Goal: Information Seeking & Learning: Check status

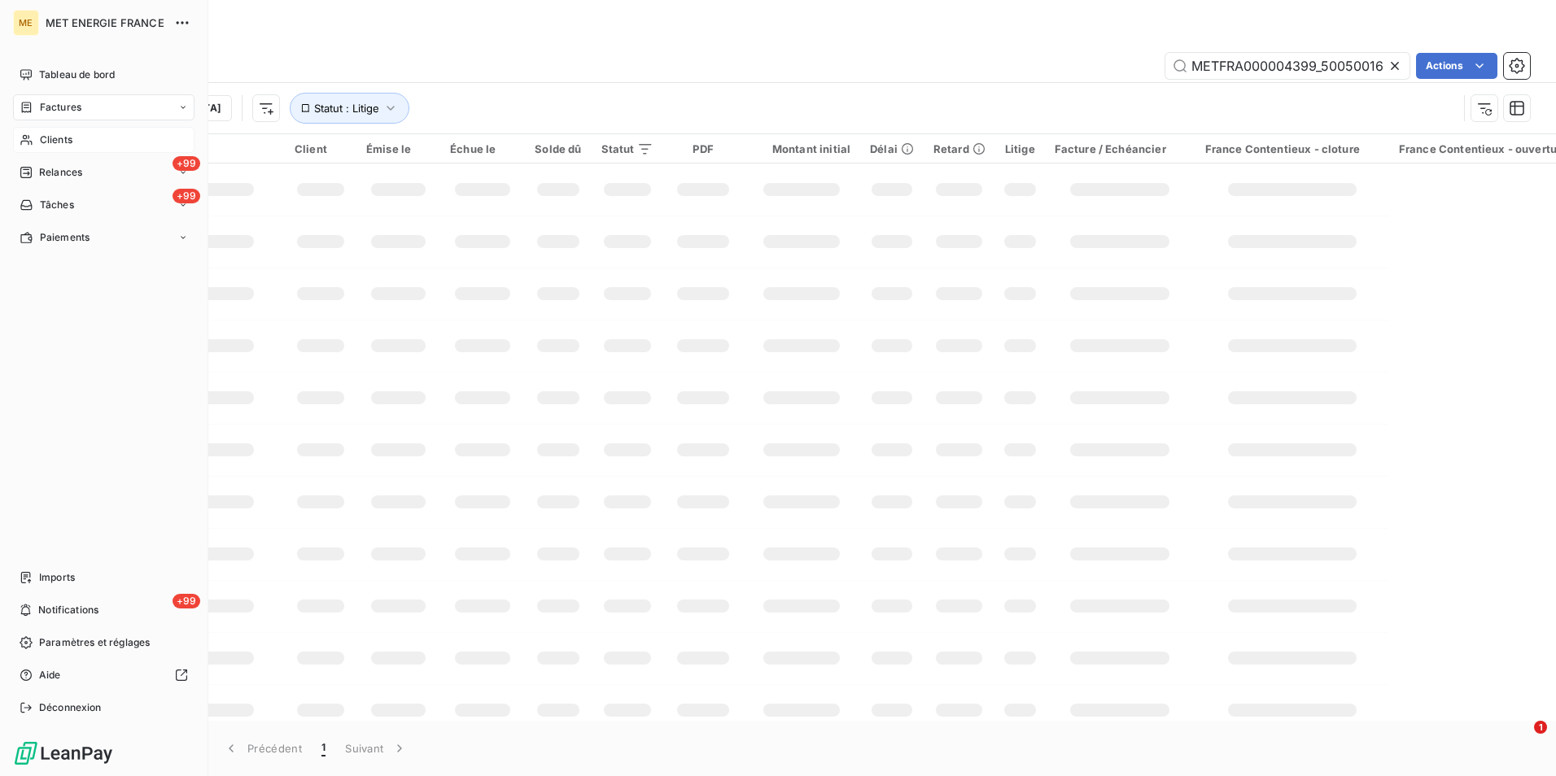
click at [37, 143] on div "Clients" at bounding box center [103, 140] width 181 height 26
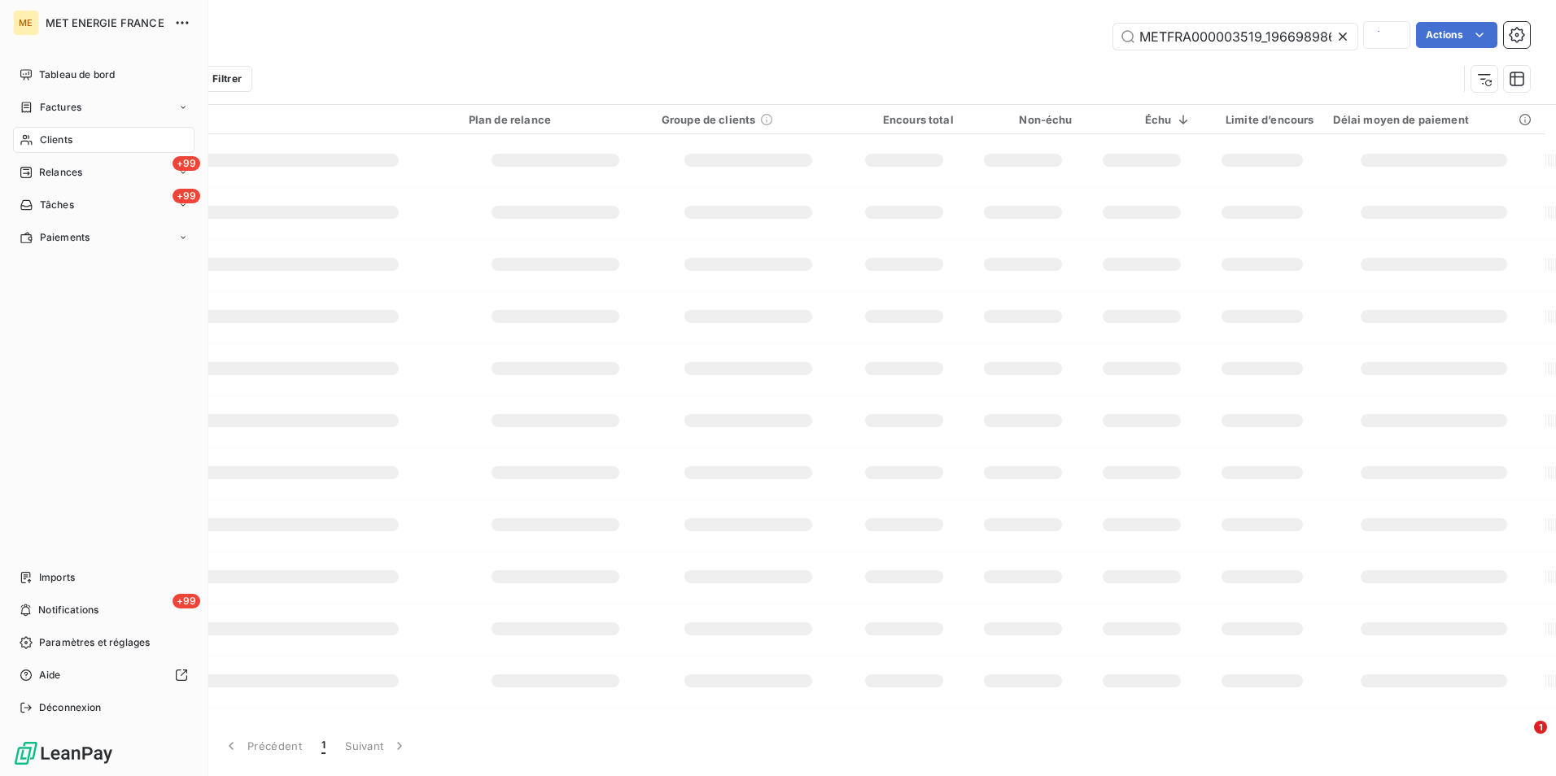
scroll to position [0, 45]
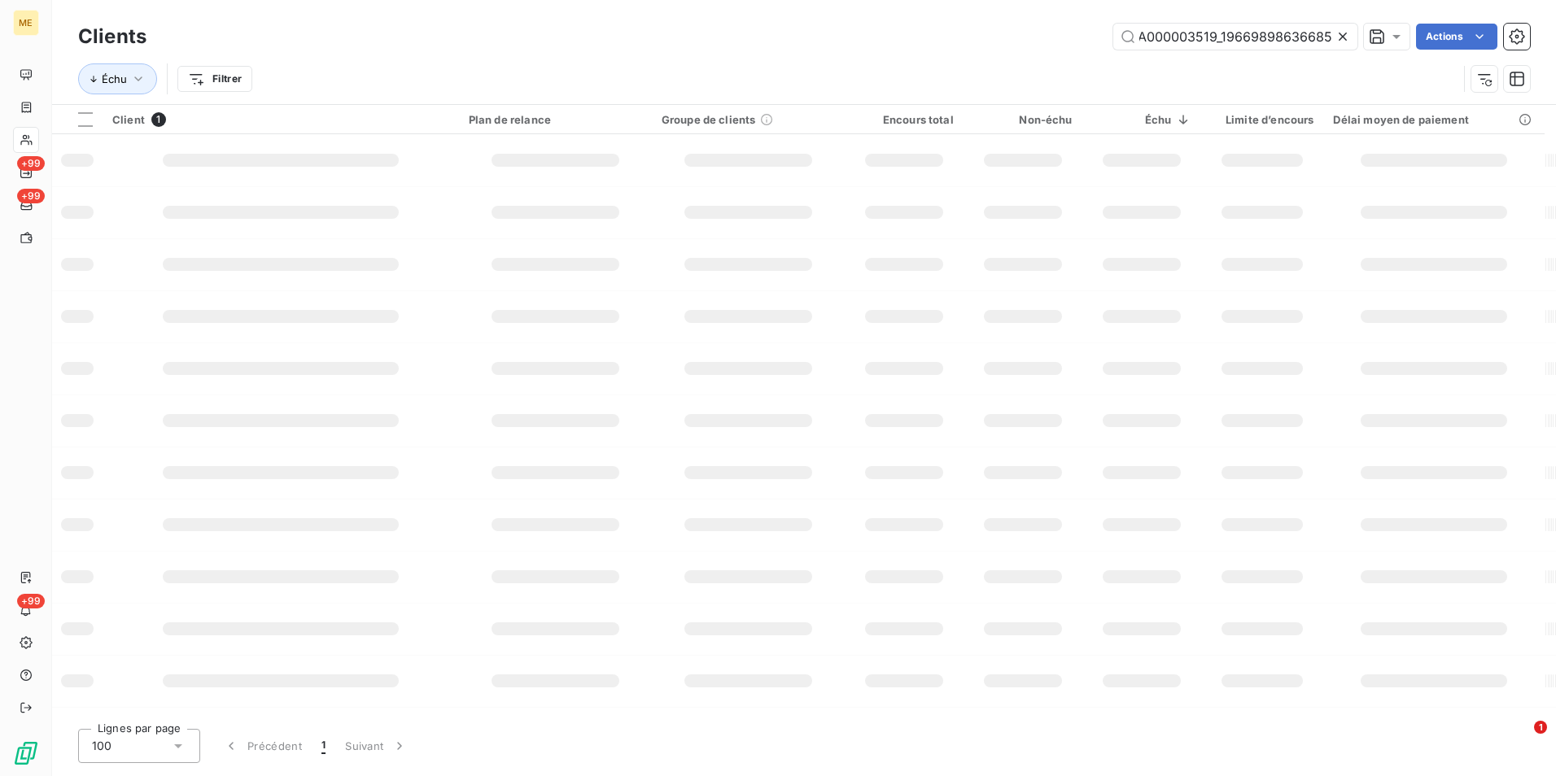
click at [1338, 43] on icon at bounding box center [1342, 36] width 16 height 16
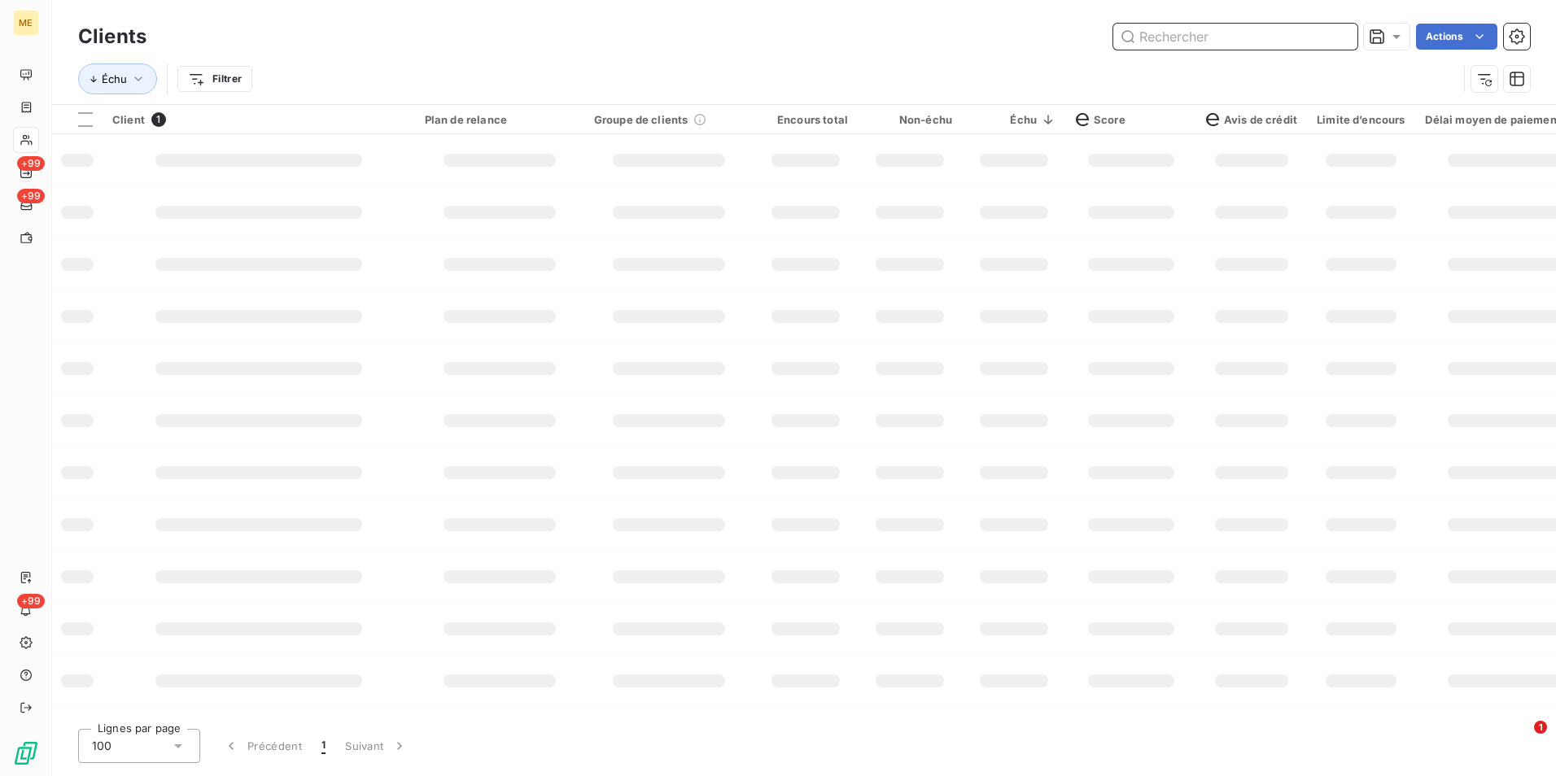
click at [1336, 41] on input "text" at bounding box center [1235, 37] width 244 height 26
paste input "METFRA000004399_50050016993466"
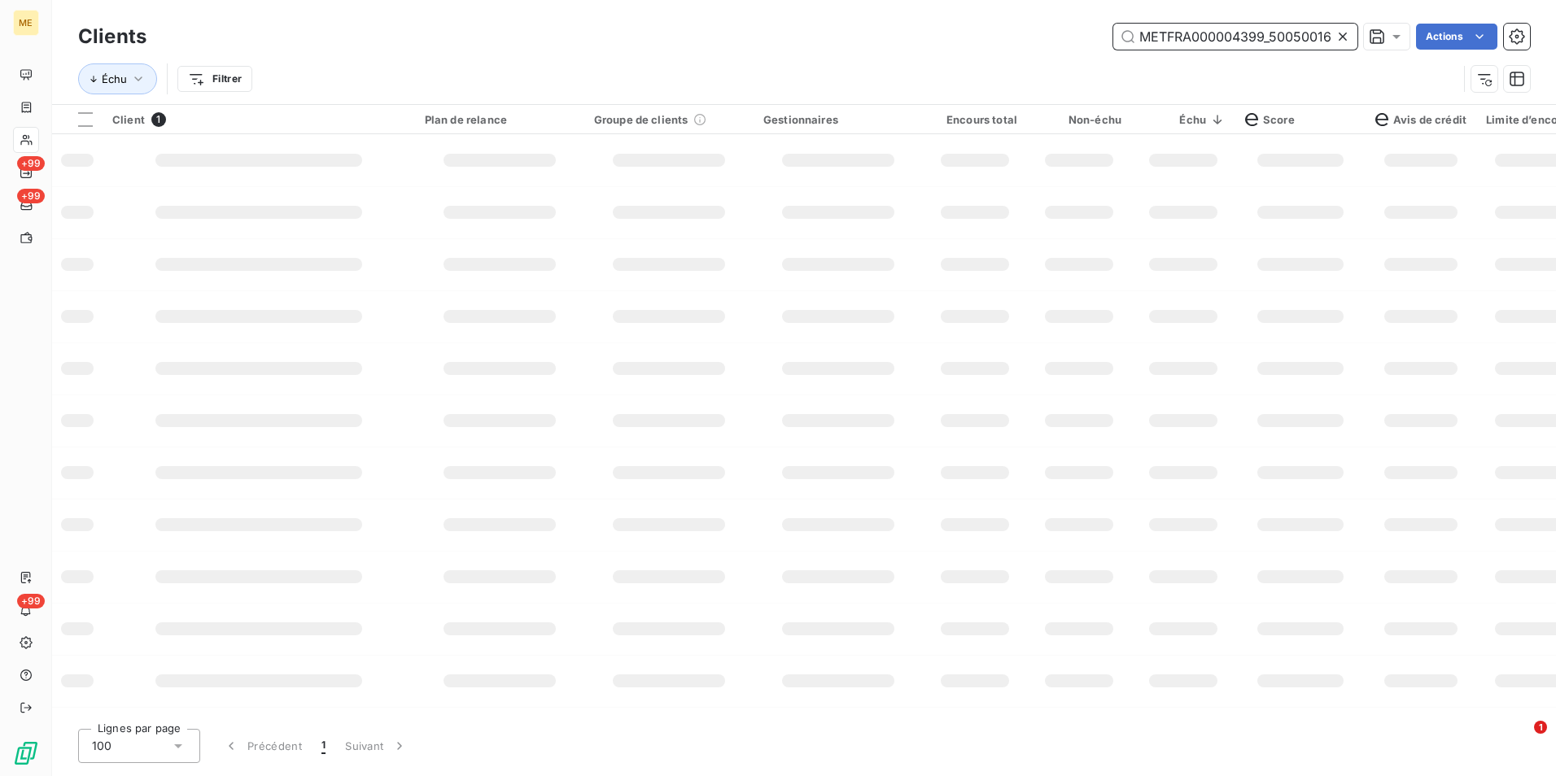
scroll to position [0, 50]
type input "METFRA000004399_50050016993466"
click at [915, 181] on td at bounding box center [837, 160] width 169 height 52
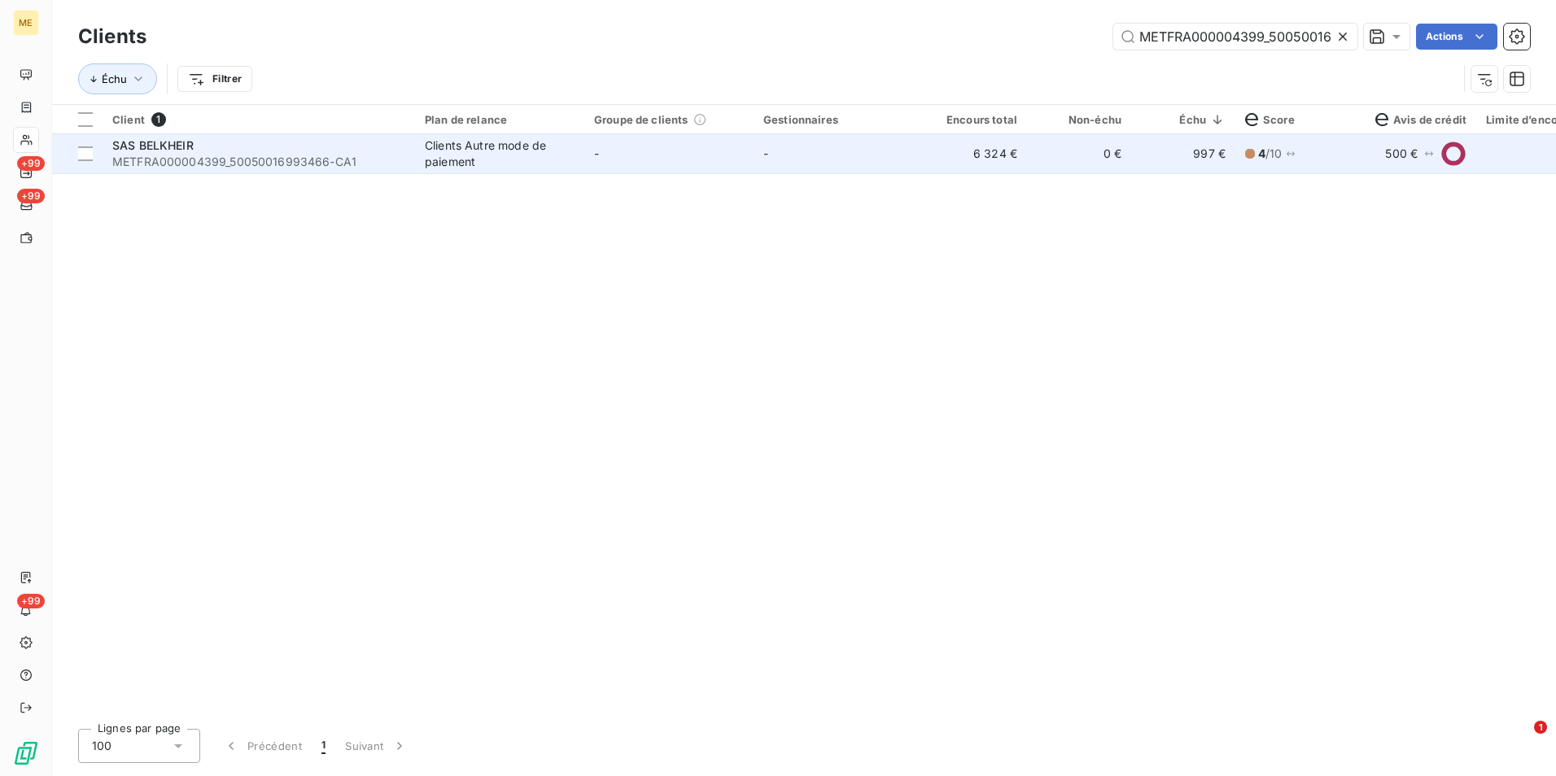
click at [583, 152] on td "Clients Autre mode de paiement" at bounding box center [499, 153] width 169 height 39
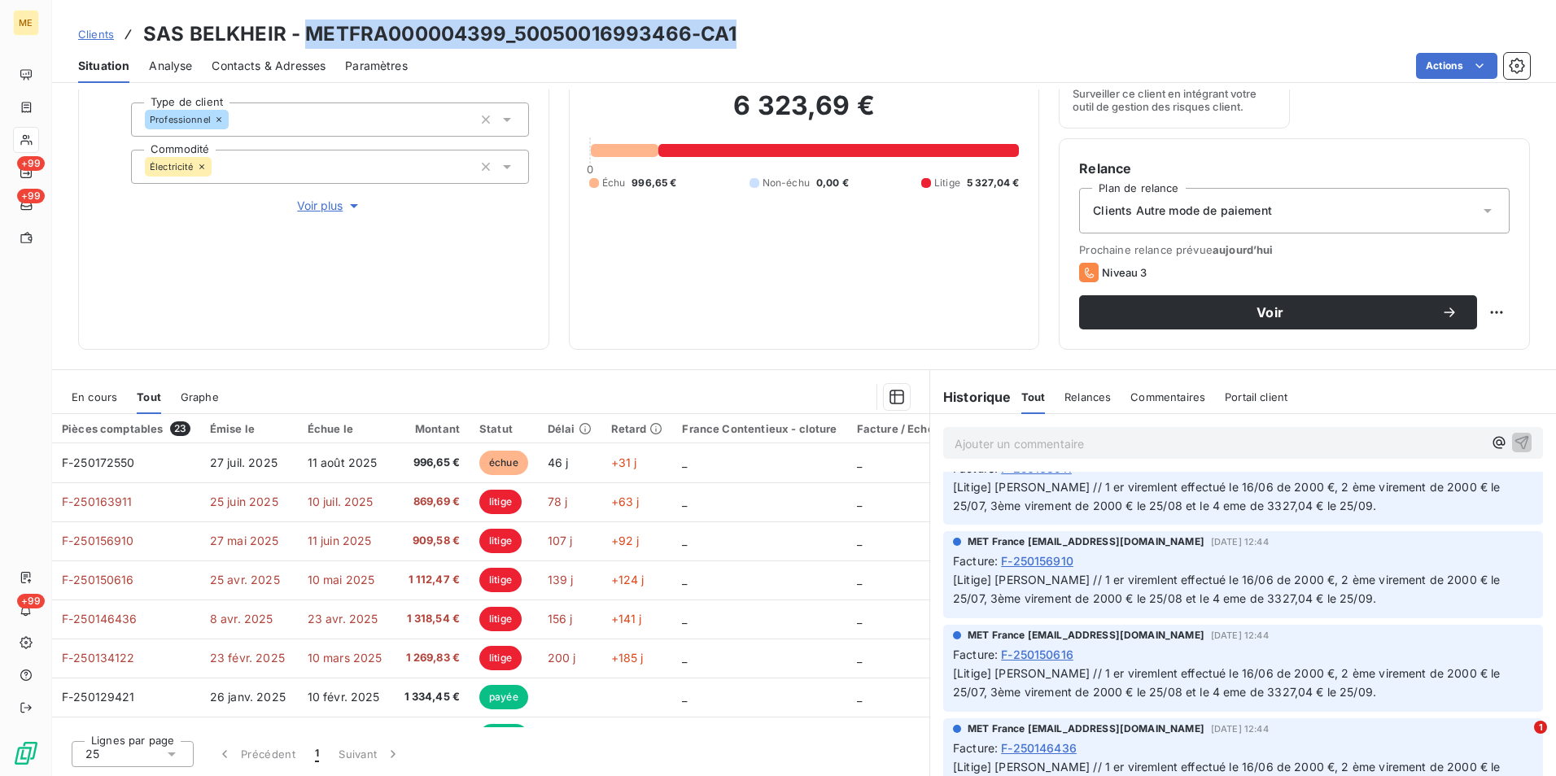
drag, startPoint x: 681, startPoint y: 39, endPoint x: 309, endPoint y: 34, distance: 371.9
click at [309, 34] on div "Clients SAS BELKHEIR - METFRA000004399_50050016993466-CA1" at bounding box center [804, 34] width 1504 height 29
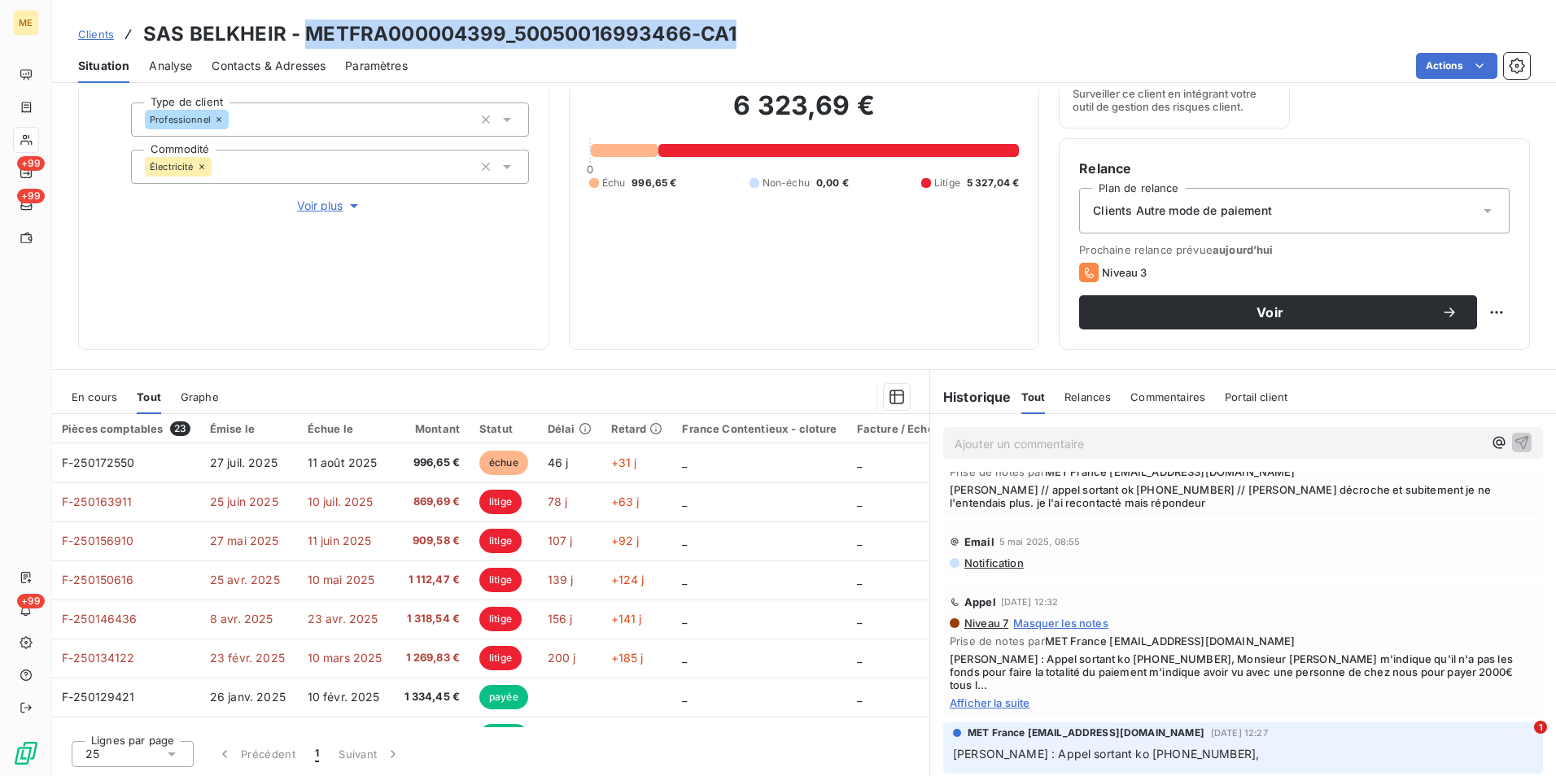
scroll to position [4801, 0]
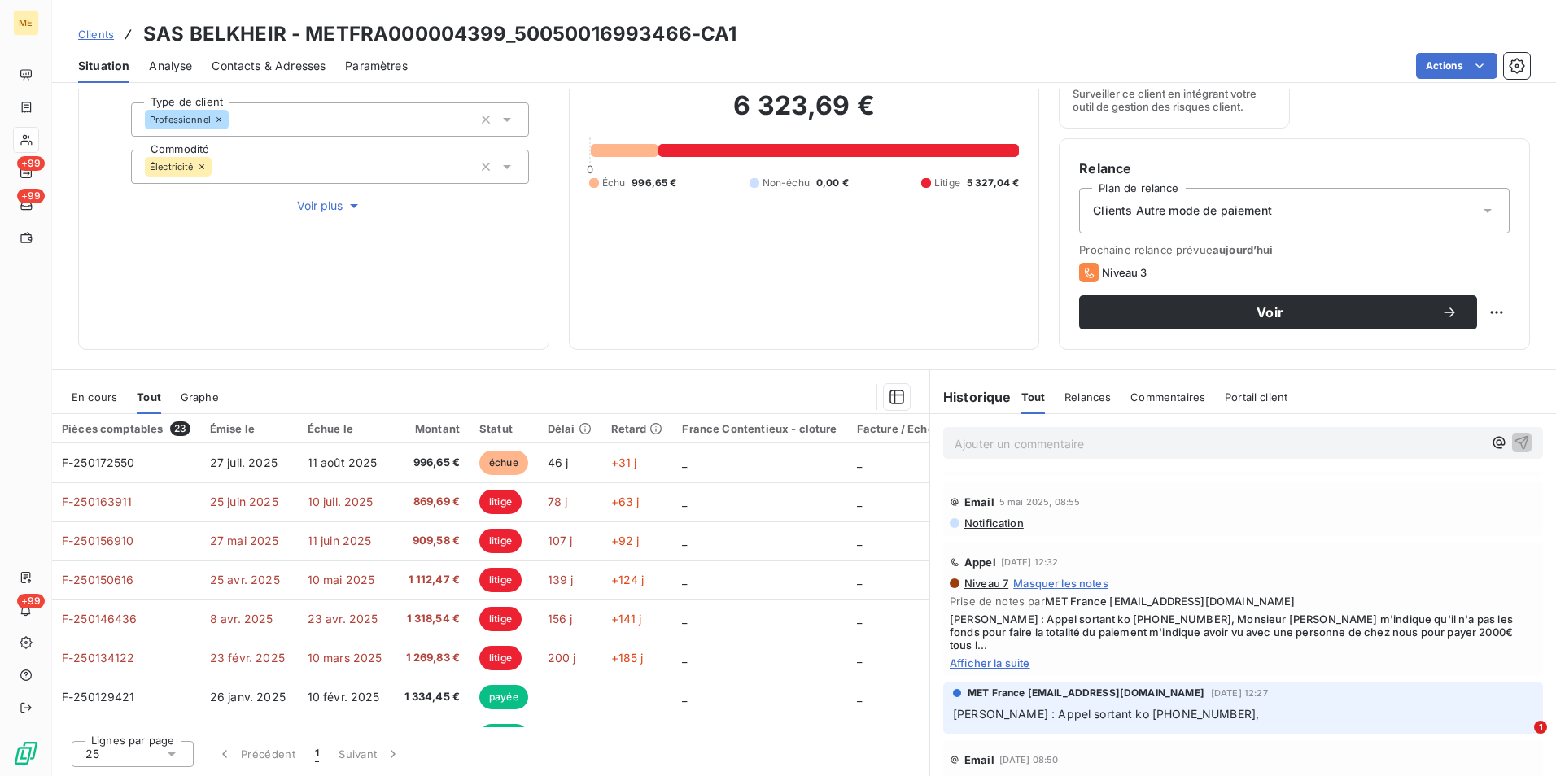
click at [997, 663] on div "Appel 18 avr. 2025, 12:32 Niveau 7 Masquer les notes Prise de notes par MET Fra…" at bounding box center [1243, 609] width 600 height 133
click at [982, 657] on span "Afficher la suite" at bounding box center [1243, 663] width 587 height 13
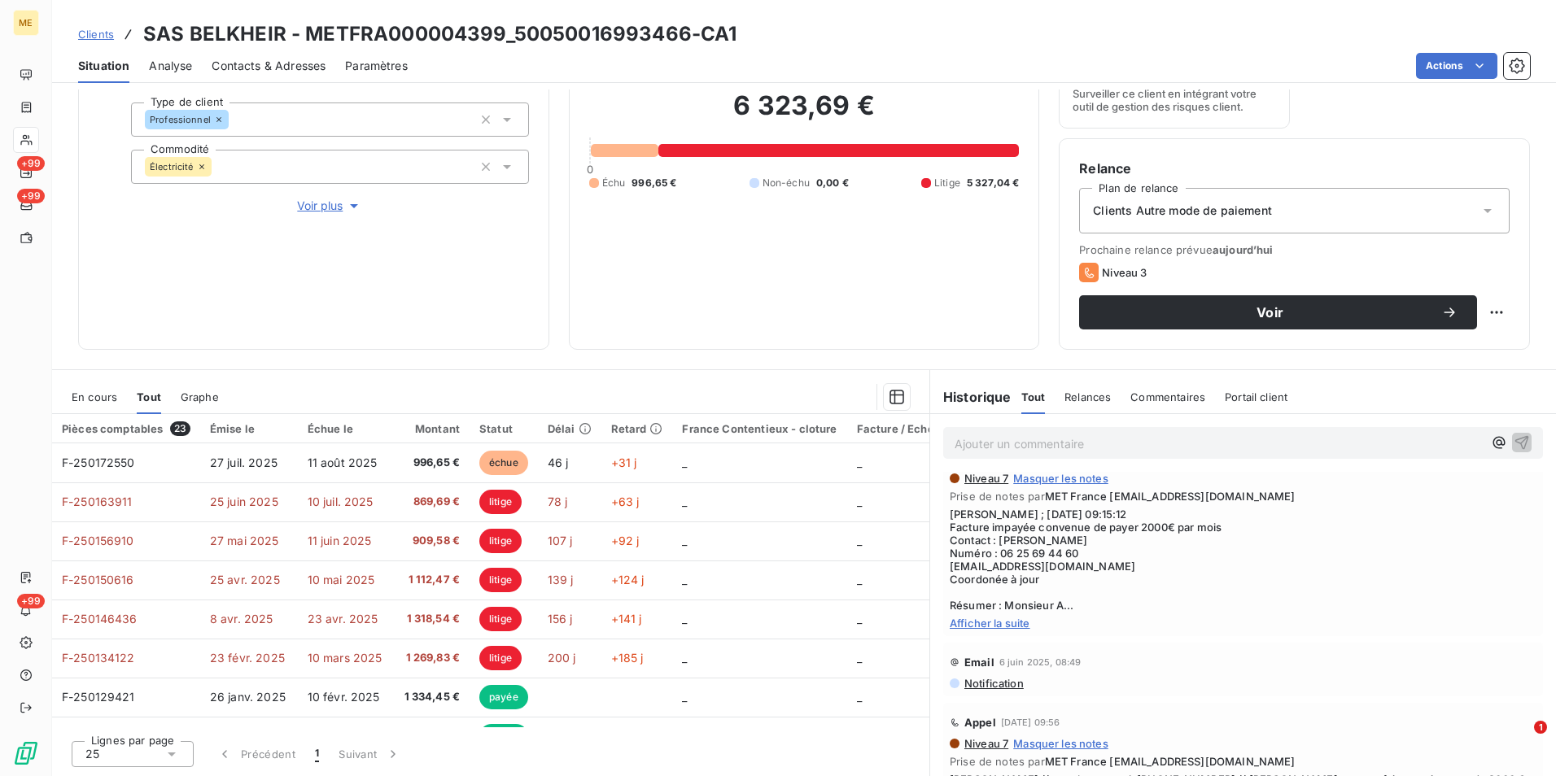
scroll to position [4231, 0]
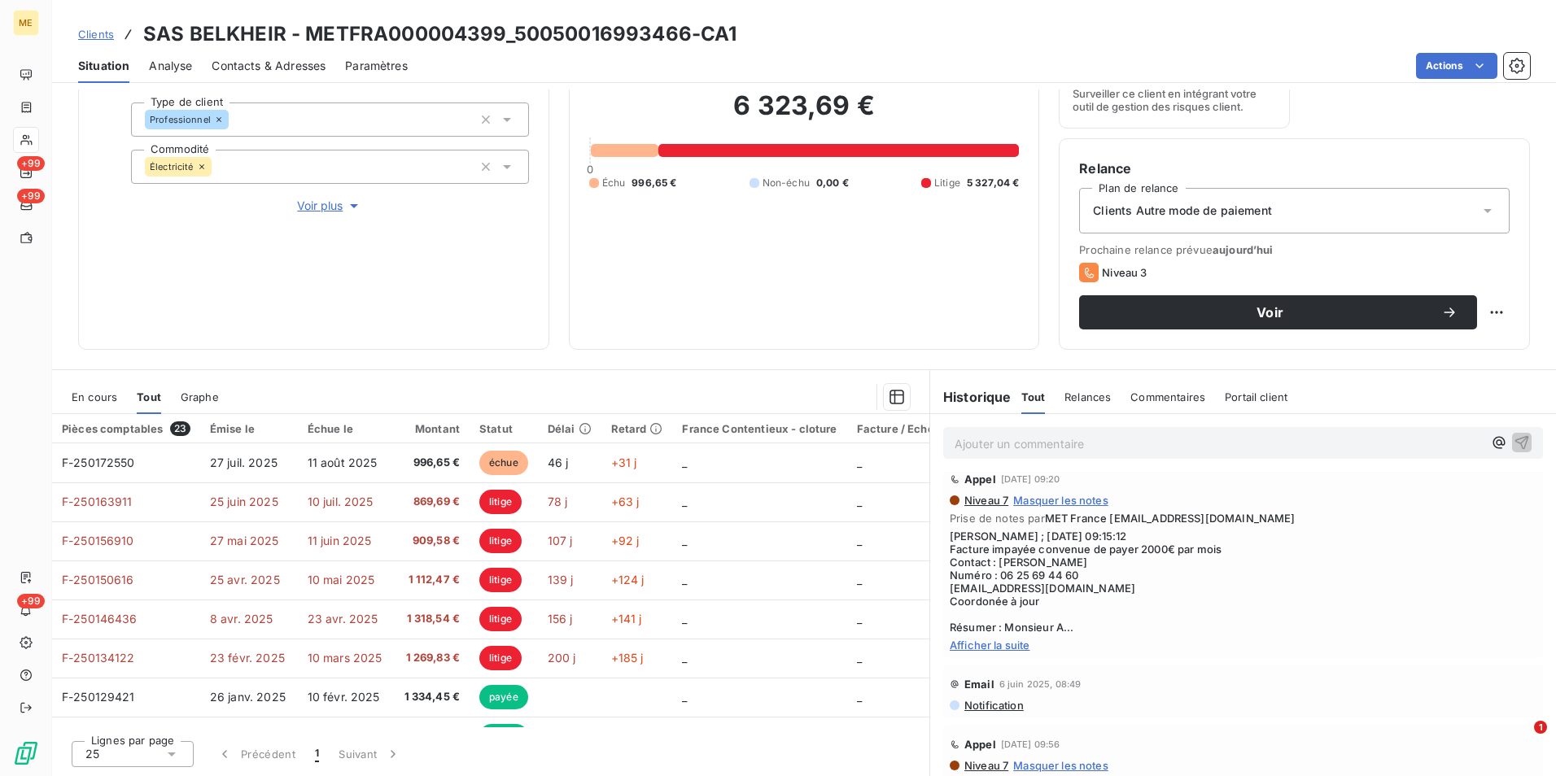
click at [998, 652] on span "Afficher la suite" at bounding box center [1243, 645] width 587 height 13
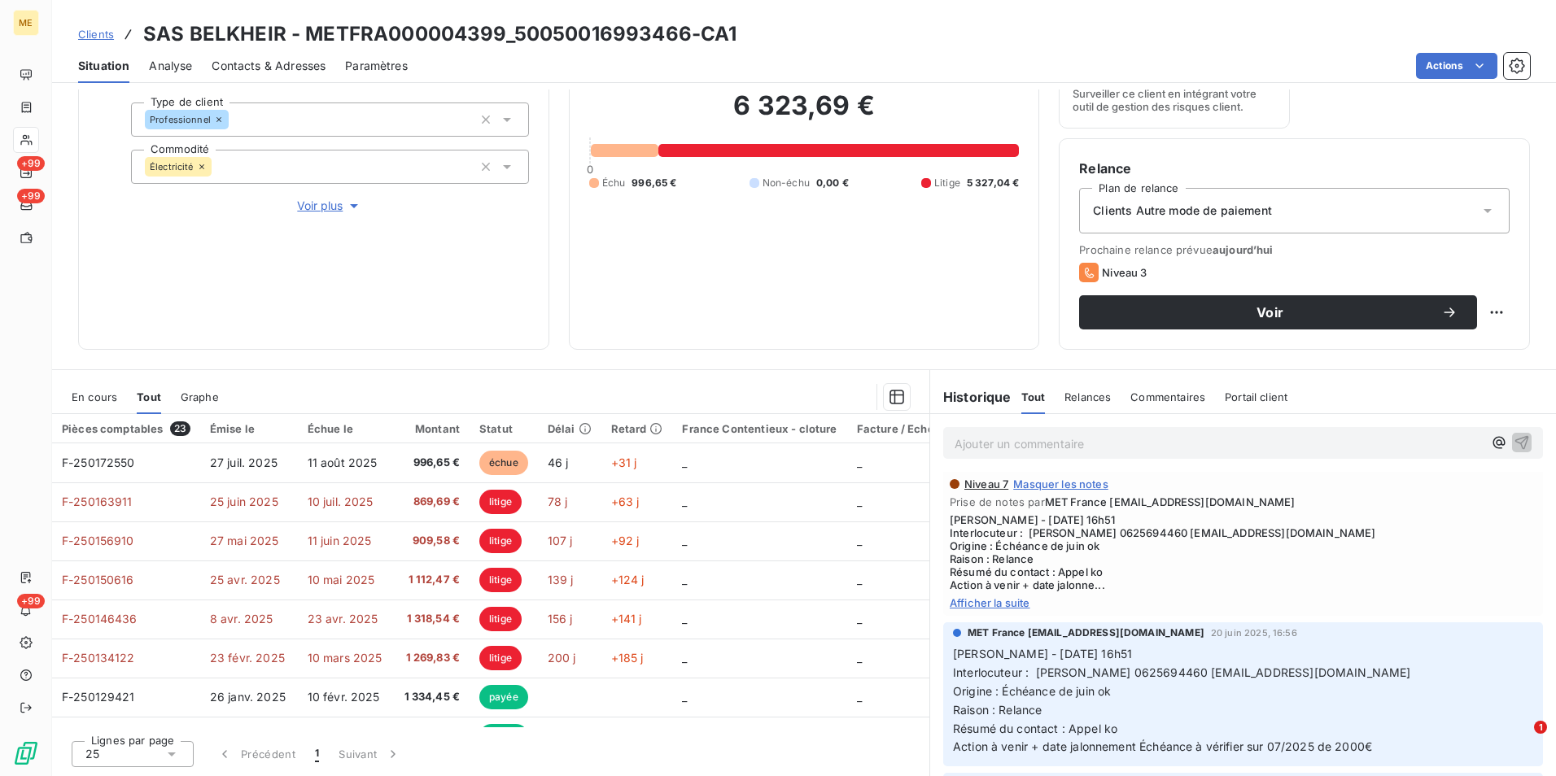
scroll to position [3336, 0]
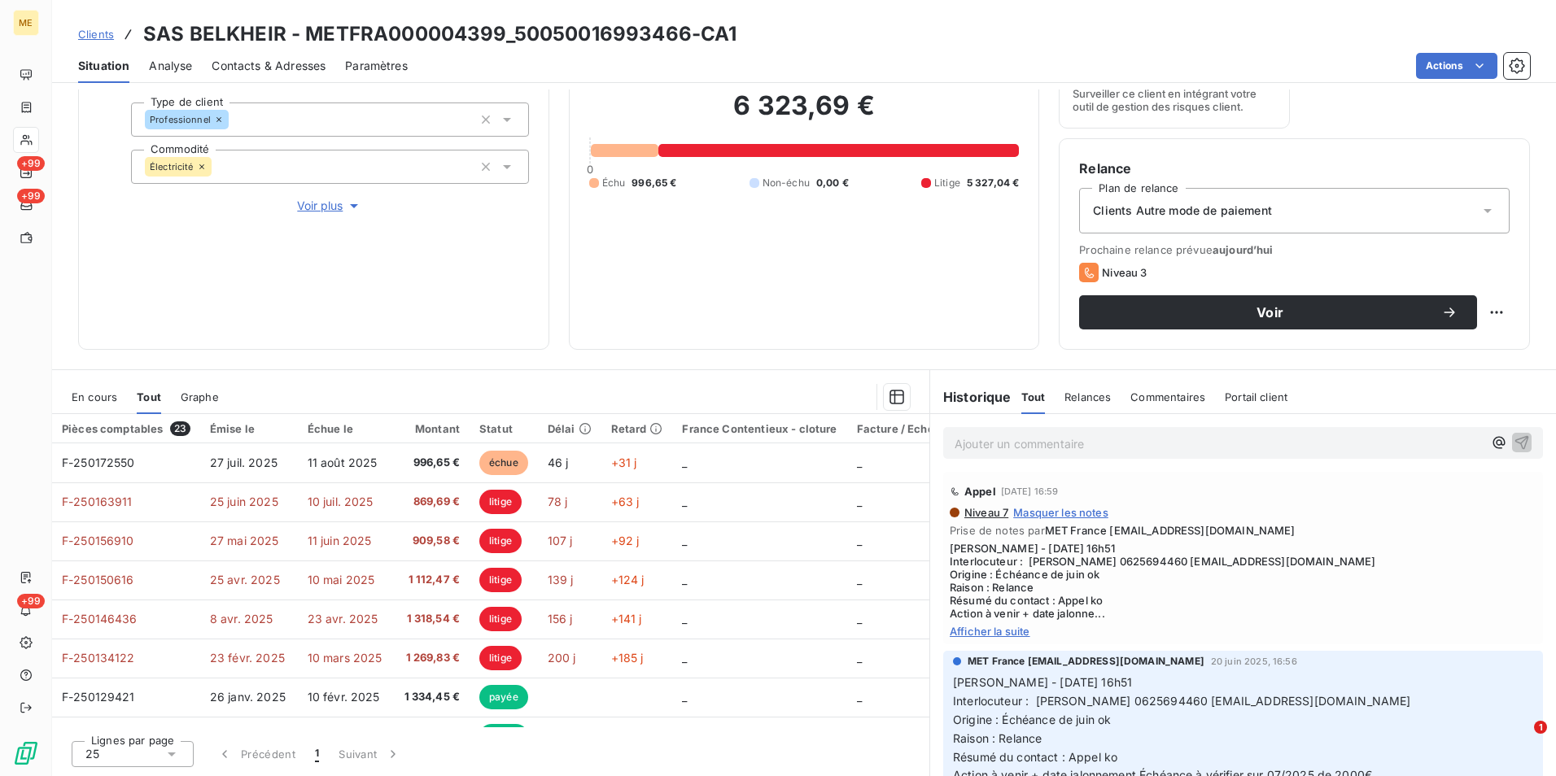
click at [1000, 644] on div "Appel 20 juin 2025, 16:59 Niveau 7 Masquer les notes Prise de notes par MET Fra…" at bounding box center [1243, 558] width 600 height 172
click at [1000, 638] on span "Afficher la suite" at bounding box center [1243, 631] width 587 height 13
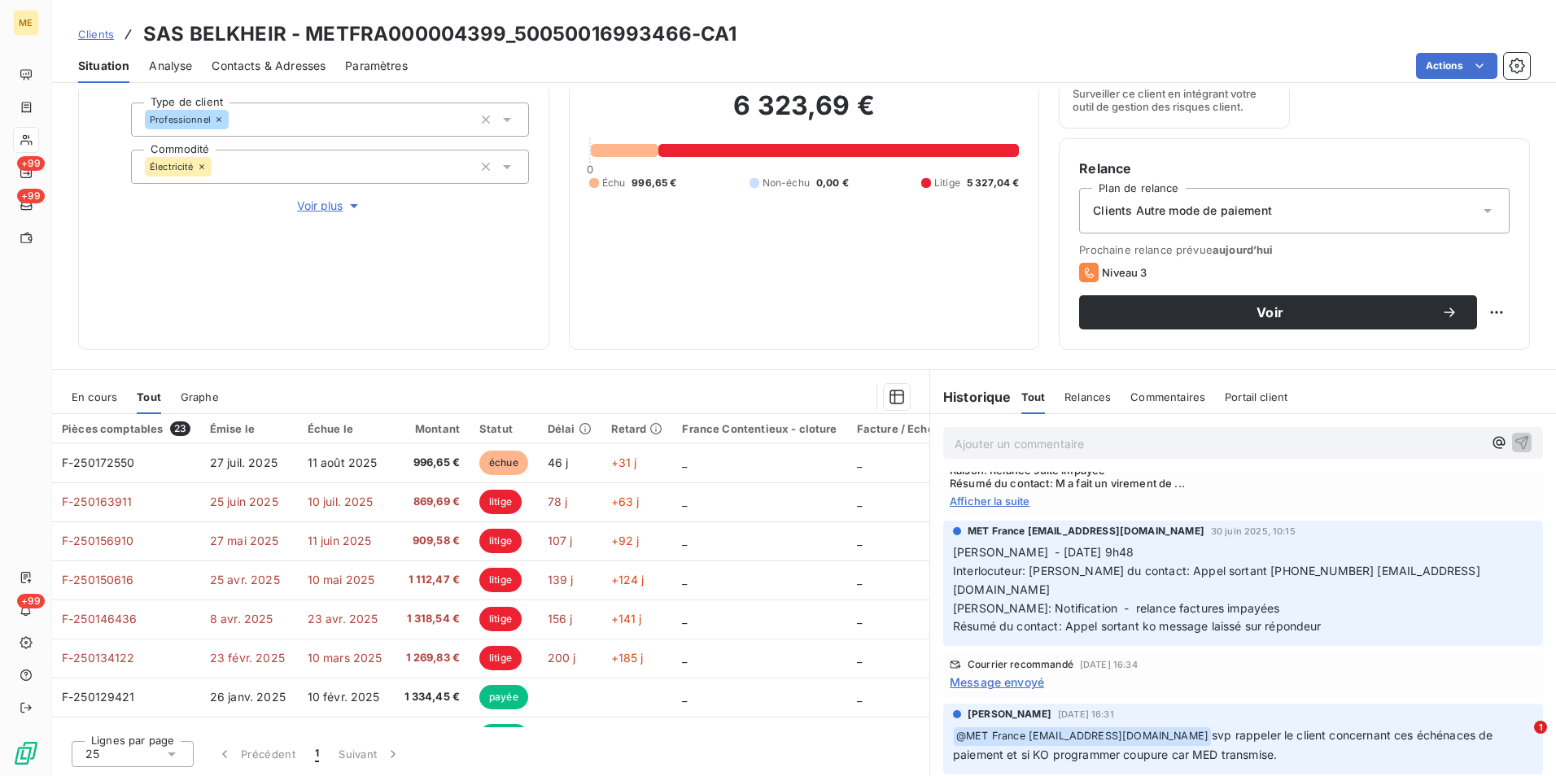
scroll to position [2929, 0]
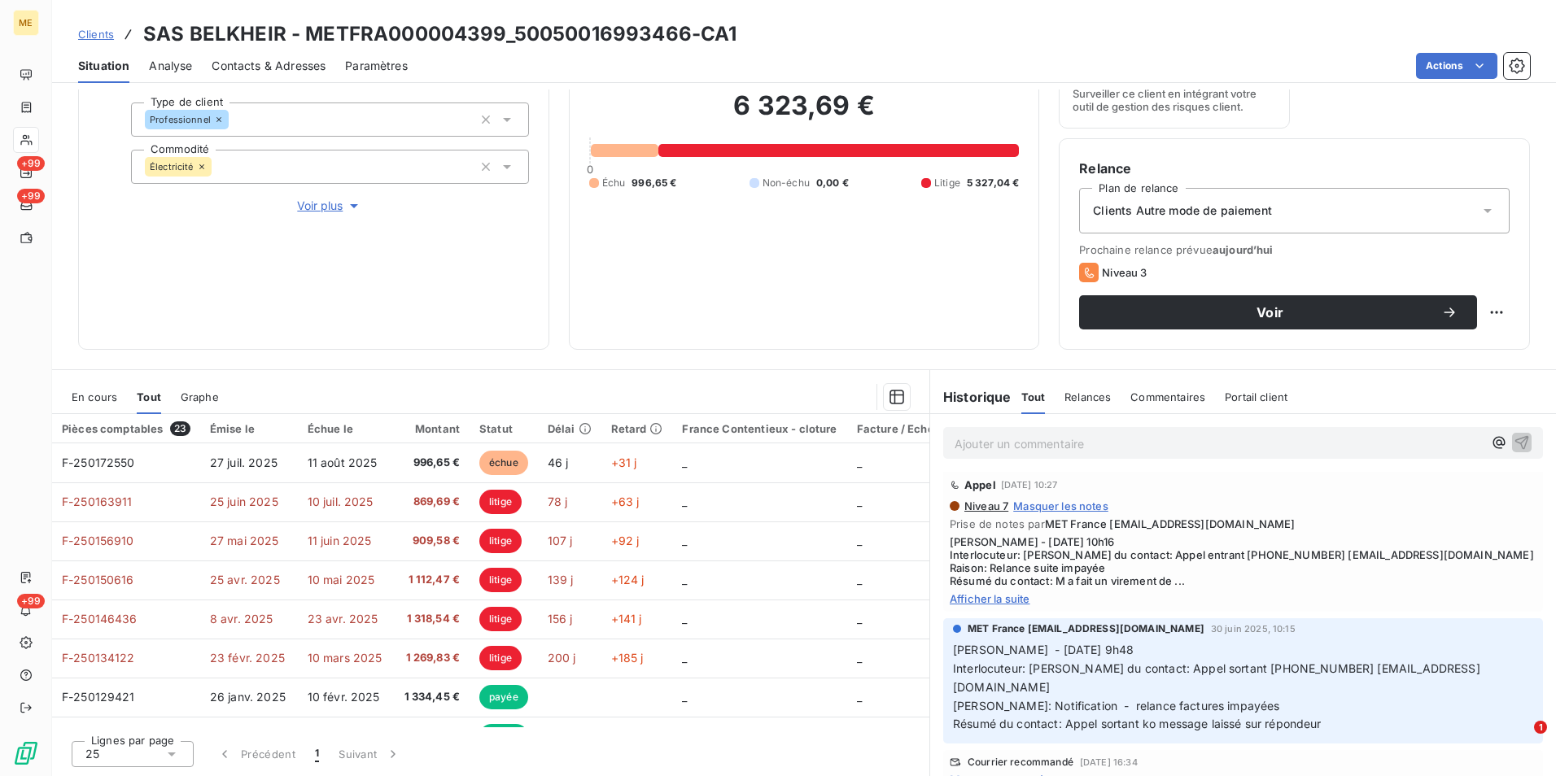
click at [985, 612] on div "Appel 30 juin 2025, 10:27 Niveau 7 Masquer les notes Prise de notes par MET Fra…" at bounding box center [1243, 538] width 600 height 146
click at [985, 605] on span "Afficher la suite" at bounding box center [1243, 598] width 587 height 13
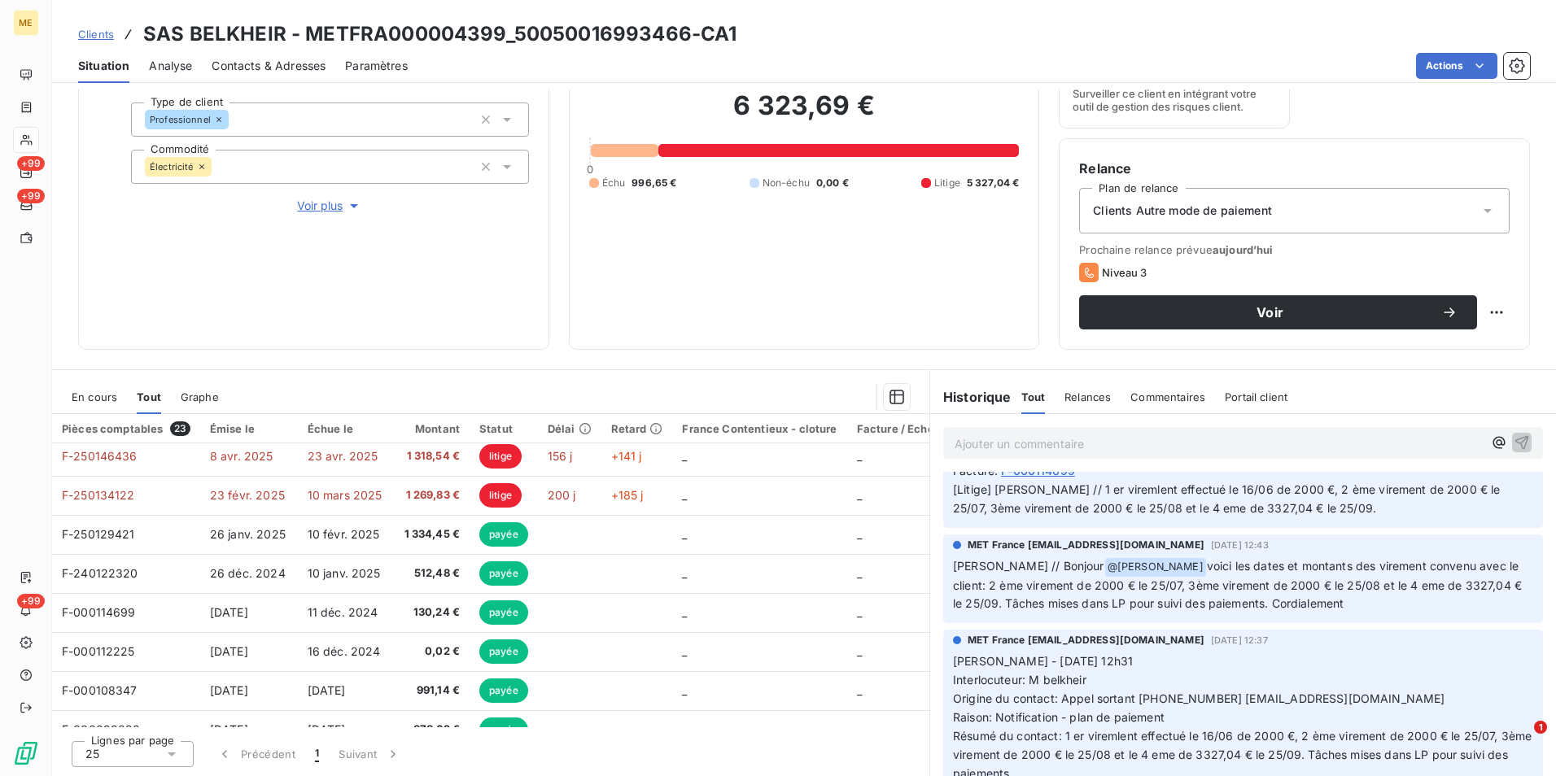
scroll to position [2360, 0]
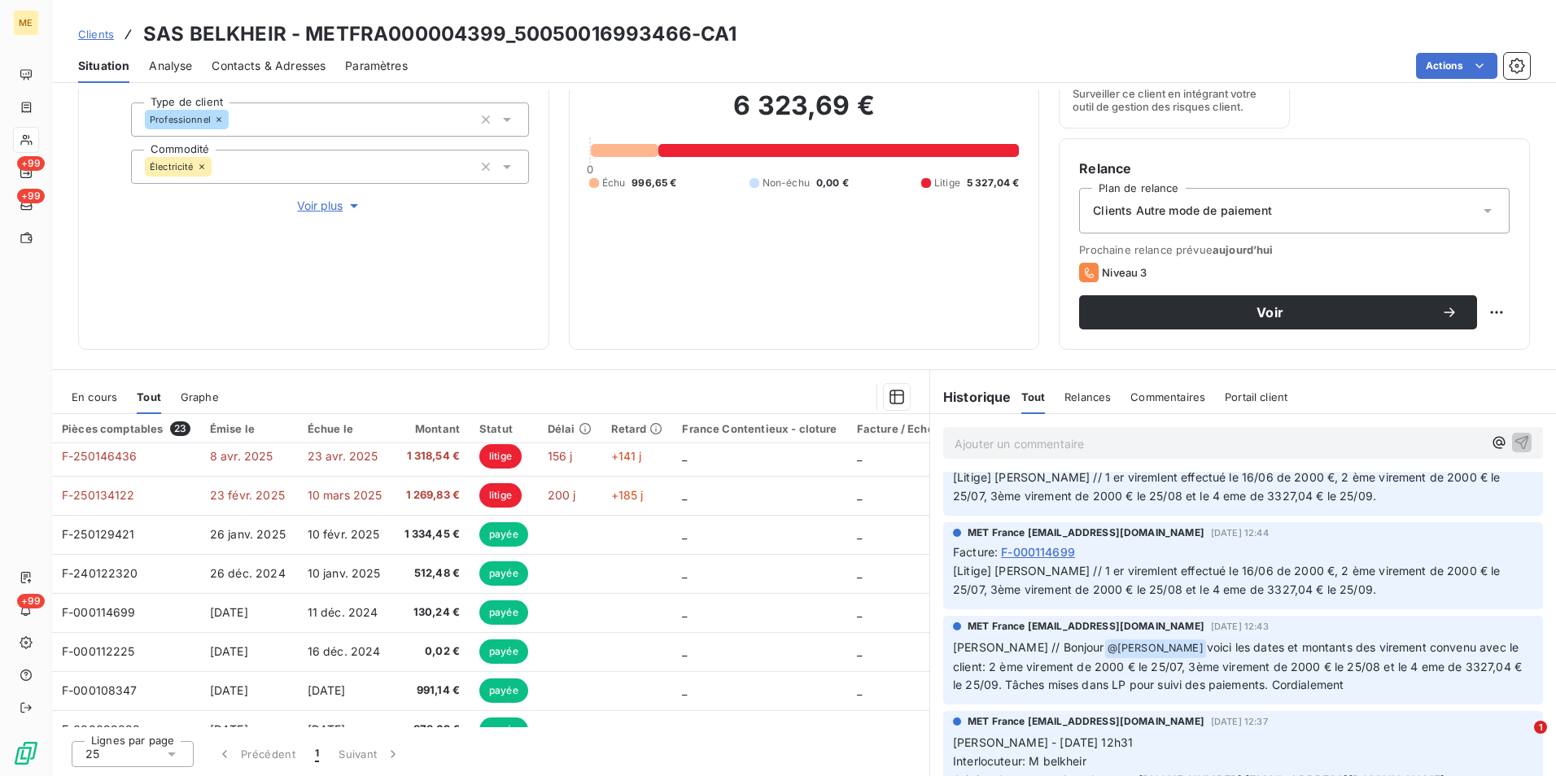
click at [90, 31] on span "Clients" at bounding box center [96, 34] width 36 height 13
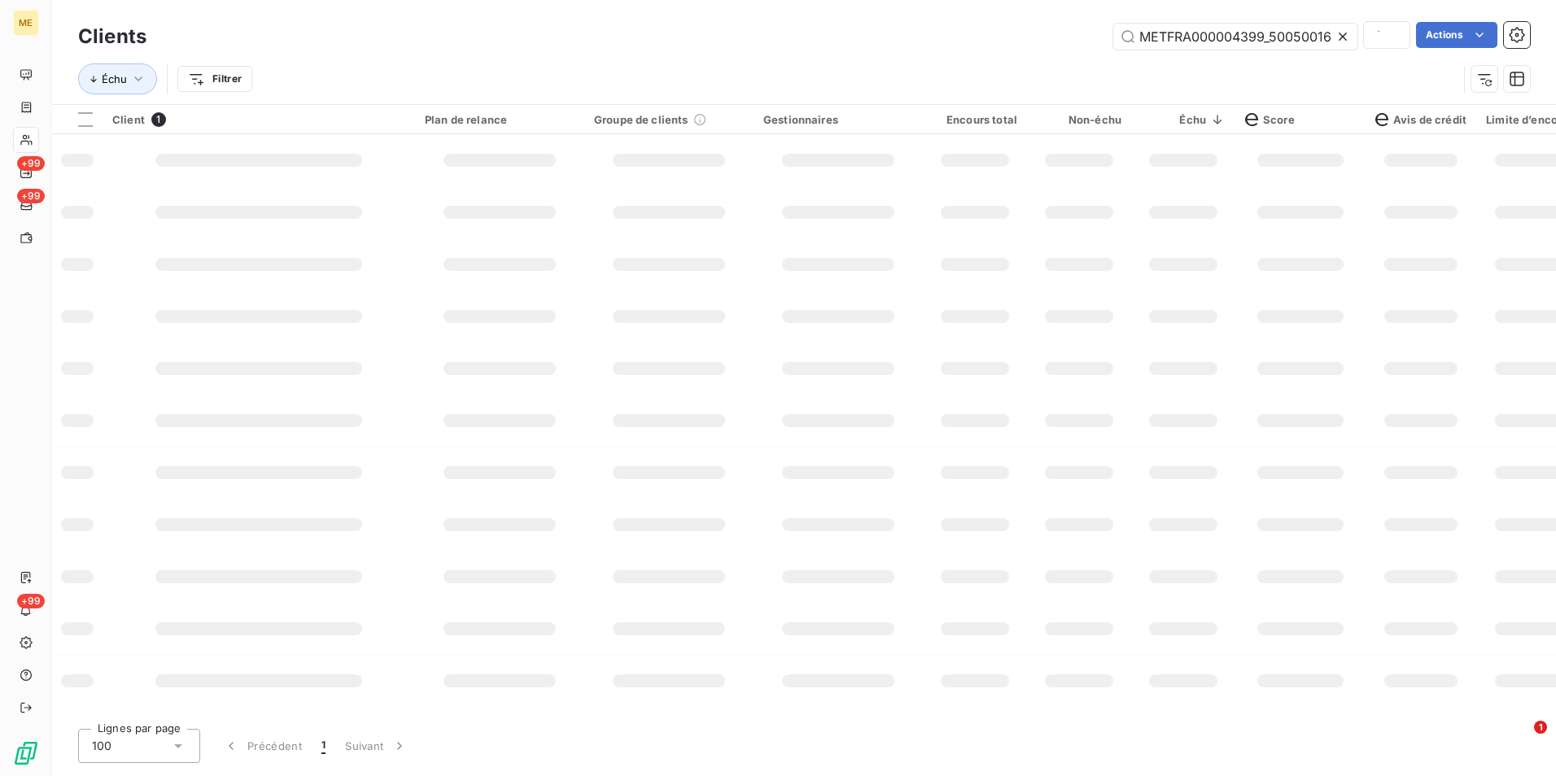
scroll to position [0, 50]
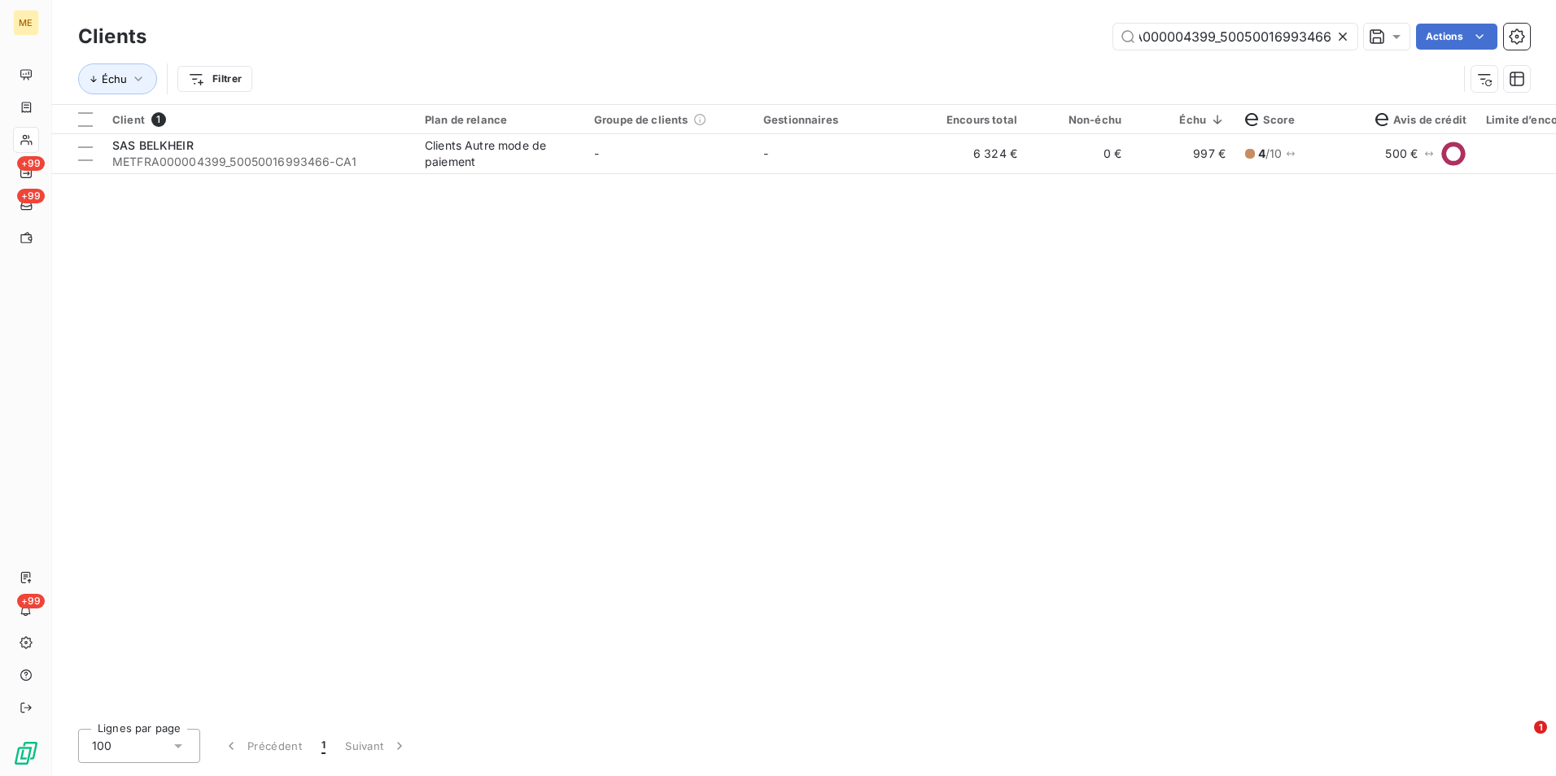
click at [1349, 33] on icon at bounding box center [1342, 36] width 16 height 16
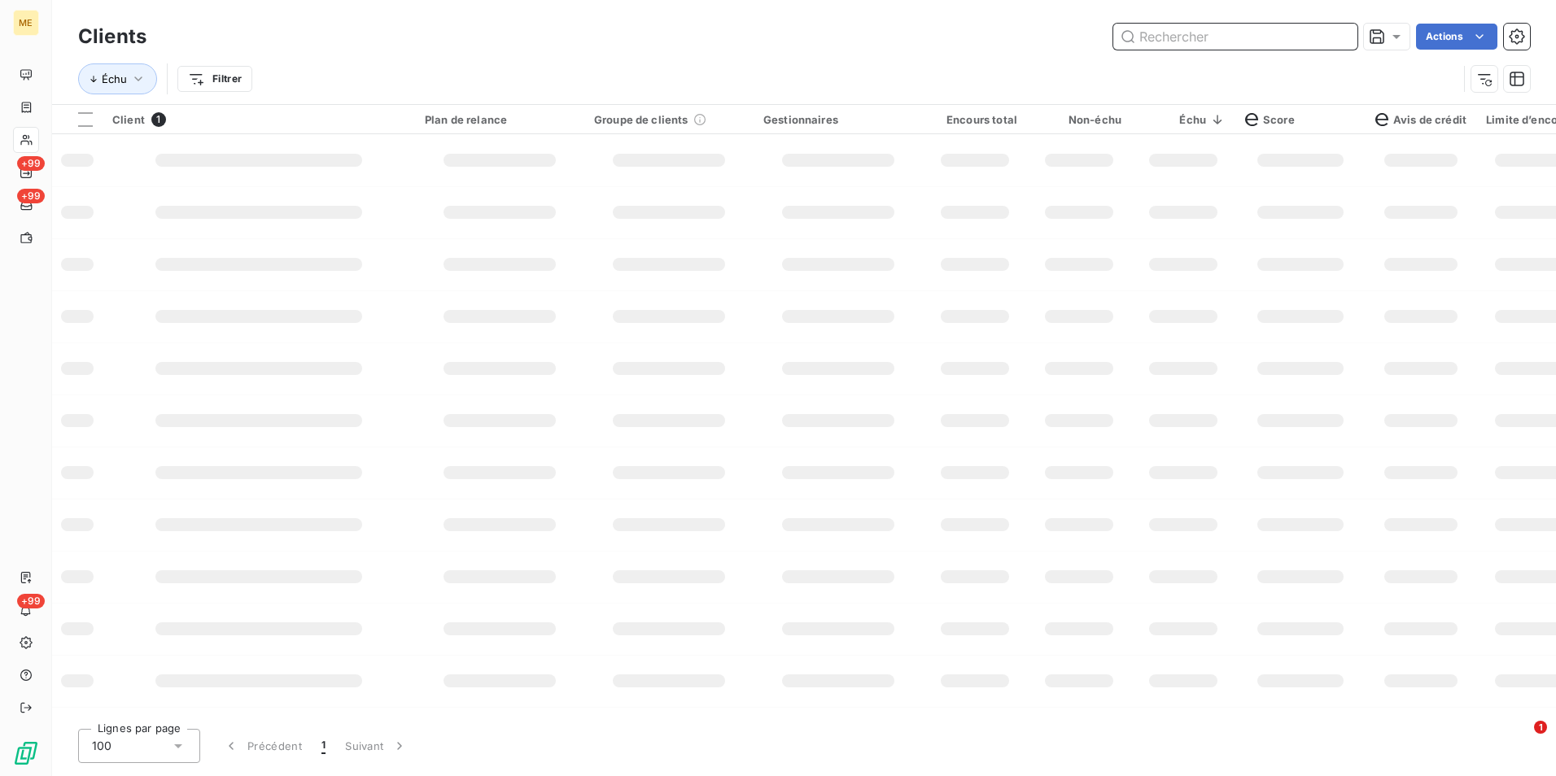
click at [1339, 30] on input "text" at bounding box center [1235, 37] width 244 height 26
paste input "METFRA000004578_23341968107822"
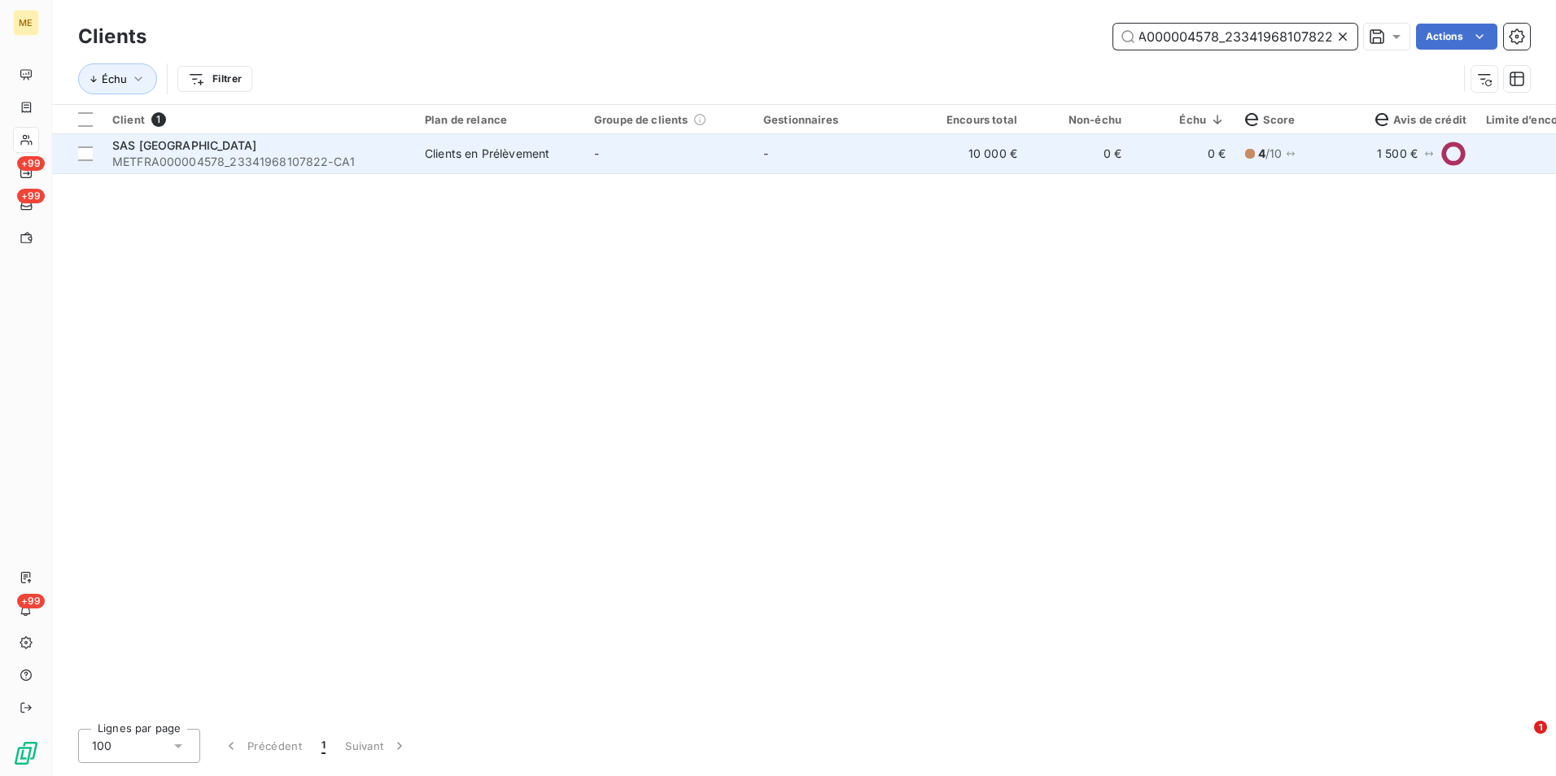
type input "METFRA000004578_23341968107822"
click at [765, 165] on td "-" at bounding box center [837, 153] width 169 height 39
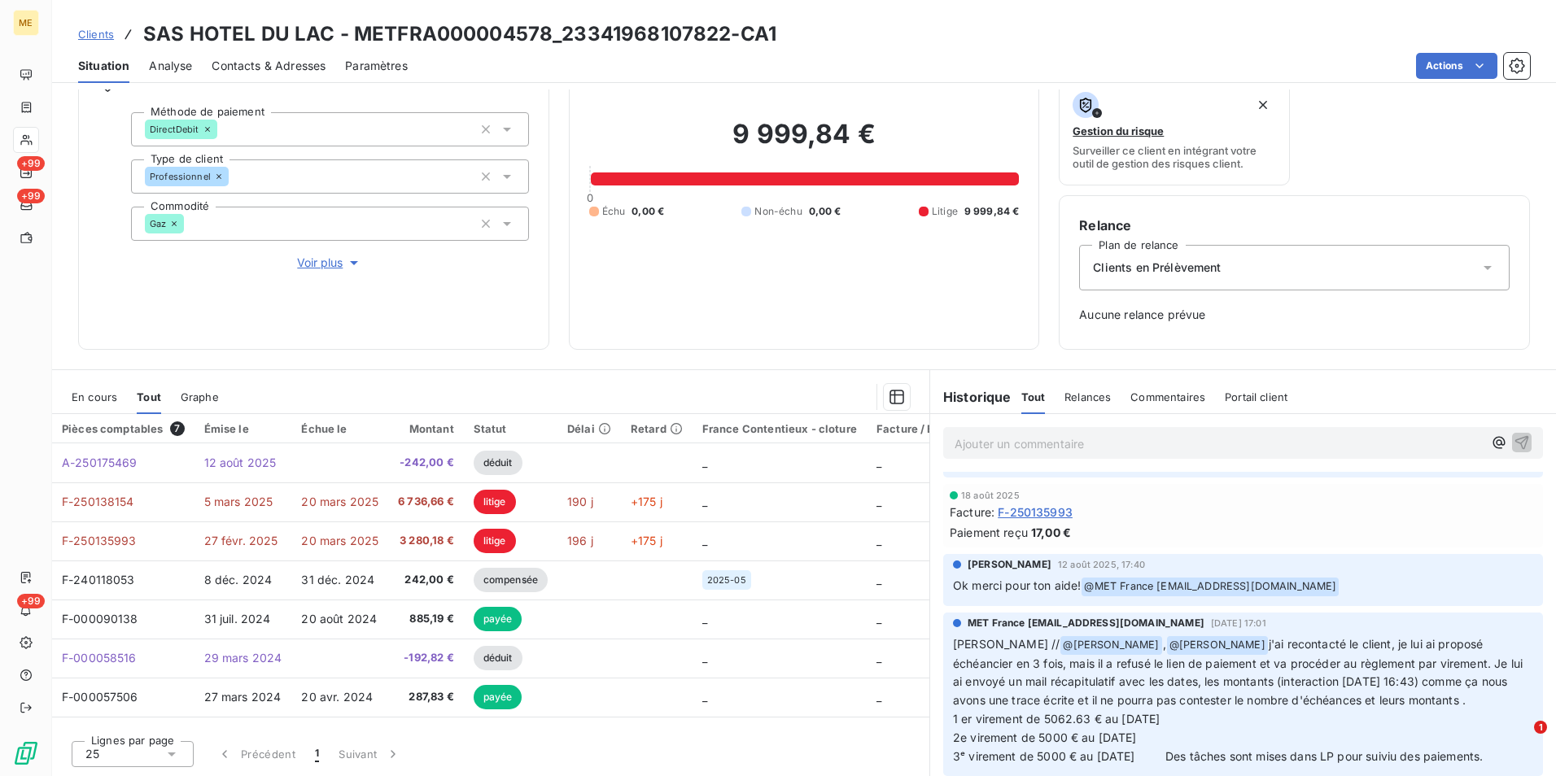
scroll to position [895, 0]
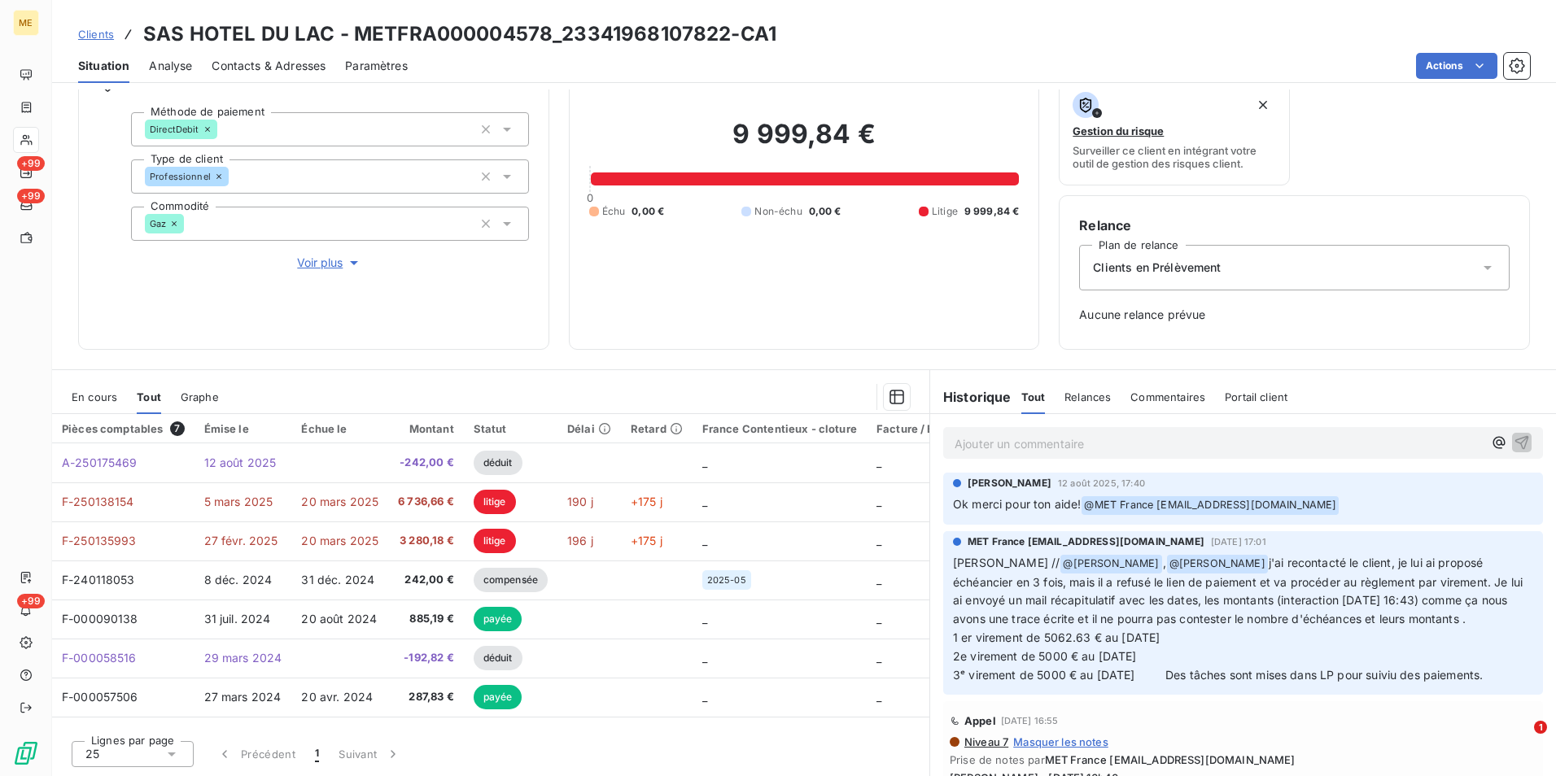
click at [91, 28] on span "Clients" at bounding box center [96, 34] width 36 height 13
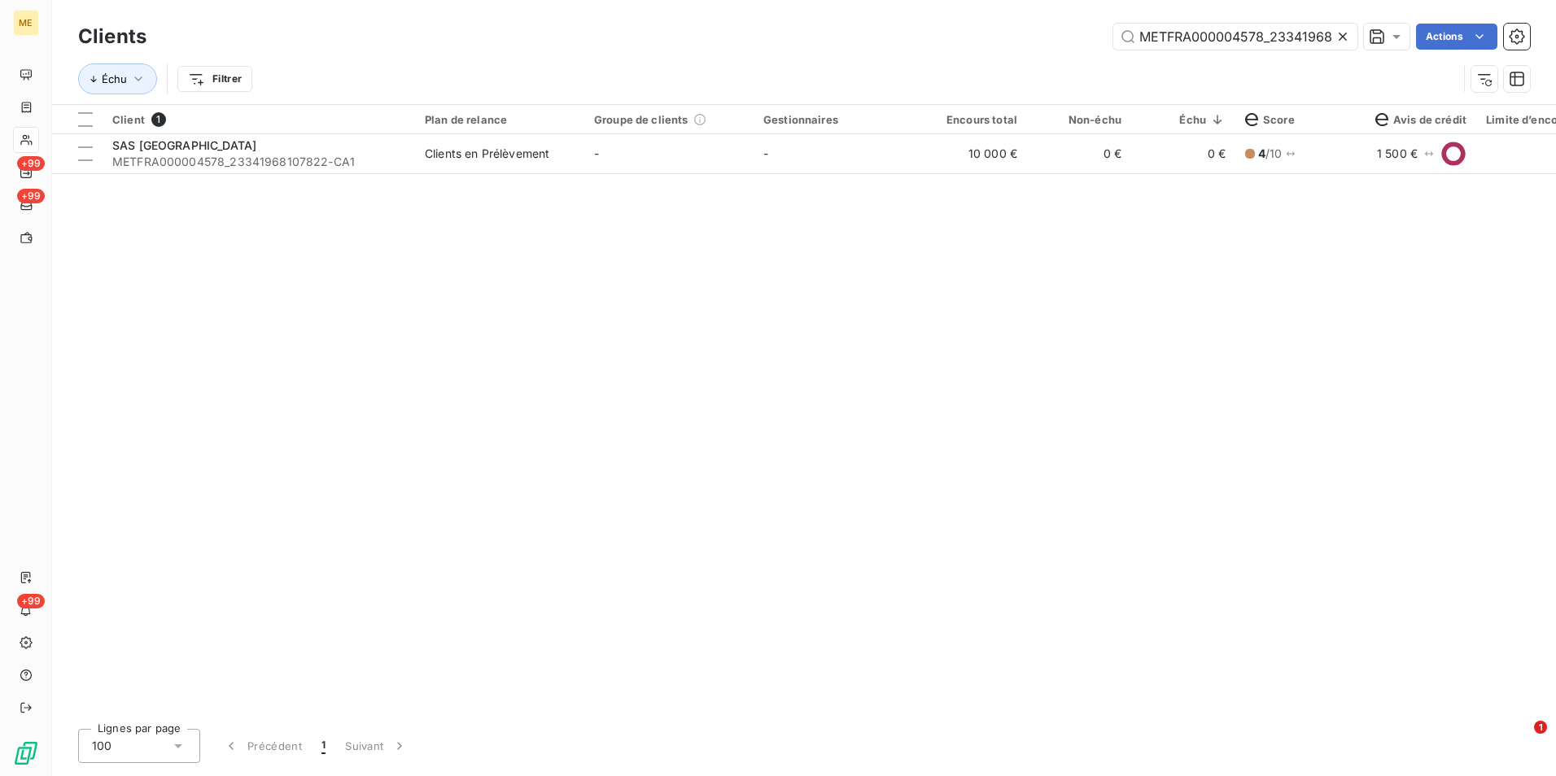
click at [1334, 41] on icon at bounding box center [1342, 36] width 16 height 16
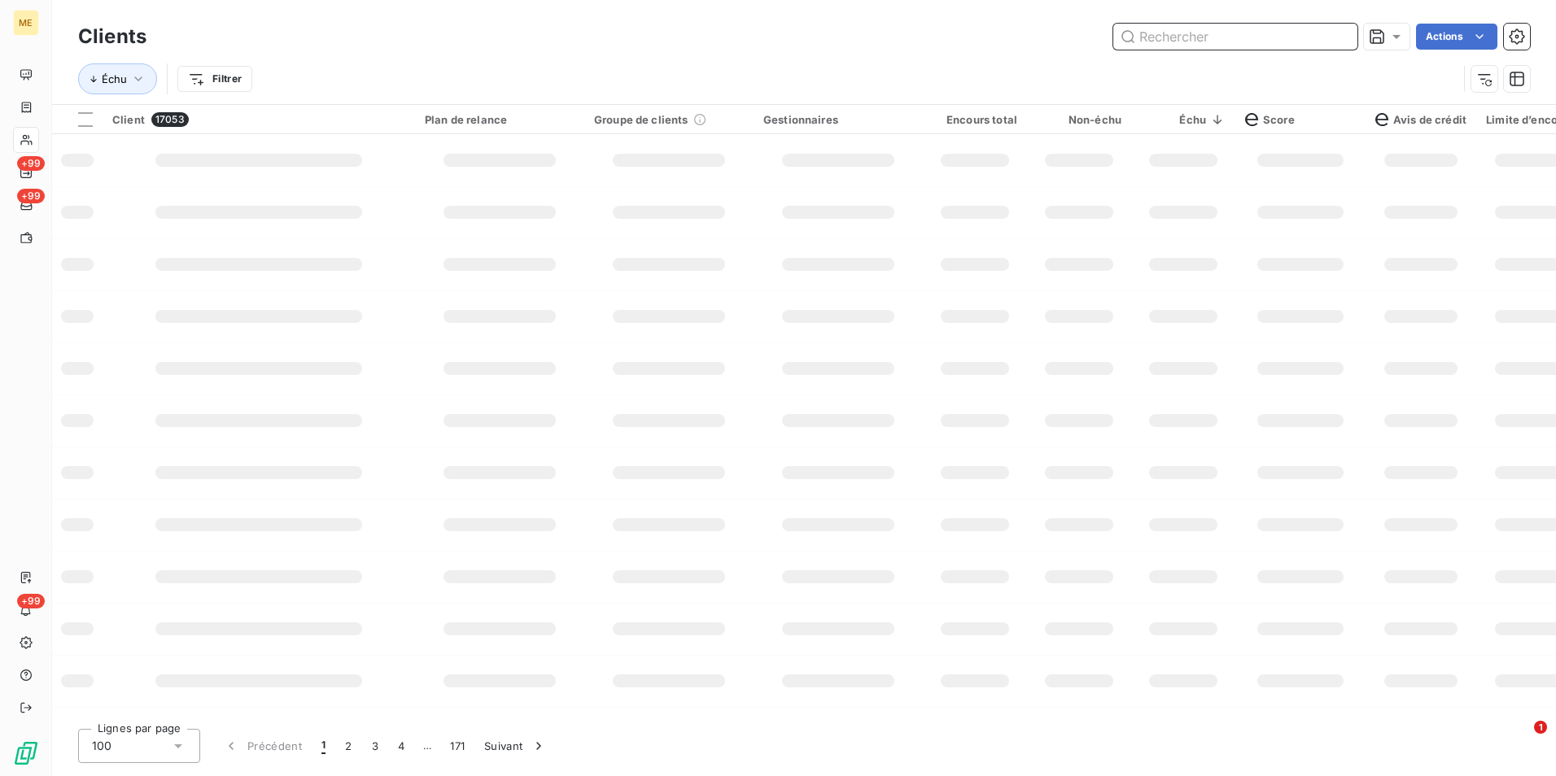
click at [1264, 41] on input "text" at bounding box center [1235, 37] width 244 height 26
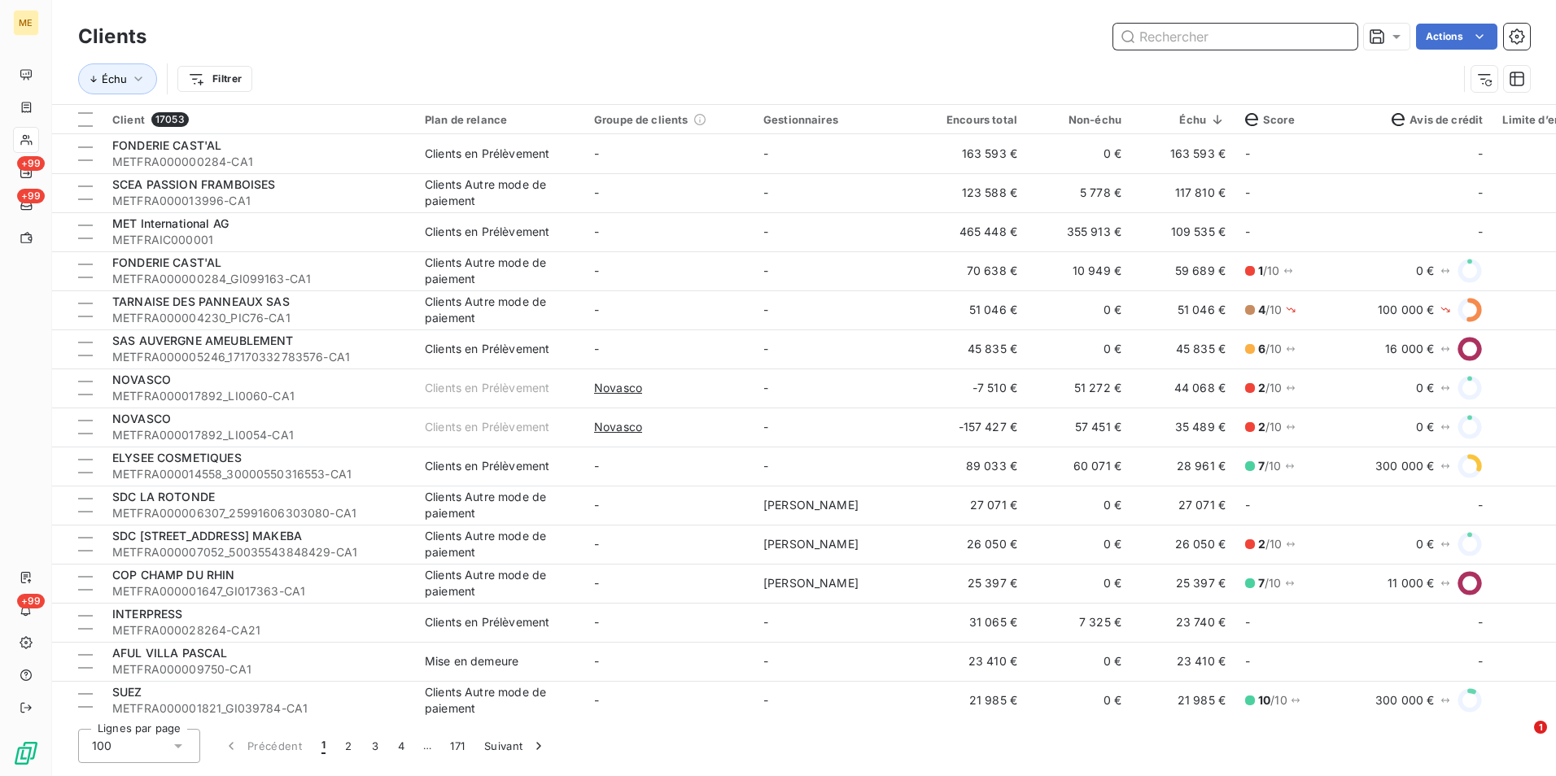
paste input "METFRA000005548_30001510732327"
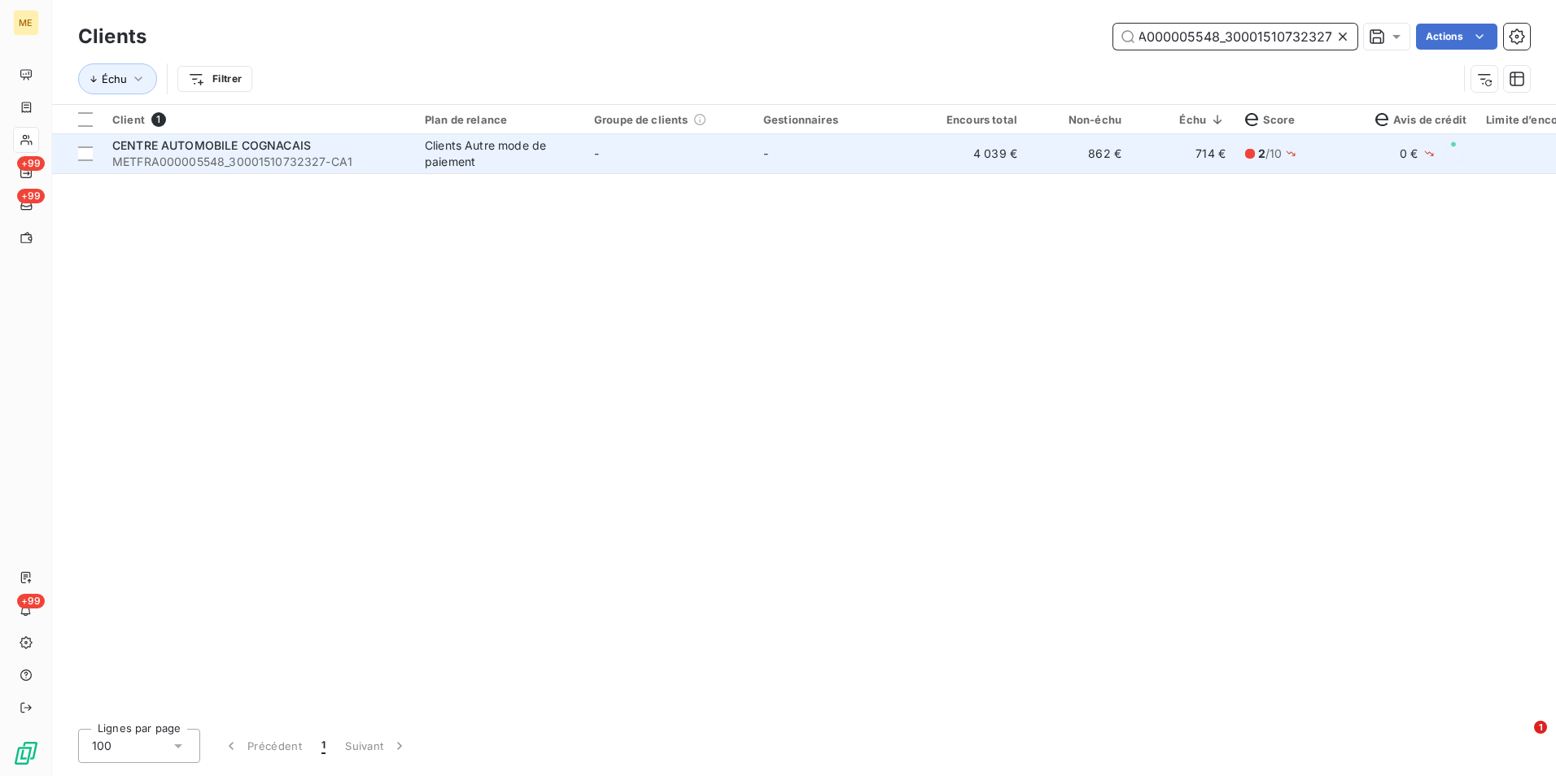
type input "METFRA000005548_30001510732327"
click at [966, 169] on td "4 039 €" at bounding box center [975, 153] width 104 height 39
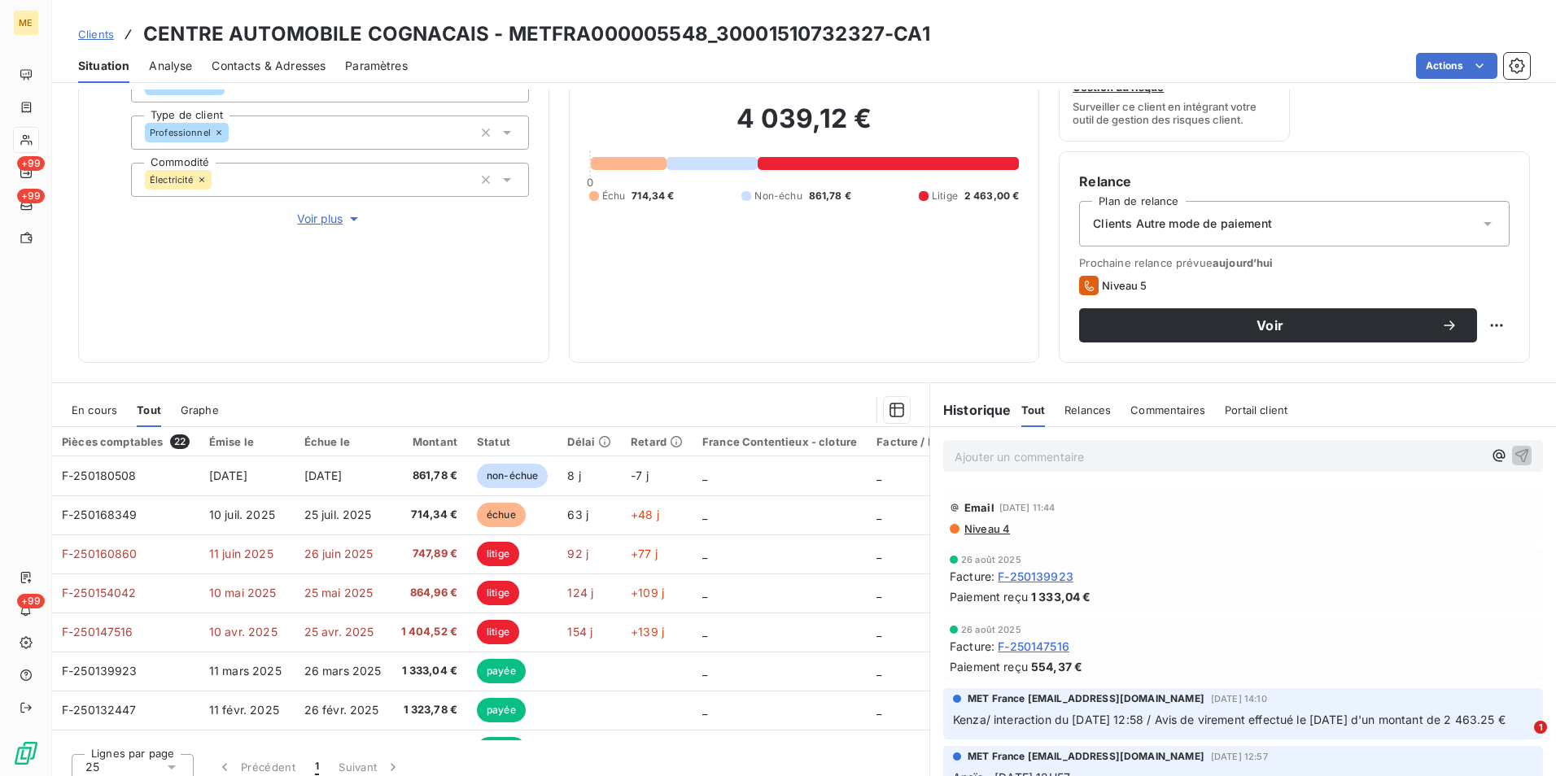
scroll to position [189, 0]
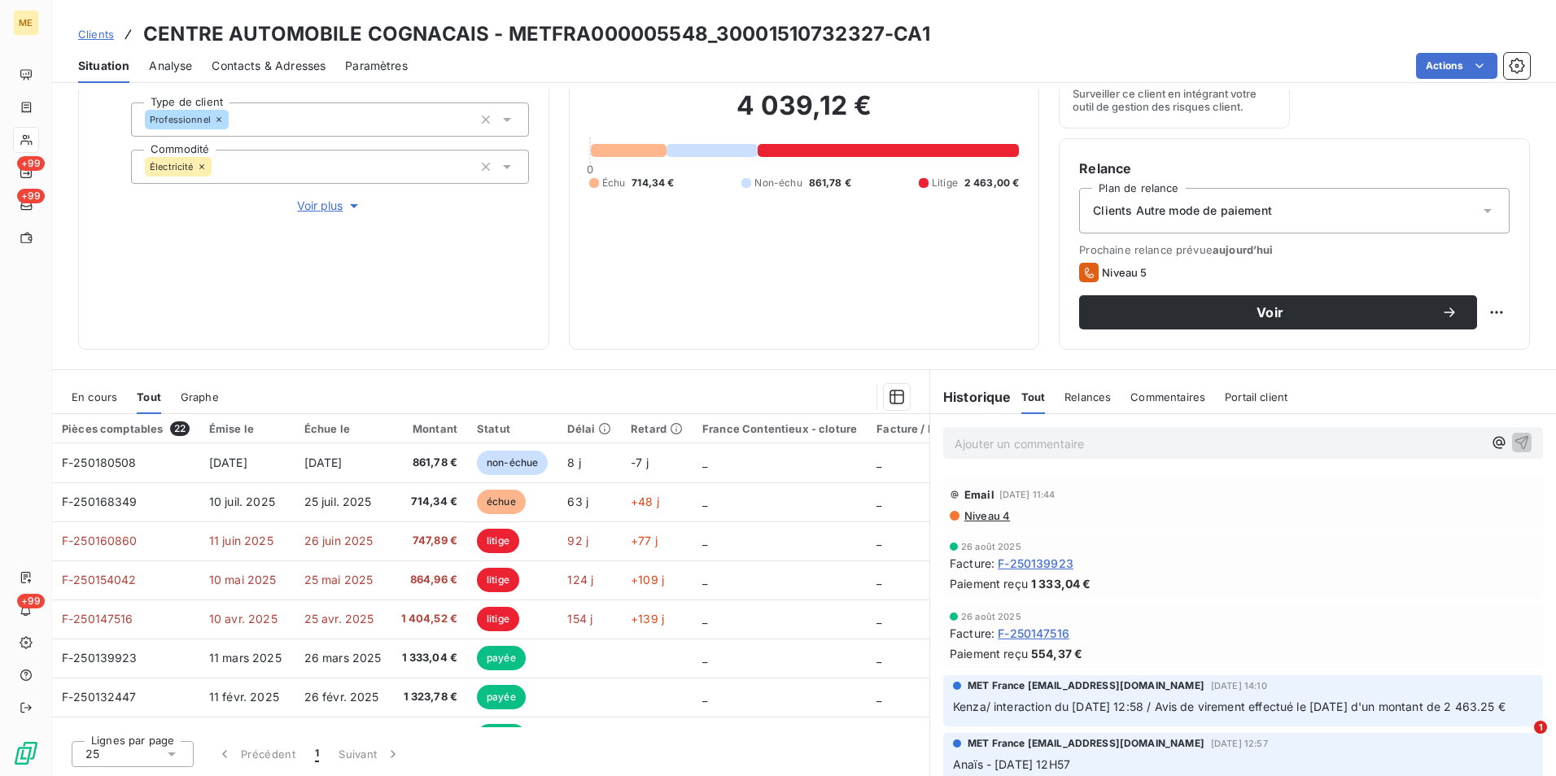
click at [89, 35] on span "Clients" at bounding box center [96, 34] width 36 height 13
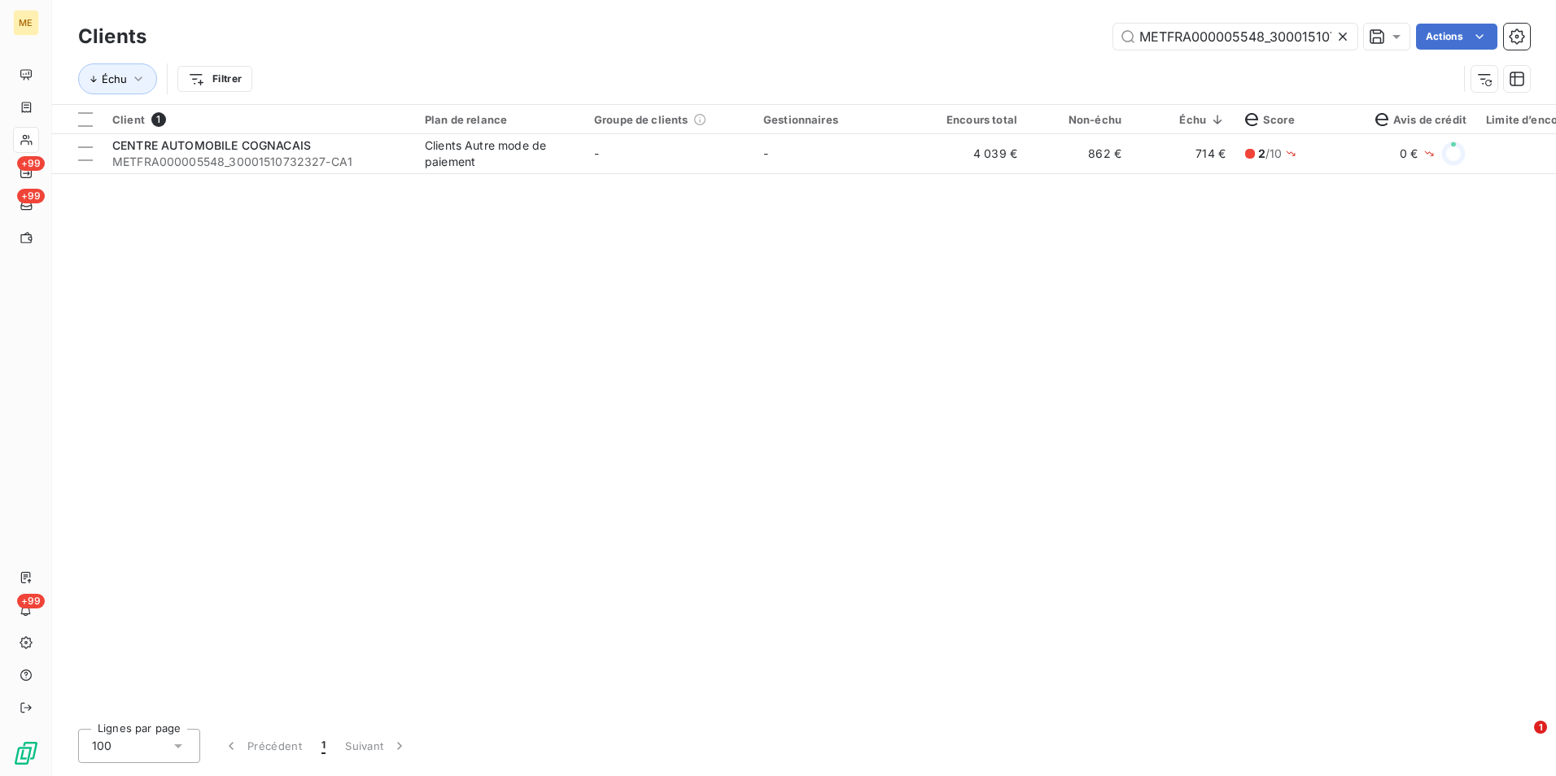
click at [1339, 38] on icon at bounding box center [1342, 37] width 8 height 8
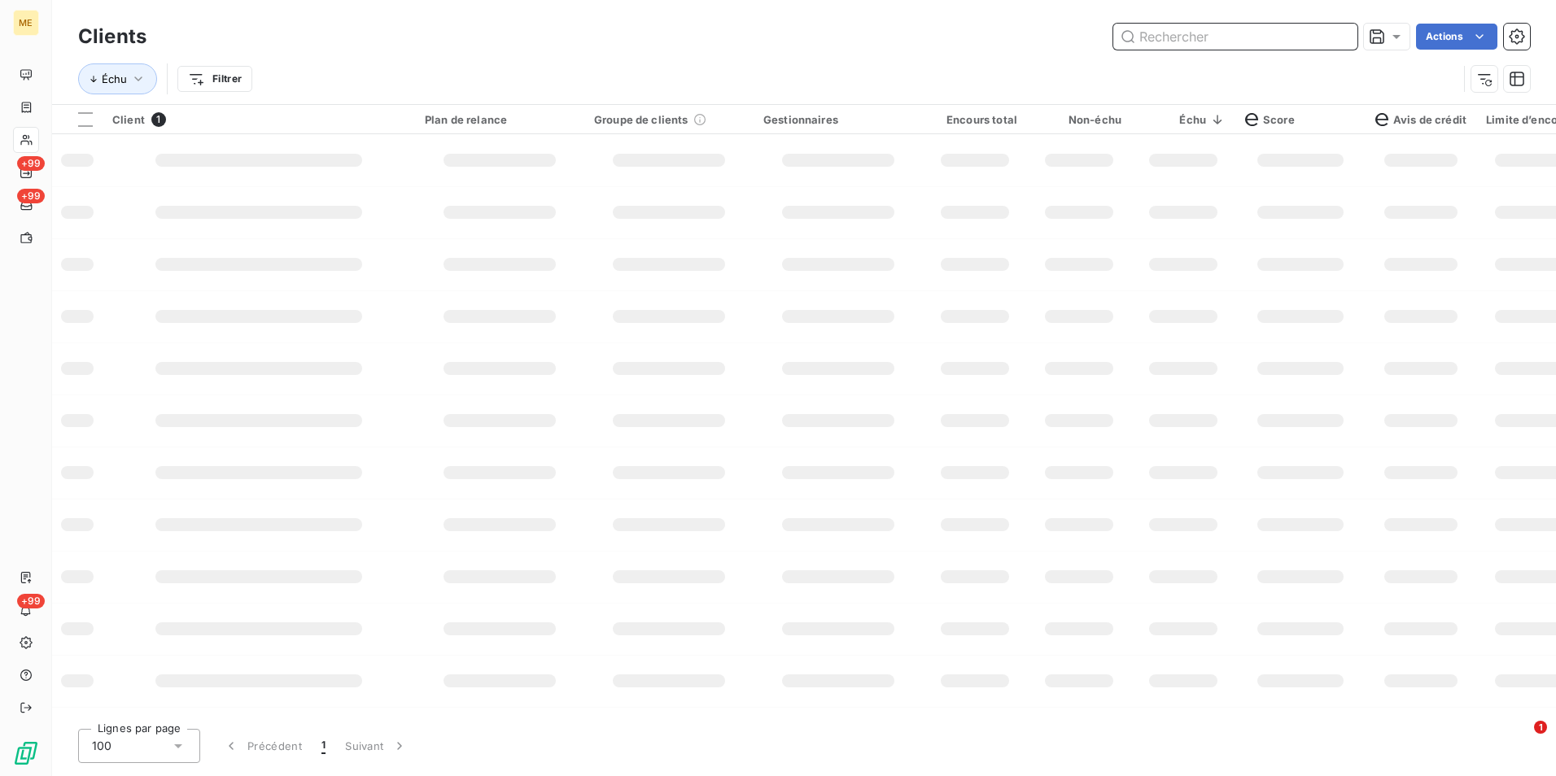
click at [1339, 38] on input "text" at bounding box center [1235, 37] width 244 height 26
paste input "METFRA000019260"
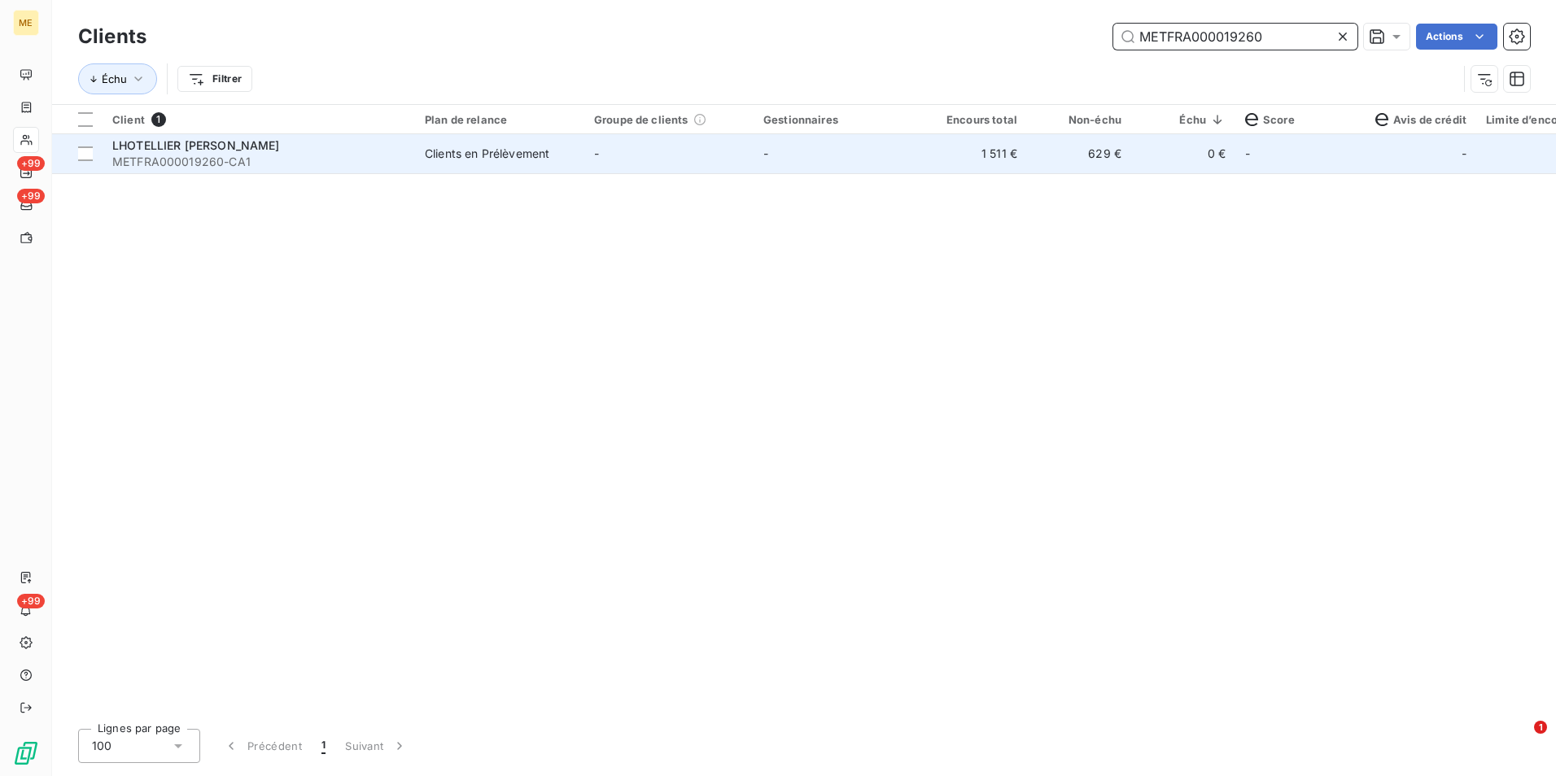
type input "METFRA000019260"
click at [936, 167] on td "1 511 €" at bounding box center [975, 153] width 104 height 39
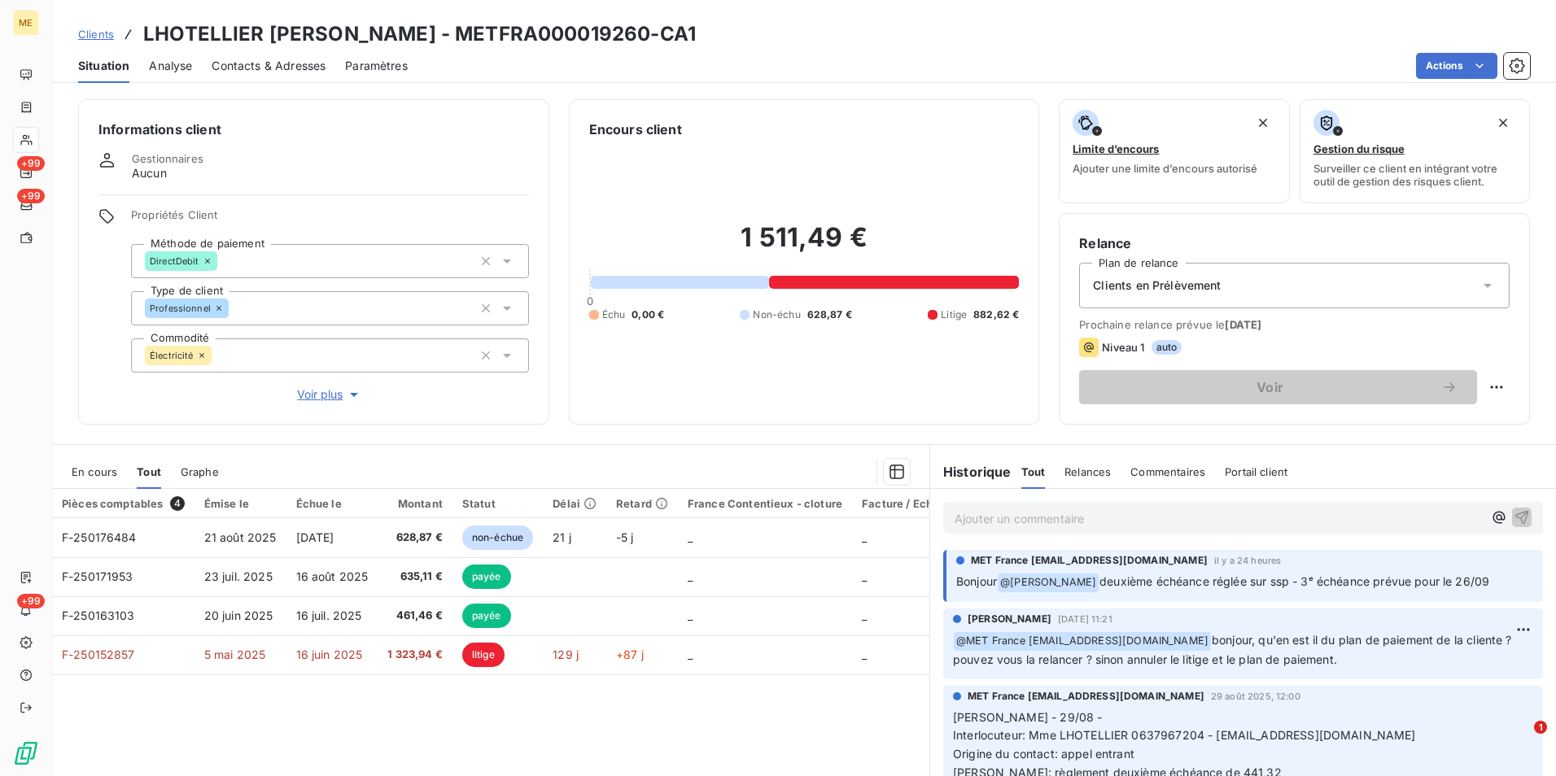
click at [81, 35] on span "Clients" at bounding box center [96, 34] width 36 height 13
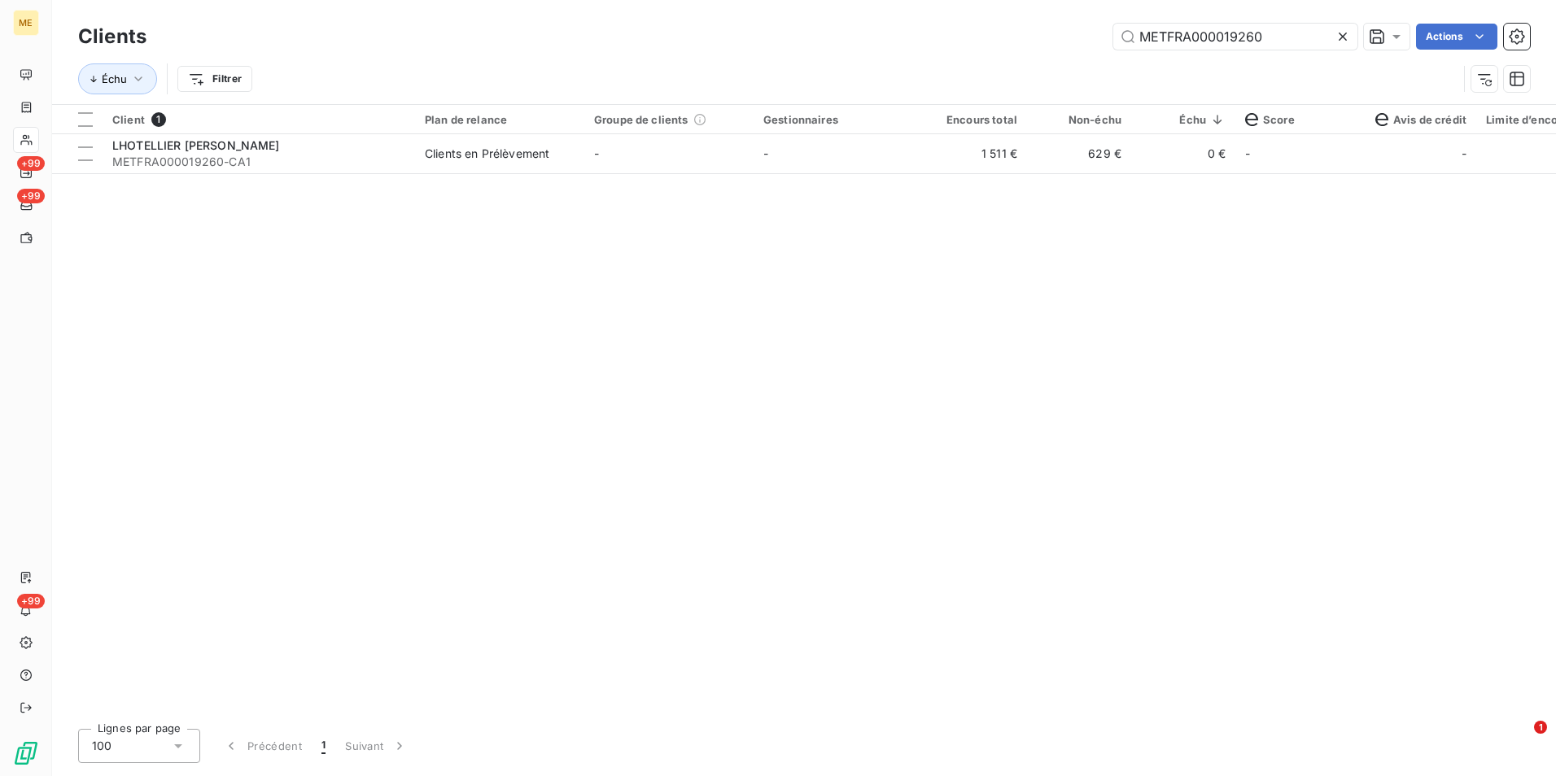
click at [1353, 42] on div at bounding box center [1345, 37] width 23 height 26
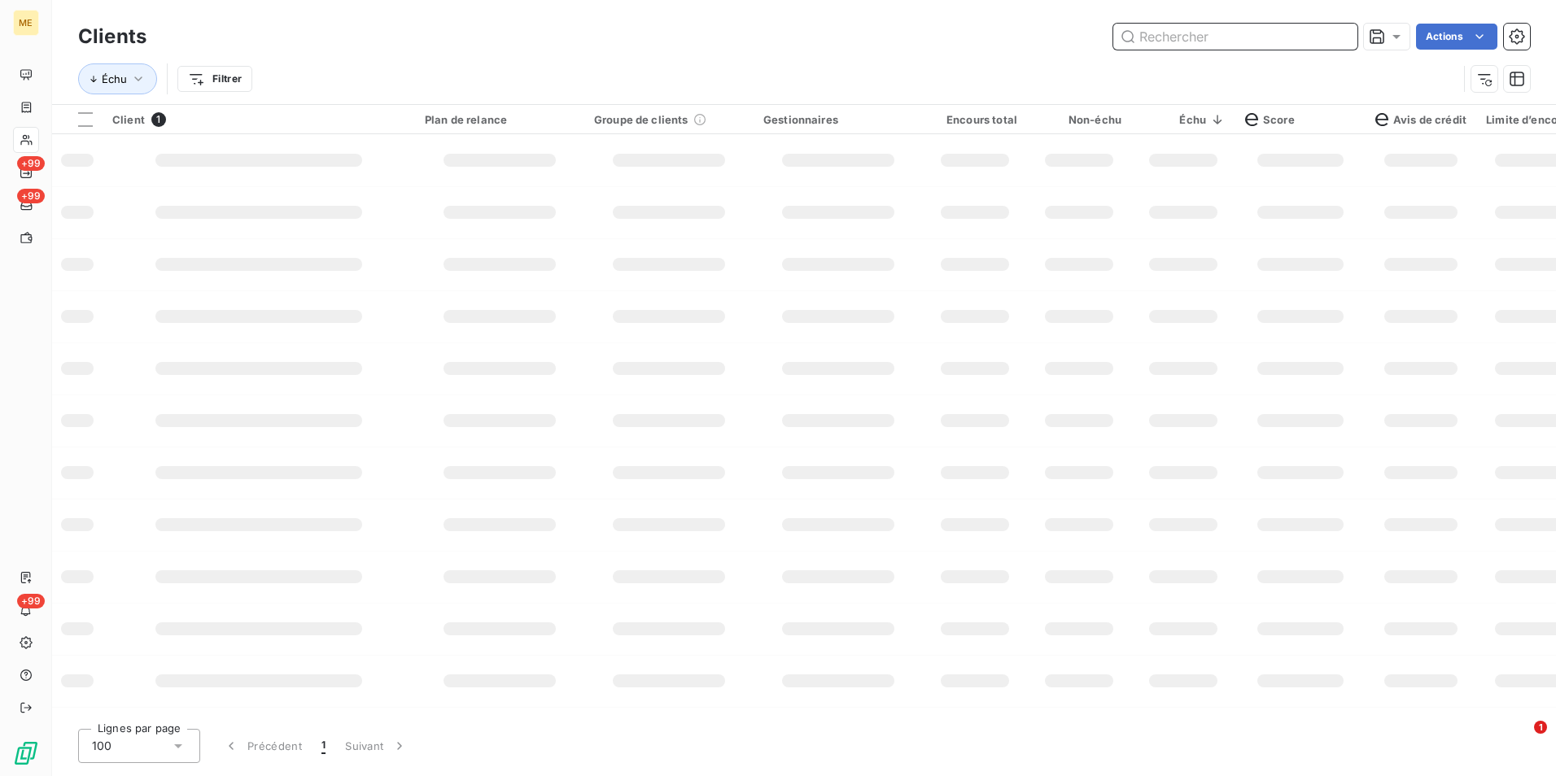
click at [1345, 40] on input "text" at bounding box center [1235, 37] width 244 height 26
paste input "METFRA000018732"
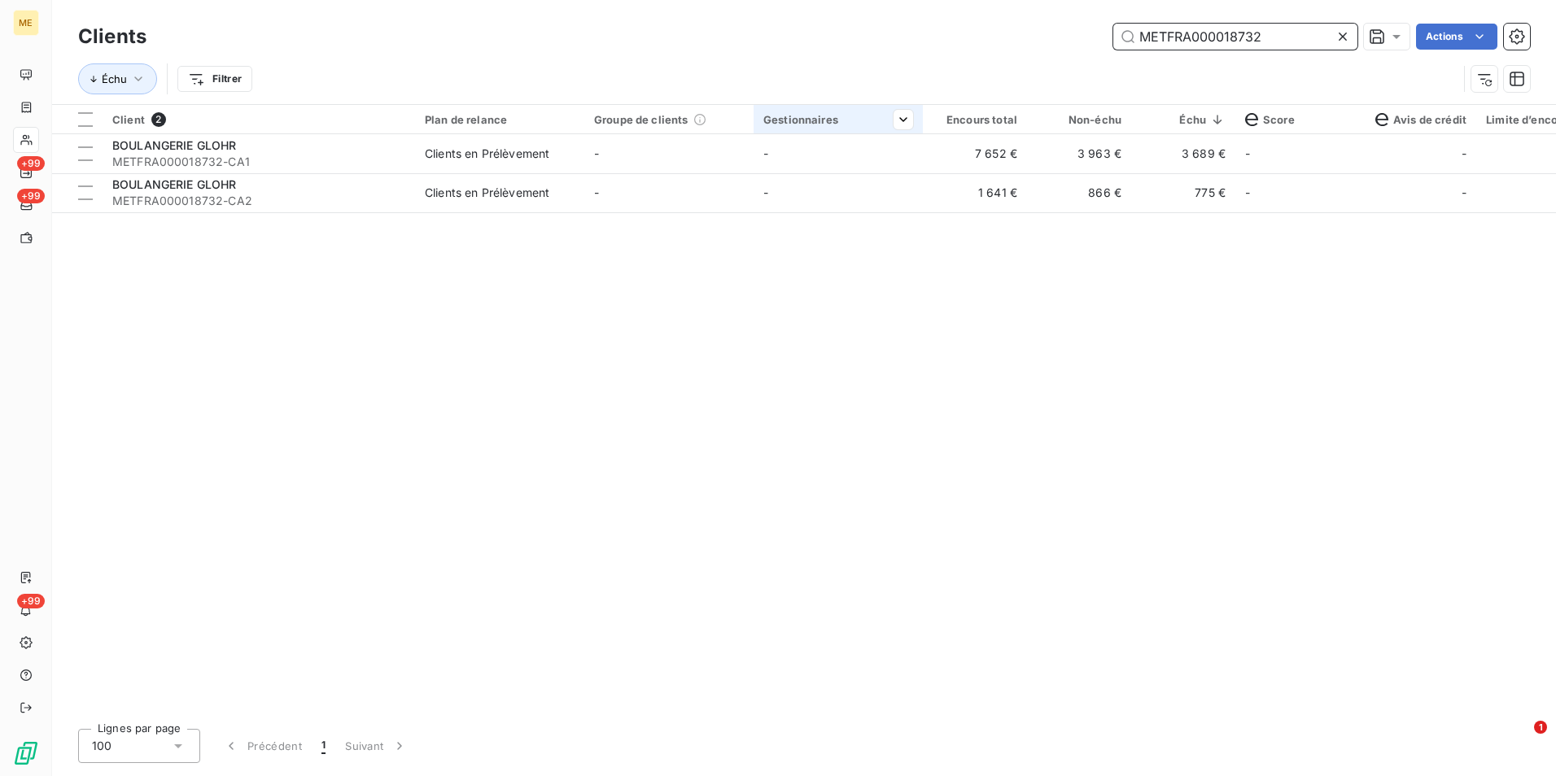
type input "METFRA000018732"
click at [842, 170] on td "-" at bounding box center [837, 153] width 169 height 39
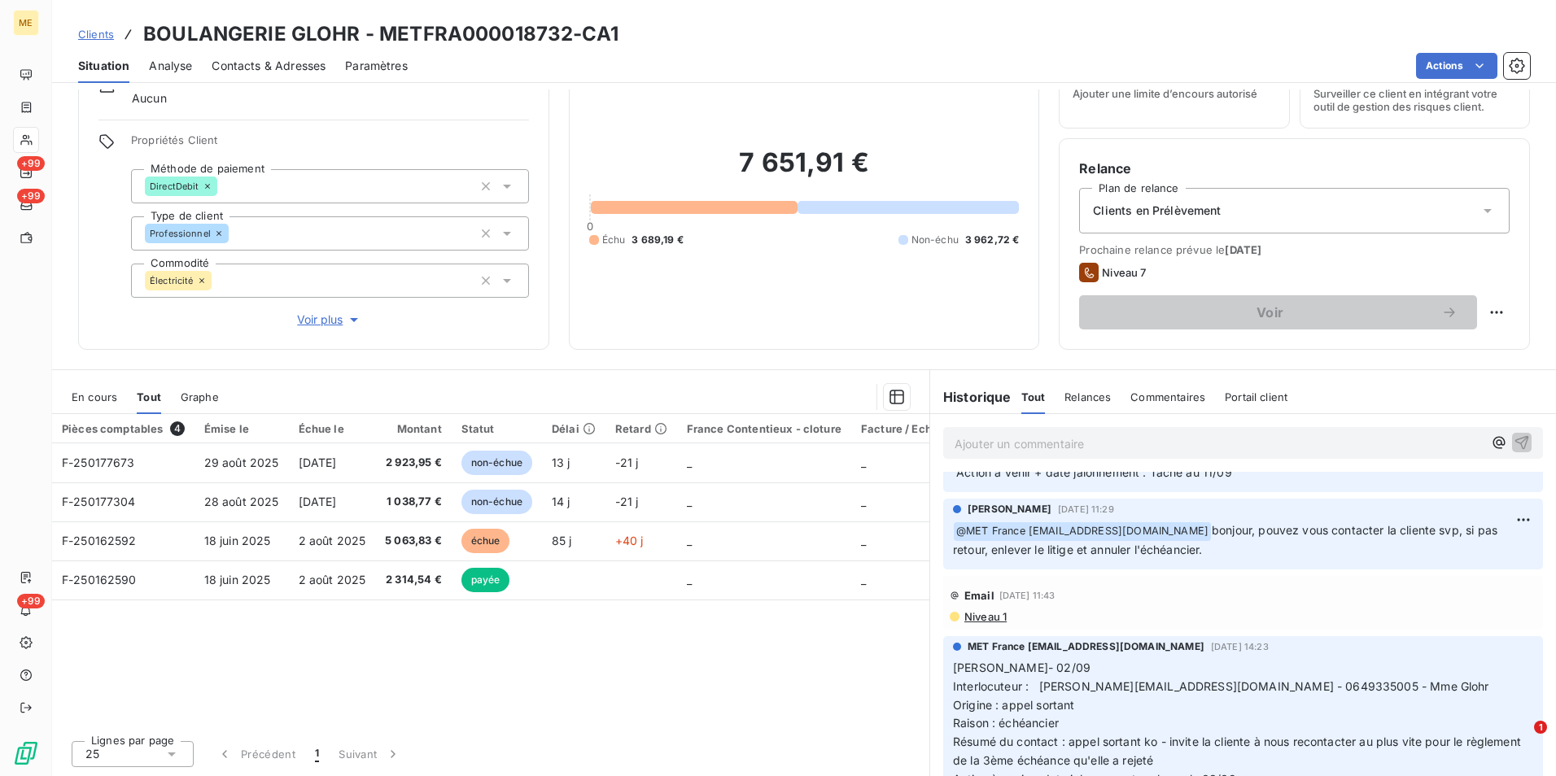
scroll to position [244, 0]
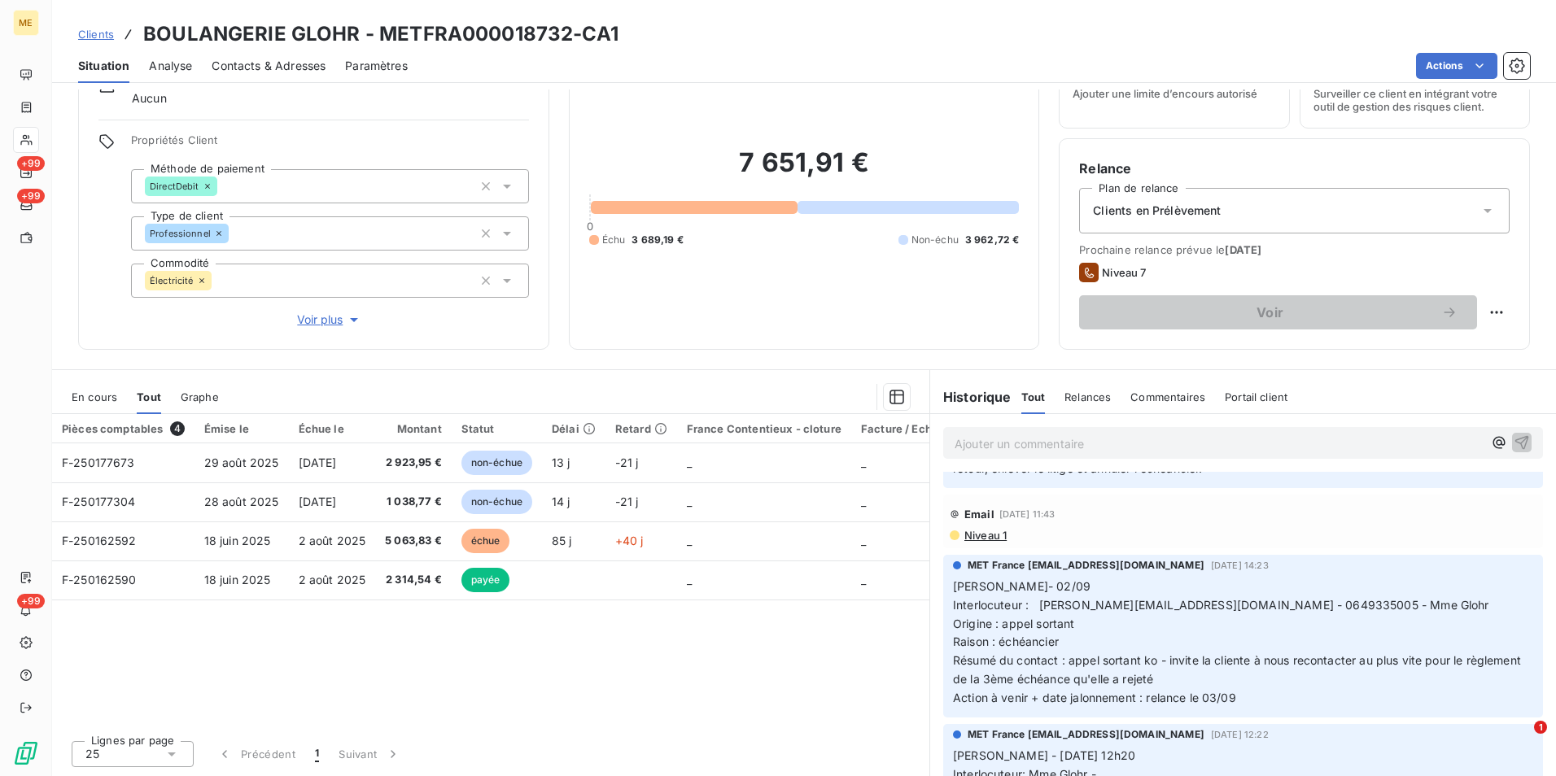
drag, startPoint x: 97, startPoint y: 34, endPoint x: 155, endPoint y: 34, distance: 57.8
click at [97, 33] on span "Clients" at bounding box center [96, 34] width 36 height 13
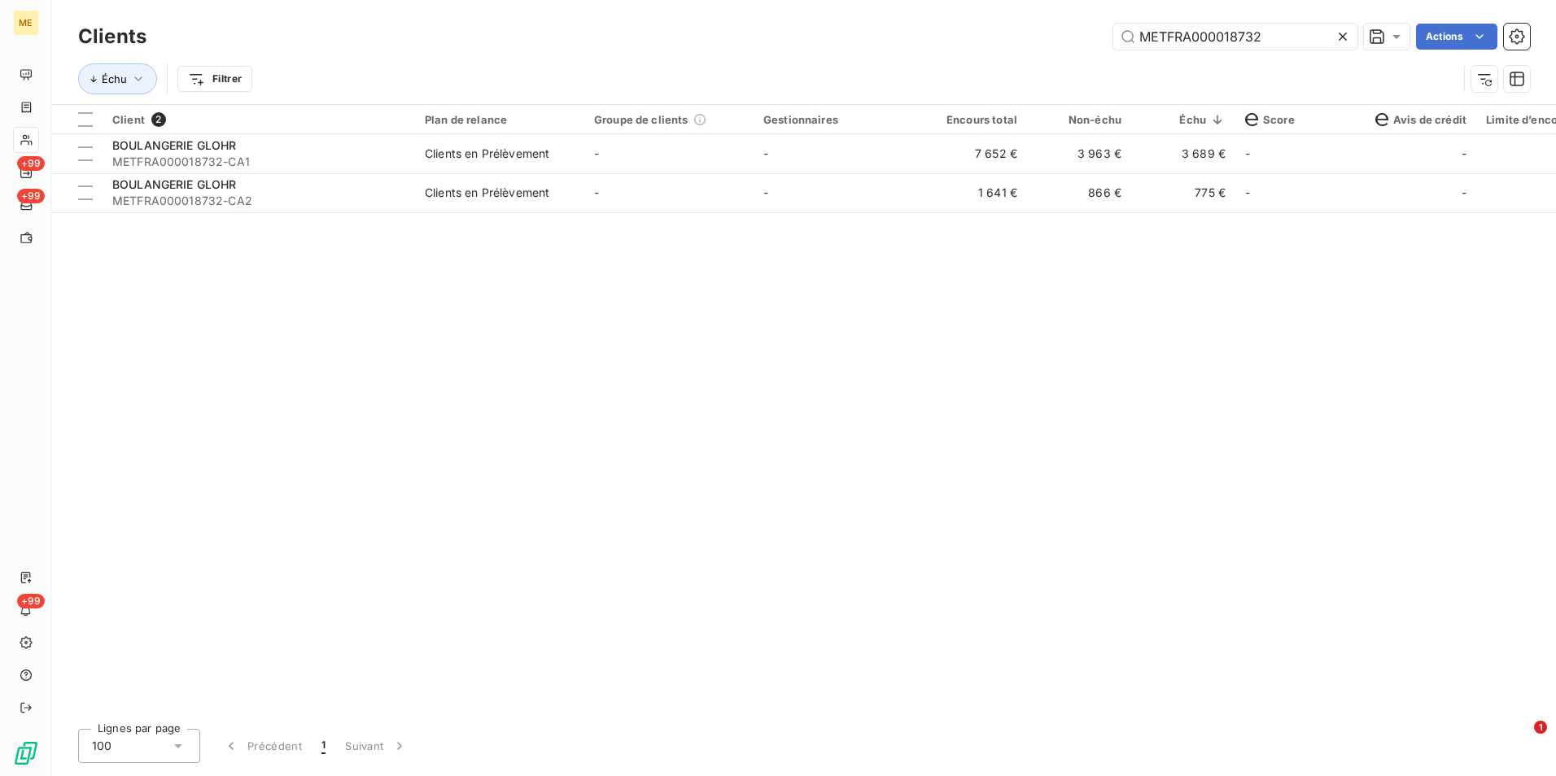
click at [1344, 29] on icon at bounding box center [1342, 36] width 16 height 16
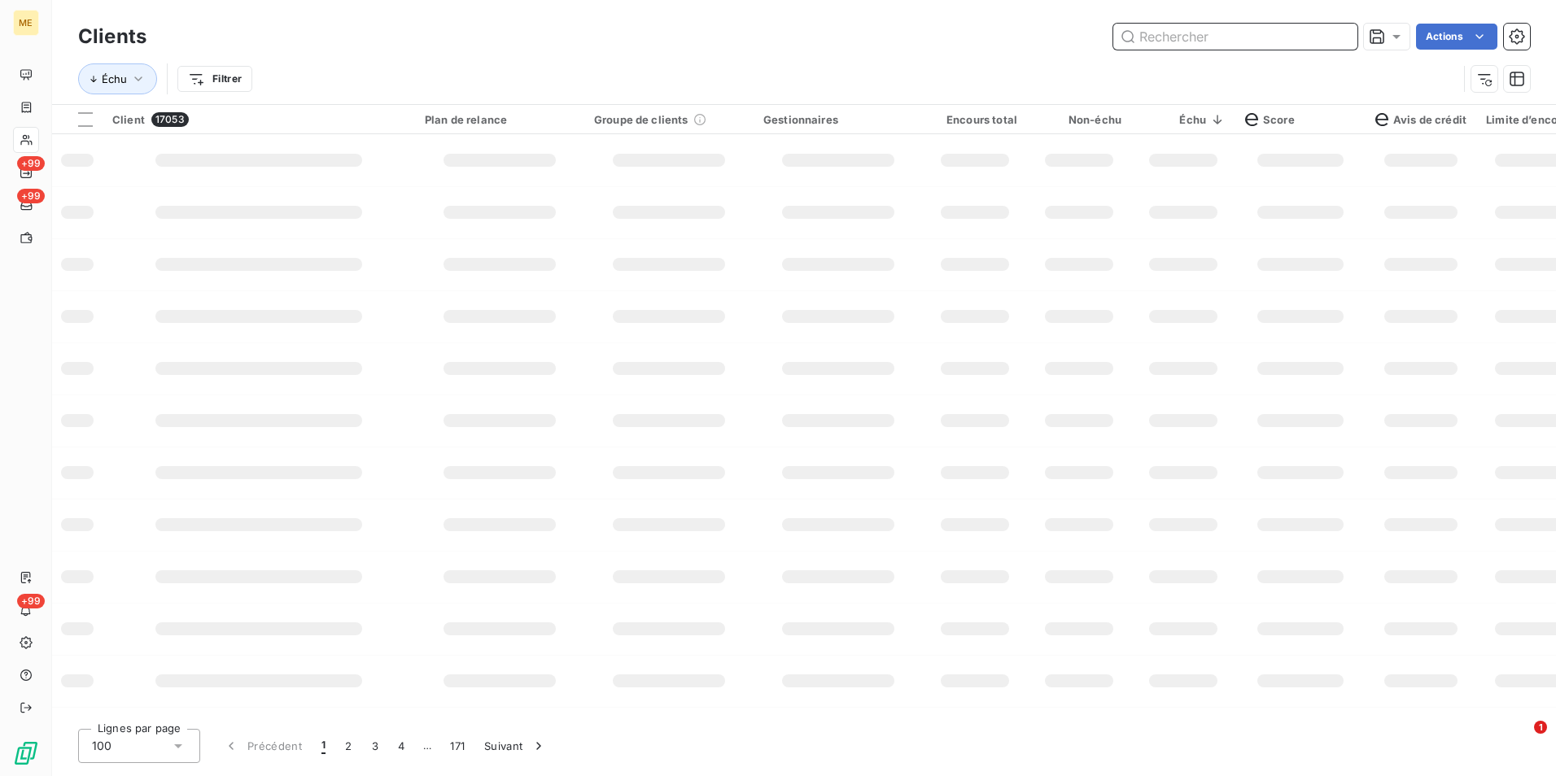
click at [1340, 32] on input "text" at bounding box center [1235, 37] width 244 height 26
paste input "METFRA000017092_30000630557616"
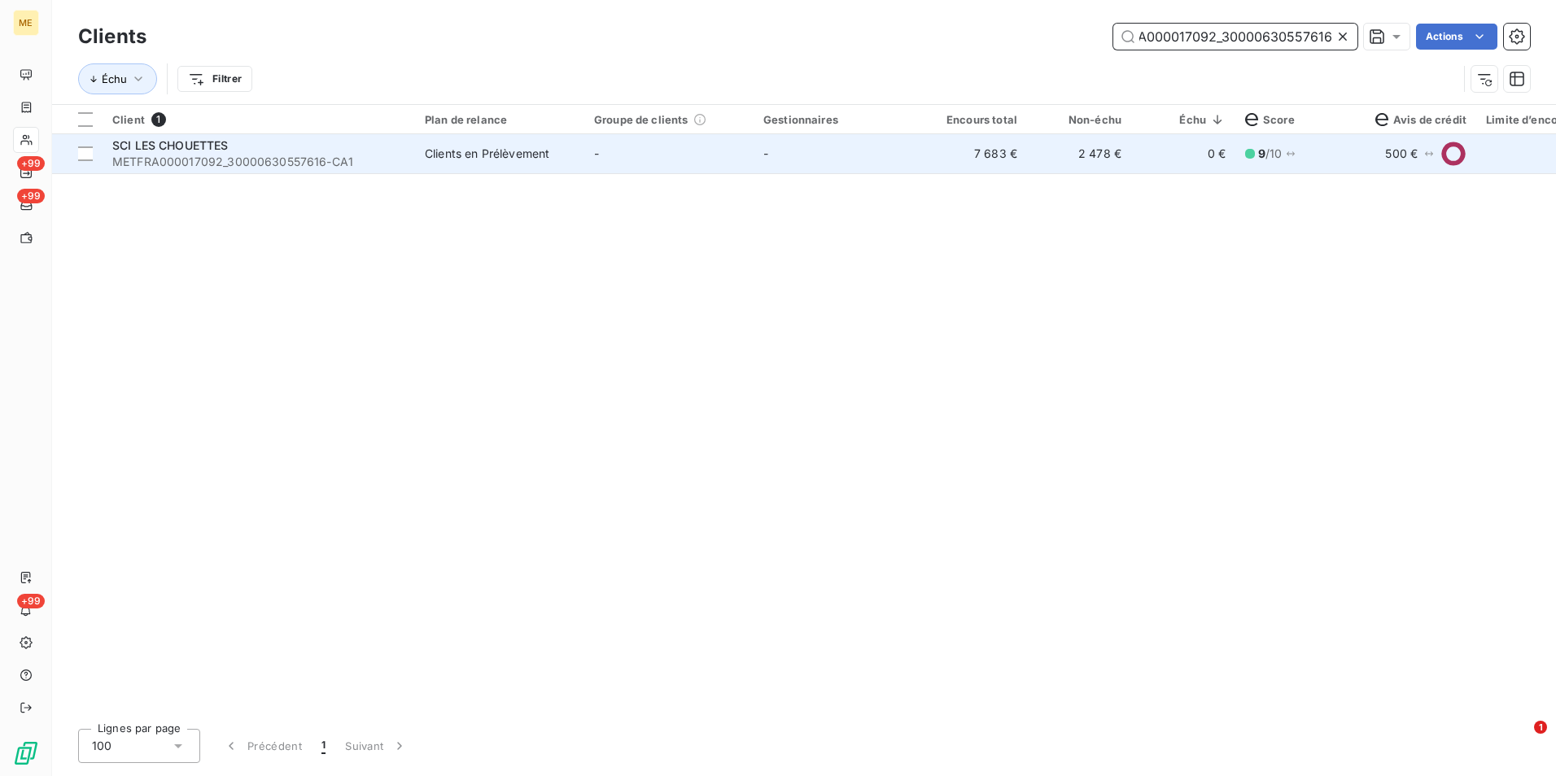
type input "METFRA000017092_30000630557616"
click at [877, 159] on td "-" at bounding box center [837, 153] width 169 height 39
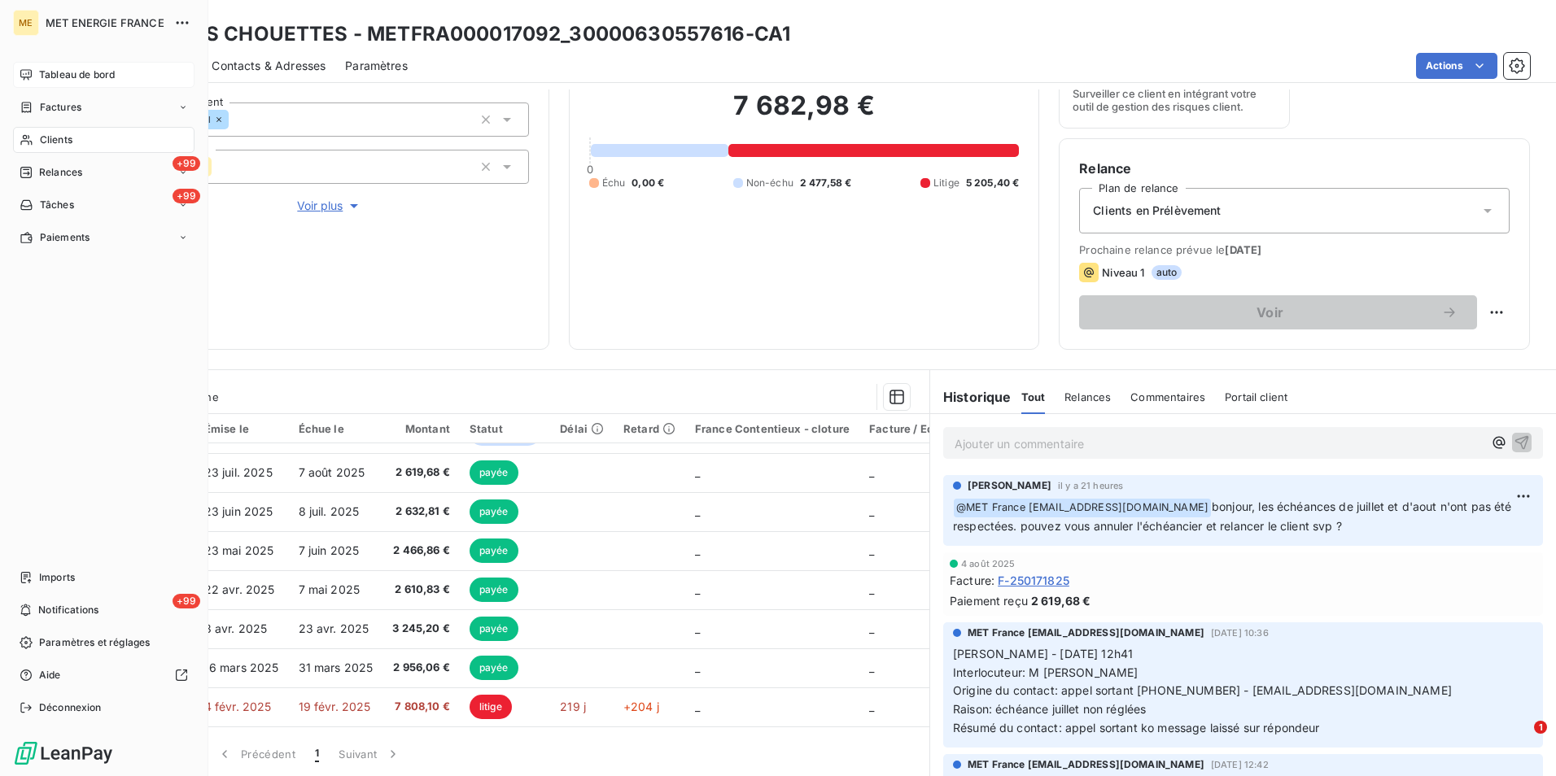
click at [92, 80] on span "Tableau de bord" at bounding box center [77, 75] width 76 height 15
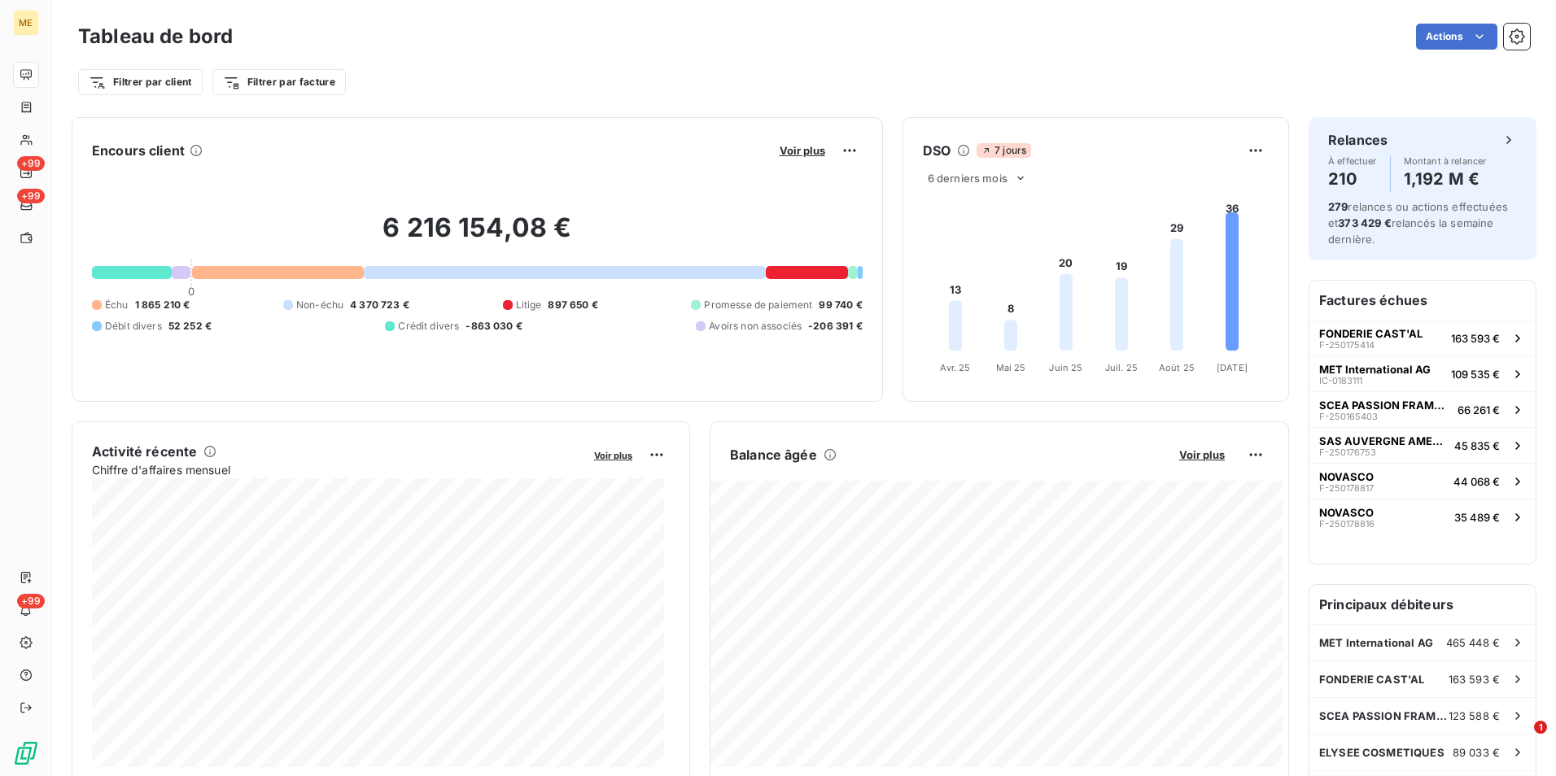
click at [247, 274] on div at bounding box center [278, 272] width 172 height 13
click at [795, 155] on span "Voir plus" at bounding box center [802, 150] width 46 height 13
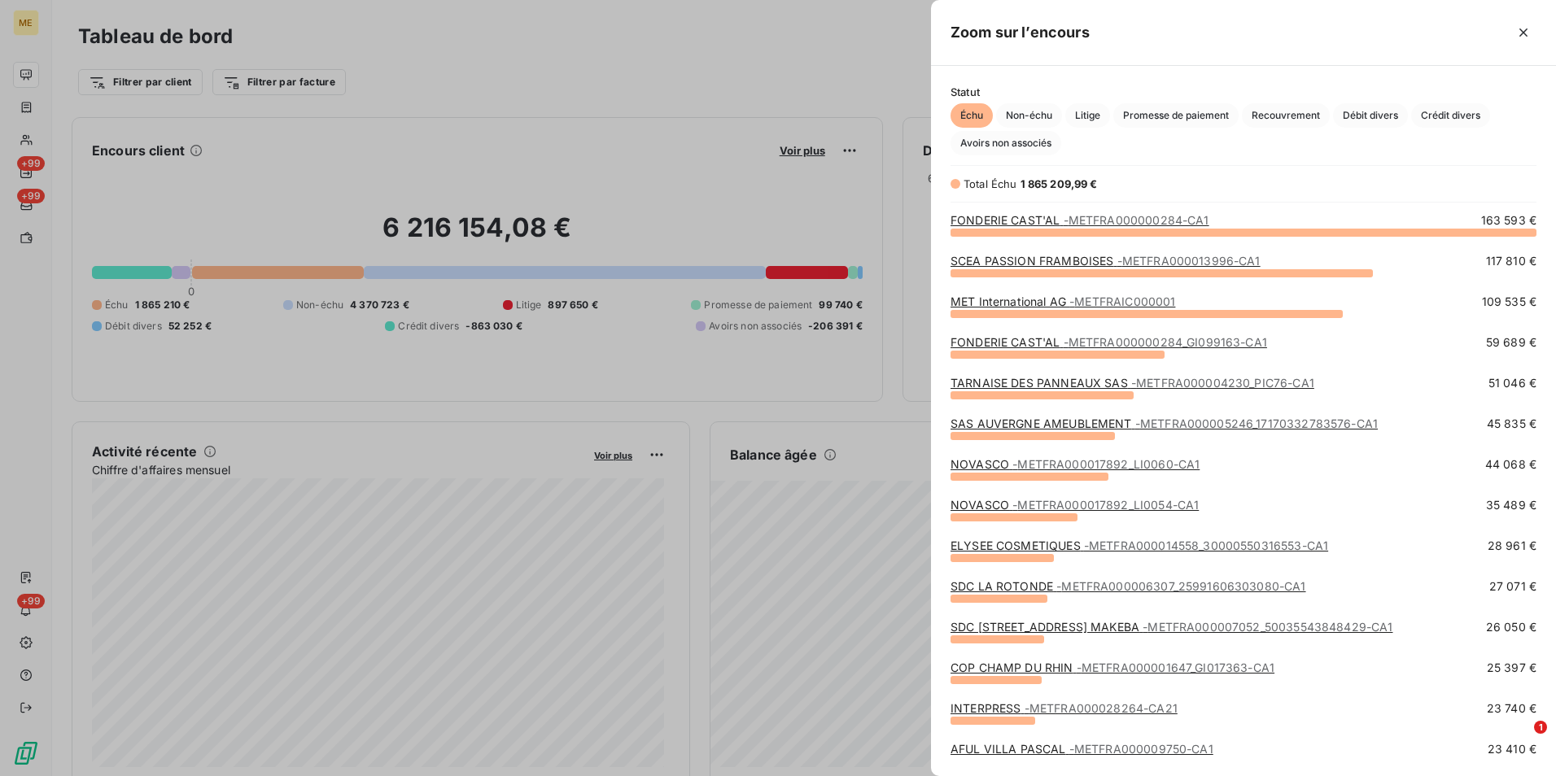
scroll to position [81, 0]
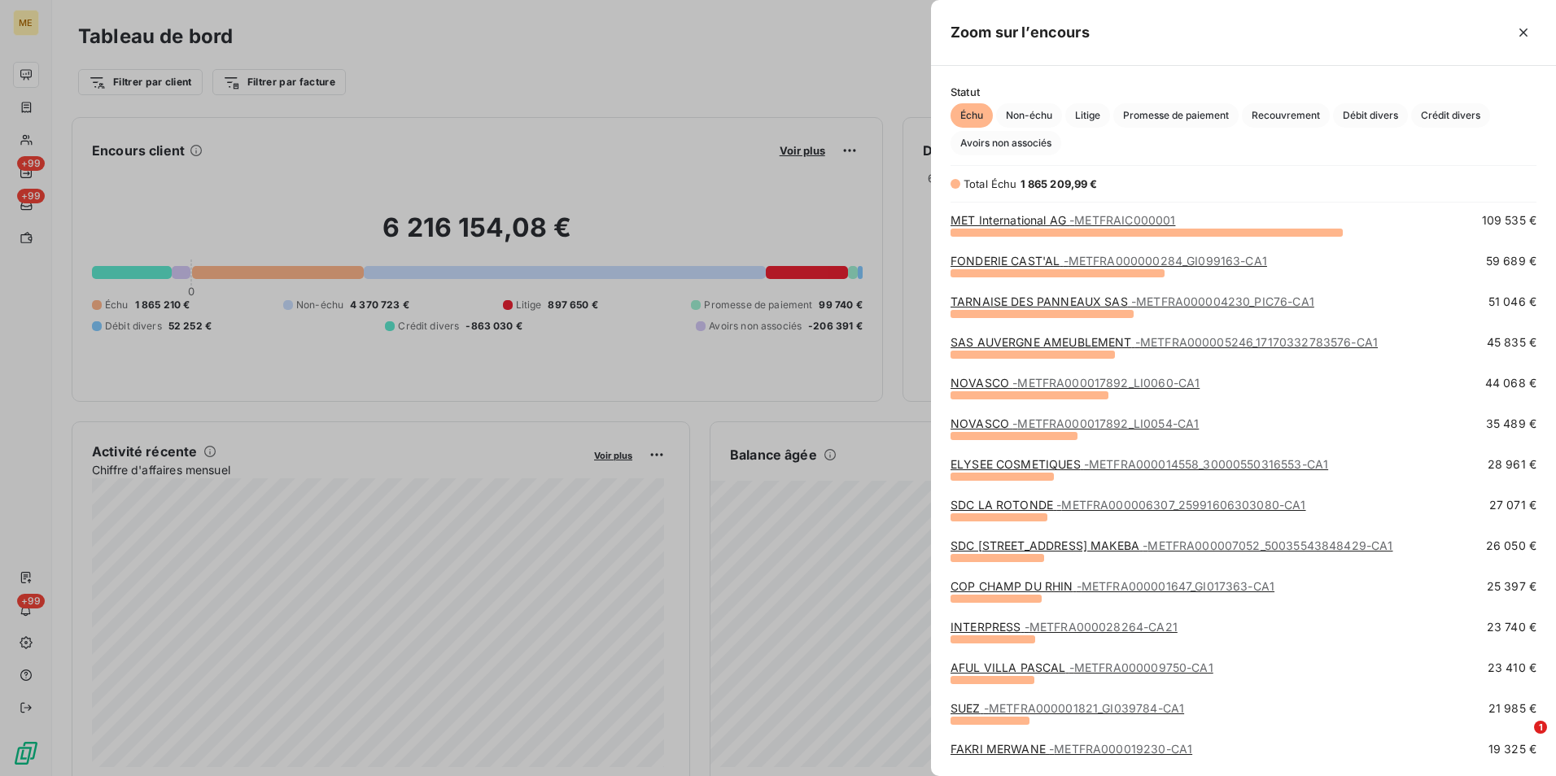
click at [666, 424] on div at bounding box center [778, 388] width 1556 height 776
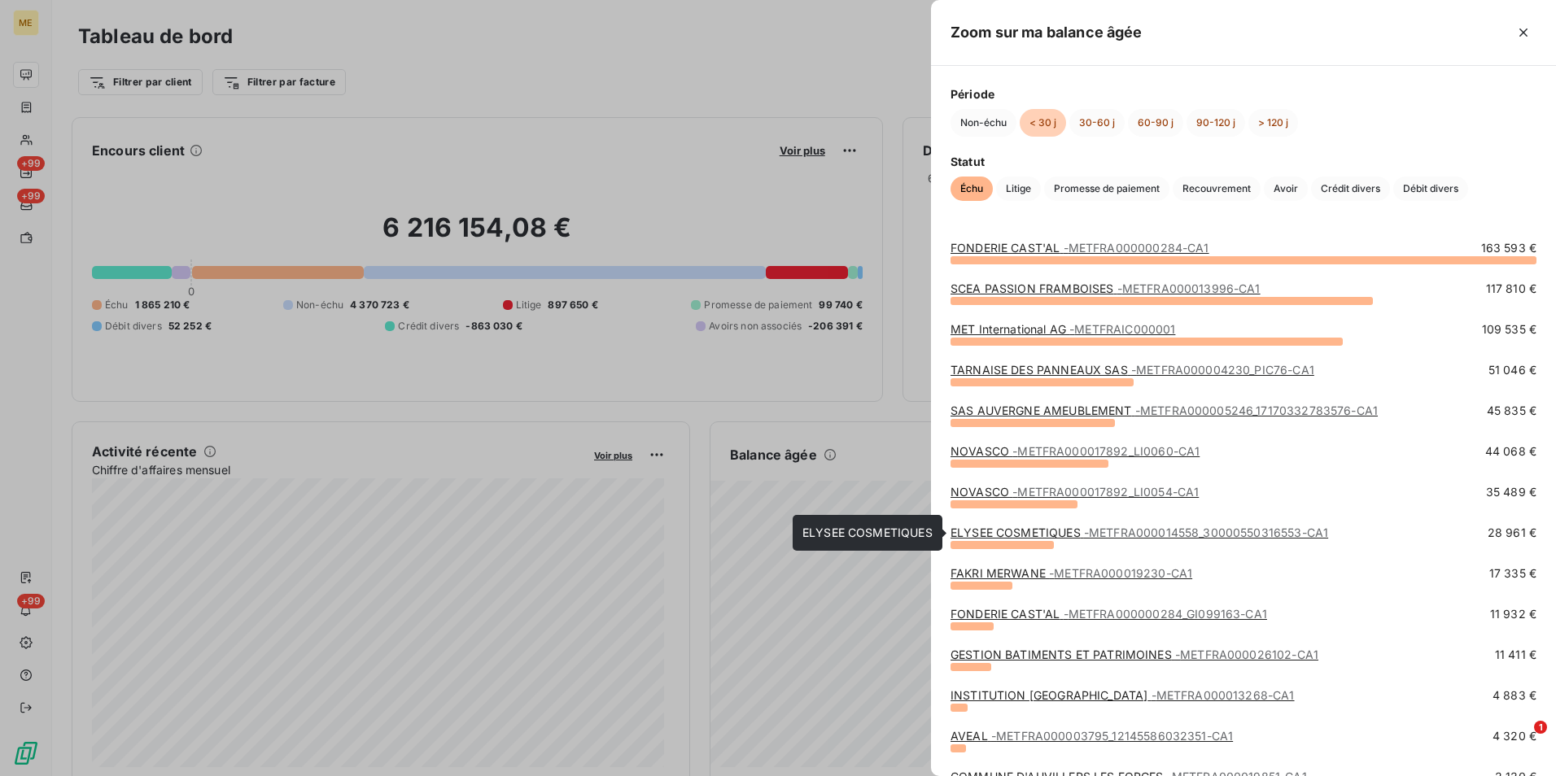
click at [1098, 526] on span "- METFRA000014558_30000550316553-CA1" at bounding box center [1206, 533] width 244 height 14
click at [1135, 412] on span "- METFRA000005246_17170332783576-CA1" at bounding box center [1256, 411] width 242 height 14
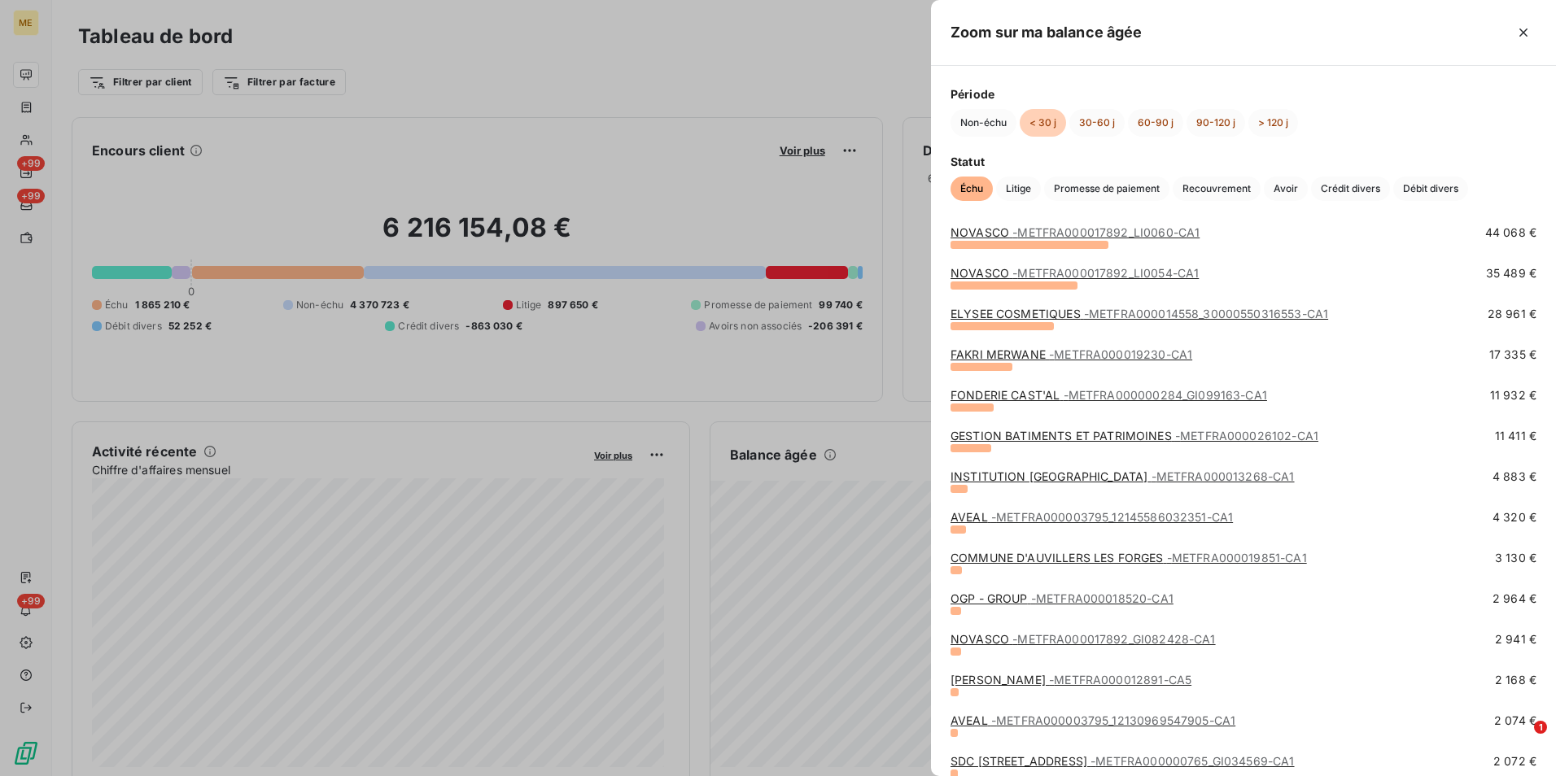
scroll to position [244, 0]
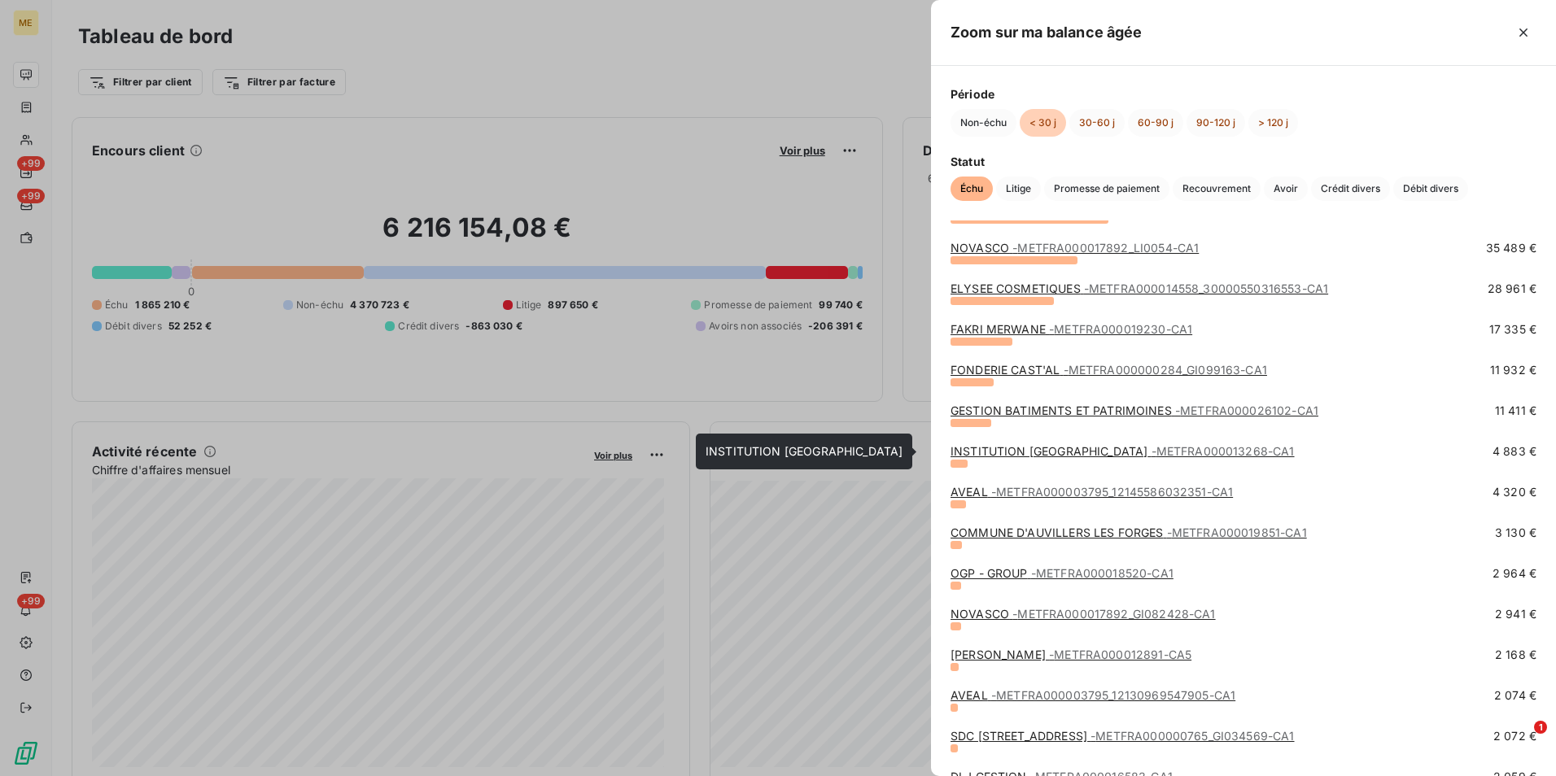
click at [1080, 454] on link "INSTITUTION SAINTE MARIE de NEUILLY - METFRA000013268-CA1" at bounding box center [1122, 451] width 344 height 14
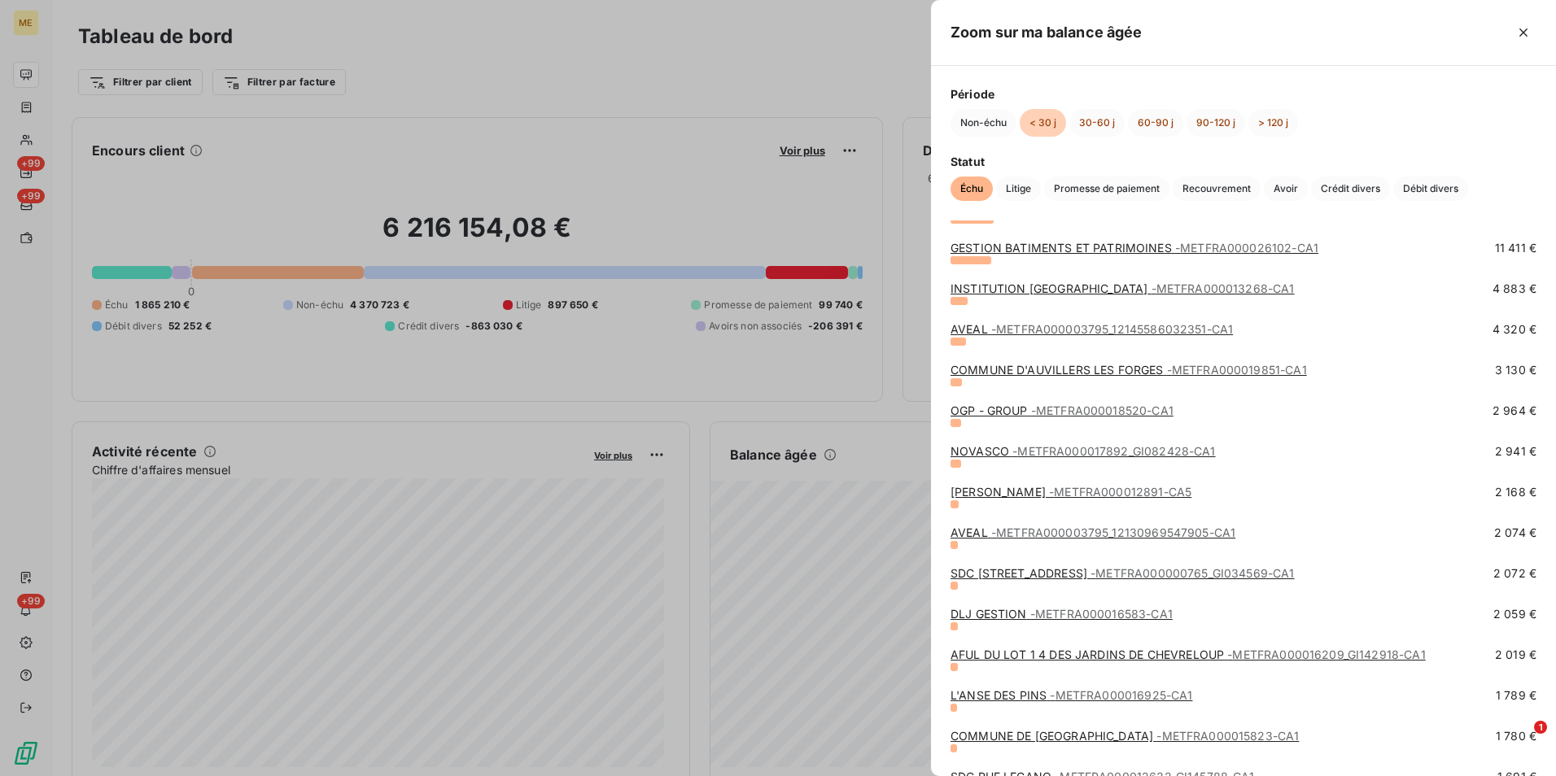
scroll to position [325, 0]
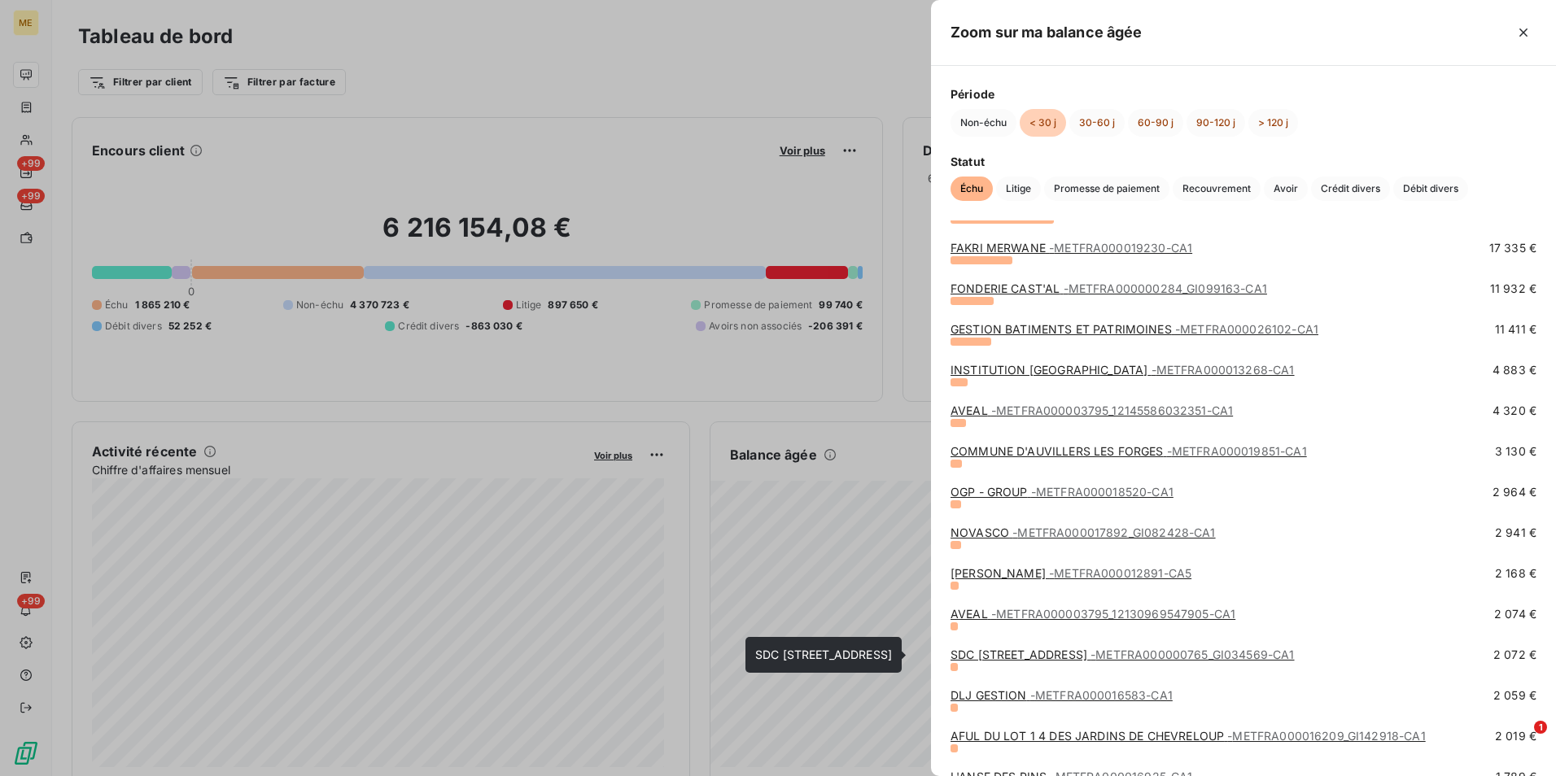
click at [1060, 660] on link "SDC 35 AVENUE BELLEFORIERE - METFRA000000765_GI034569-CA1" at bounding box center [1122, 655] width 344 height 14
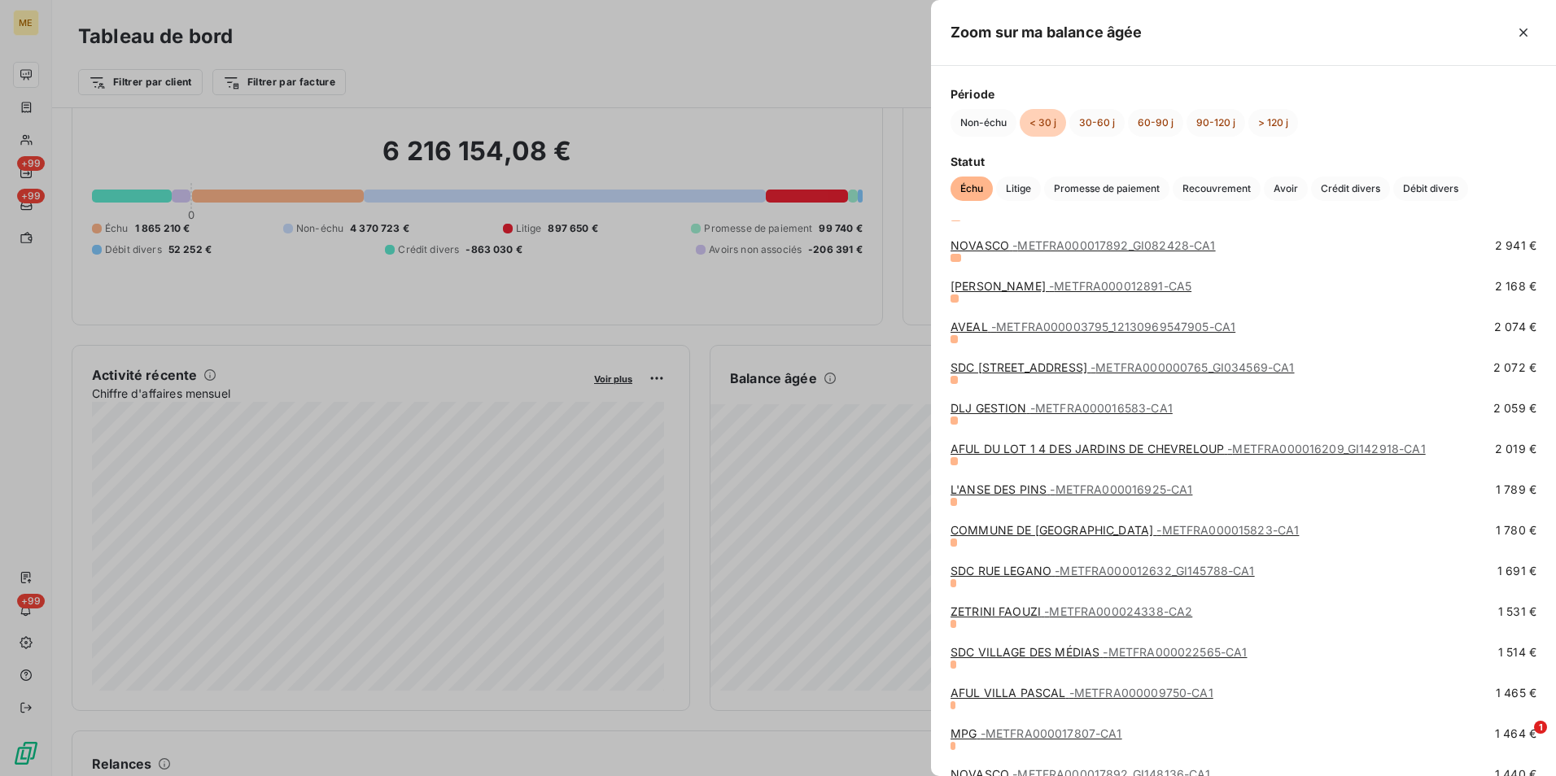
scroll to position [651, 0]
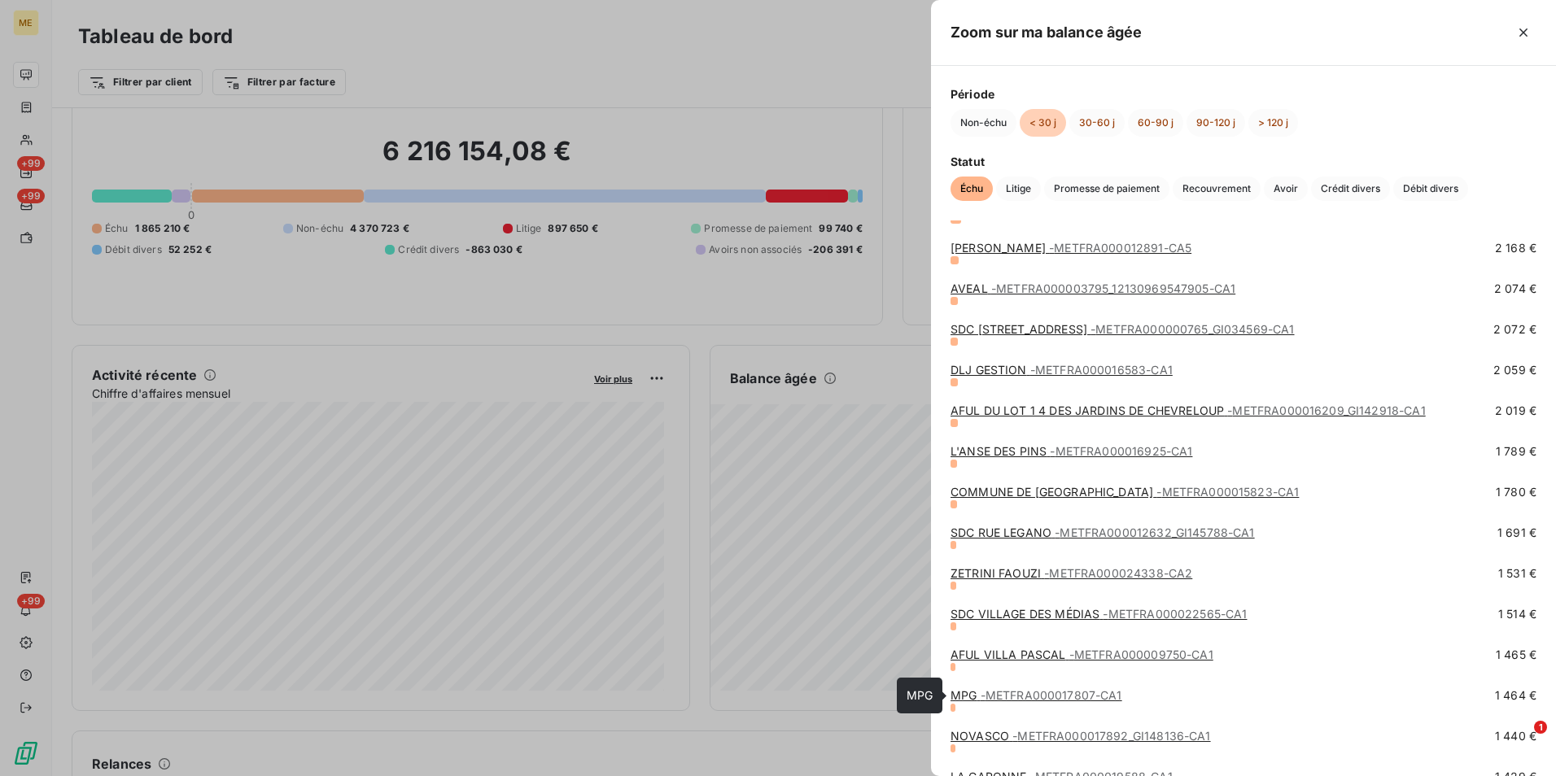
click at [1037, 698] on span "- METFRA000017807-CA1" at bounding box center [1051, 695] width 142 height 14
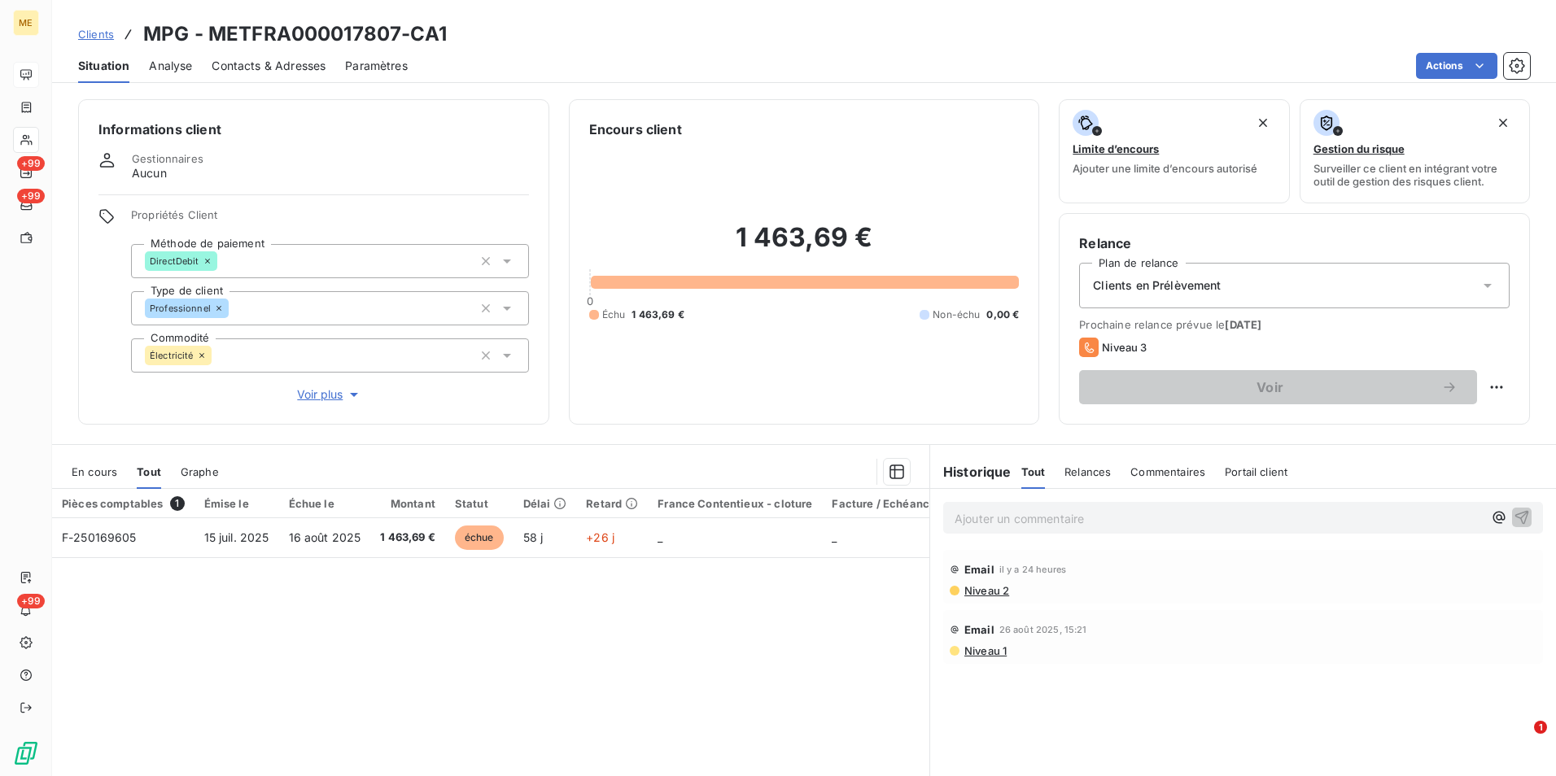
click at [1076, 515] on p "Ajouter un commentaire ﻿" at bounding box center [1218, 519] width 528 height 20
drag, startPoint x: 211, startPoint y: 34, endPoint x: 453, endPoint y: 45, distance: 242.7
click at [453, 45] on div "Clients MPG - METFRA000017807-CA1" at bounding box center [804, 34] width 1504 height 29
copy h3 "METFRA000017807-CA1"
click at [351, 403] on button "Voir plus" at bounding box center [330, 395] width 398 height 18
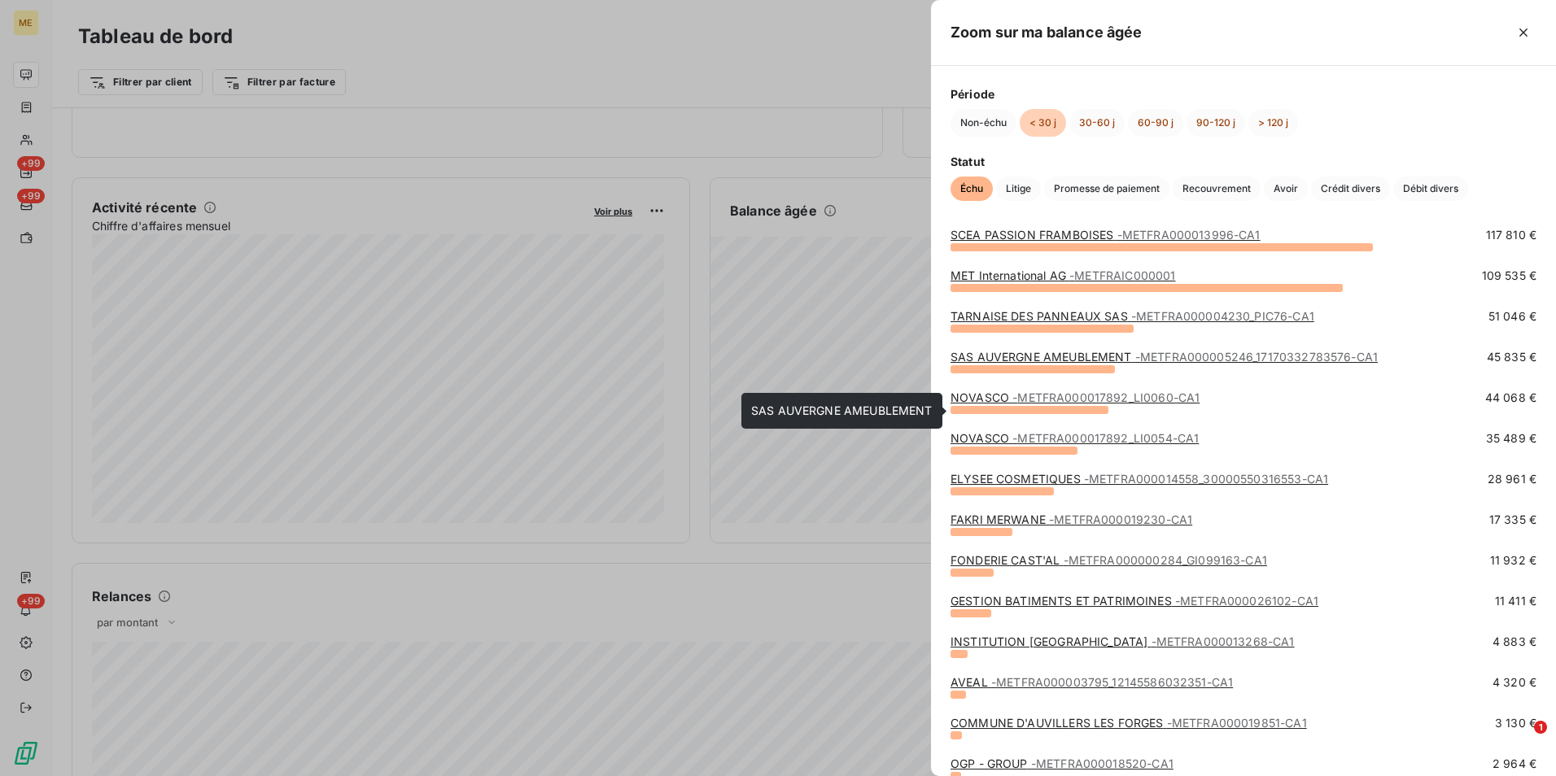
scroll to position [81, 0]
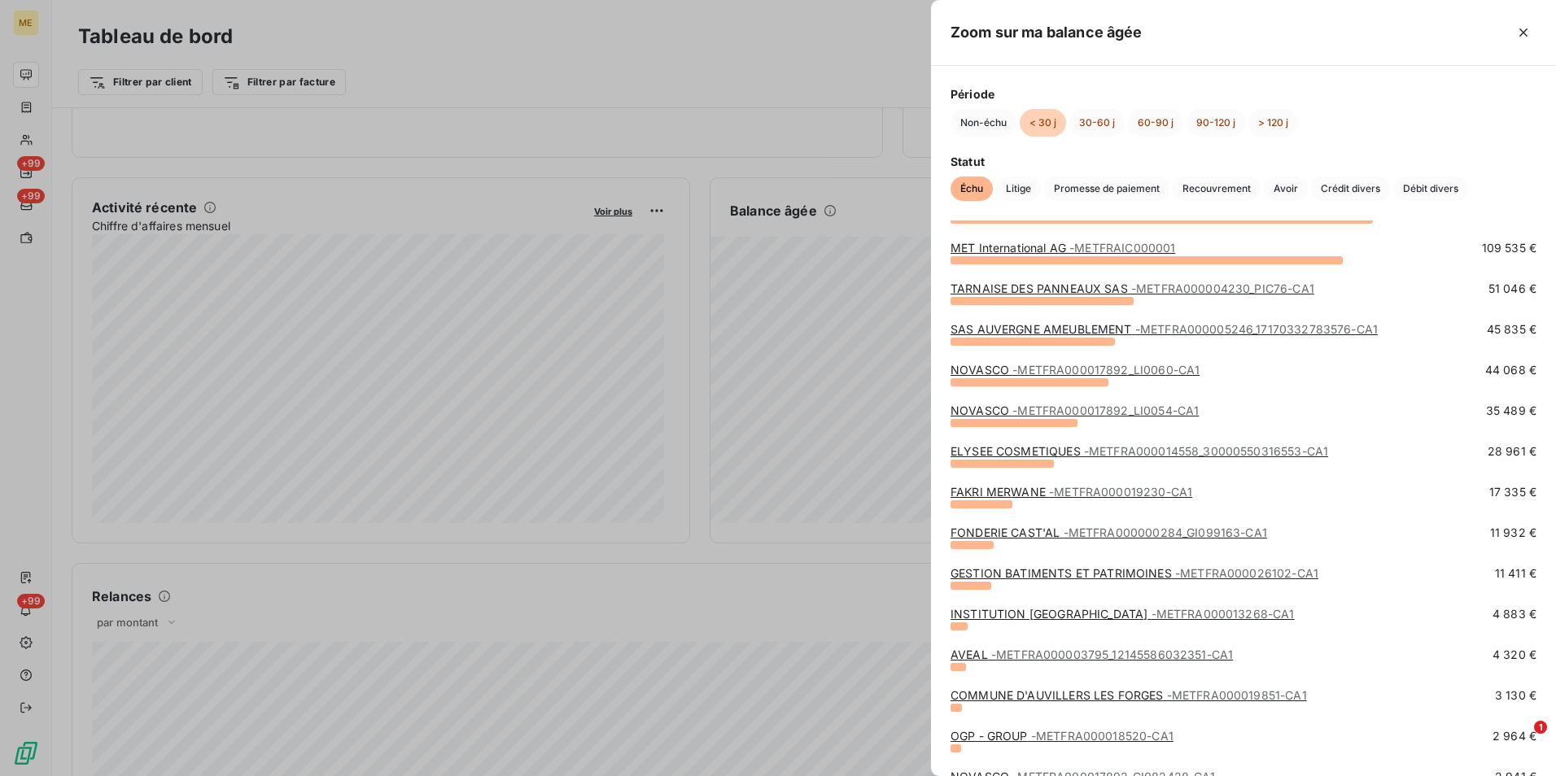
click at [1203, 288] on span "- METFRA000004230_PIC76-CA1" at bounding box center [1222, 289] width 183 height 14
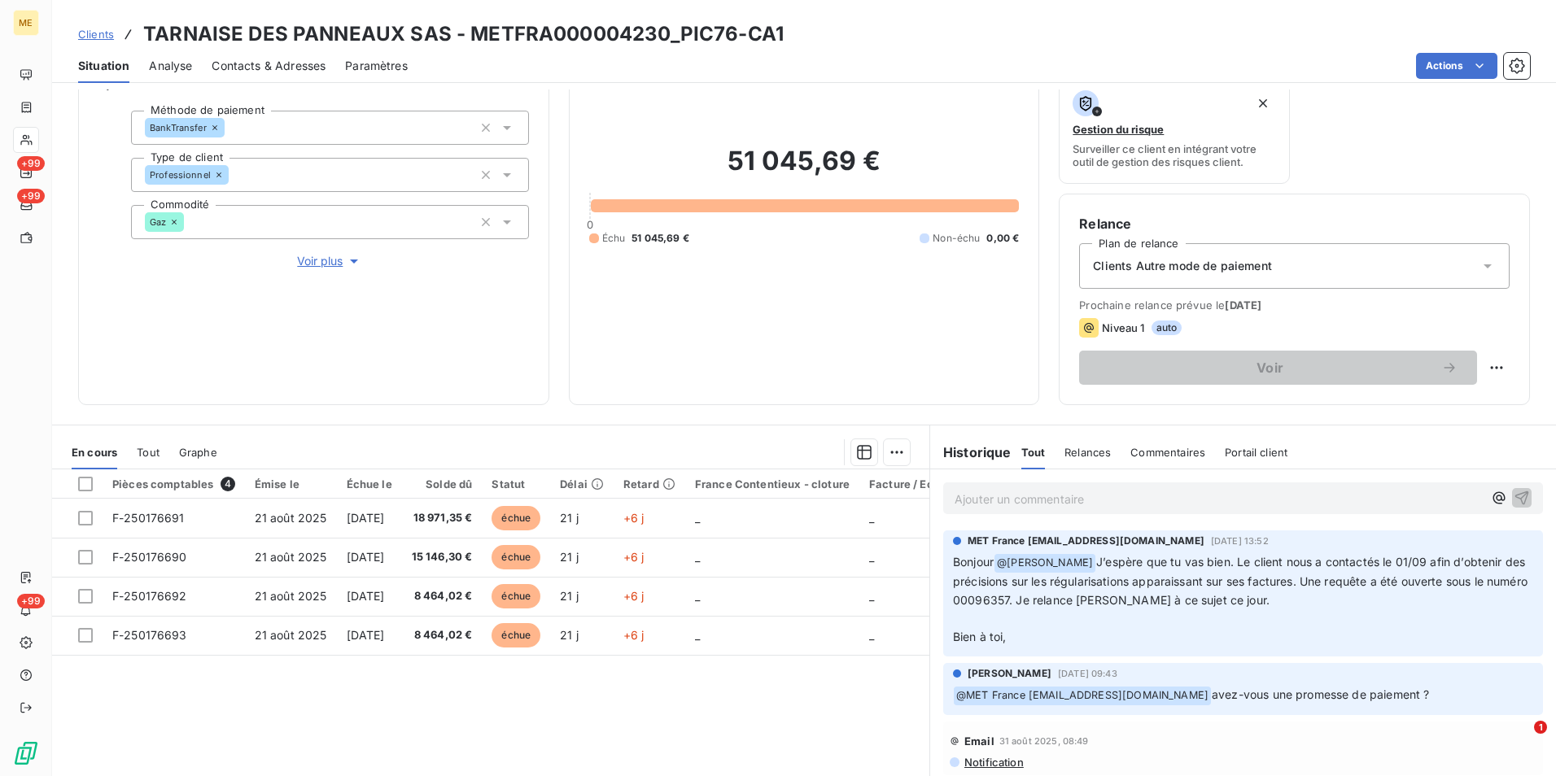
scroll to position [163, 0]
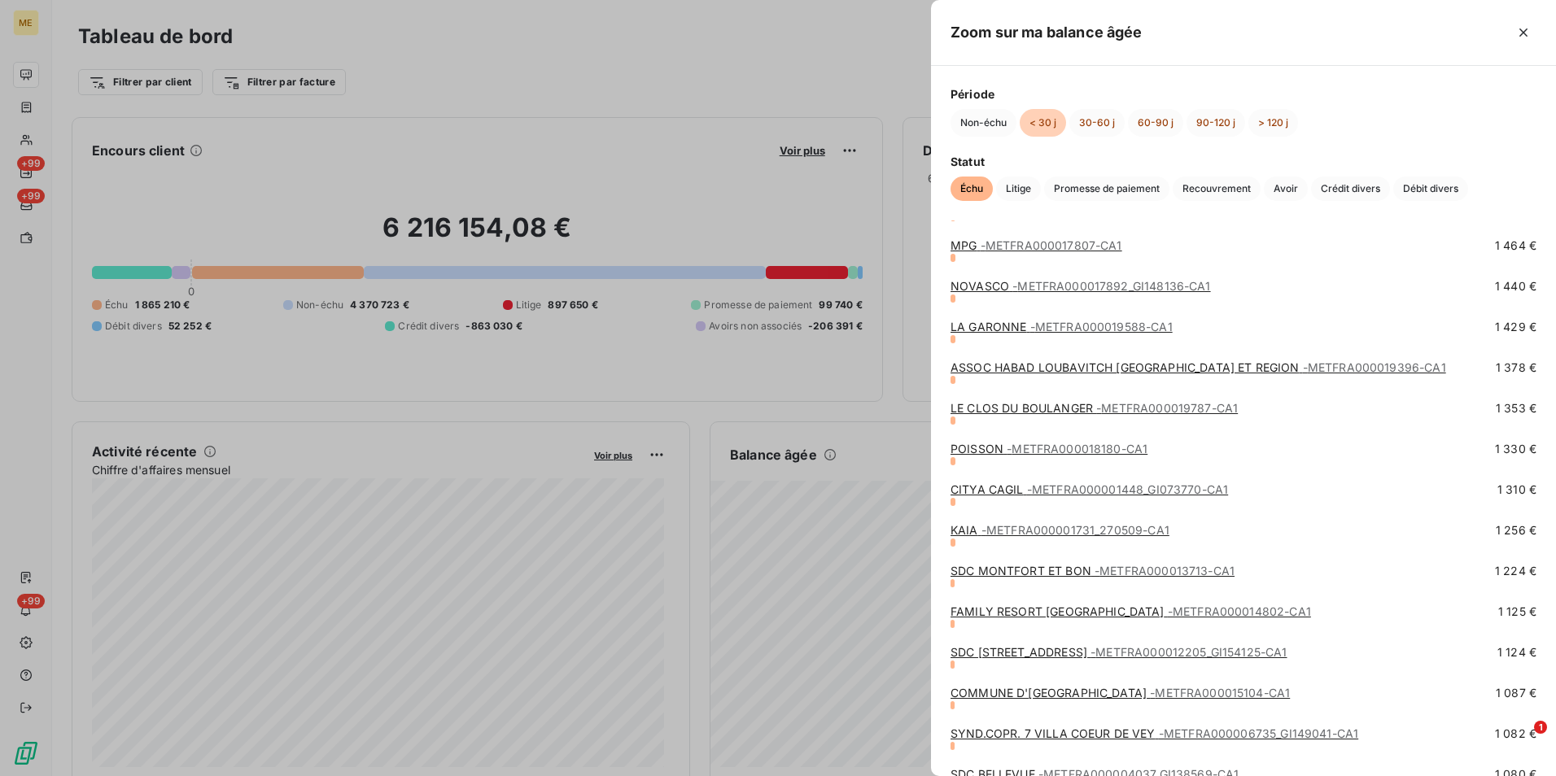
scroll to position [1139, 0]
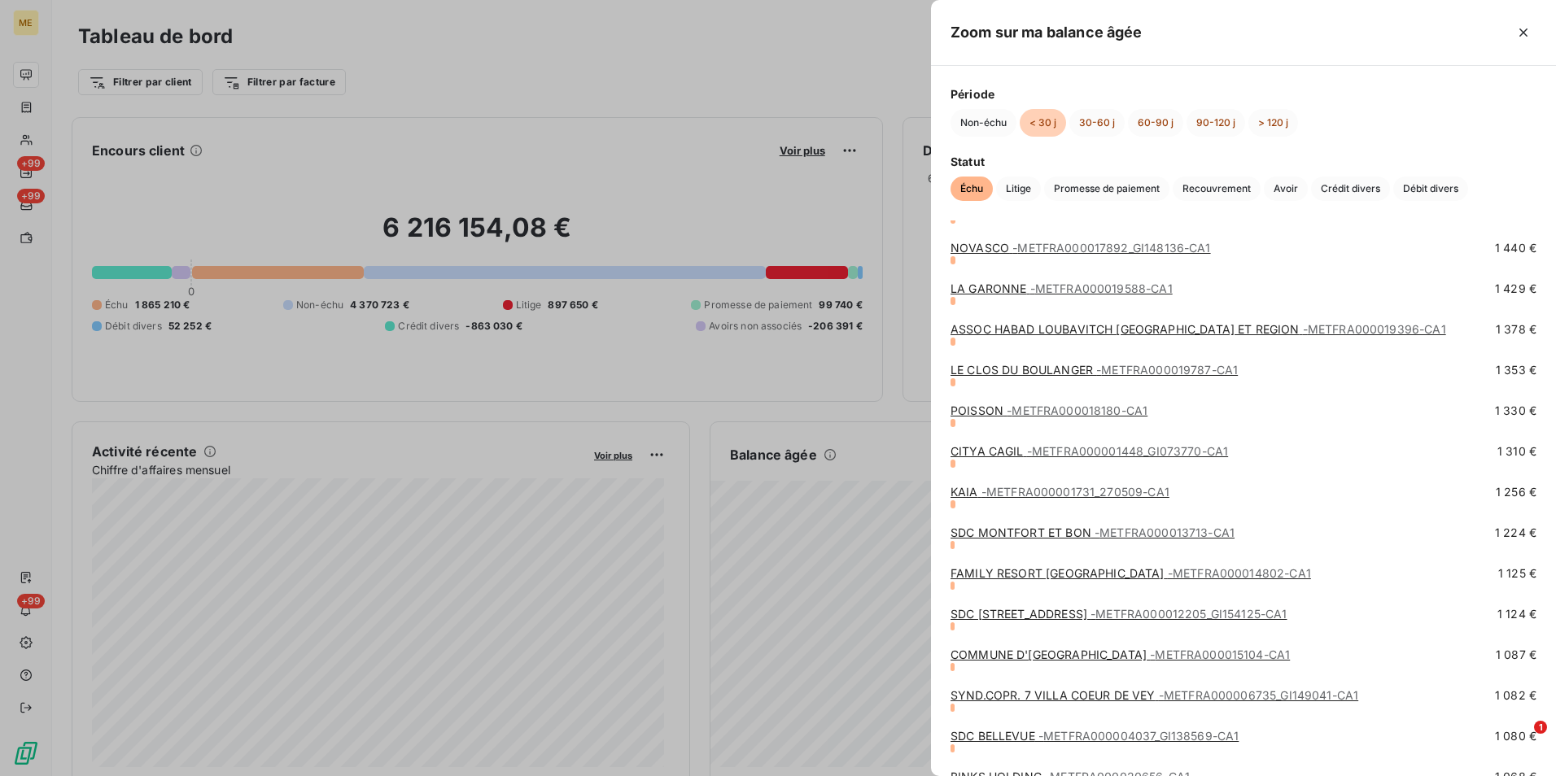
click at [1218, 573] on span "- METFRA000014802-CA1" at bounding box center [1239, 573] width 143 height 14
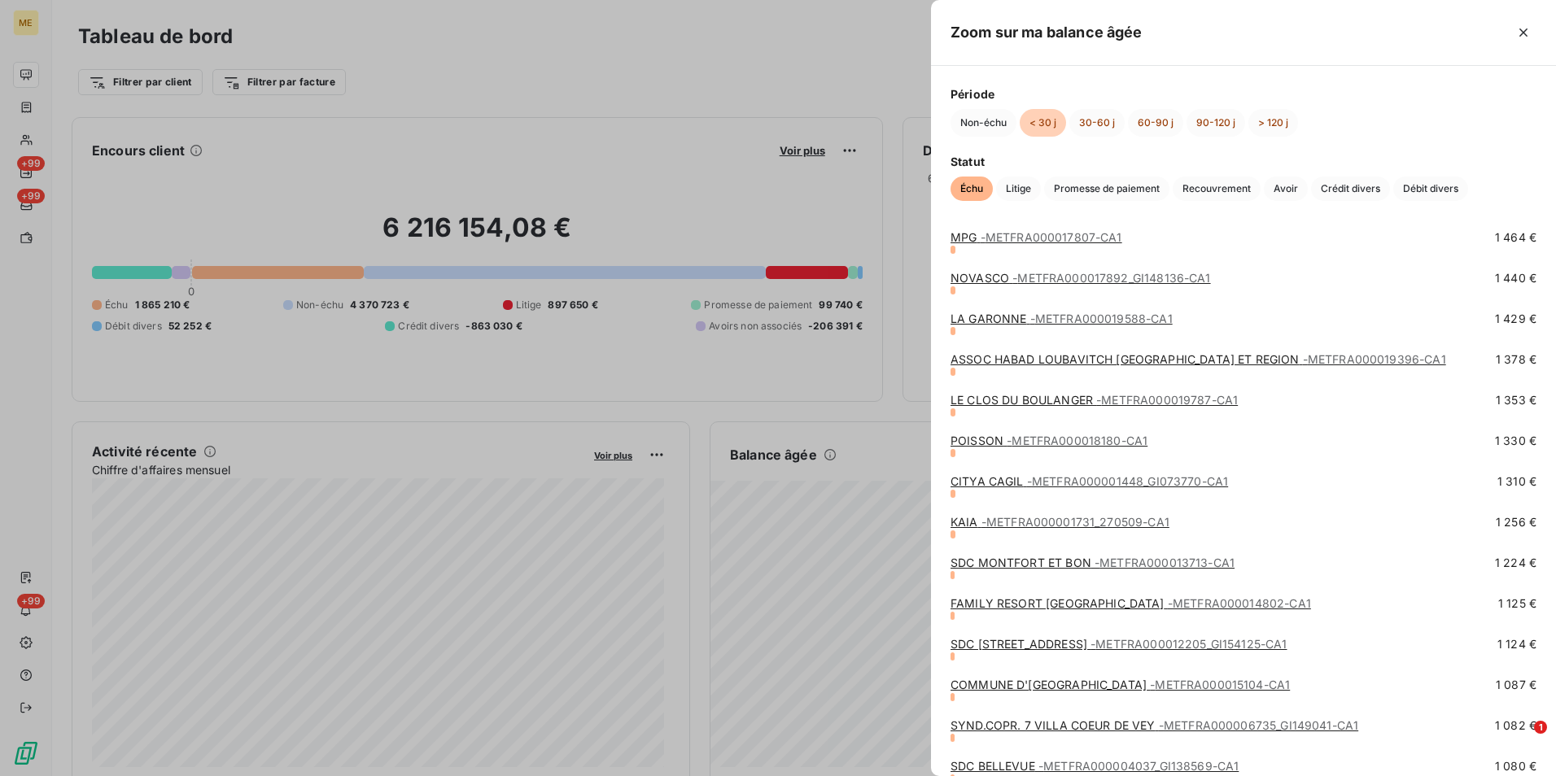
scroll to position [1139, 0]
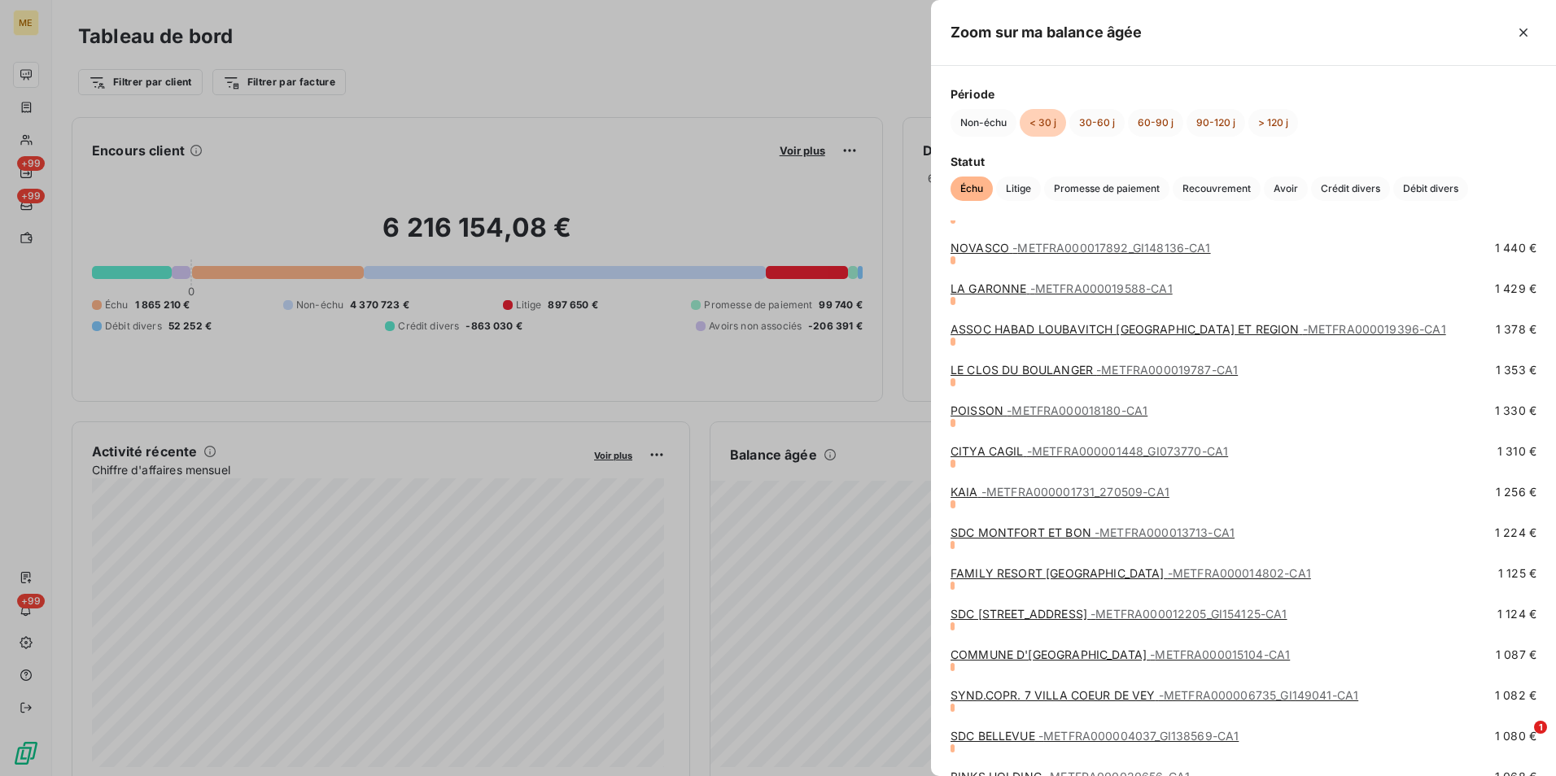
click at [1078, 492] on span "- METFRA000001731_270509-CA1" at bounding box center [1075, 492] width 188 height 14
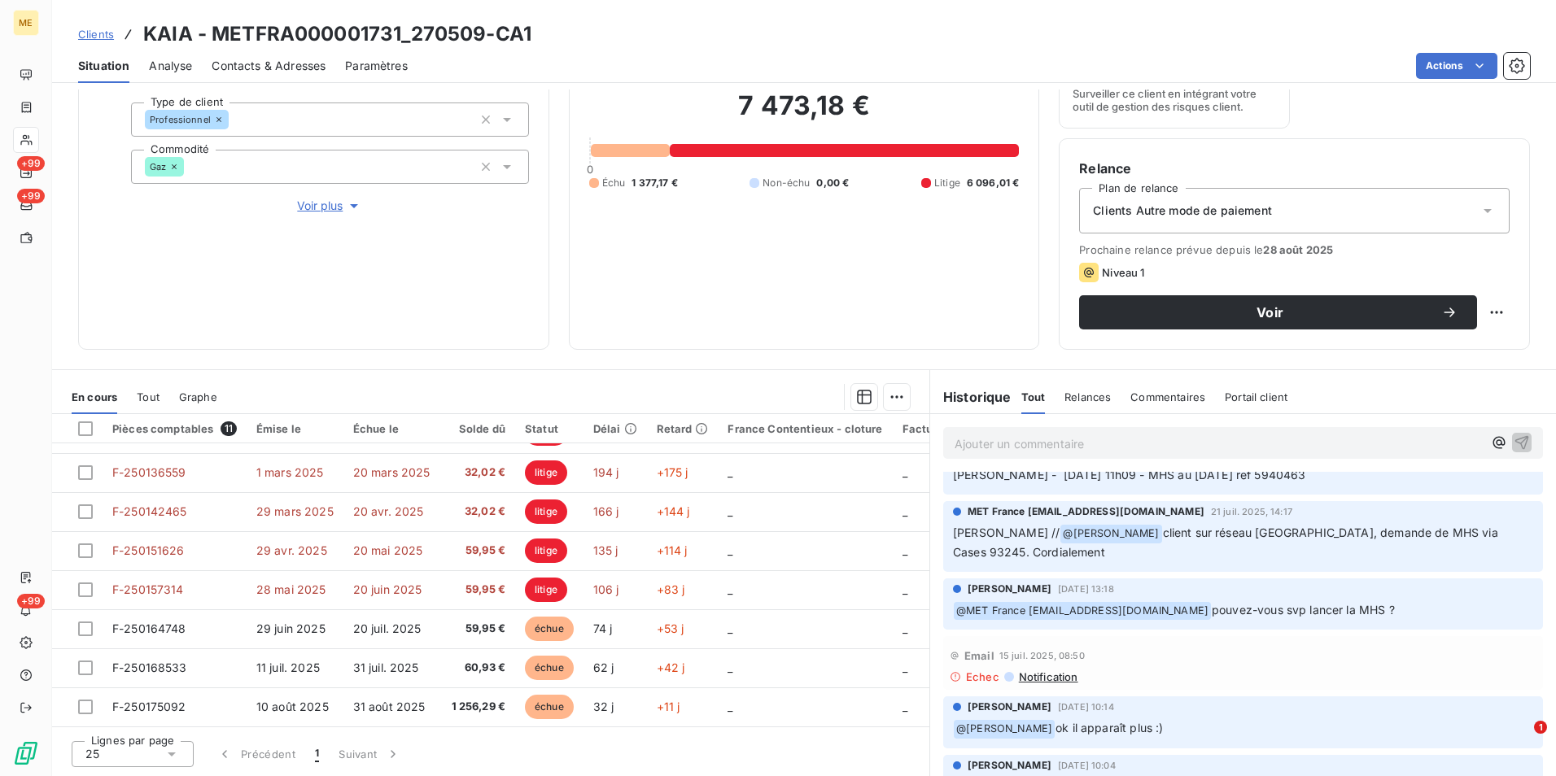
scroll to position [244, 0]
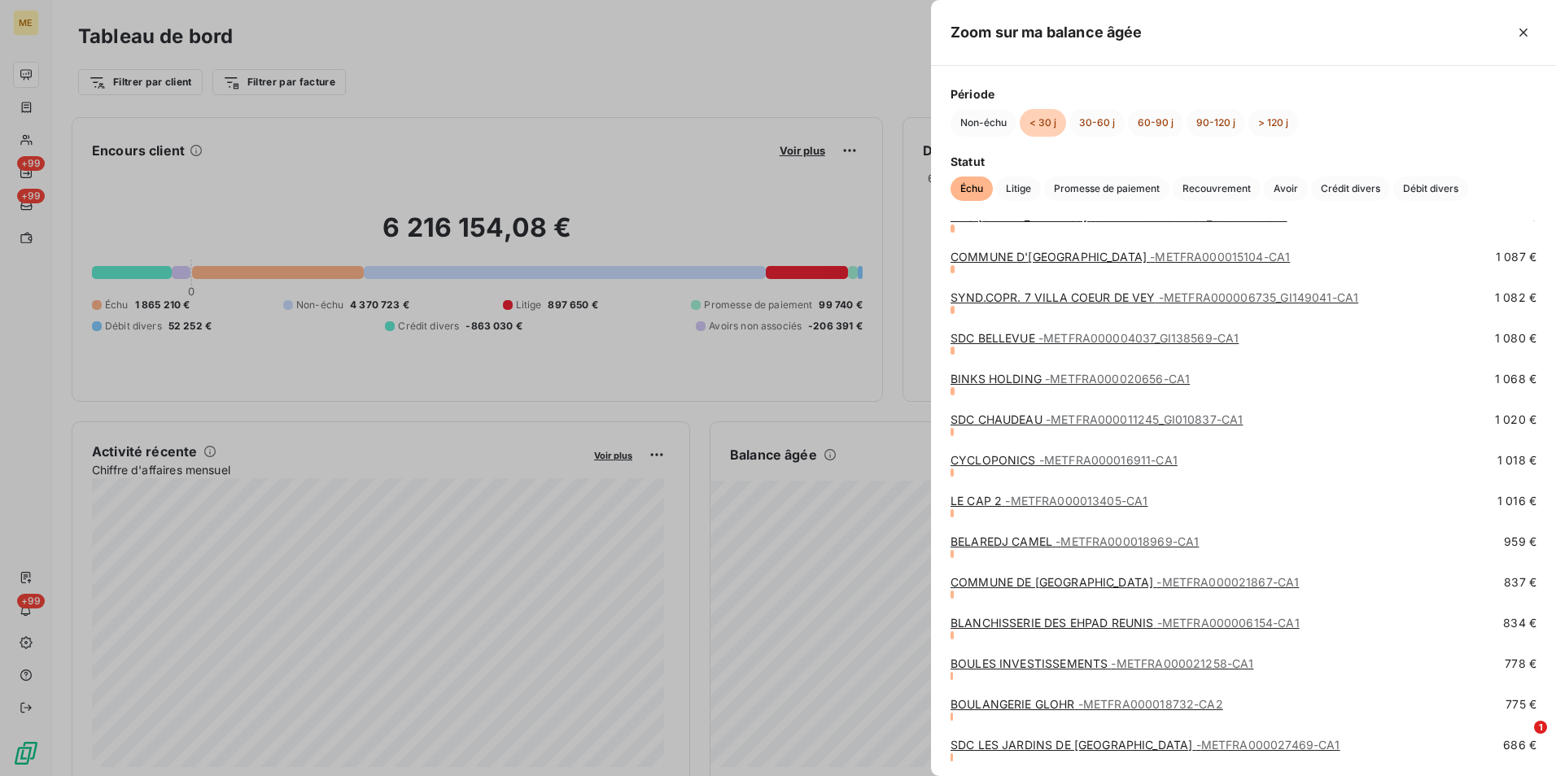
scroll to position [1546, 0]
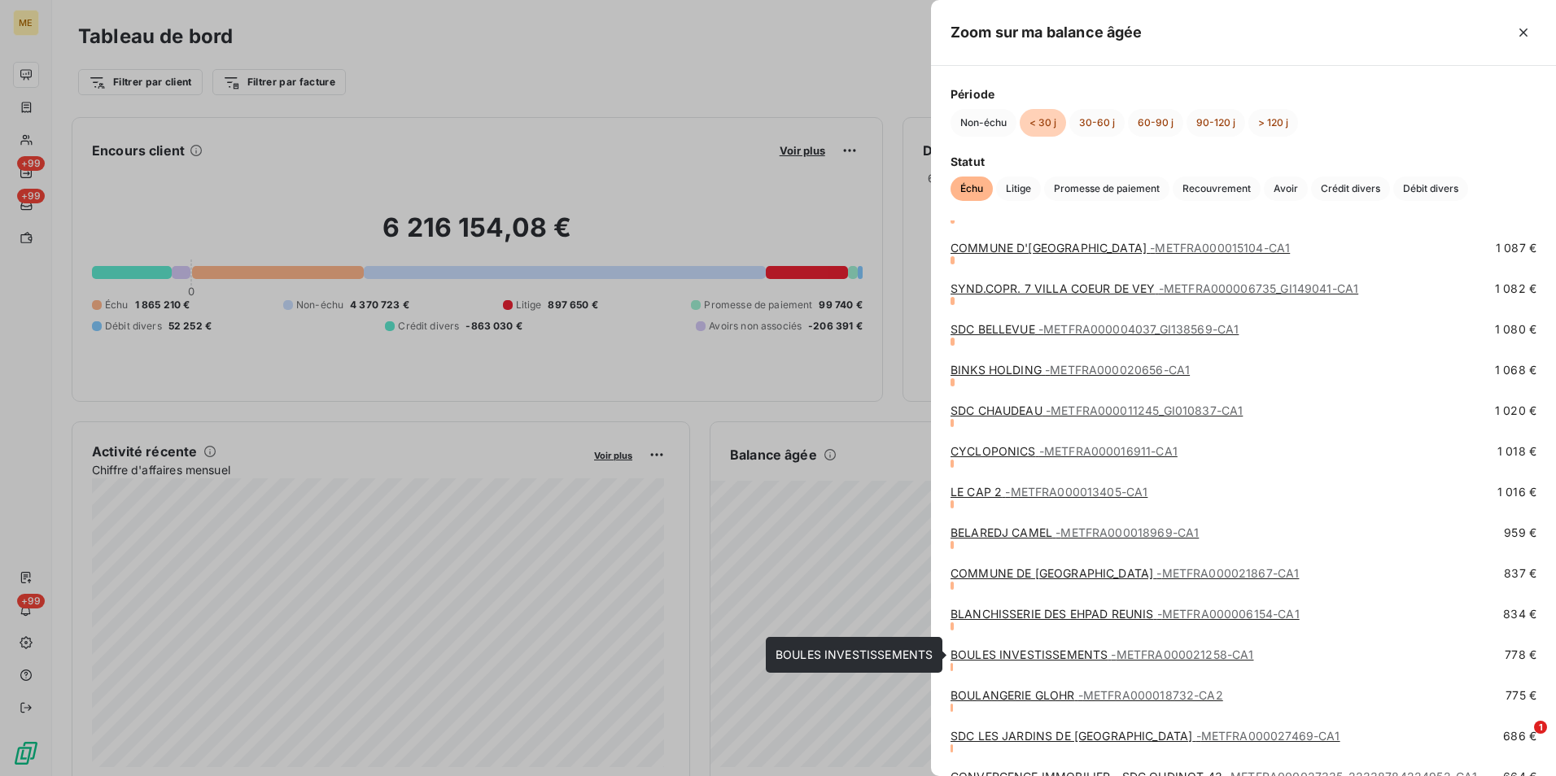
click at [1103, 657] on link "BOULES INVESTISSEMENTS - METFRA000021258-CA1" at bounding box center [1101, 655] width 303 height 14
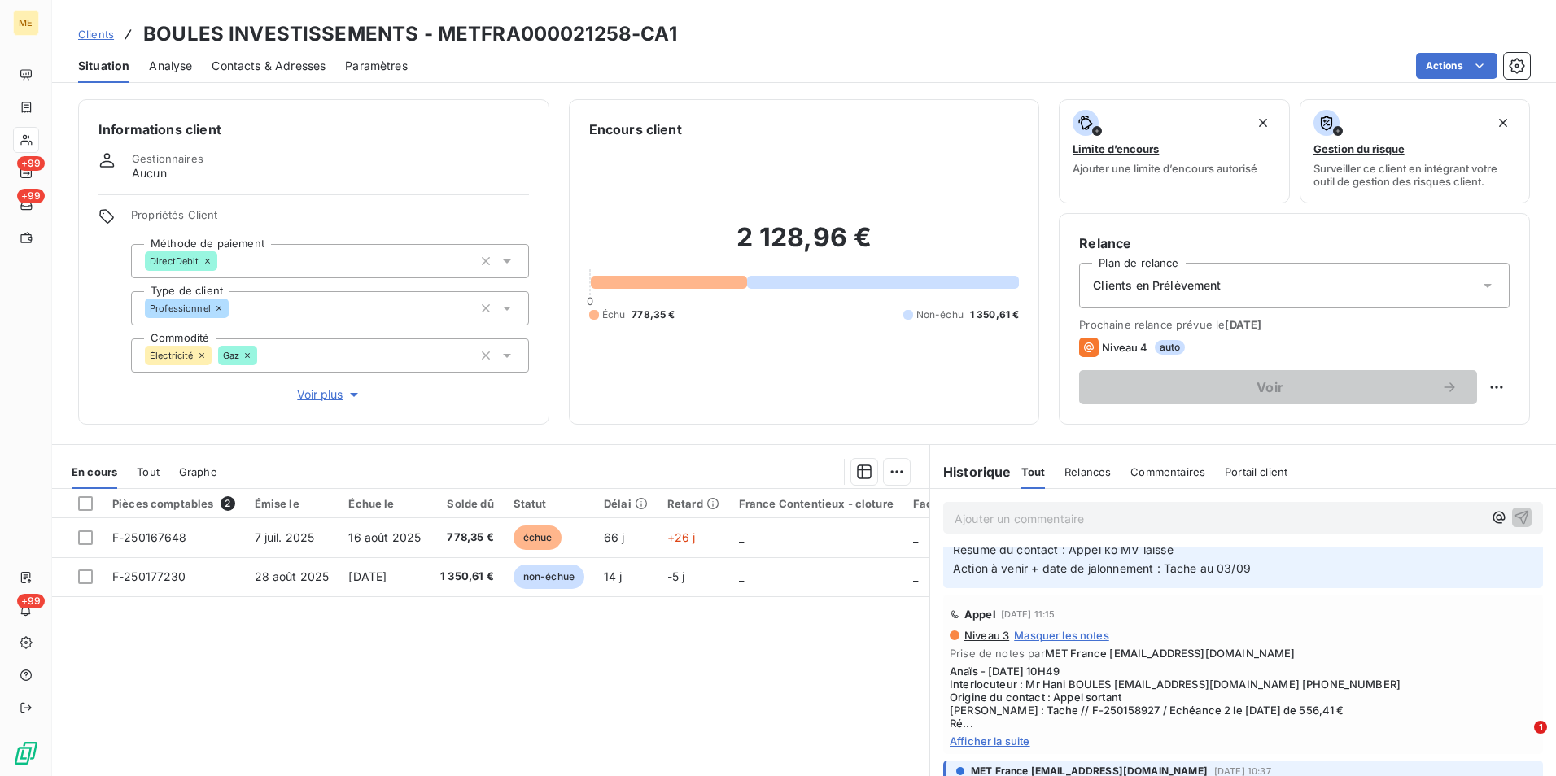
scroll to position [407, 0]
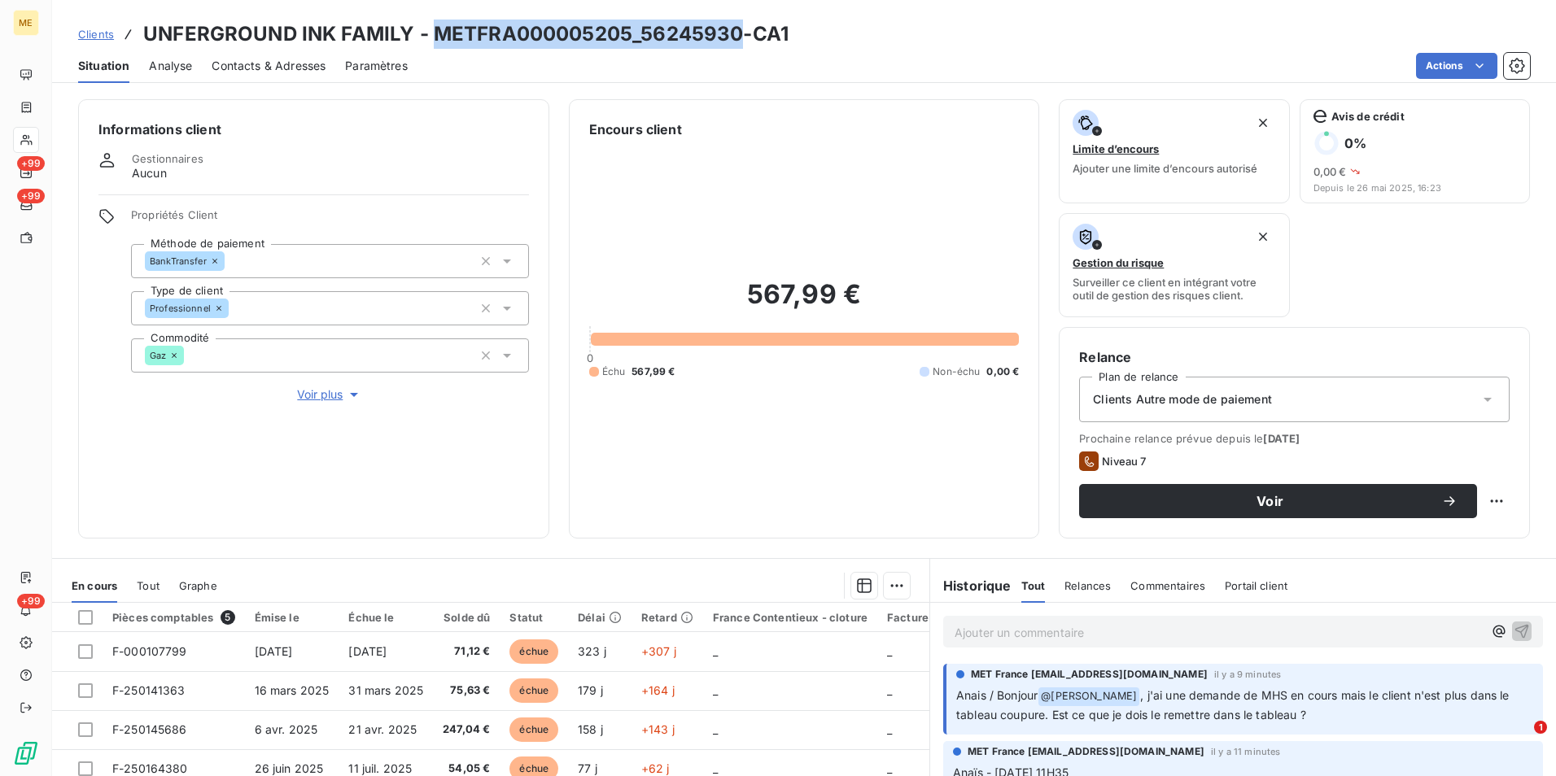
drag, startPoint x: 431, startPoint y: 33, endPoint x: 736, endPoint y: 36, distance: 305.1
click at [736, 36] on h3 "UNFERGROUND INK FAMILY - METFRA000005205_56245930-CA1" at bounding box center [465, 34] width 645 height 29
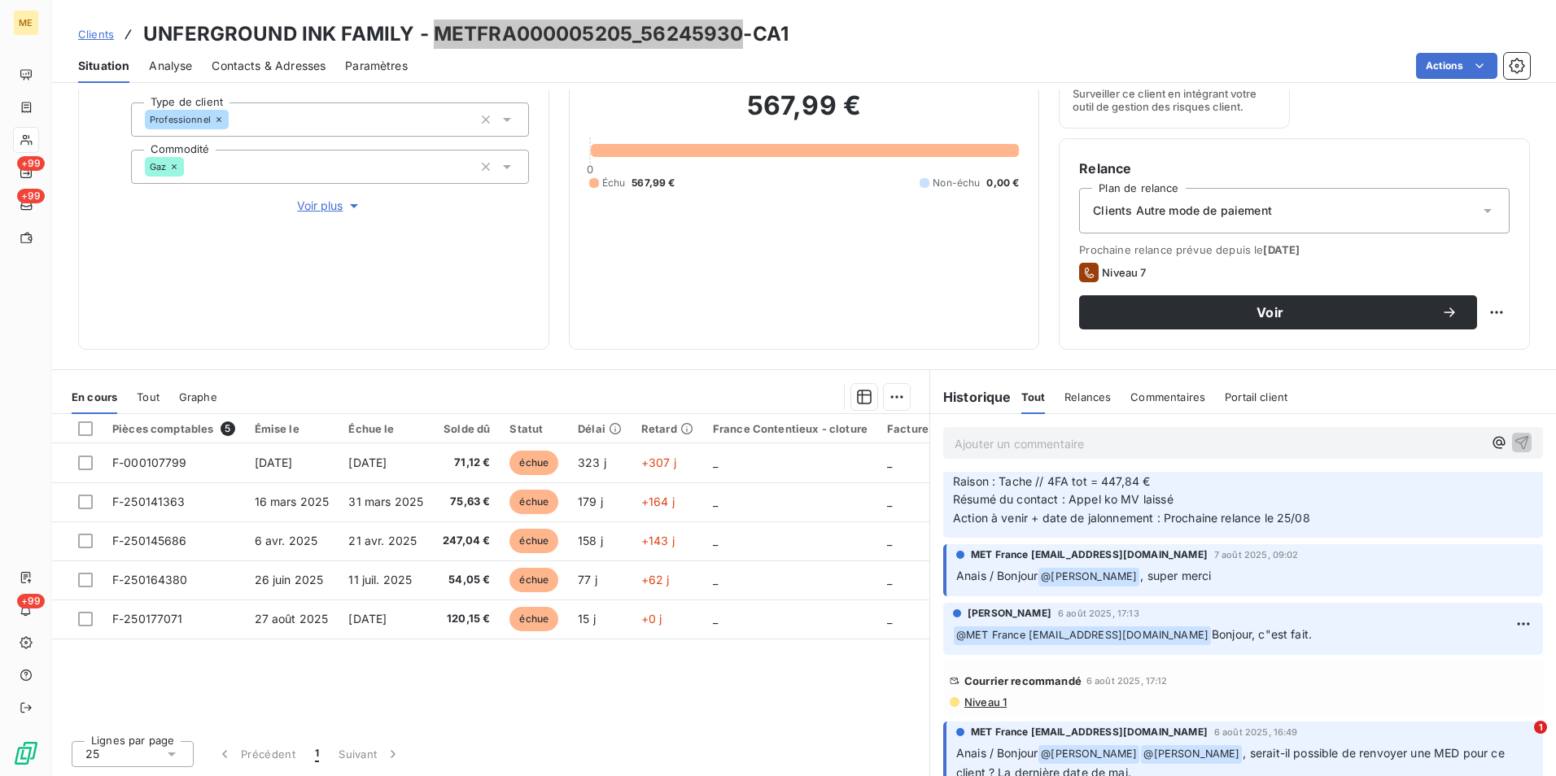
scroll to position [976, 0]
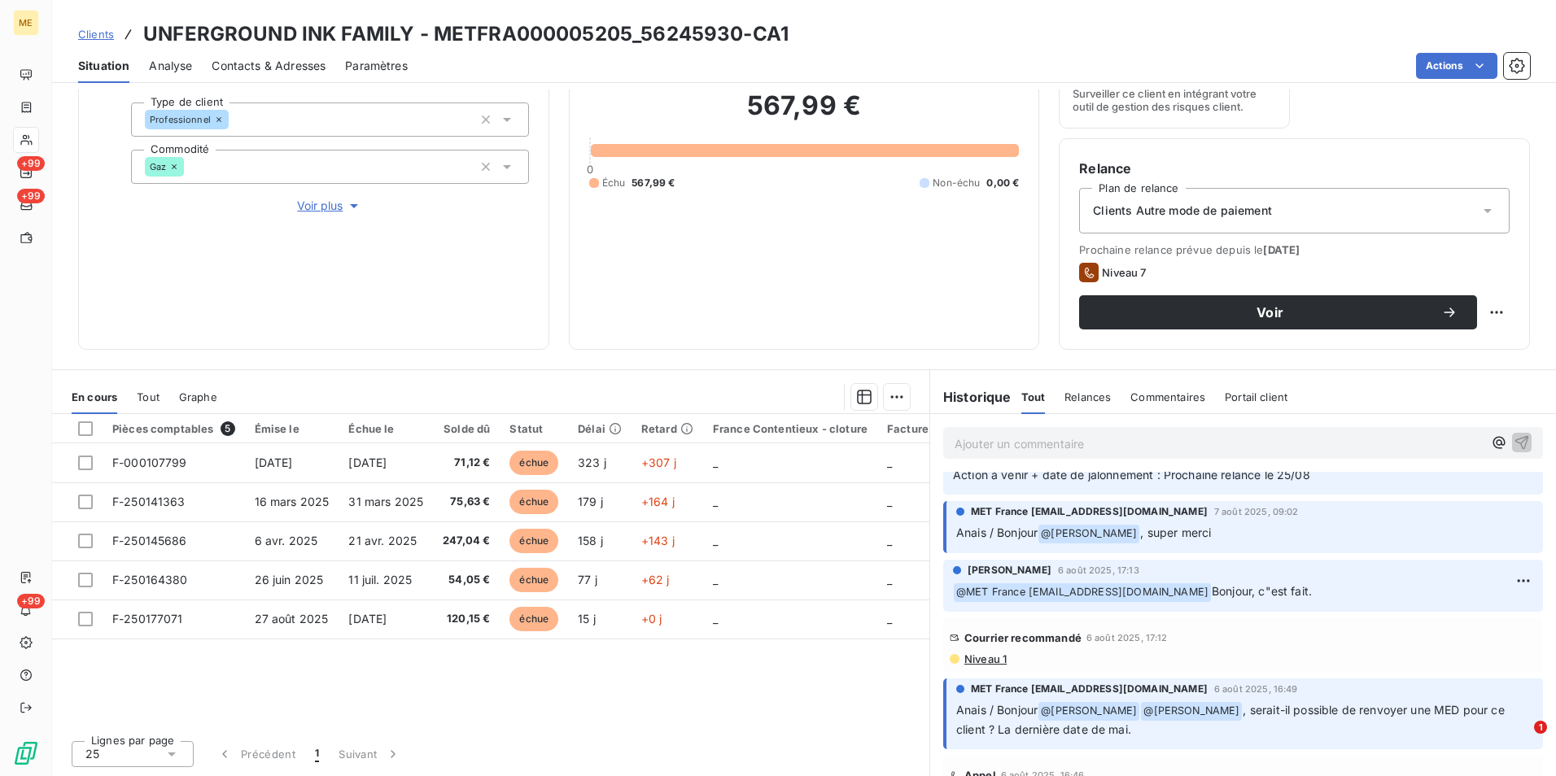
click at [983, 653] on span "Niveau 1" at bounding box center [985, 659] width 44 height 13
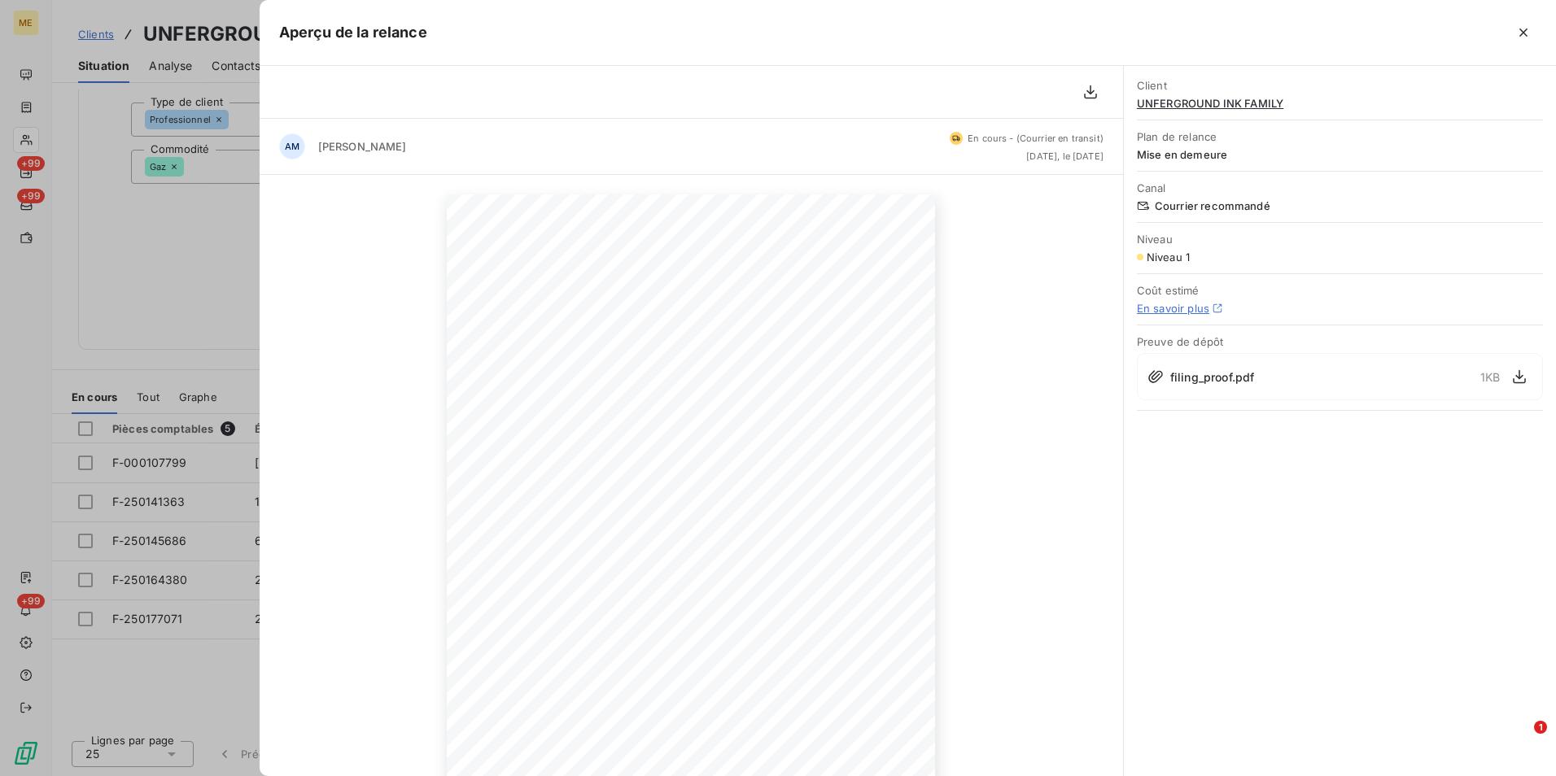
click at [211, 283] on div at bounding box center [778, 388] width 1556 height 776
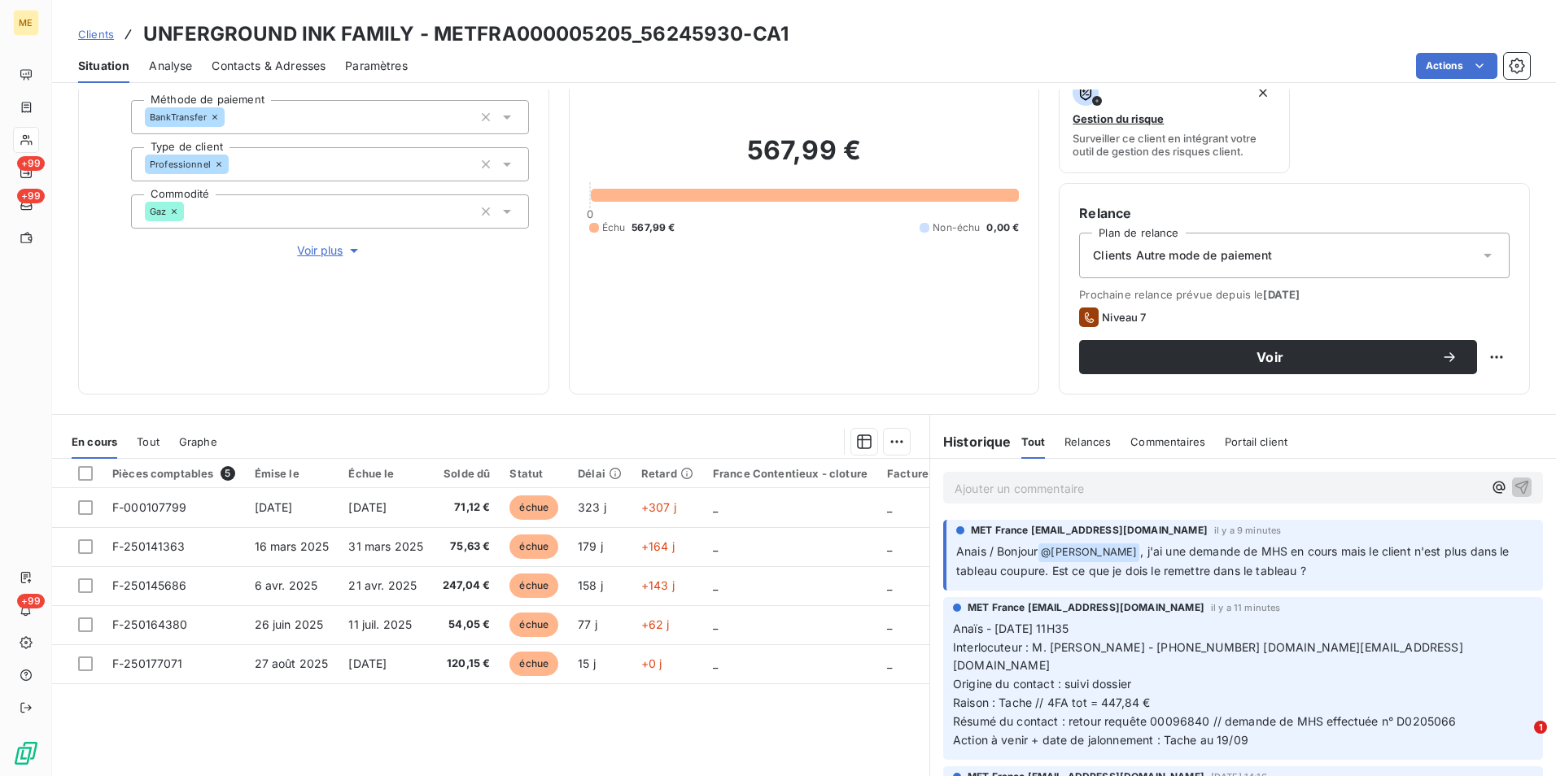
scroll to position [107, 0]
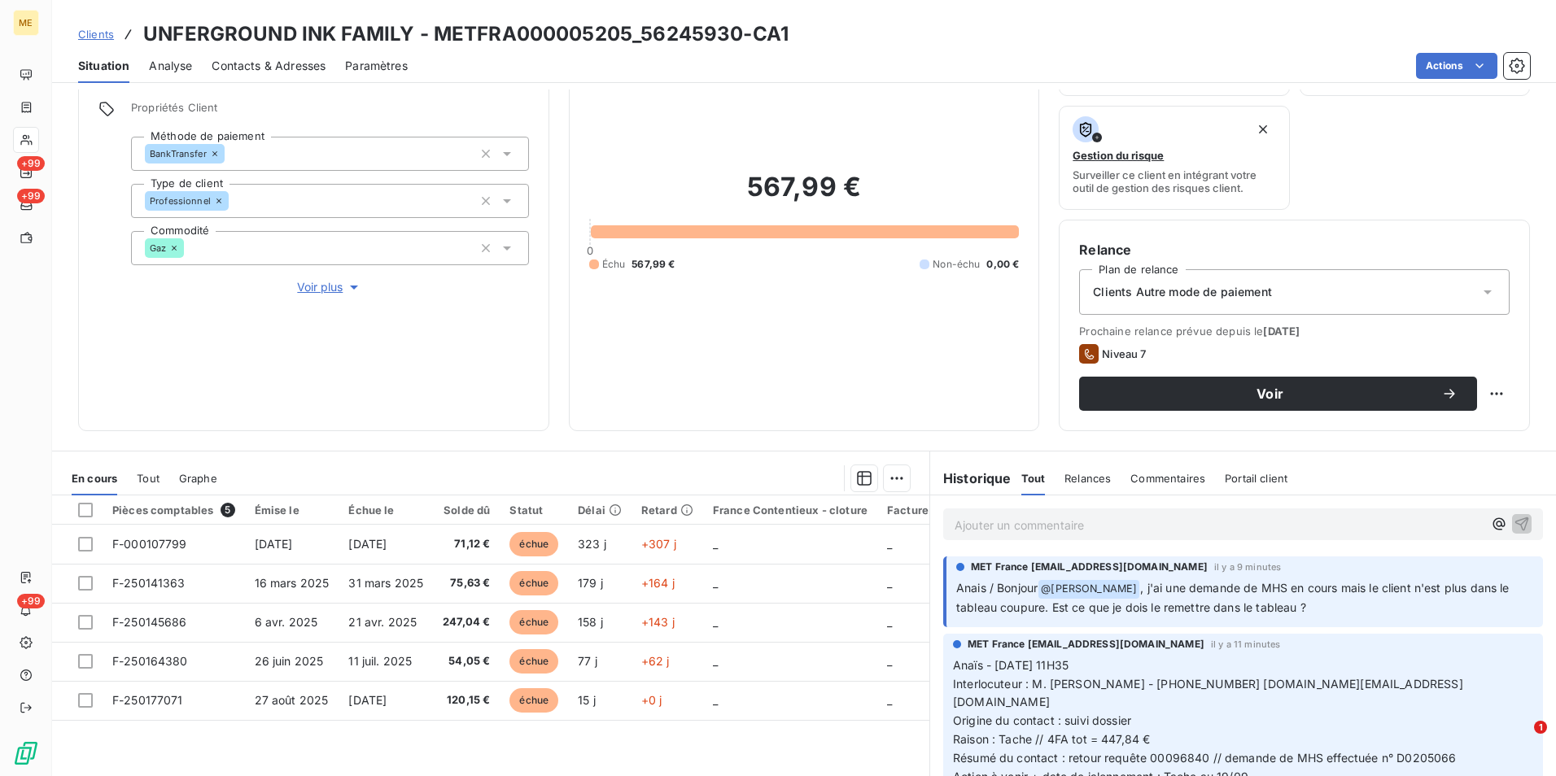
click at [1140, 522] on p "Ajouter un commentaire ﻿" at bounding box center [1218, 525] width 528 height 20
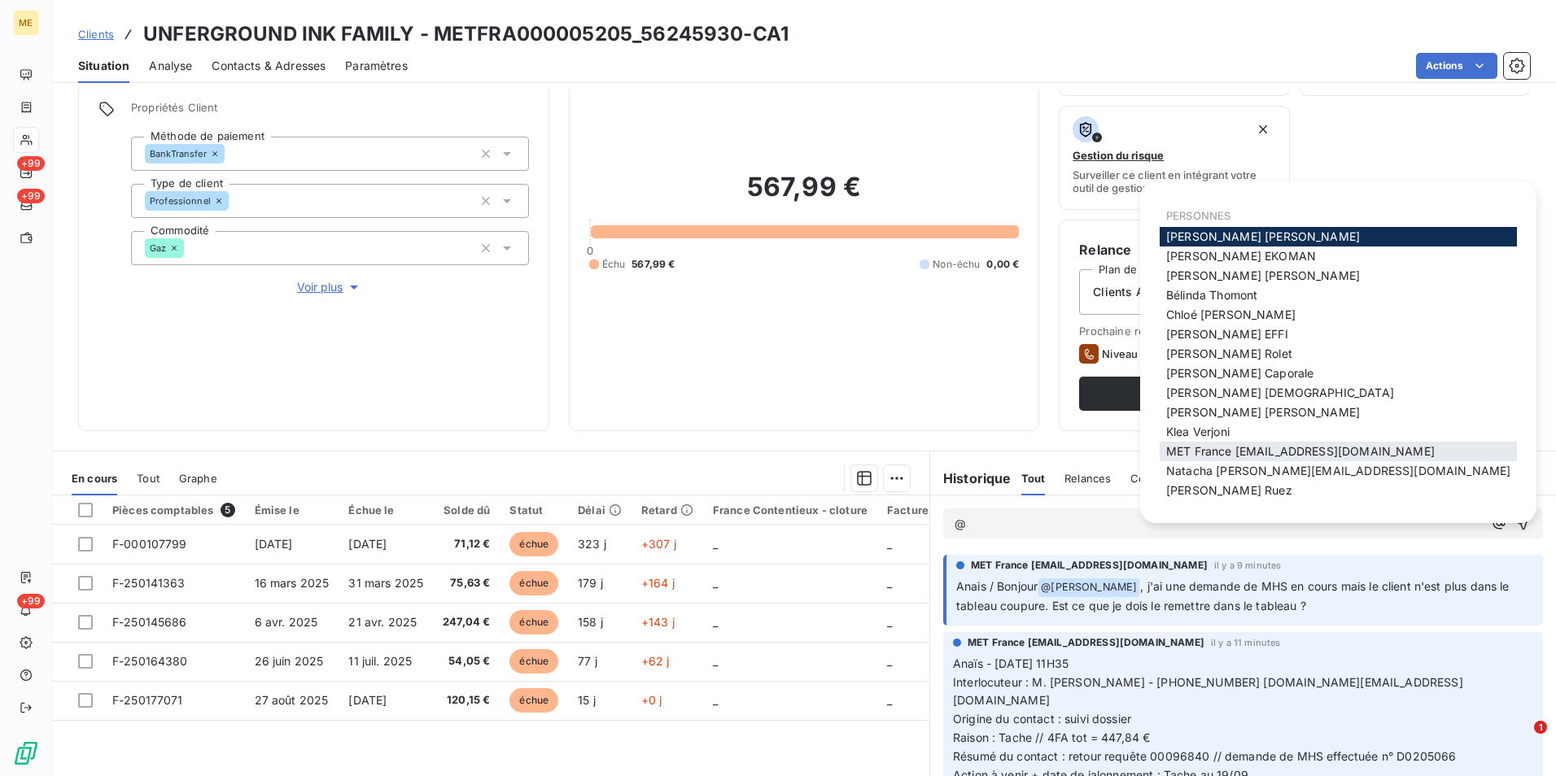
click at [1225, 453] on span "MET France met-france@recouvrement.met.com" at bounding box center [1300, 451] width 269 height 14
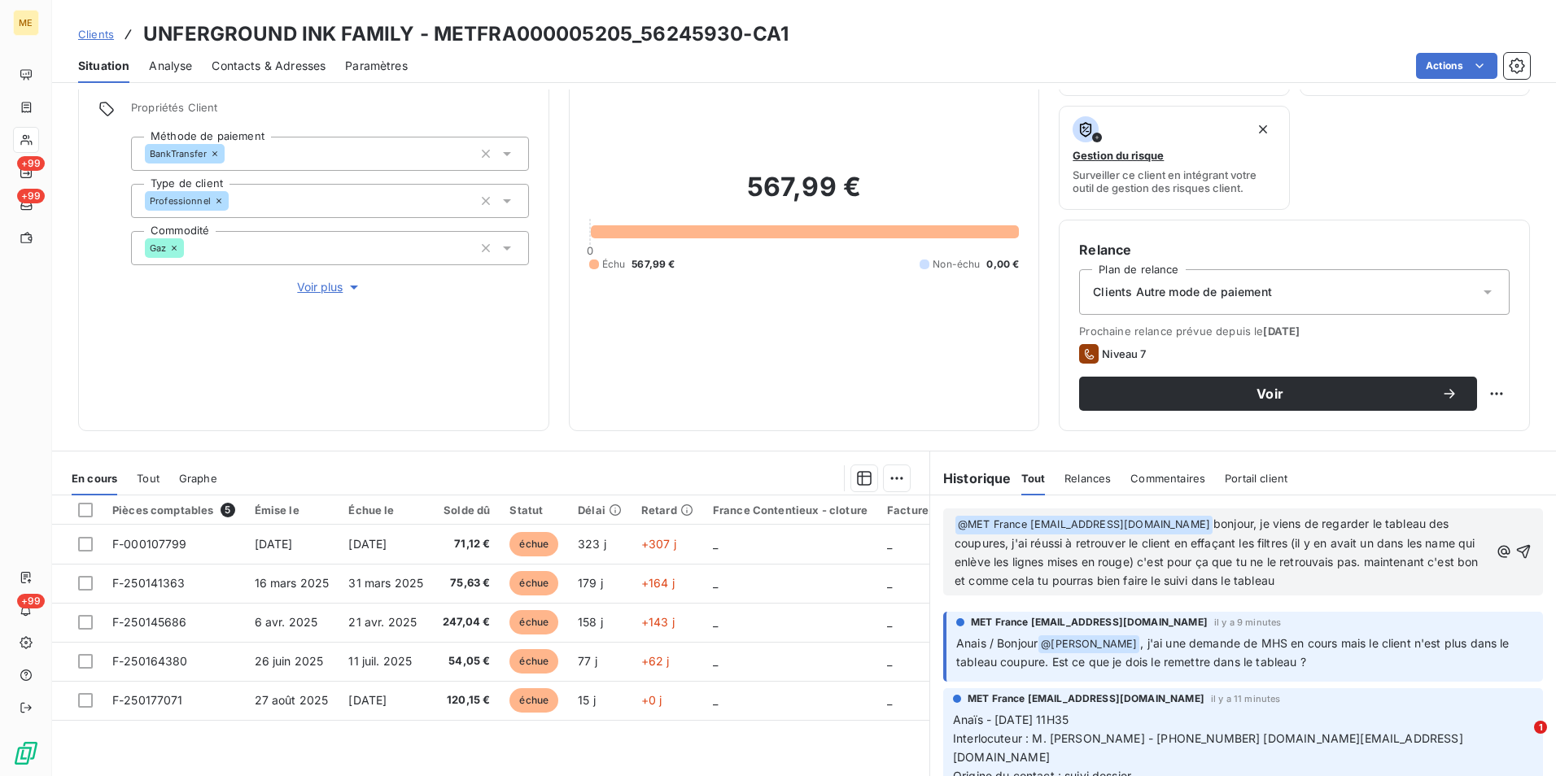
click at [1242, 585] on span "bonjour, je viens de regarder le tableau des coupures, j'ai réussi à retrouver …" at bounding box center [1217, 552] width 527 height 71
click at [1391, 584] on p "﻿ @ MET France met-france@recouvrement.met.com ﻿ bonjour, je viens de regarder …" at bounding box center [1221, 553] width 535 height 76
click at [1515, 548] on icon "button" at bounding box center [1523, 552] width 16 height 16
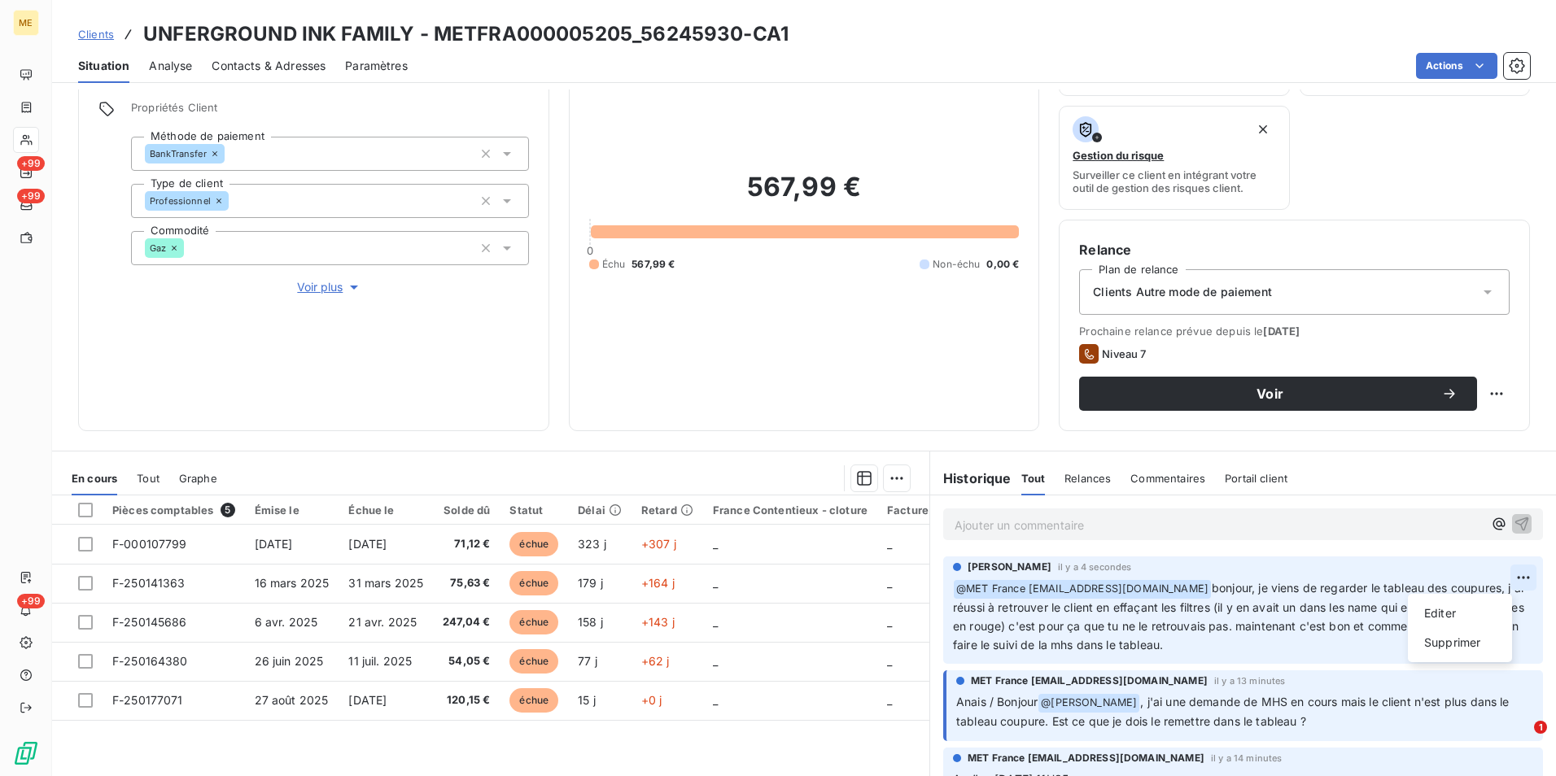
click at [1499, 577] on html "ME +99 +99 +99 Clients UNFERGROUND INK FAMILY - METFRA000005205_56245930-CA1 Si…" at bounding box center [778, 388] width 1556 height 776
click at [1485, 612] on div "Editer" at bounding box center [1459, 613] width 91 height 26
click at [1284, 605] on span "bonjour, je viens de regarder le tableau des coupures, j'ai réussi à retrouver …" at bounding box center [1232, 616] width 559 height 71
click at [1166, 609] on span "bonjour, je viens de regarder le tableau des coupures, j'ai réussi à retrouver …" at bounding box center [1232, 616] width 559 height 71
click at [1517, 619] on icon "button" at bounding box center [1525, 616] width 16 height 16
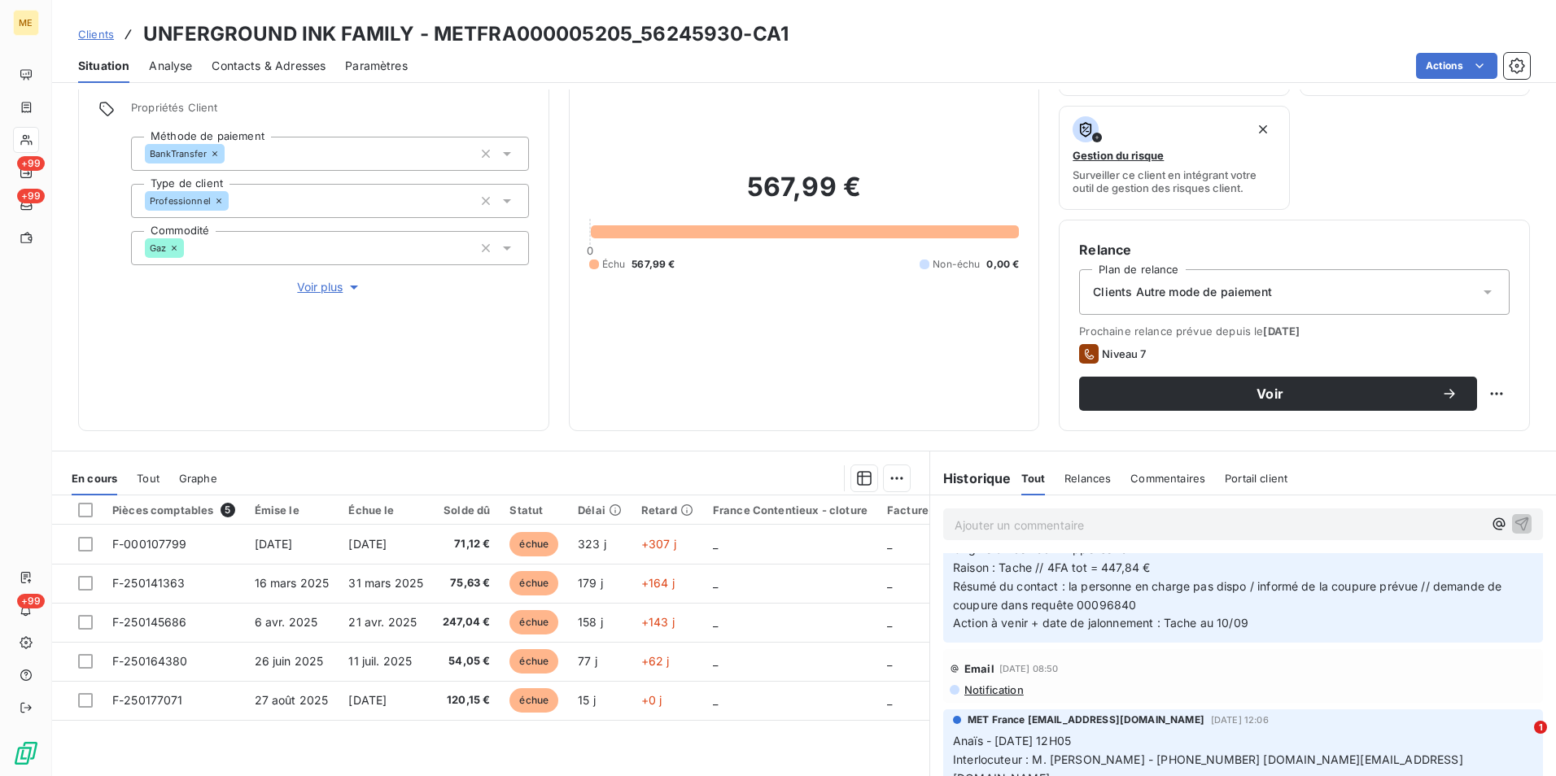
scroll to position [651, 0]
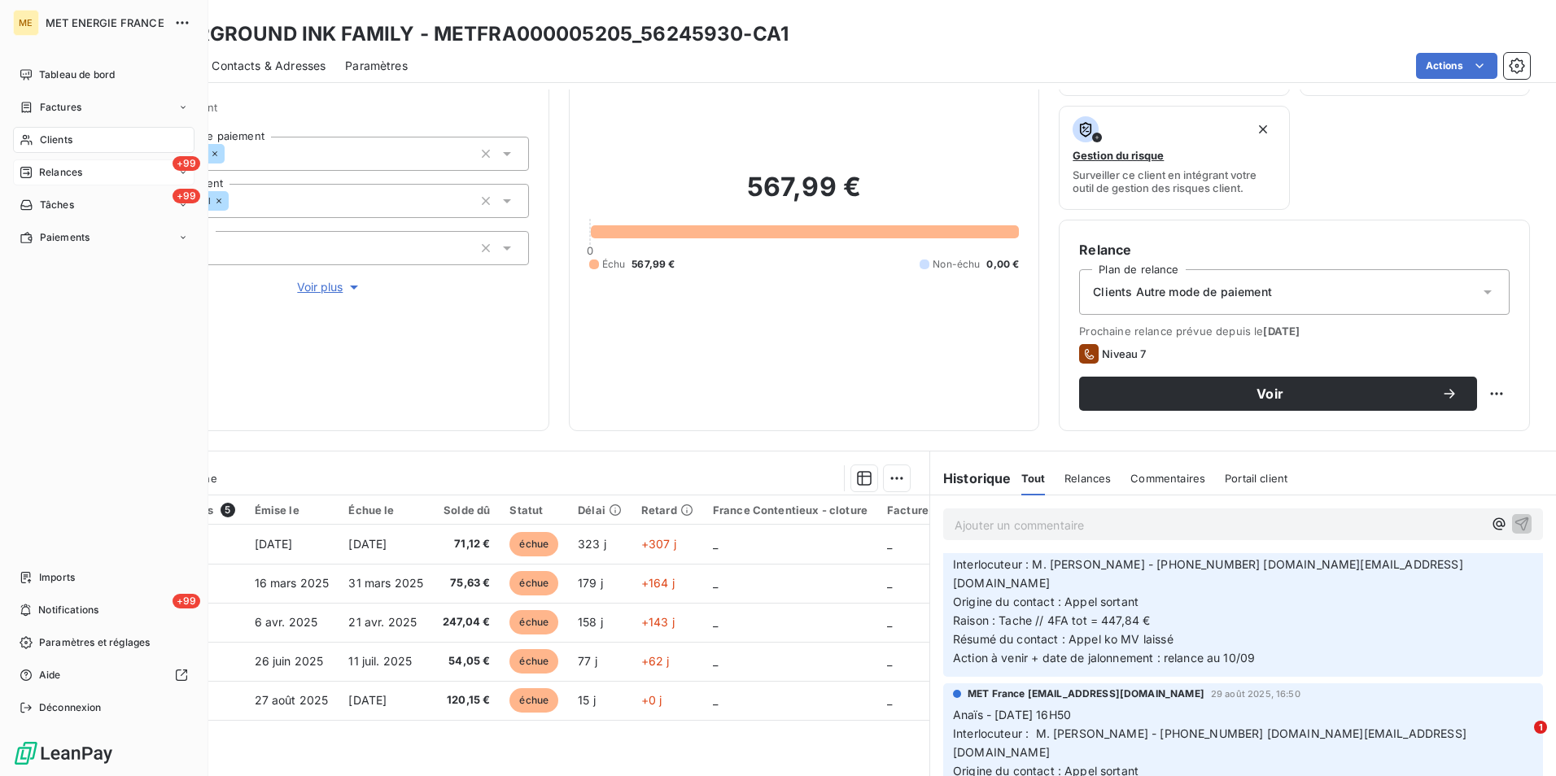
click at [85, 179] on div "+99 Relances" at bounding box center [103, 172] width 181 height 26
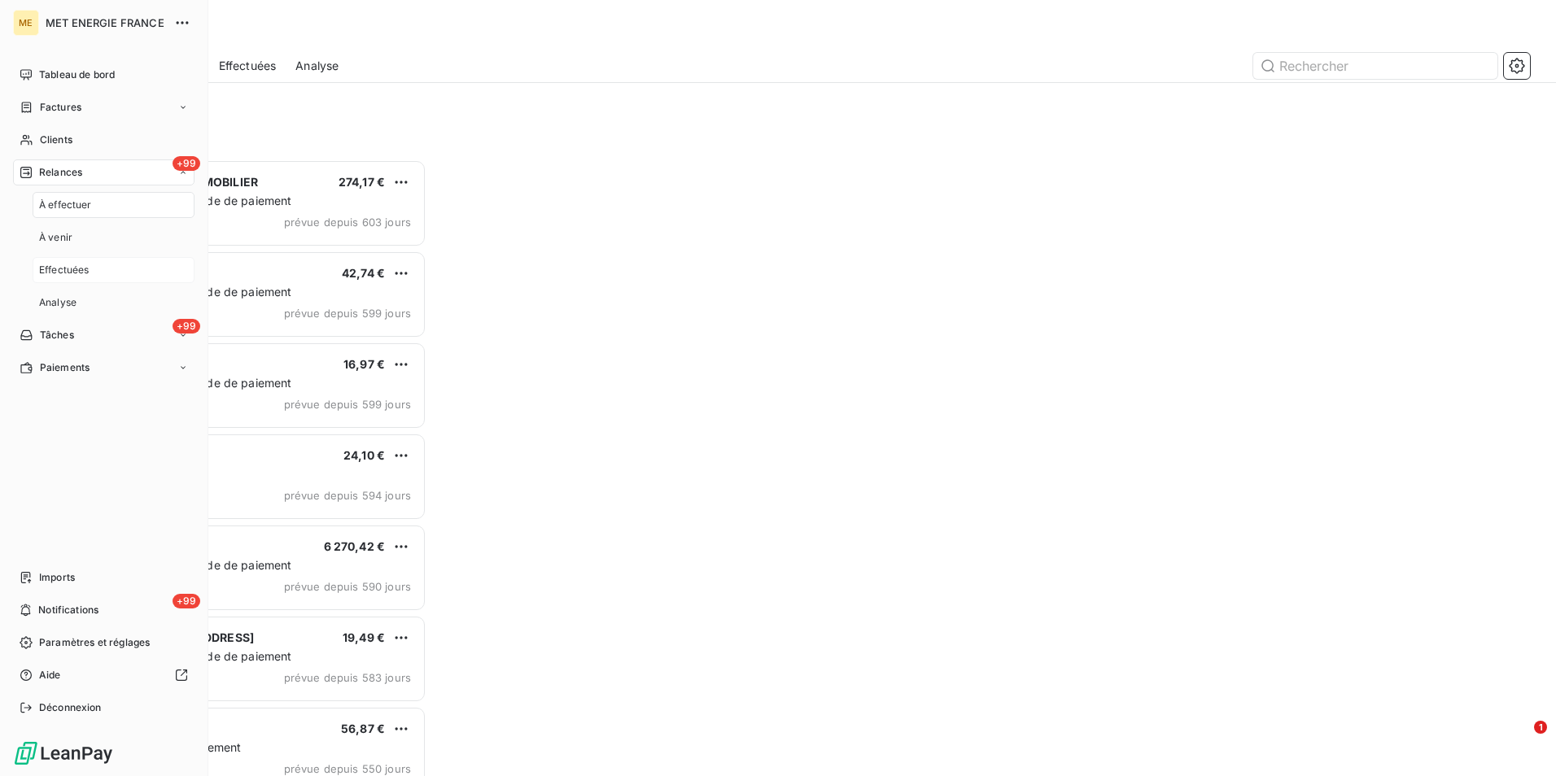
scroll to position [605, 336]
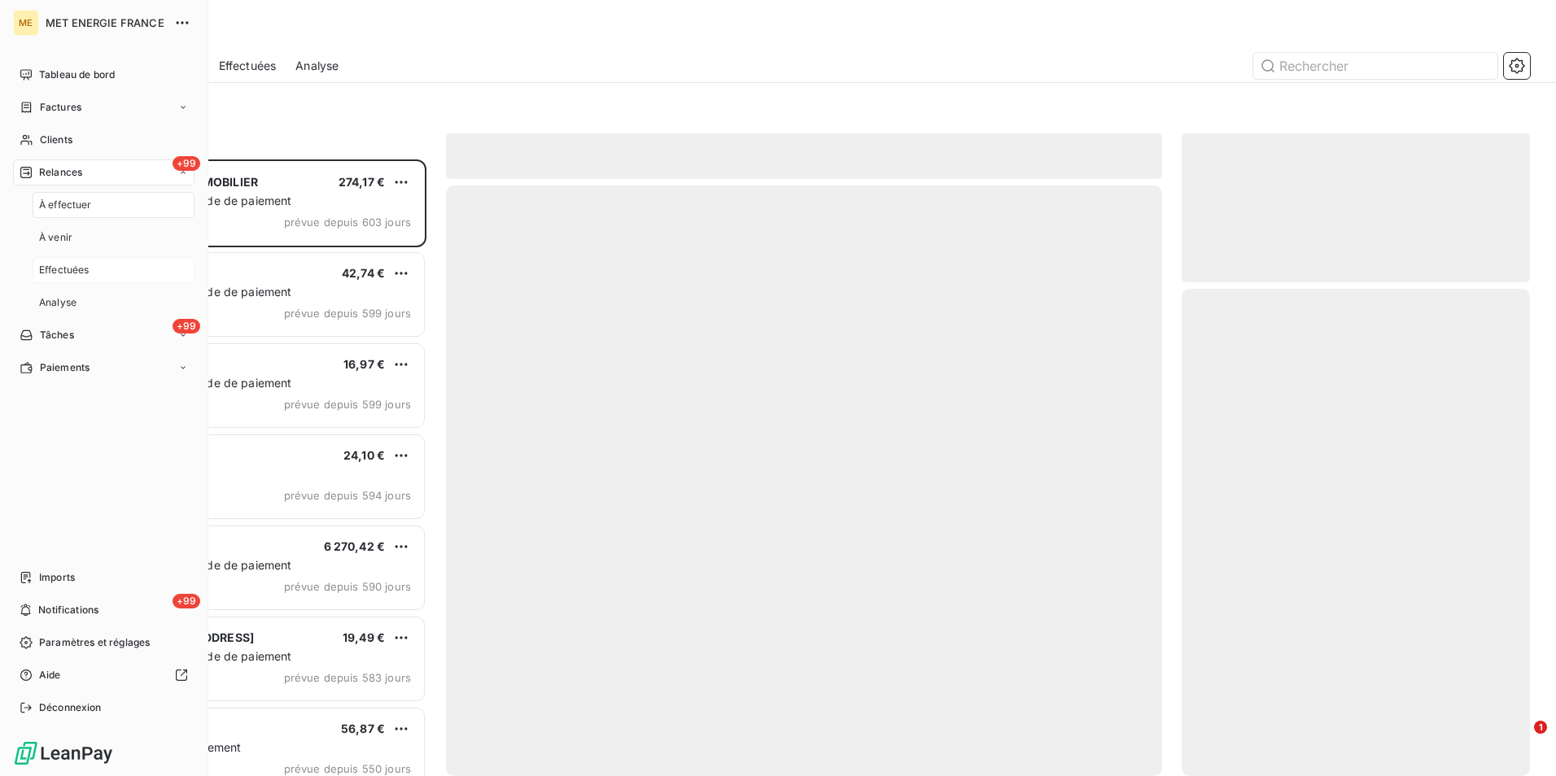
click at [71, 273] on span "Effectuées" at bounding box center [64, 270] width 50 height 15
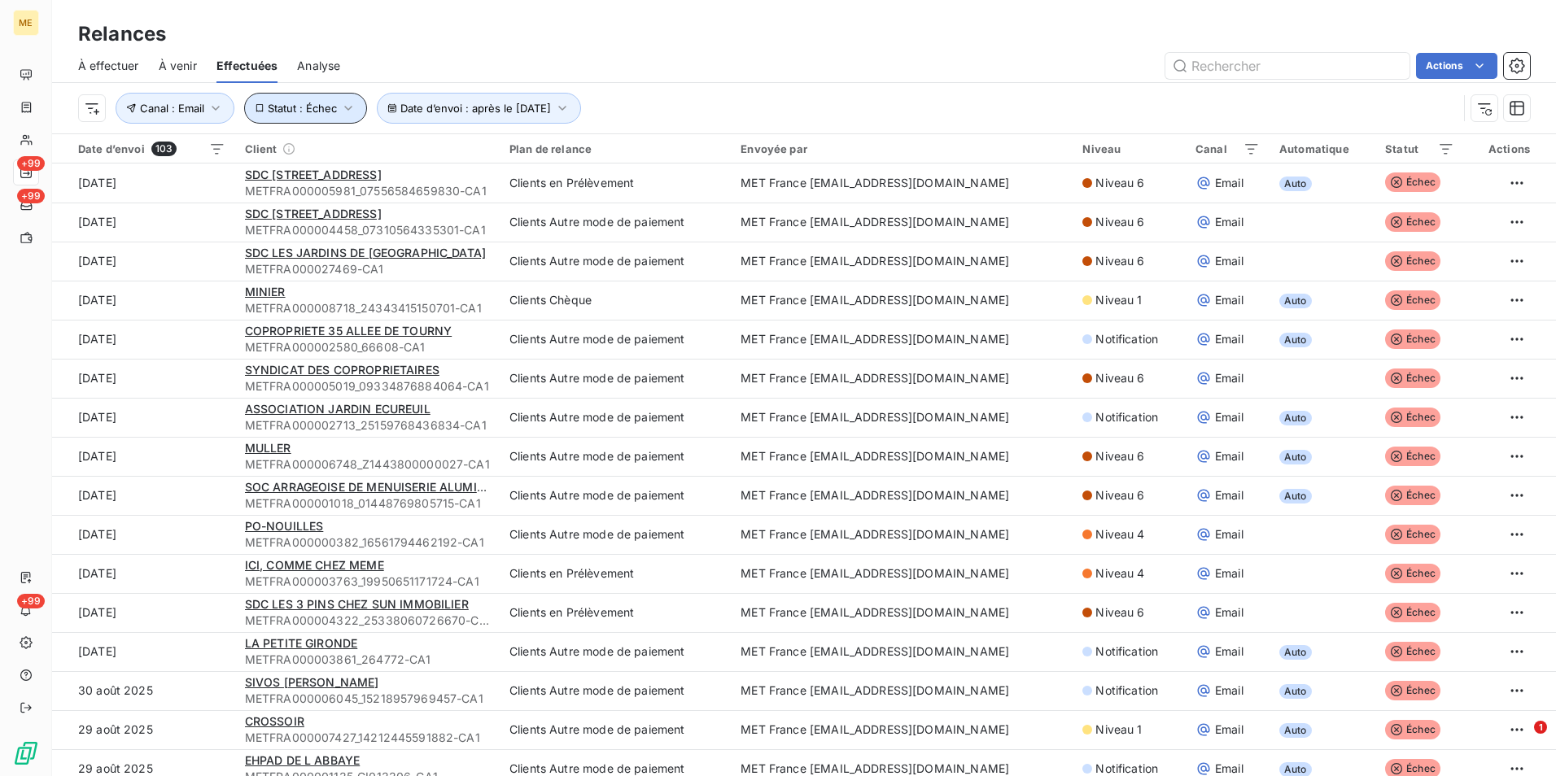
click at [320, 98] on button "Statut : Échec" at bounding box center [306, 108] width 124 height 31
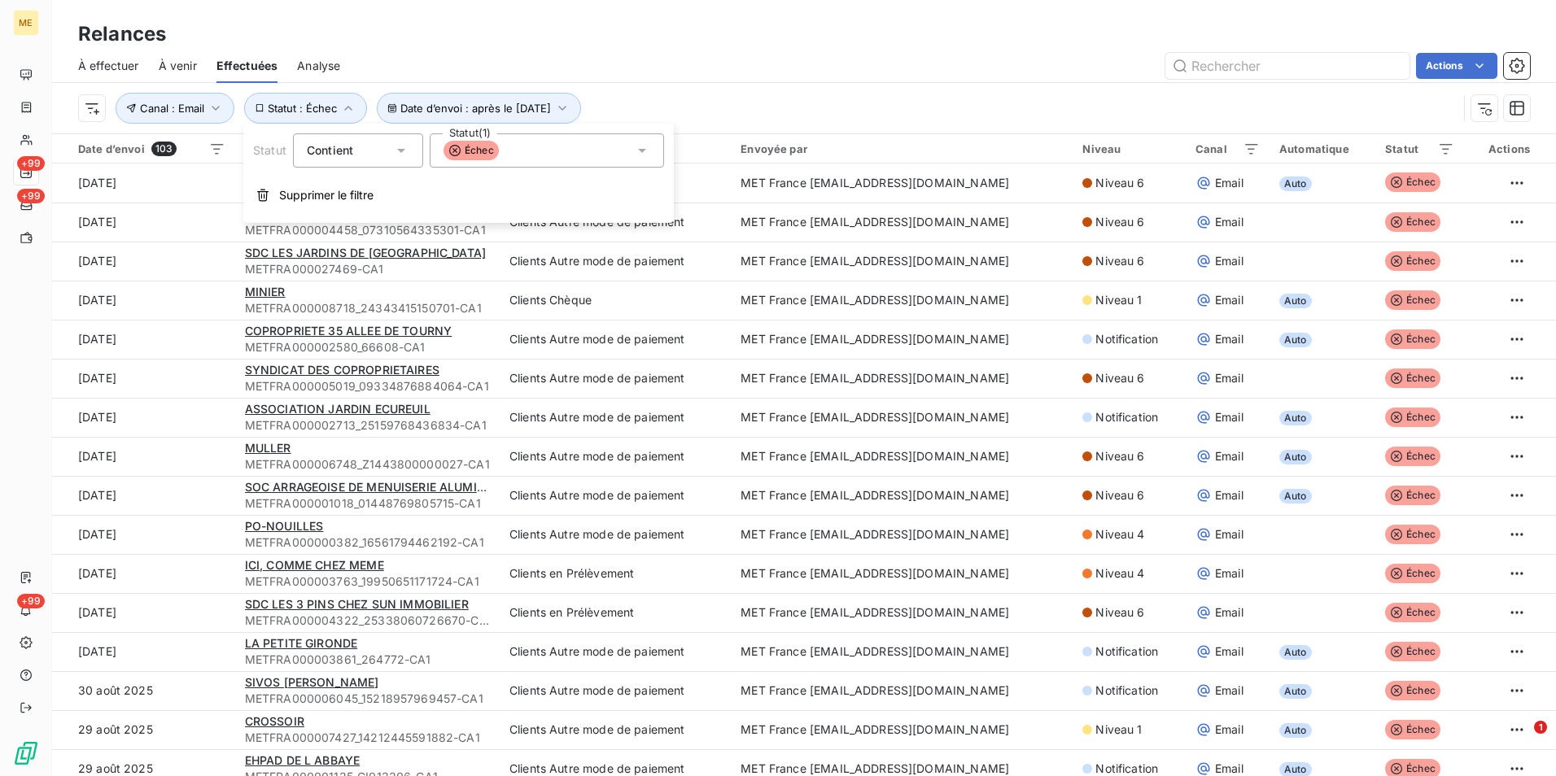
click at [506, 163] on div "Échec" at bounding box center [547, 150] width 234 height 34
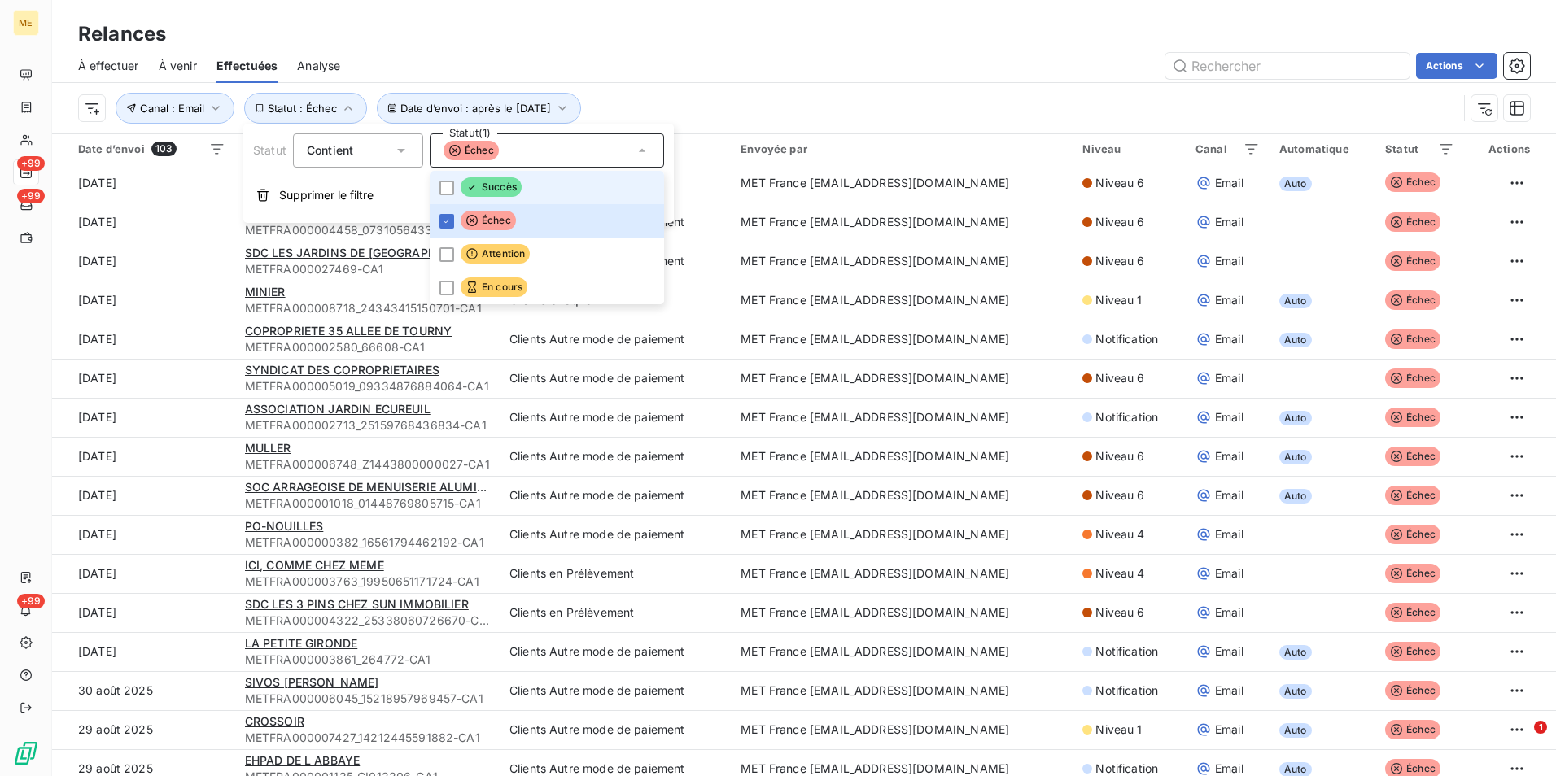
click at [500, 177] on span "Succès" at bounding box center [491, 187] width 61 height 20
click at [466, 213] on span "Échec" at bounding box center [488, 221] width 55 height 20
click at [674, 41] on div "Relances" at bounding box center [804, 34] width 1504 height 29
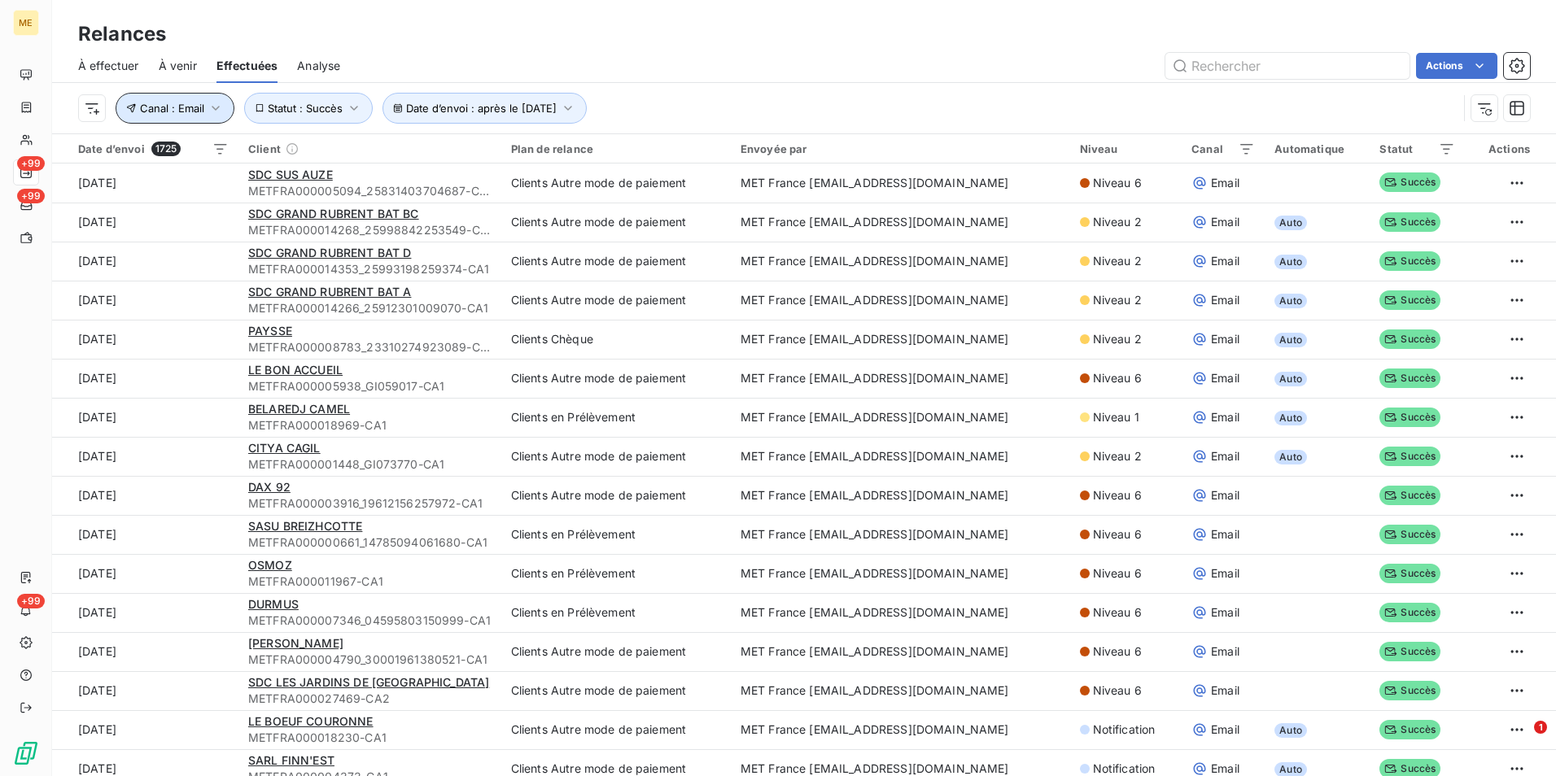
click at [181, 107] on span "Canal : Email" at bounding box center [172, 108] width 64 height 13
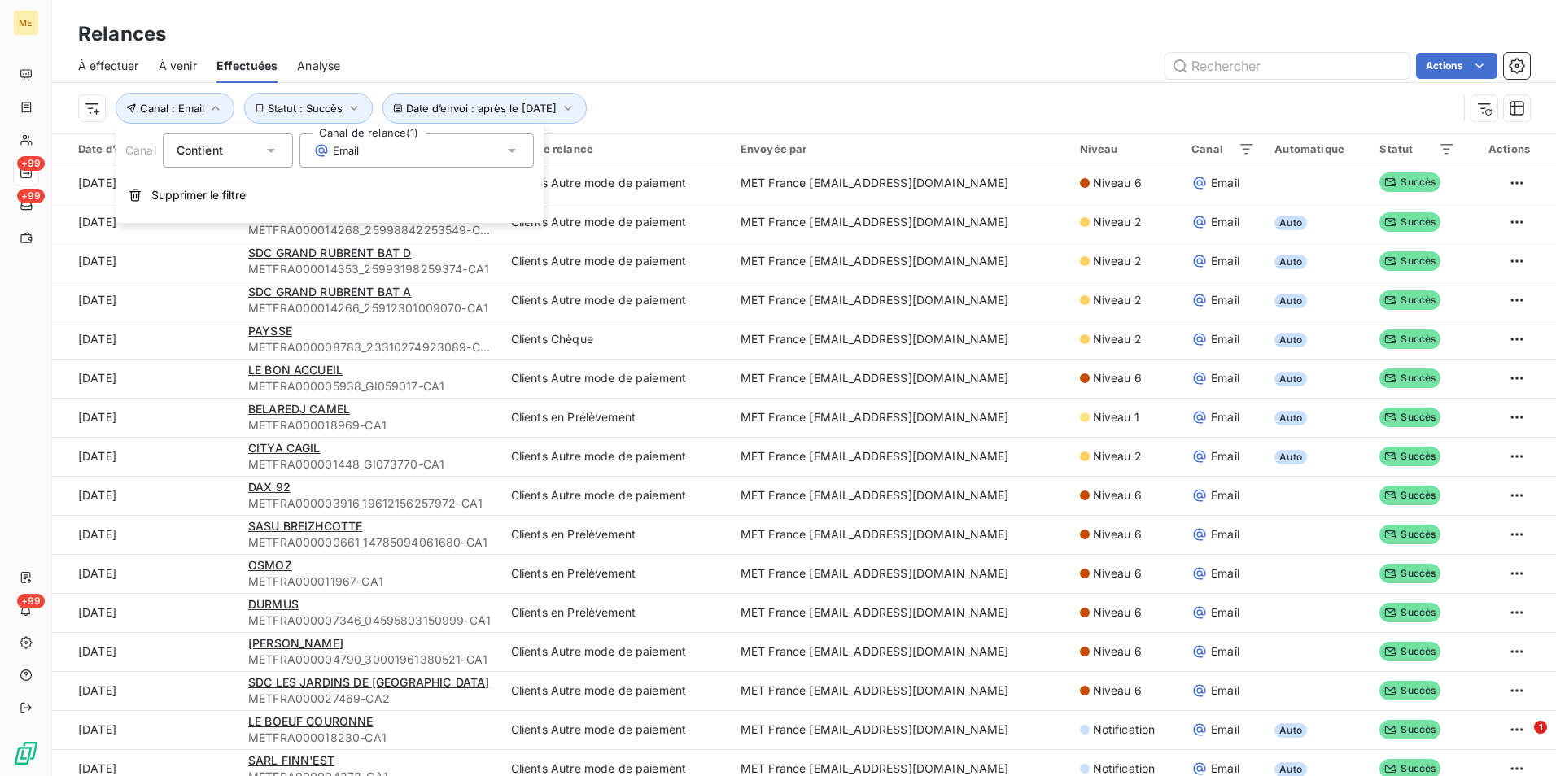
click at [408, 146] on div "Email" at bounding box center [416, 150] width 234 height 34
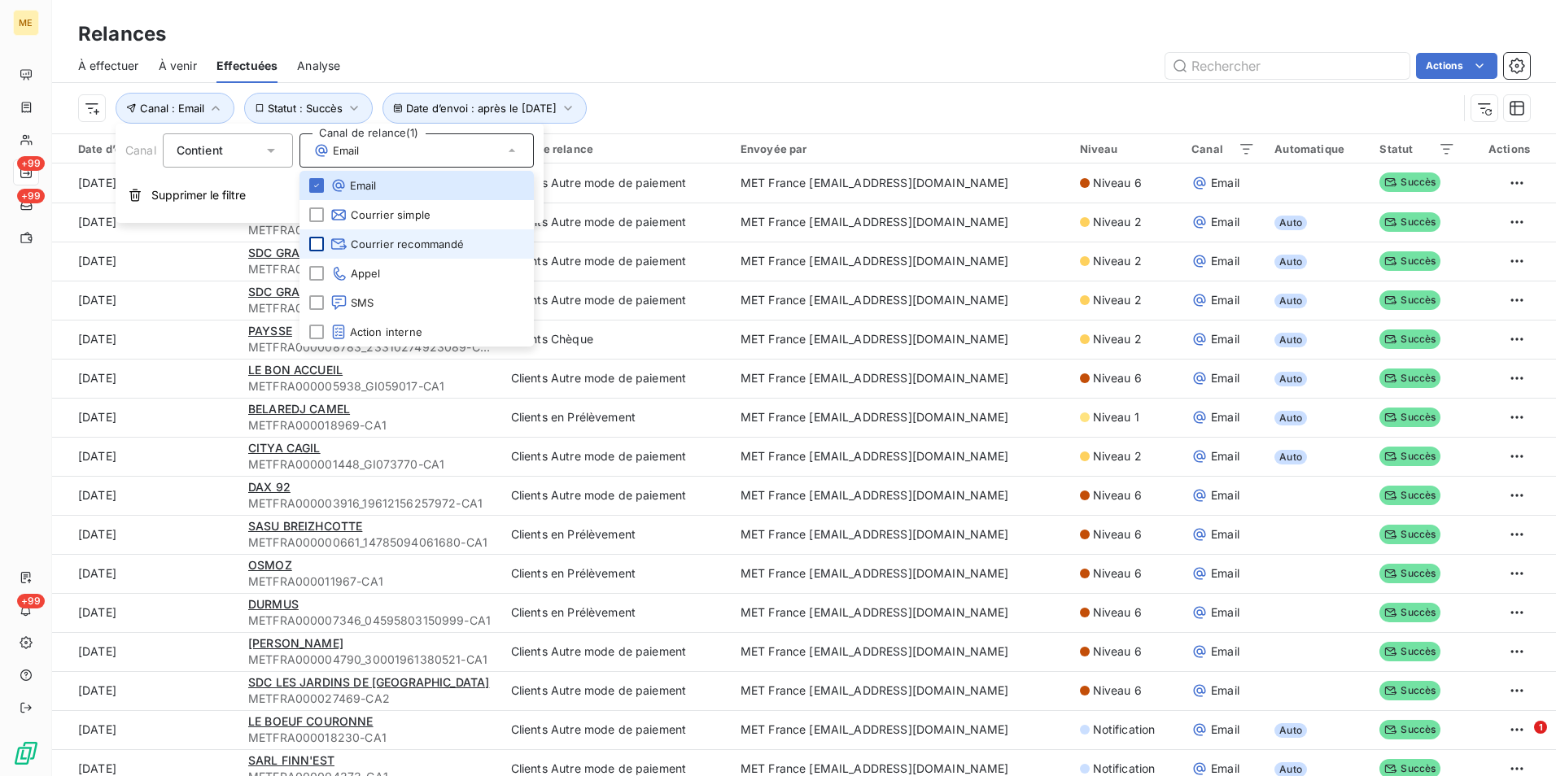
click at [309, 240] on div at bounding box center [316, 244] width 15 height 15
click at [316, 188] on icon at bounding box center [317, 186] width 10 height 10
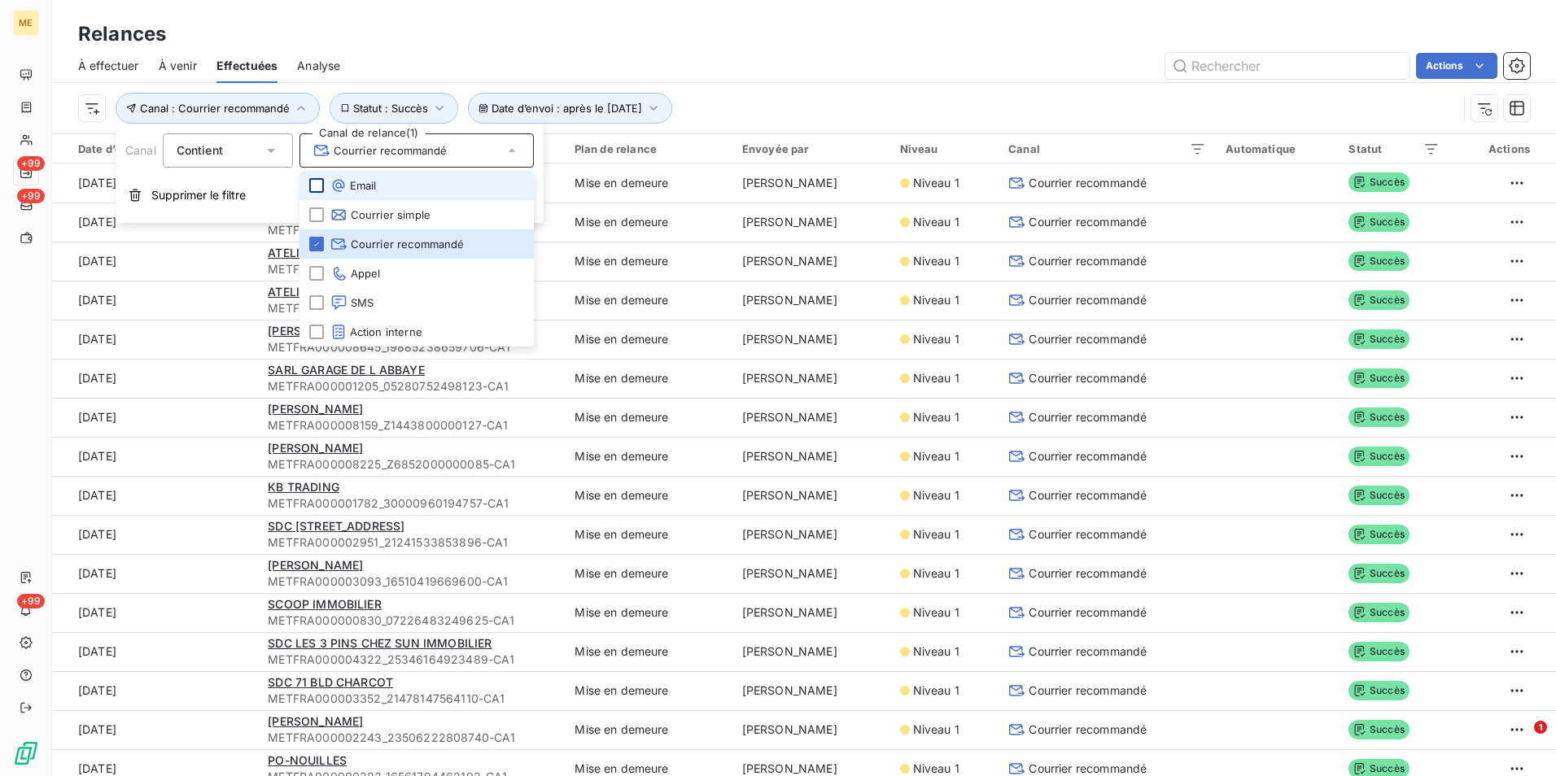
click at [910, 41] on div "Relances" at bounding box center [804, 34] width 1504 height 29
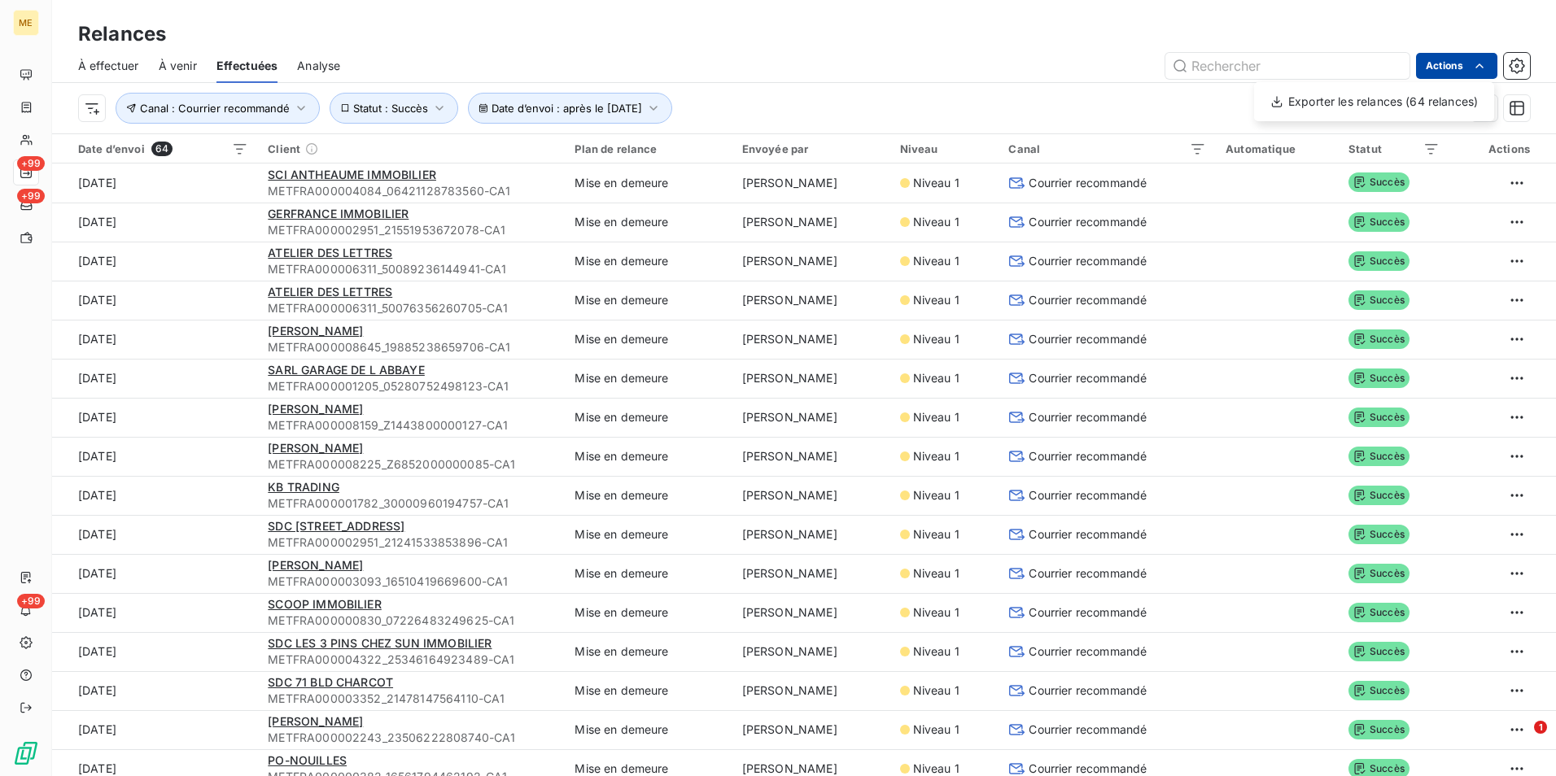
click at [1476, 75] on html "ME +99 +99 +99 Relances À effectuer À venir Effectuées Analyse Actions Exporter…" at bounding box center [778, 388] width 1556 height 776
click at [1432, 108] on div "Exporter les relances (64 relances)" at bounding box center [1373, 102] width 227 height 26
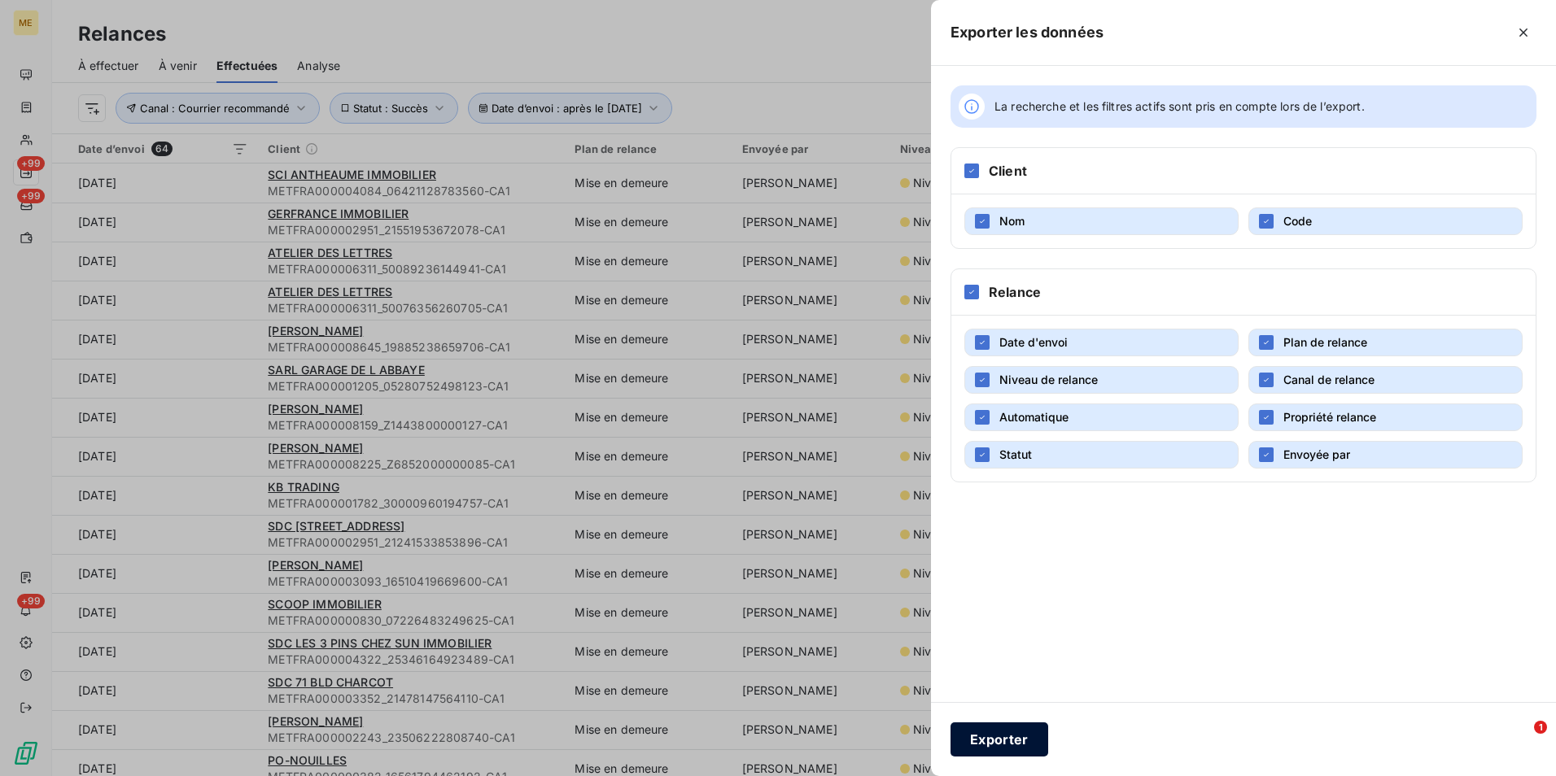
click at [990, 731] on button "Exporter" at bounding box center [999, 740] width 98 height 34
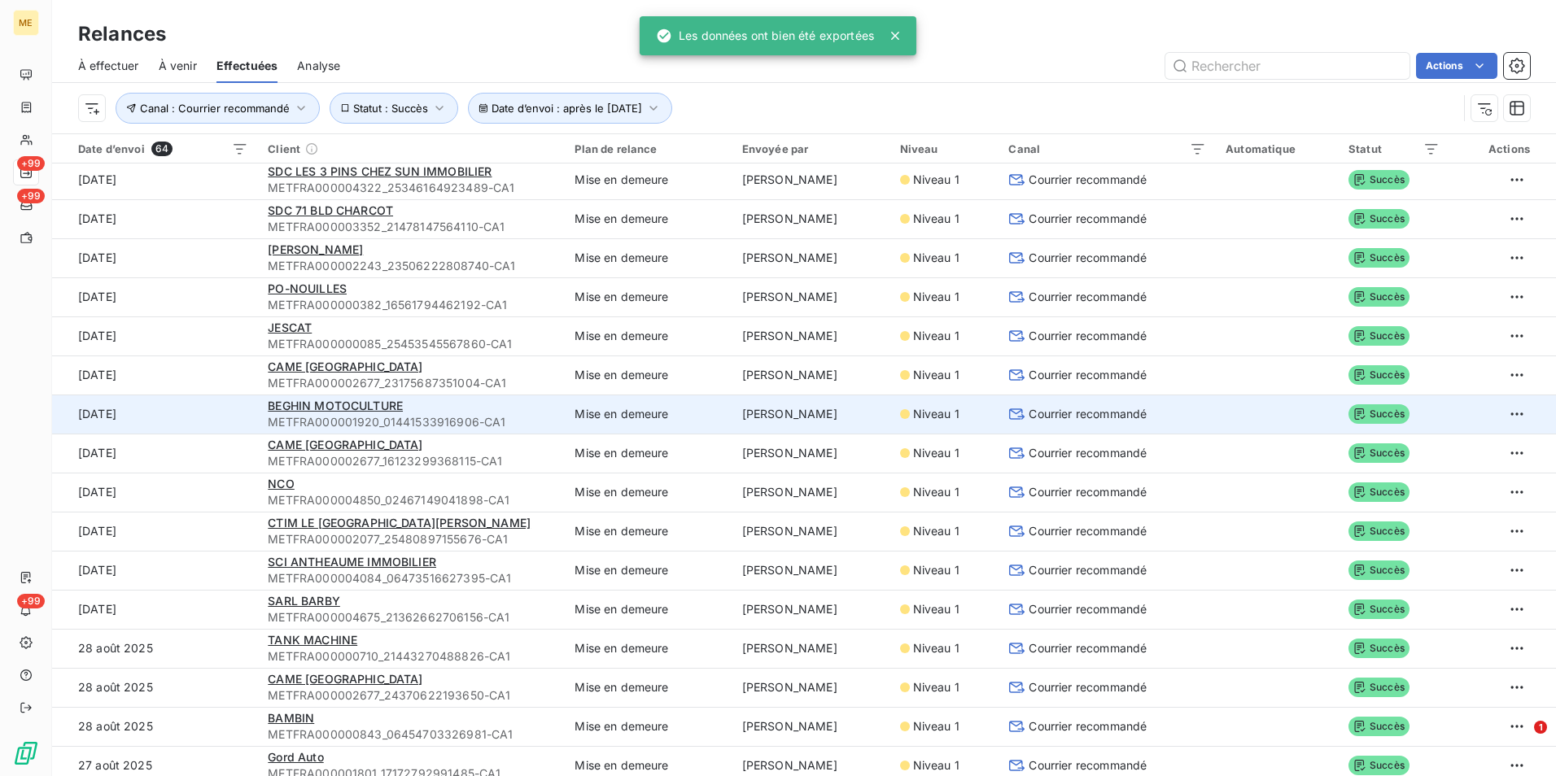
scroll to position [488, 0]
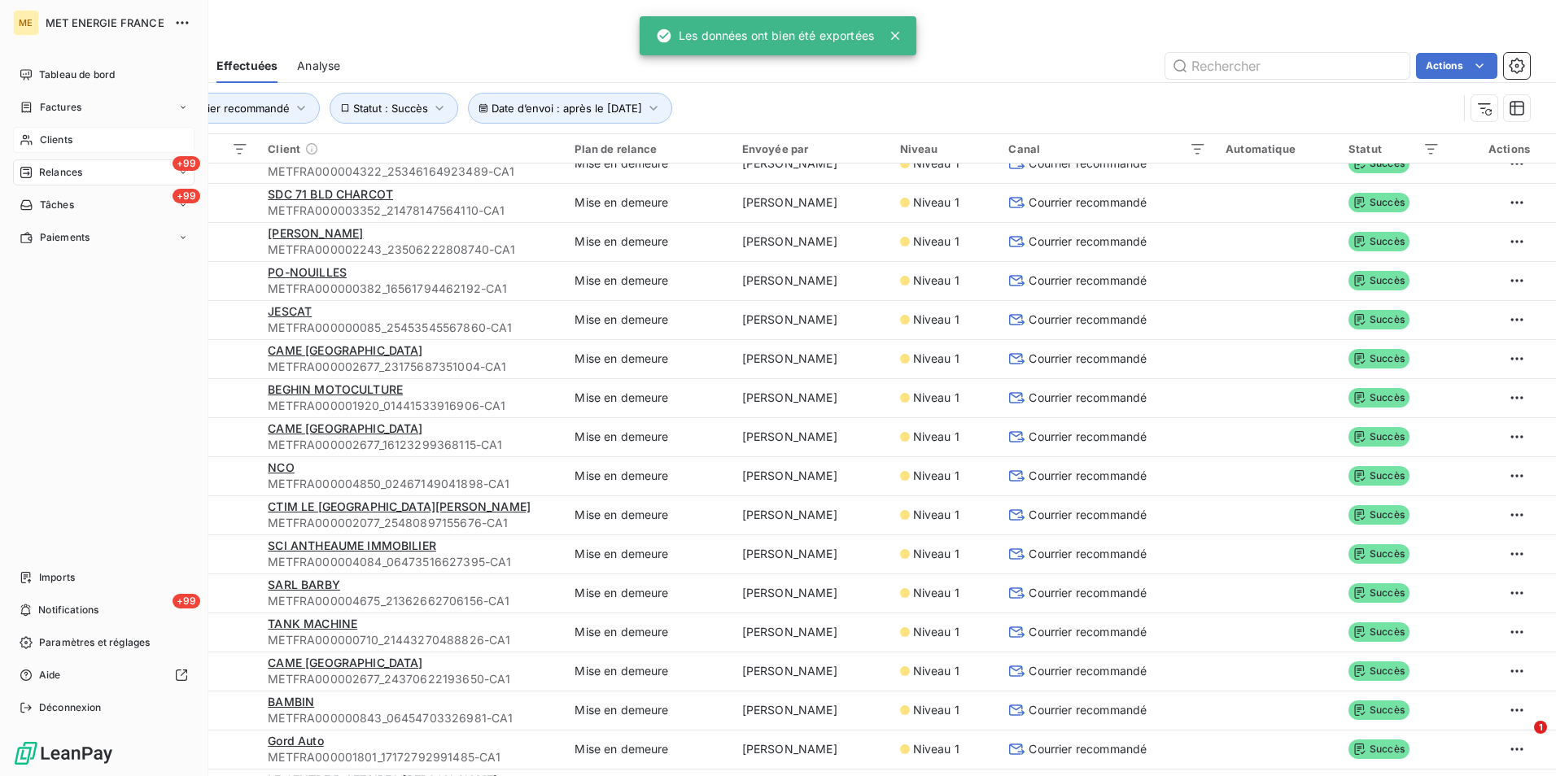
drag, startPoint x: 68, startPoint y: 144, endPoint x: 129, endPoint y: 138, distance: 60.6
click at [68, 144] on span "Clients" at bounding box center [56, 140] width 33 height 15
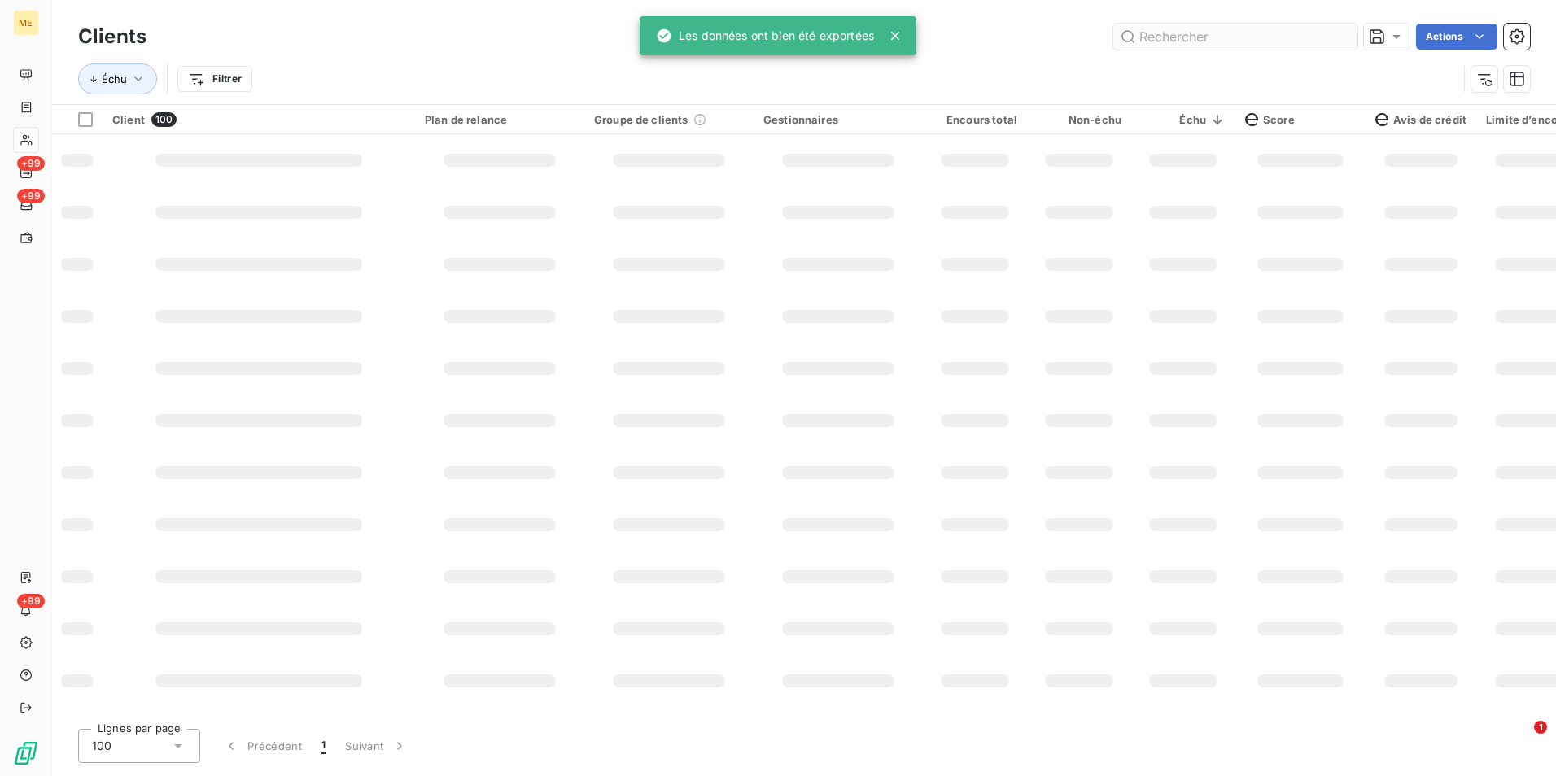
click at [1171, 43] on input "text" at bounding box center [1235, 37] width 244 height 26
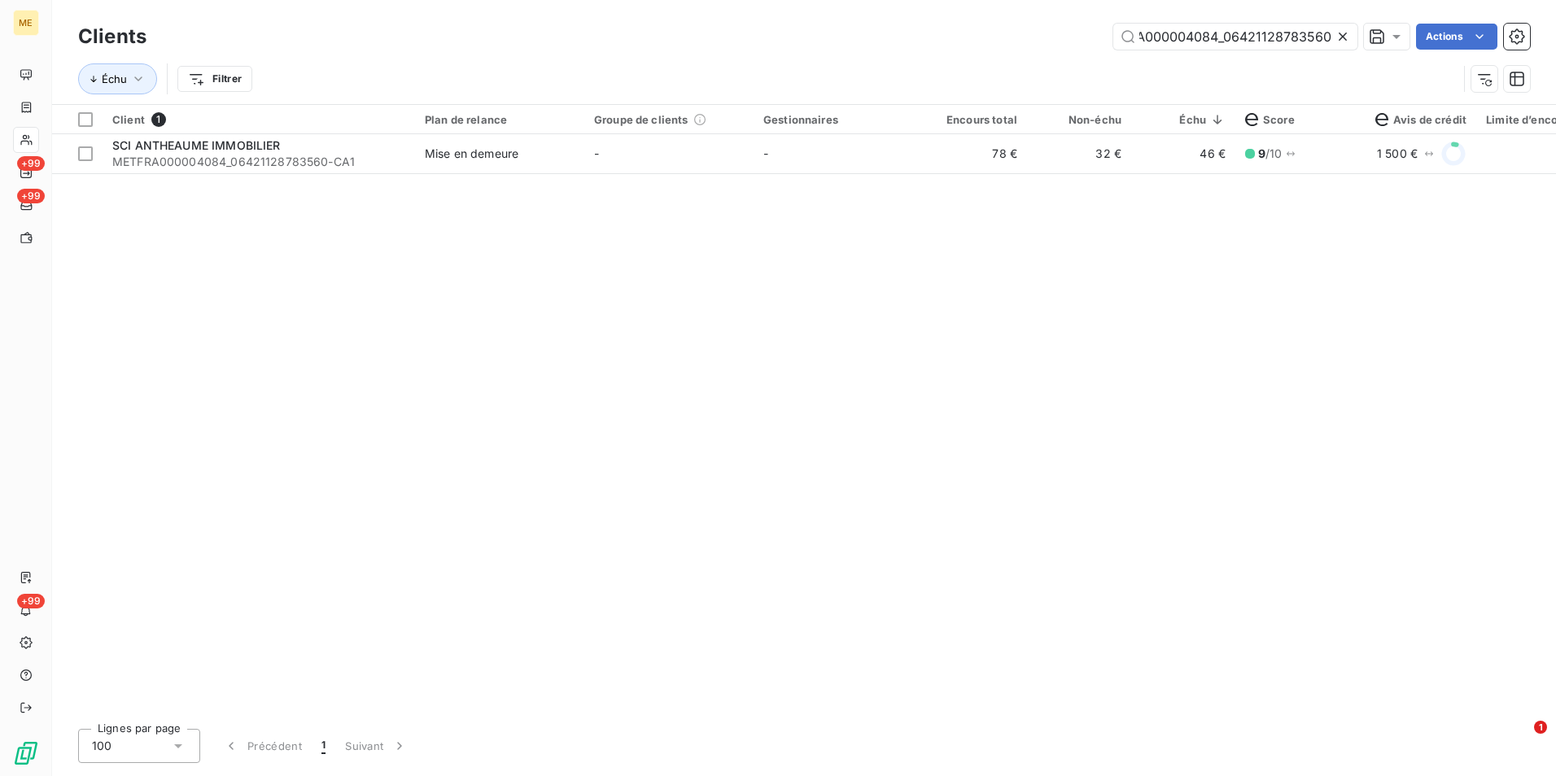
type input "METFRA000004084_06421128783560"
click at [798, 151] on td "-" at bounding box center [837, 153] width 169 height 39
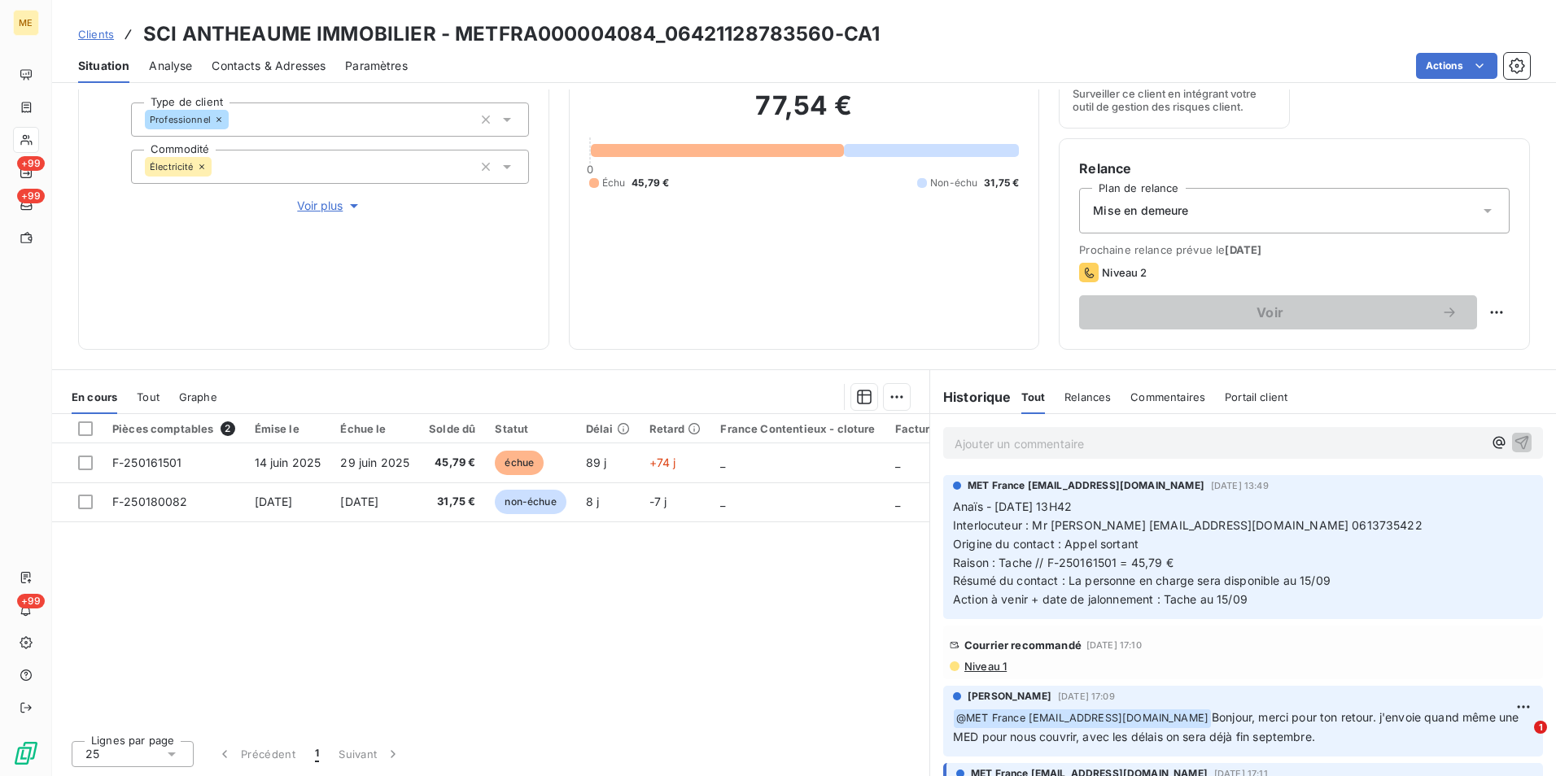
click at [996, 666] on span "Niveau 1" at bounding box center [985, 666] width 44 height 13
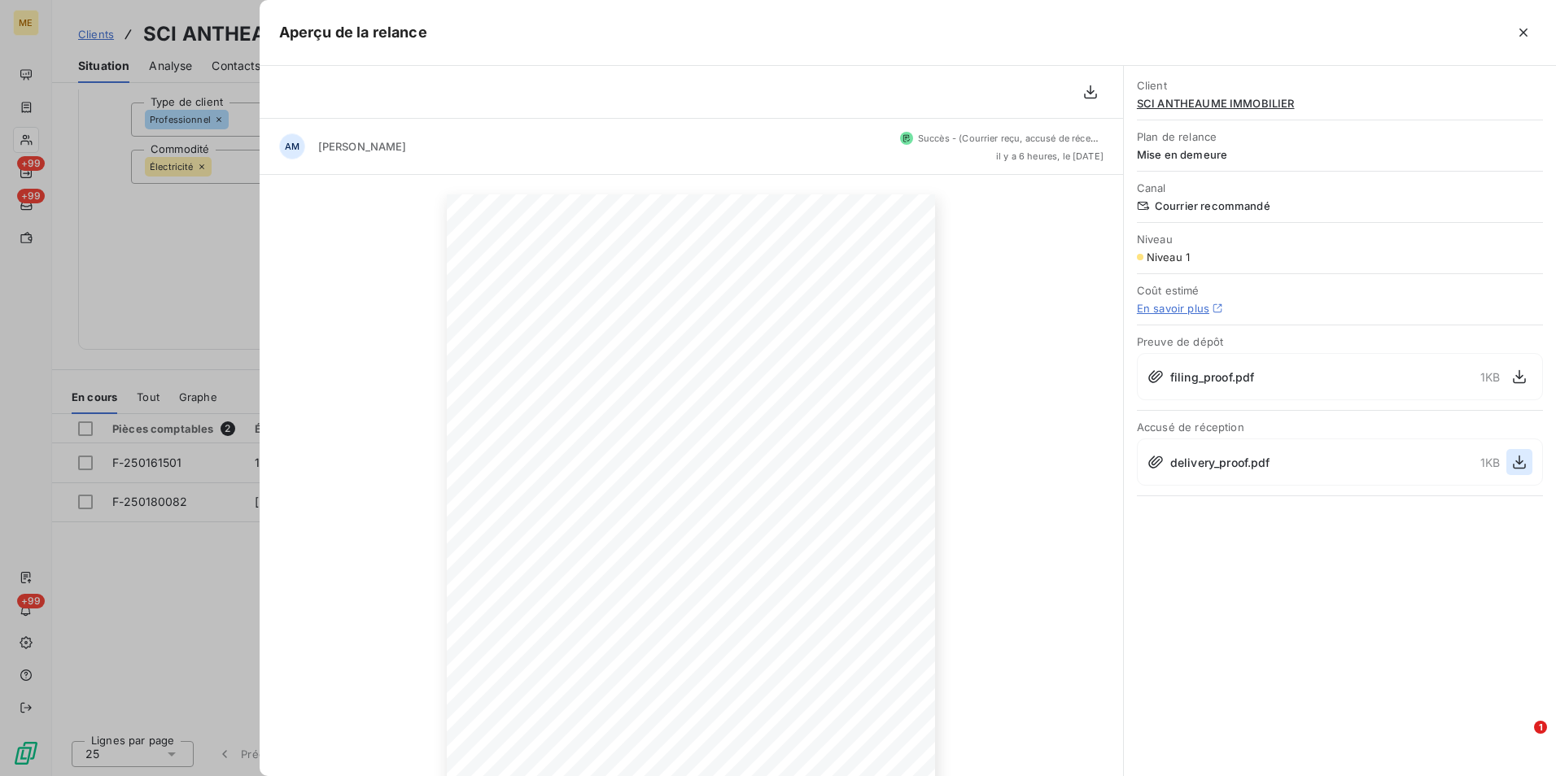
click at [1521, 458] on icon "button" at bounding box center [1519, 462] width 16 height 16
click at [98, 223] on div at bounding box center [778, 388] width 1556 height 776
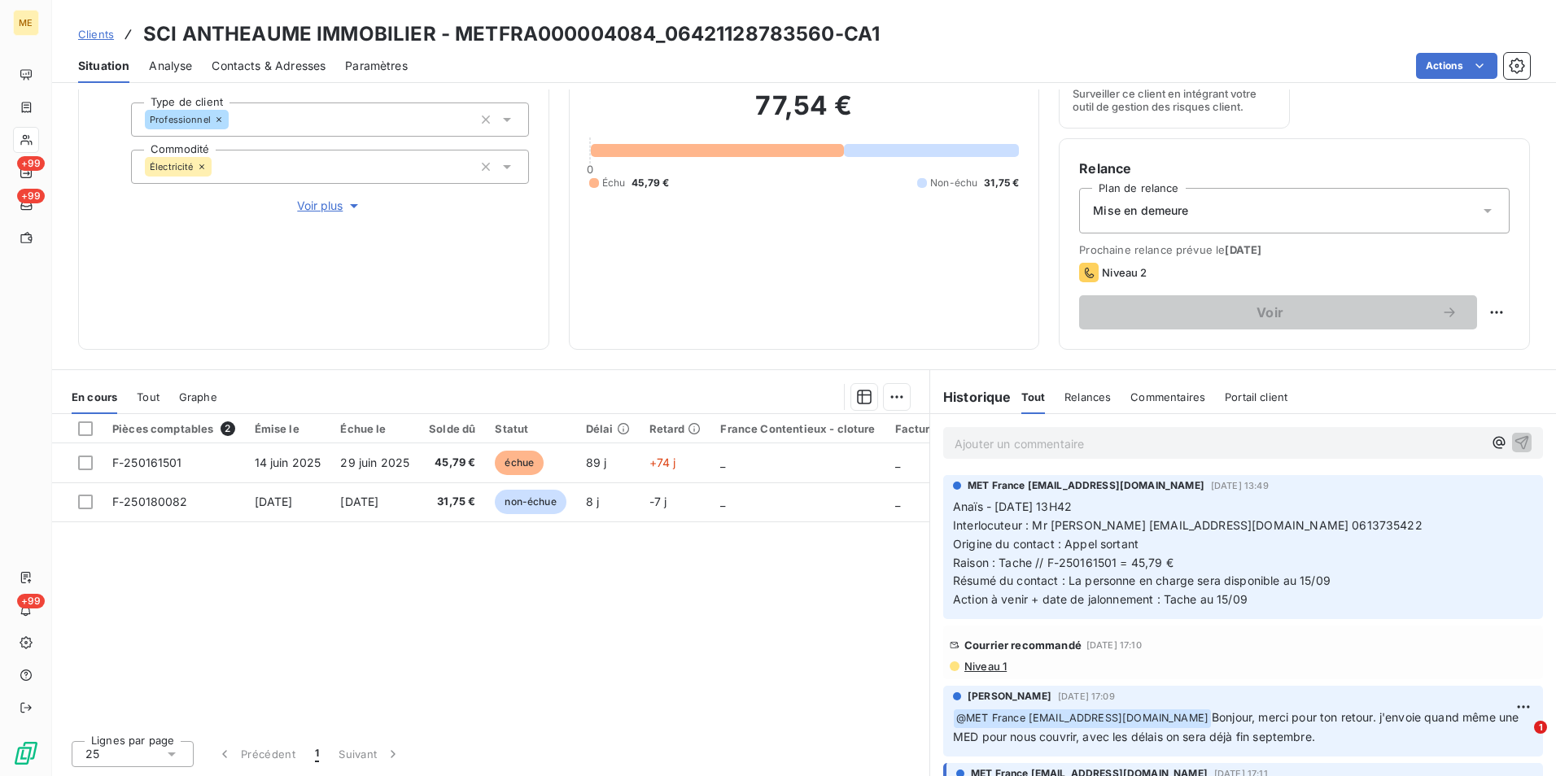
drag, startPoint x: 107, startPoint y: 32, endPoint x: 317, endPoint y: 38, distance: 210.0
click at [107, 32] on span "Clients" at bounding box center [96, 34] width 36 height 13
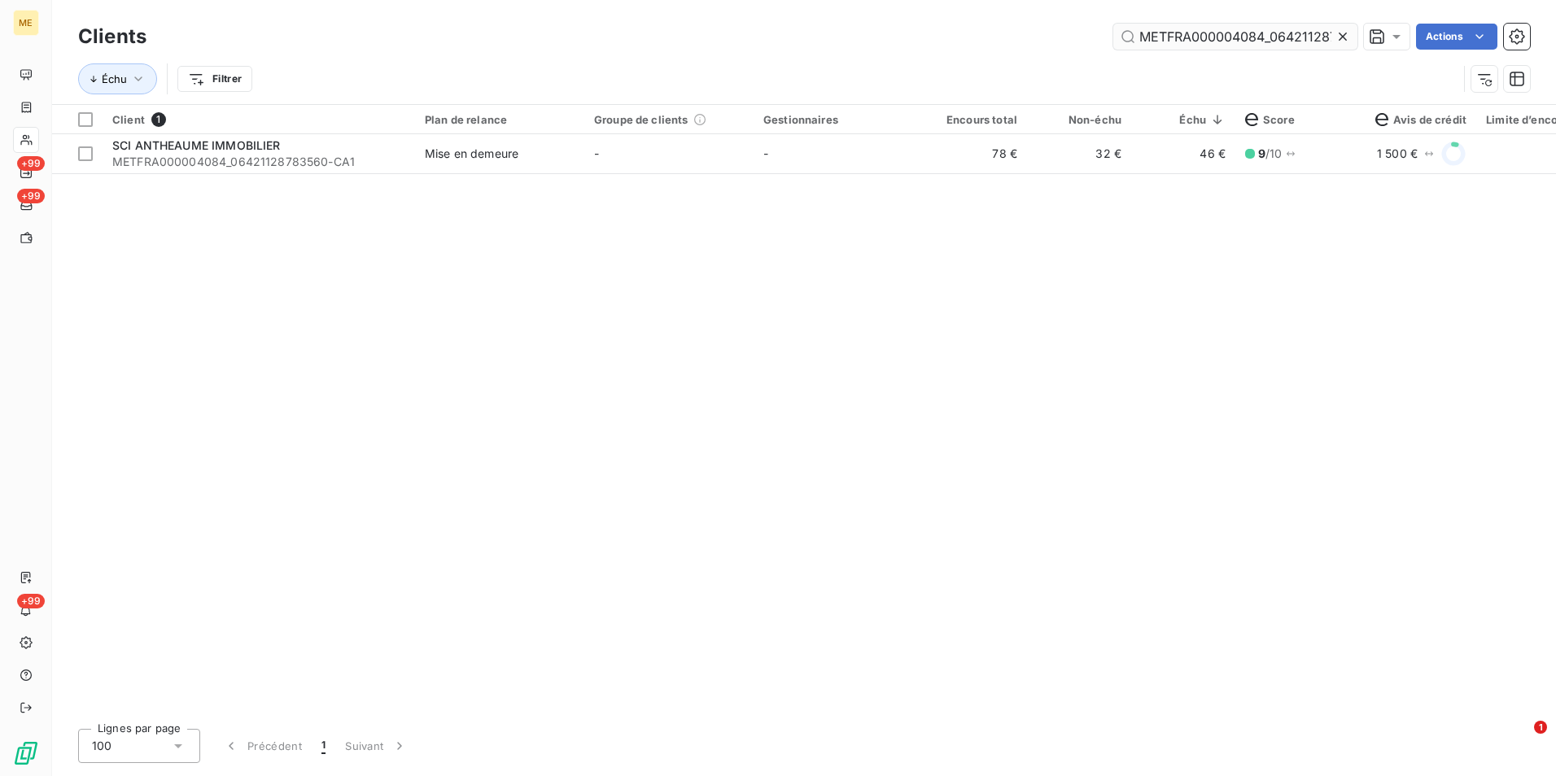
scroll to position [0, 47]
click at [1343, 33] on icon at bounding box center [1342, 36] width 16 height 16
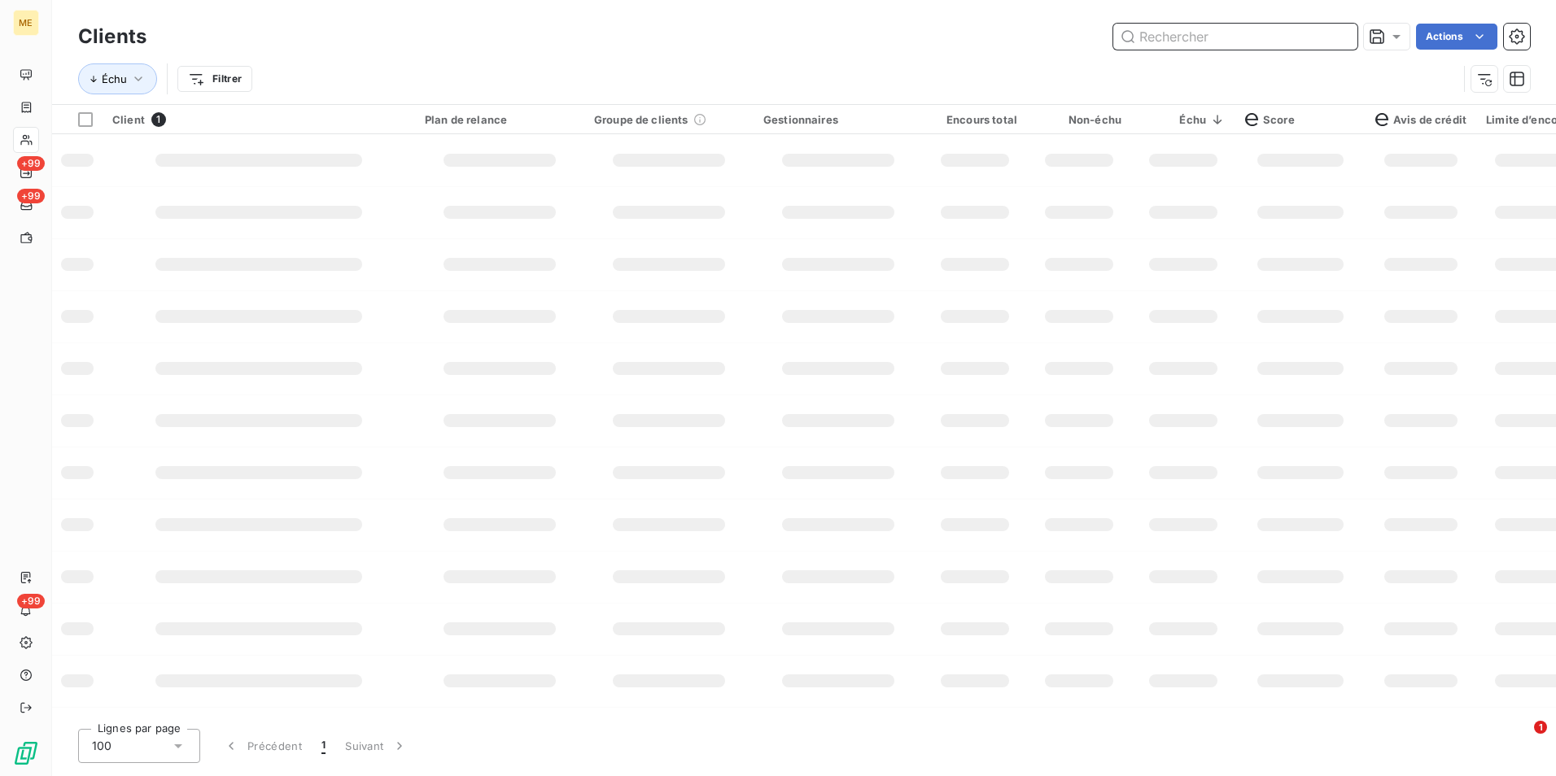
click at [1343, 34] on input "text" at bounding box center [1235, 37] width 244 height 26
paste input "METFRA000002951_21551953672078"
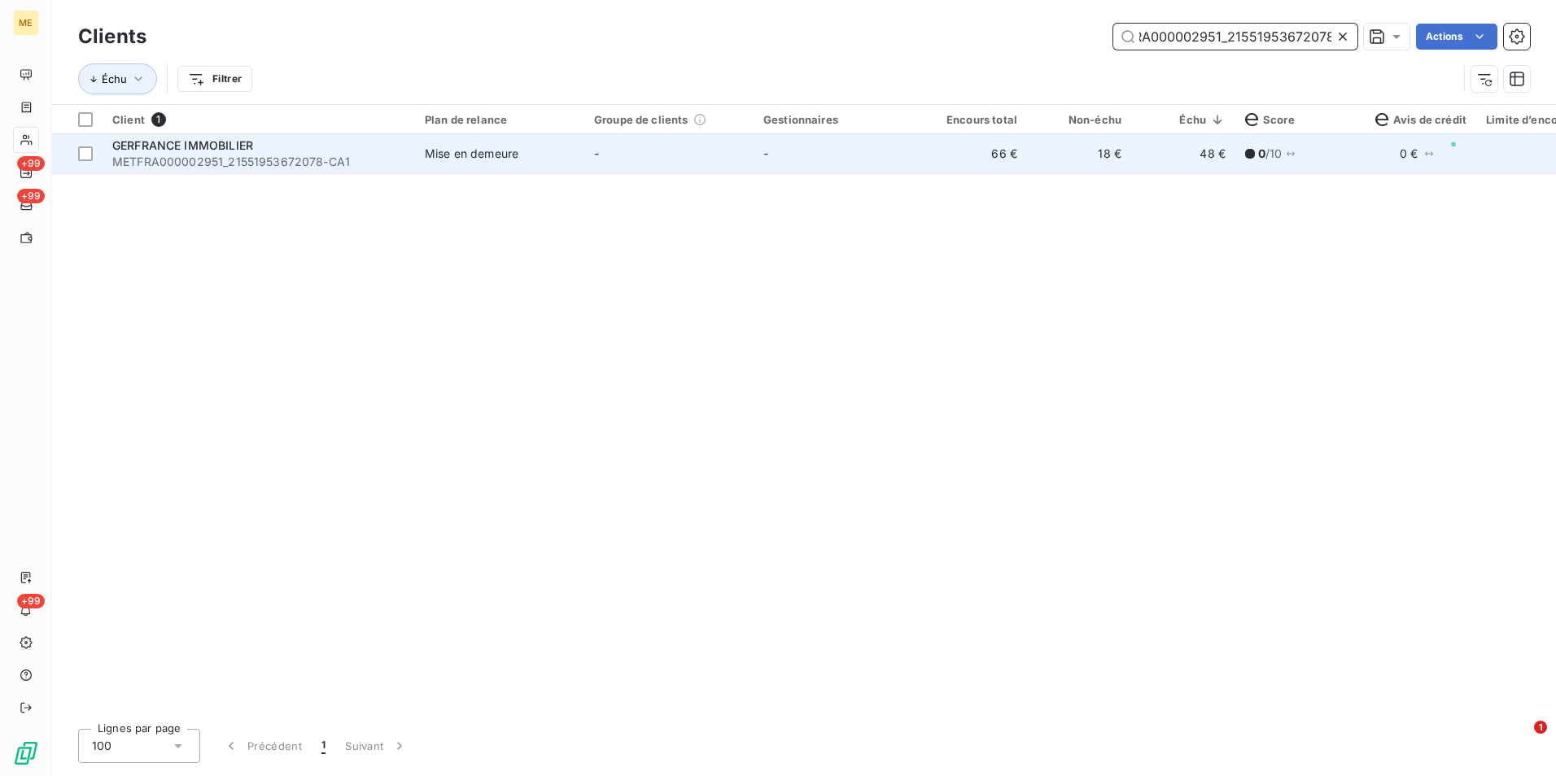
type input "METFRA000002951_21551953672078"
click at [871, 171] on td "-" at bounding box center [837, 153] width 169 height 39
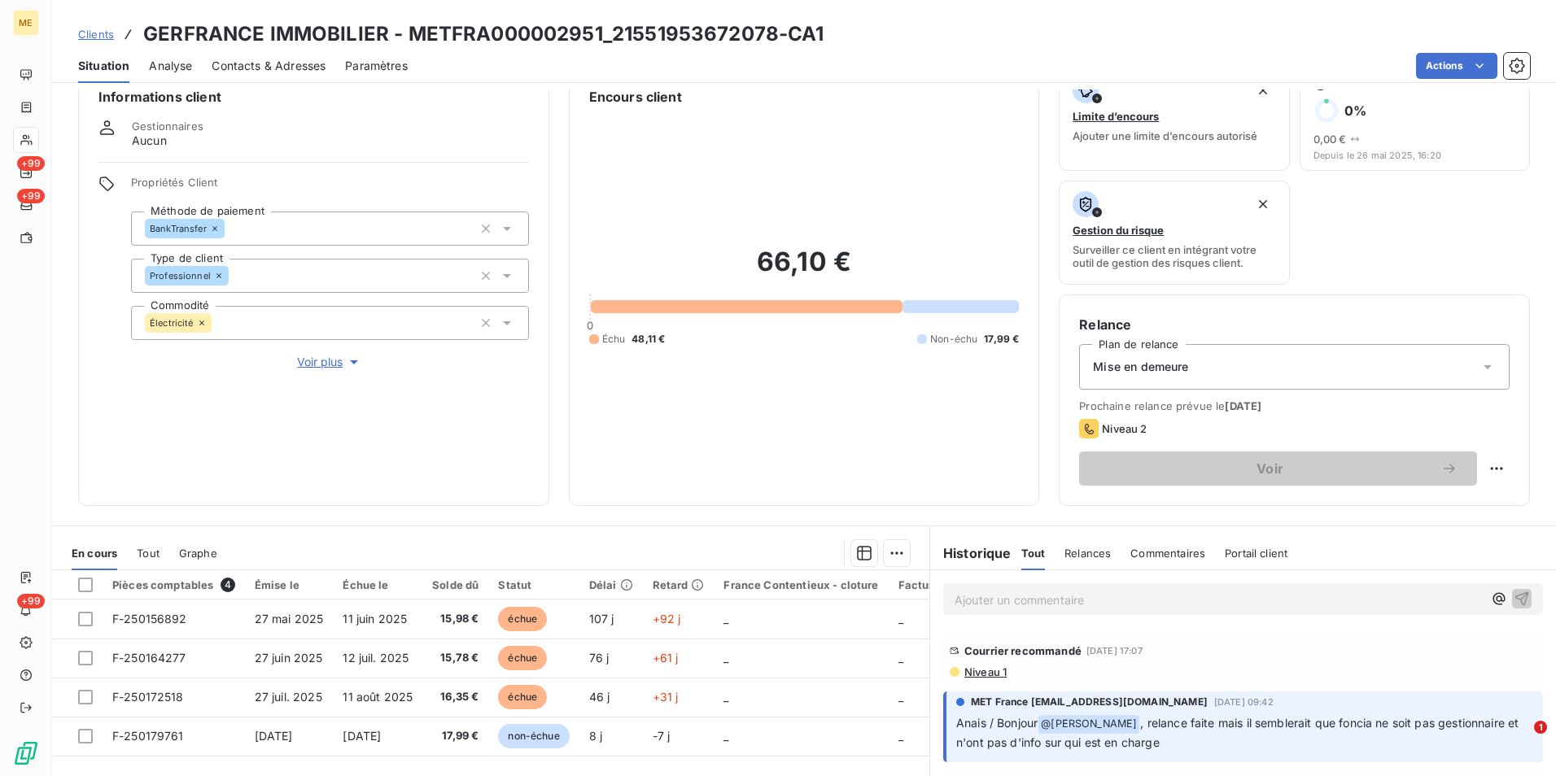
scroll to position [26, 0]
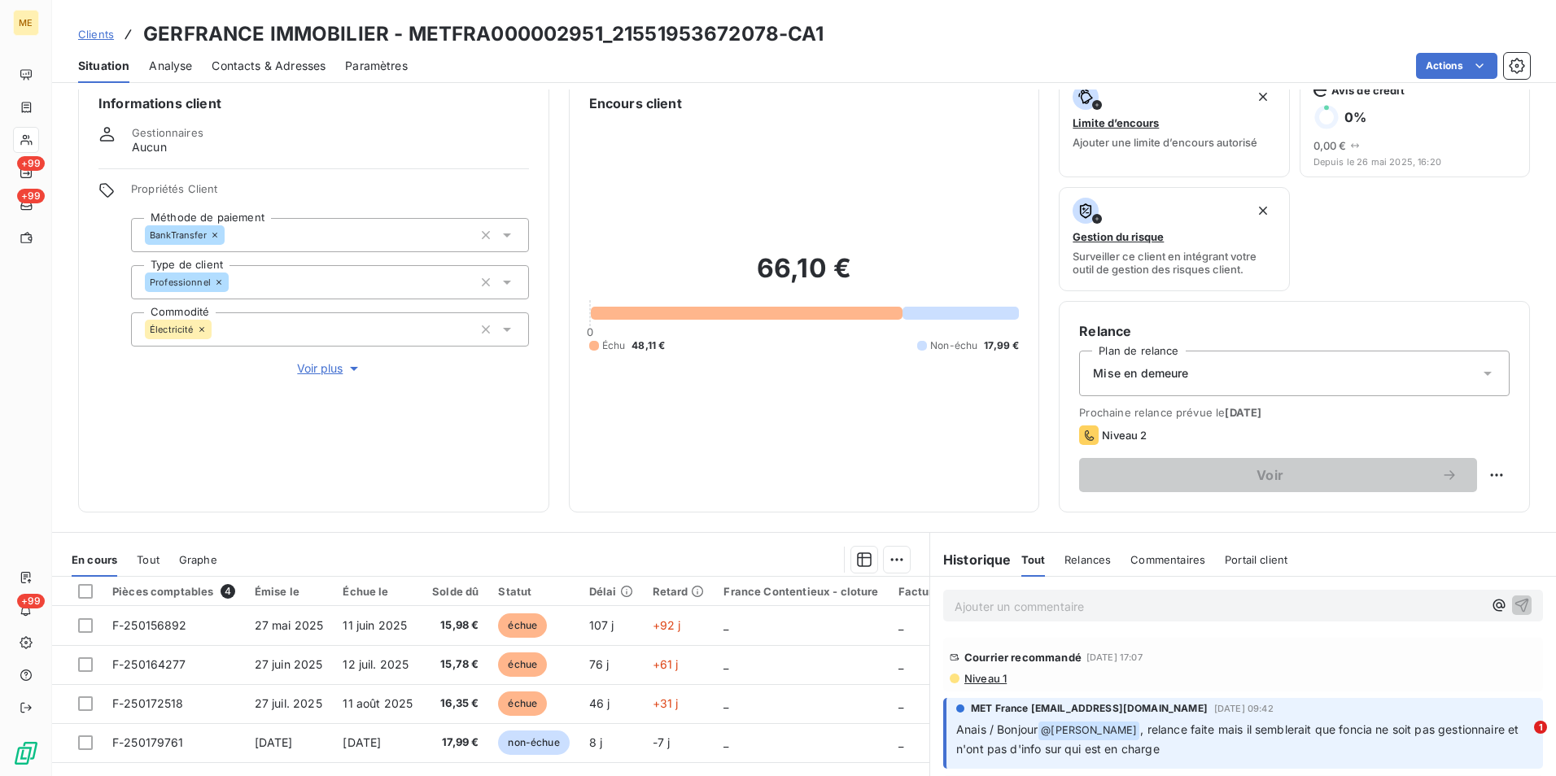
drag, startPoint x: 1461, startPoint y: 661, endPoint x: 1403, endPoint y: 662, distance: 58.6
click at [1461, 661] on div "Courrier recommandé 5 sept. 2025, 17:07" at bounding box center [1243, 657] width 587 height 26
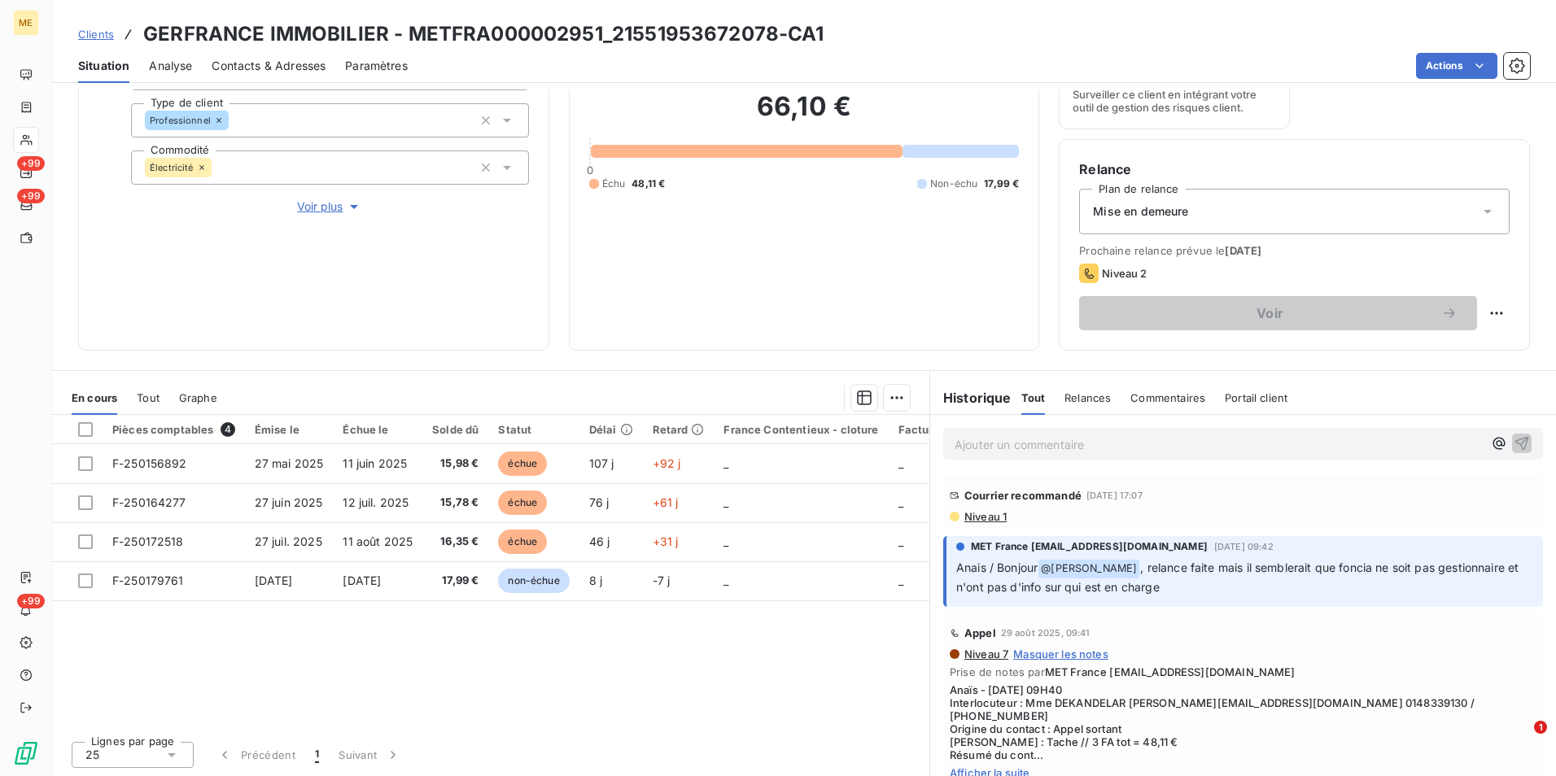
scroll to position [189, 0]
click at [976, 520] on span "Niveau 1" at bounding box center [985, 515] width 44 height 13
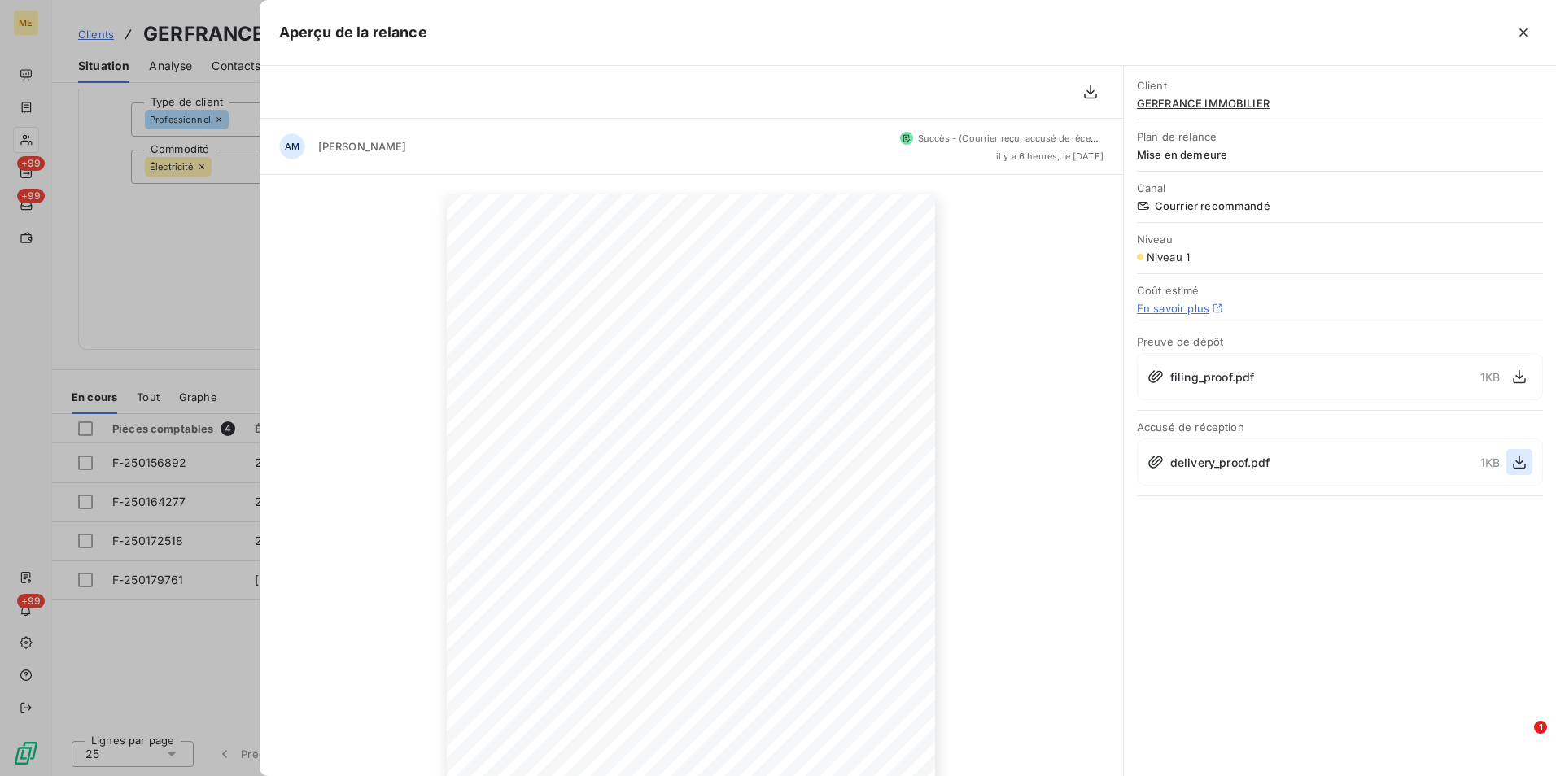
click at [1519, 458] on icon "button" at bounding box center [1519, 463] width 13 height 14
drag, startPoint x: 188, startPoint y: 229, endPoint x: 140, endPoint y: 156, distance: 87.6
click at [188, 229] on div at bounding box center [778, 388] width 1556 height 776
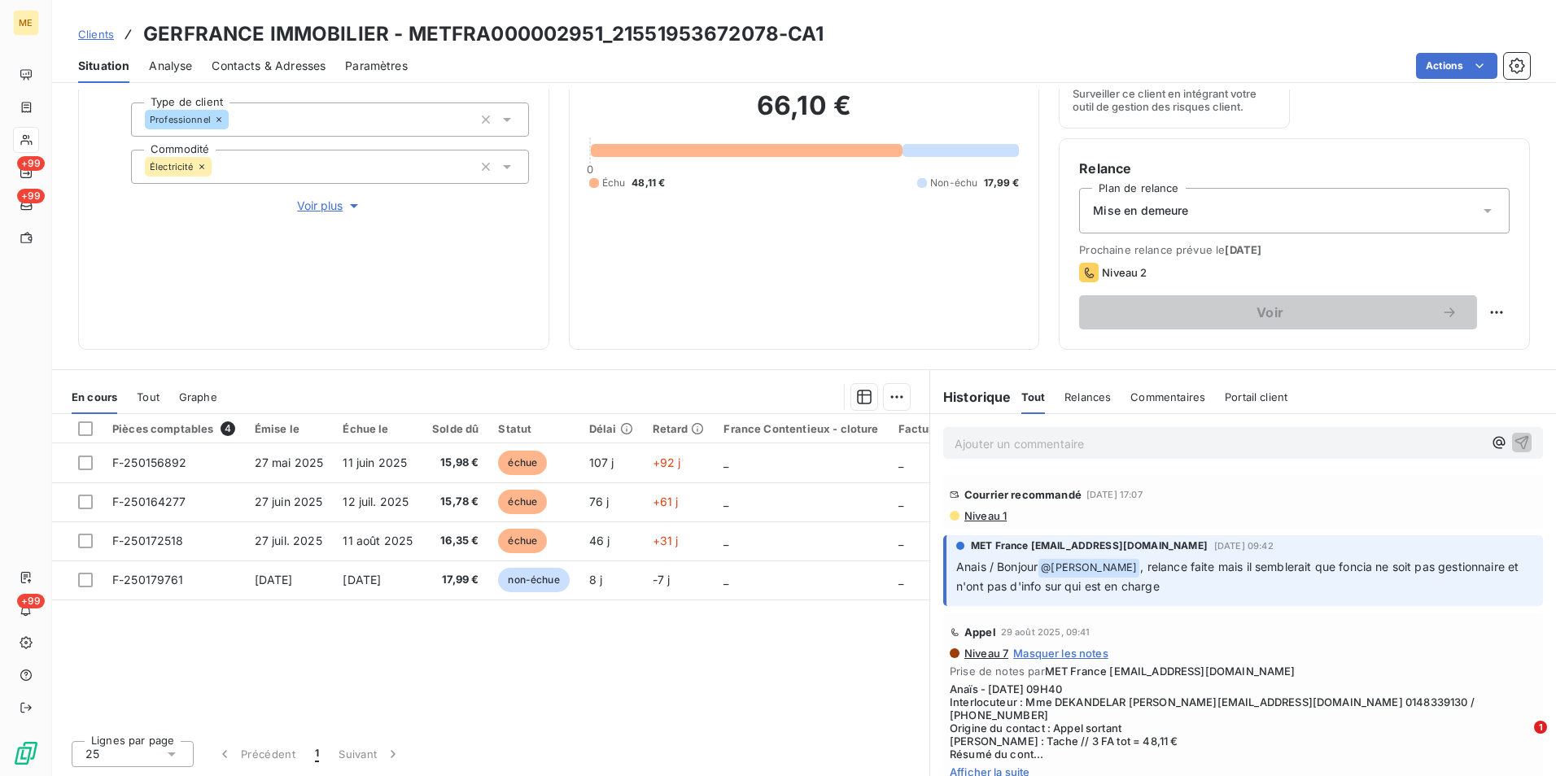
drag, startPoint x: 93, startPoint y: 37, endPoint x: 157, endPoint y: 31, distance: 64.5
click at [93, 37] on span "Clients" at bounding box center [96, 34] width 36 height 13
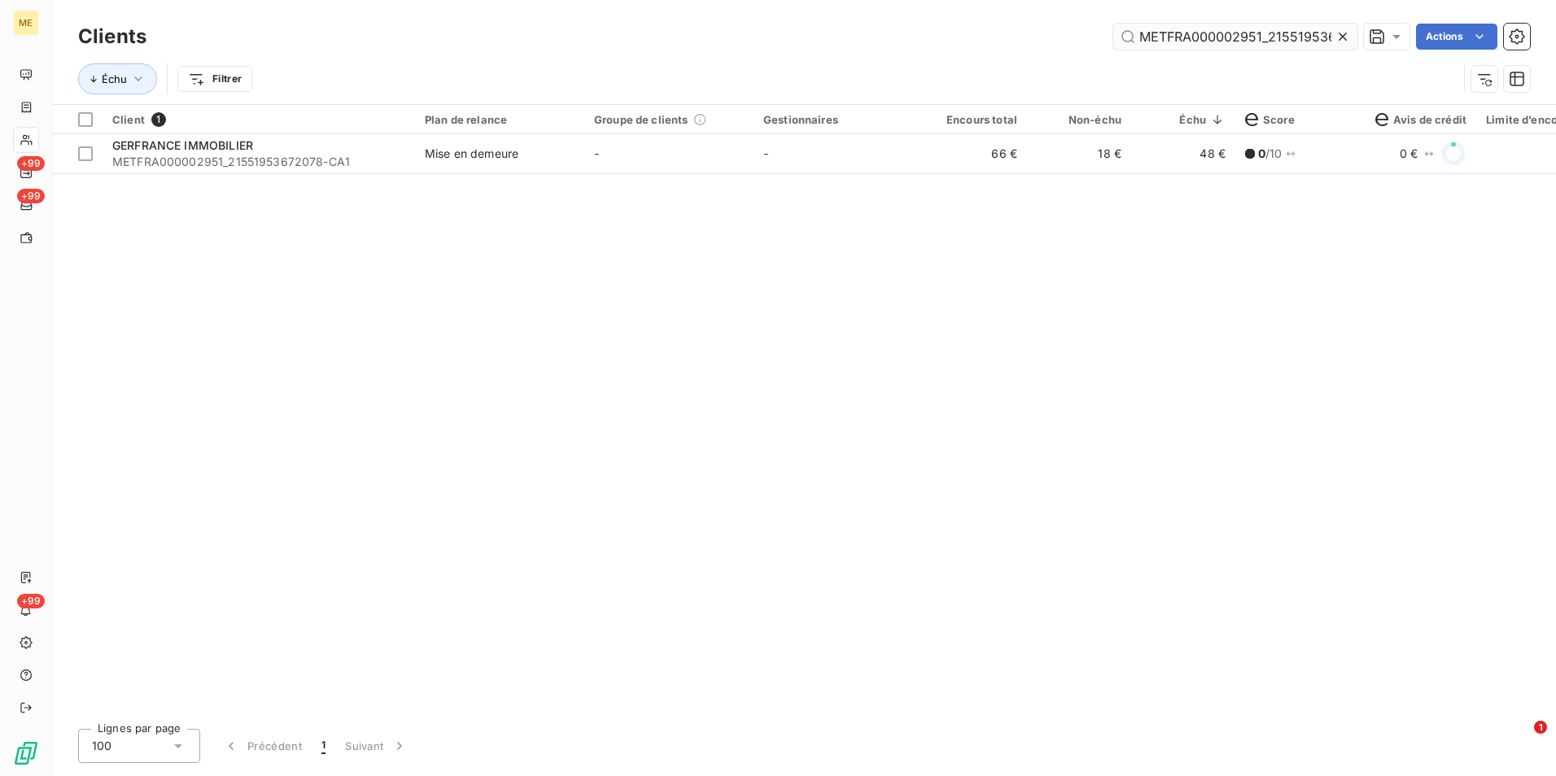
scroll to position [0, 41]
click at [1348, 31] on div at bounding box center [1345, 37] width 23 height 26
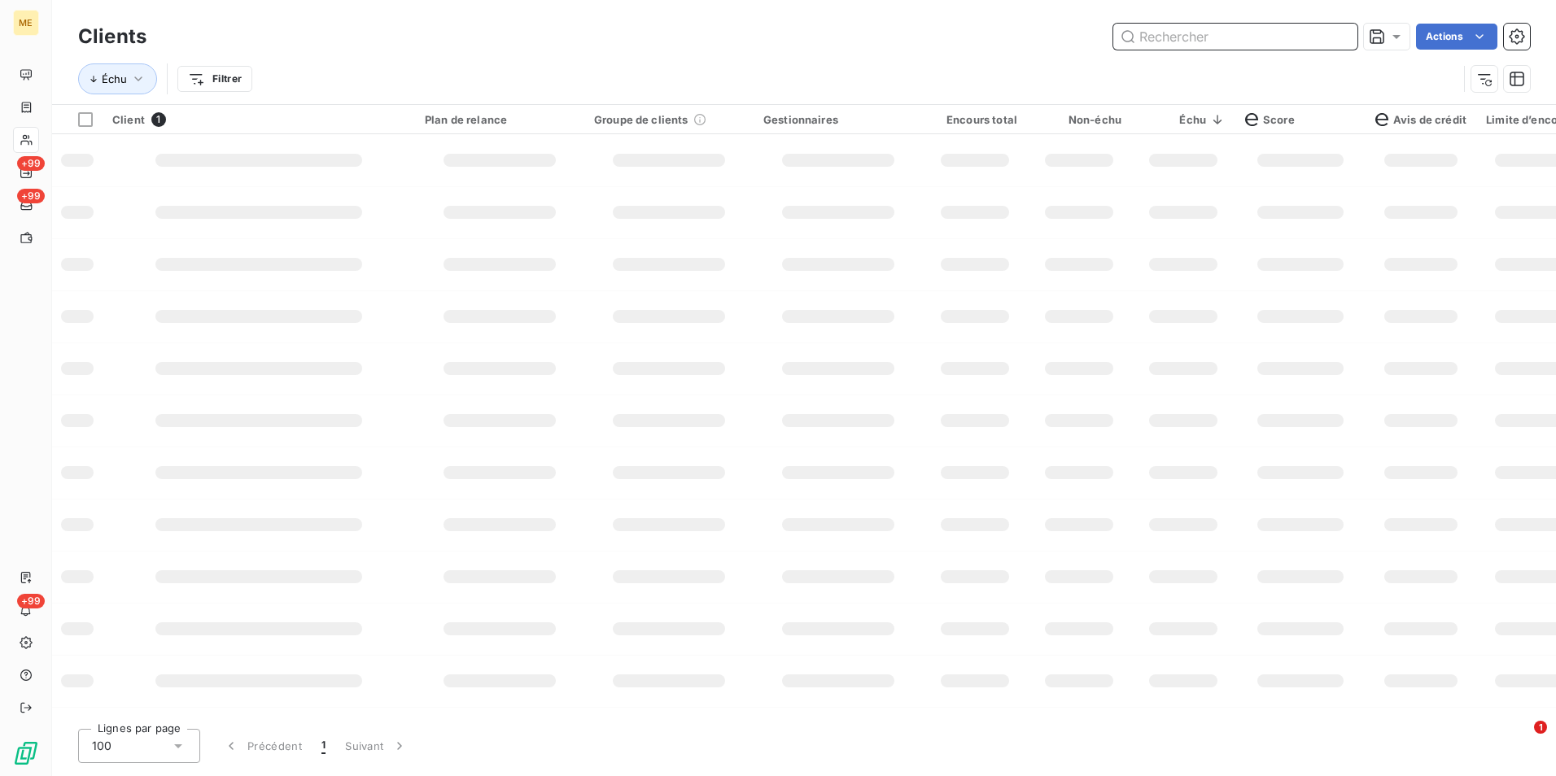
drag, startPoint x: 1341, startPoint y: 37, endPoint x: 1311, endPoint y: 51, distance: 33.1
click at [1338, 39] on input "text" at bounding box center [1235, 37] width 244 height 26
paste input "METFRA000006311_50089236144941"
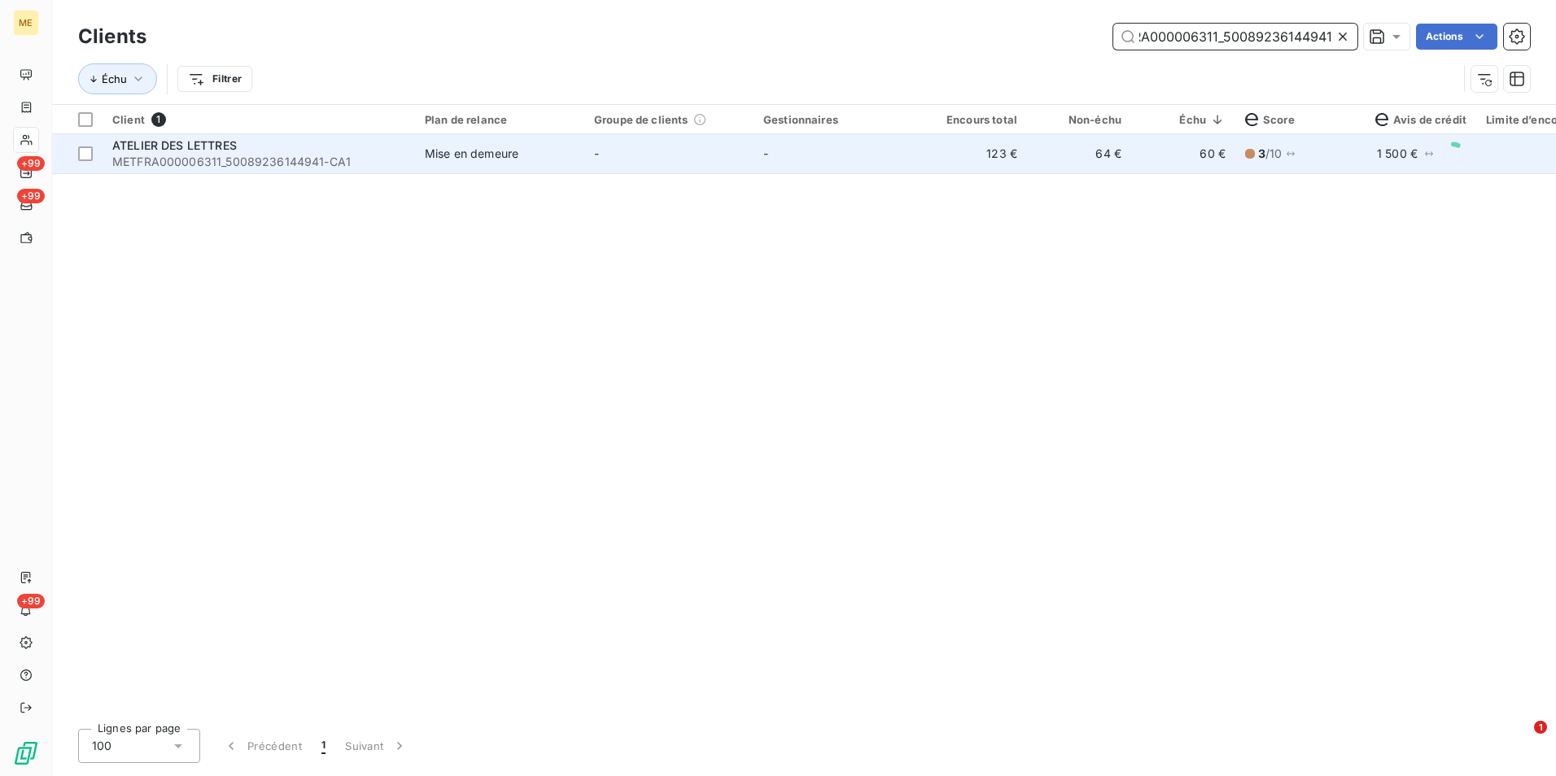
type input "METFRA000006311_50089236144941"
click at [1102, 155] on td "64 €" at bounding box center [1079, 153] width 104 height 39
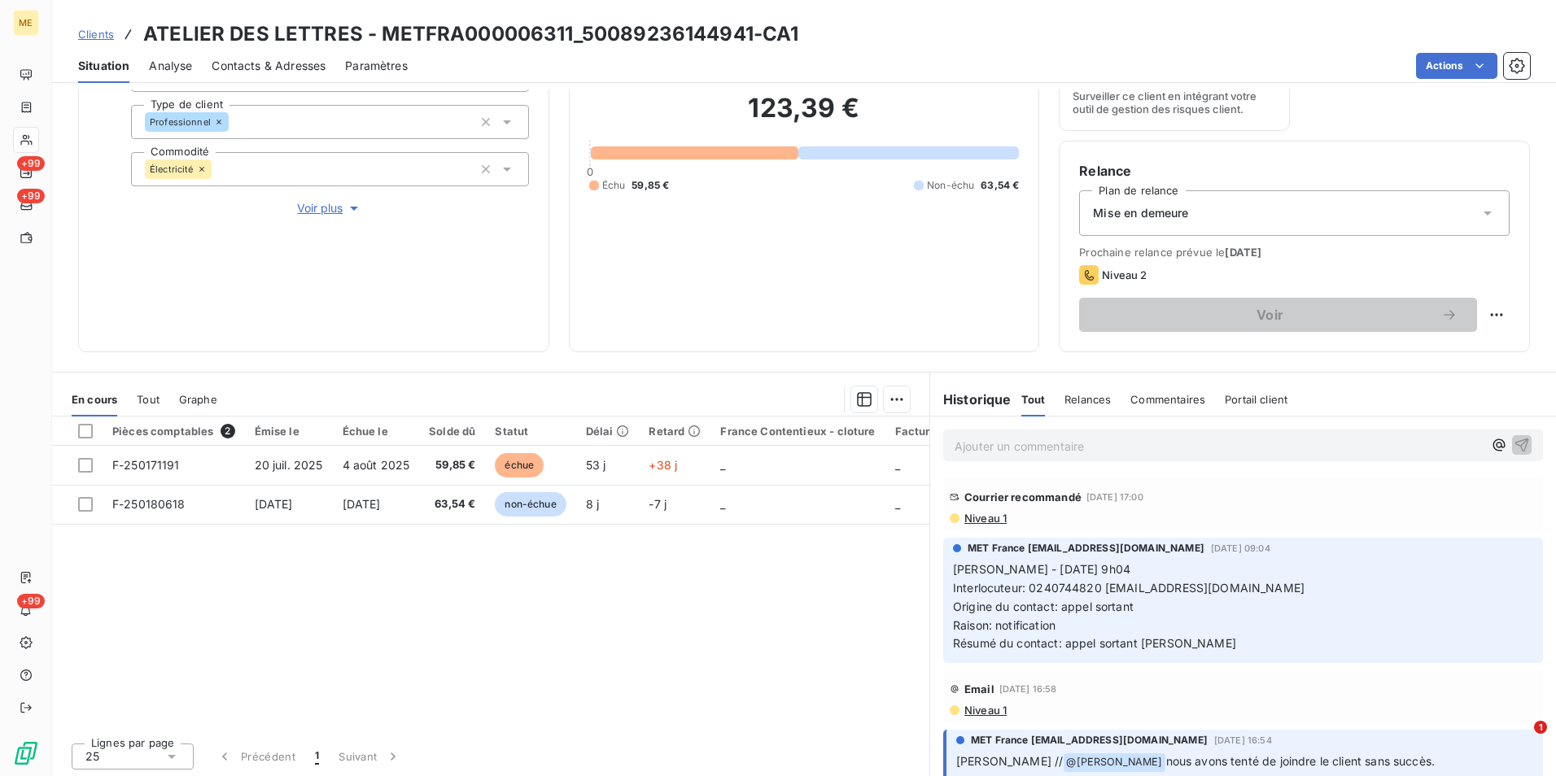
scroll to position [189, 0]
click at [976, 524] on div "Courrier recommandé 5 sept. 2025, 17:00 Niveau 1" at bounding box center [1243, 502] width 600 height 54
click at [980, 517] on span "Niveau 1" at bounding box center [985, 515] width 44 height 13
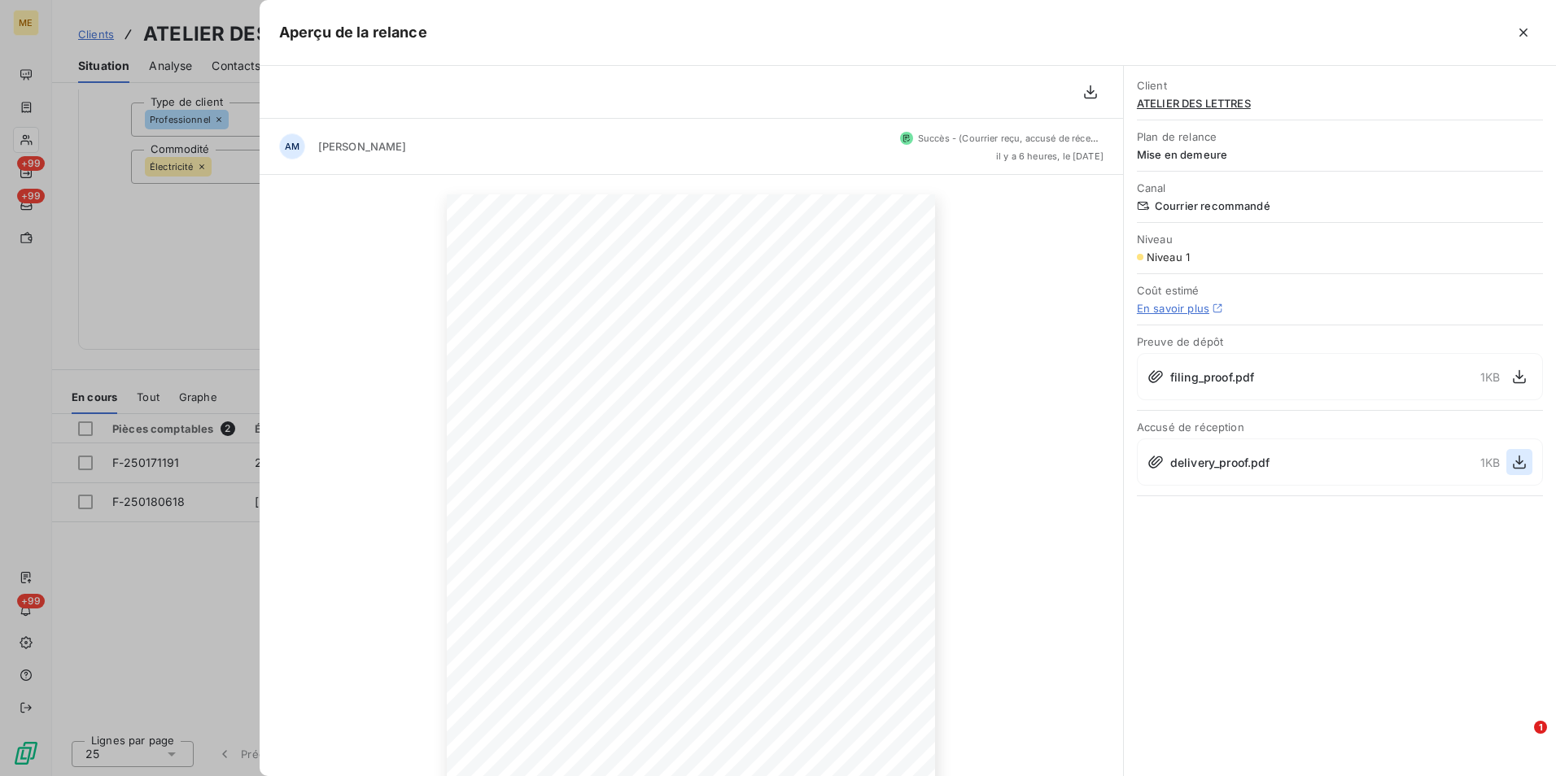
click at [1507, 462] on button "button" at bounding box center [1519, 462] width 26 height 26
drag, startPoint x: 213, startPoint y: 369, endPoint x: 172, endPoint y: 212, distance: 161.4
click at [213, 369] on div at bounding box center [778, 388] width 1556 height 776
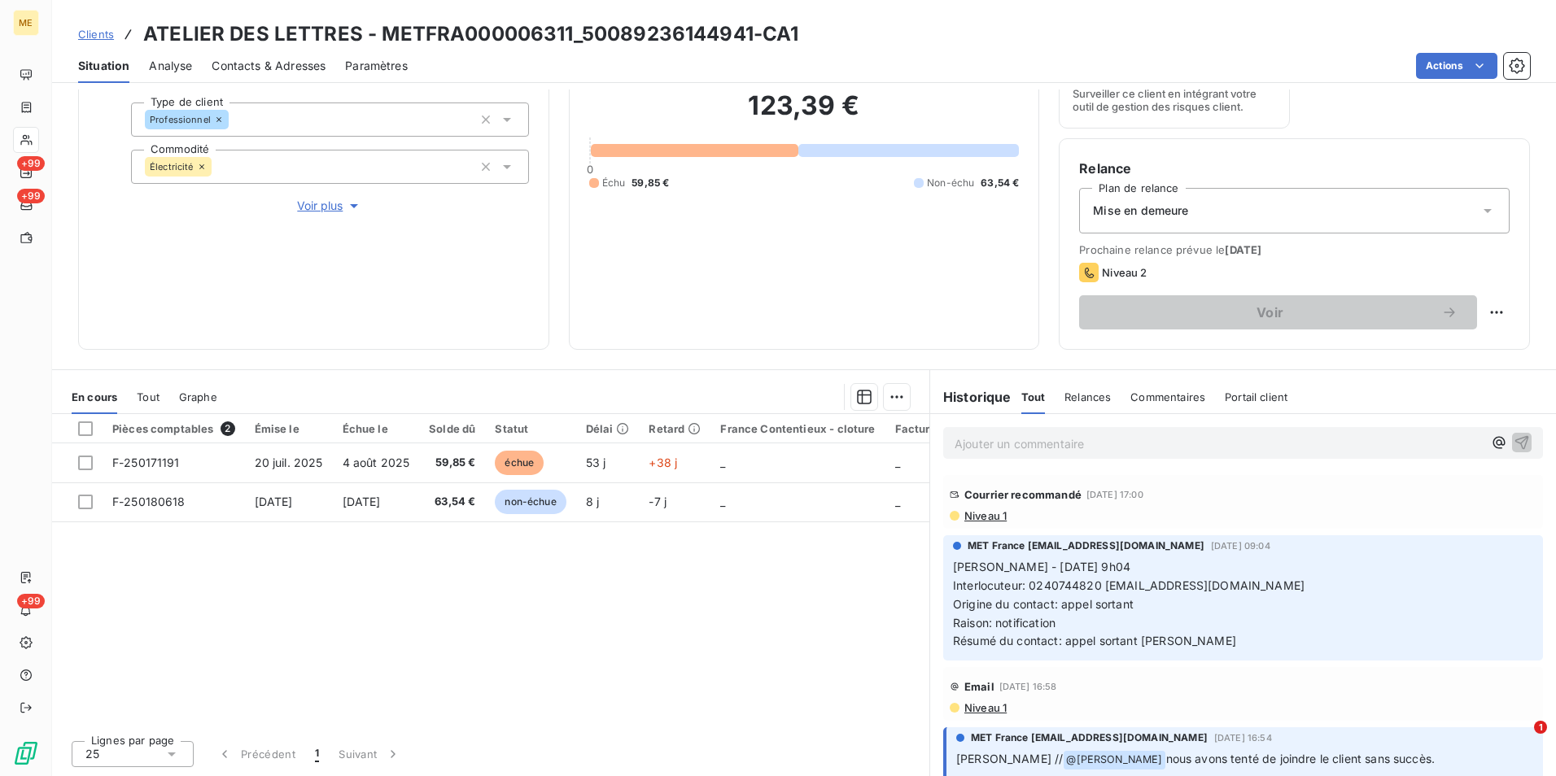
click at [83, 37] on span "Clients" at bounding box center [96, 34] width 36 height 13
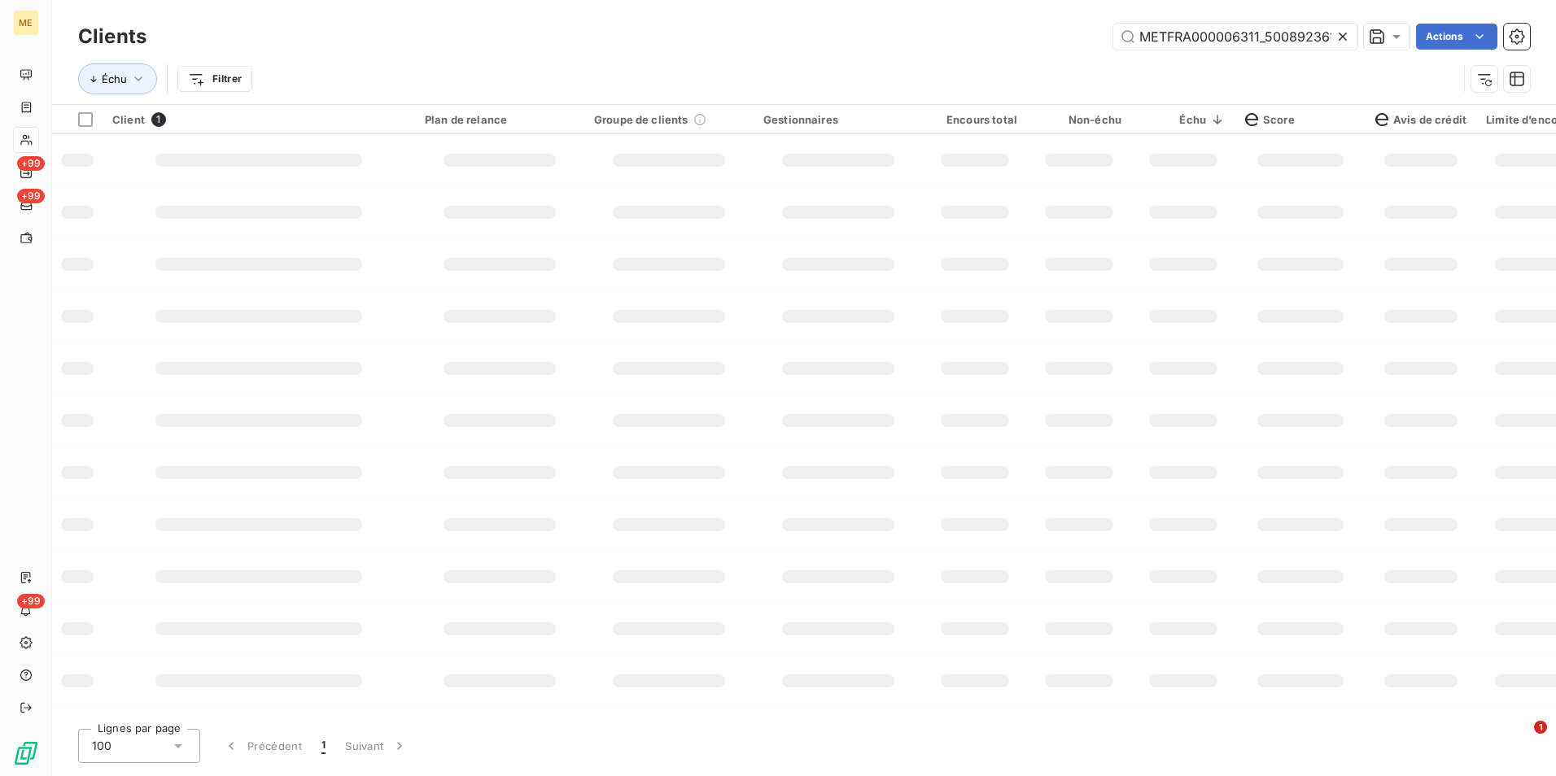
scroll to position [0, 42]
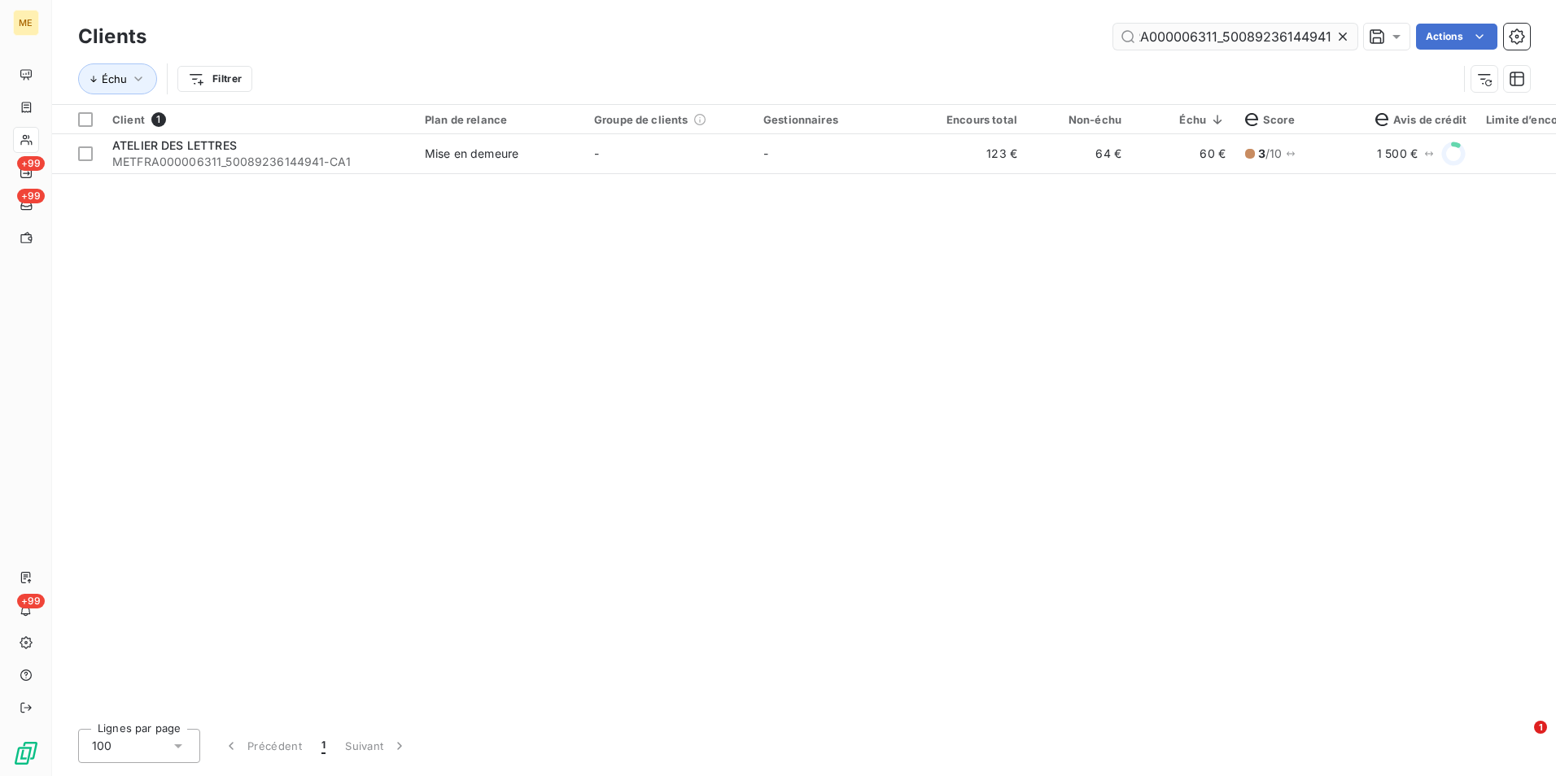
drag, startPoint x: 1351, startPoint y: 34, endPoint x: 1333, endPoint y: 36, distance: 18.8
click at [1351, 34] on div at bounding box center [1345, 37] width 23 height 26
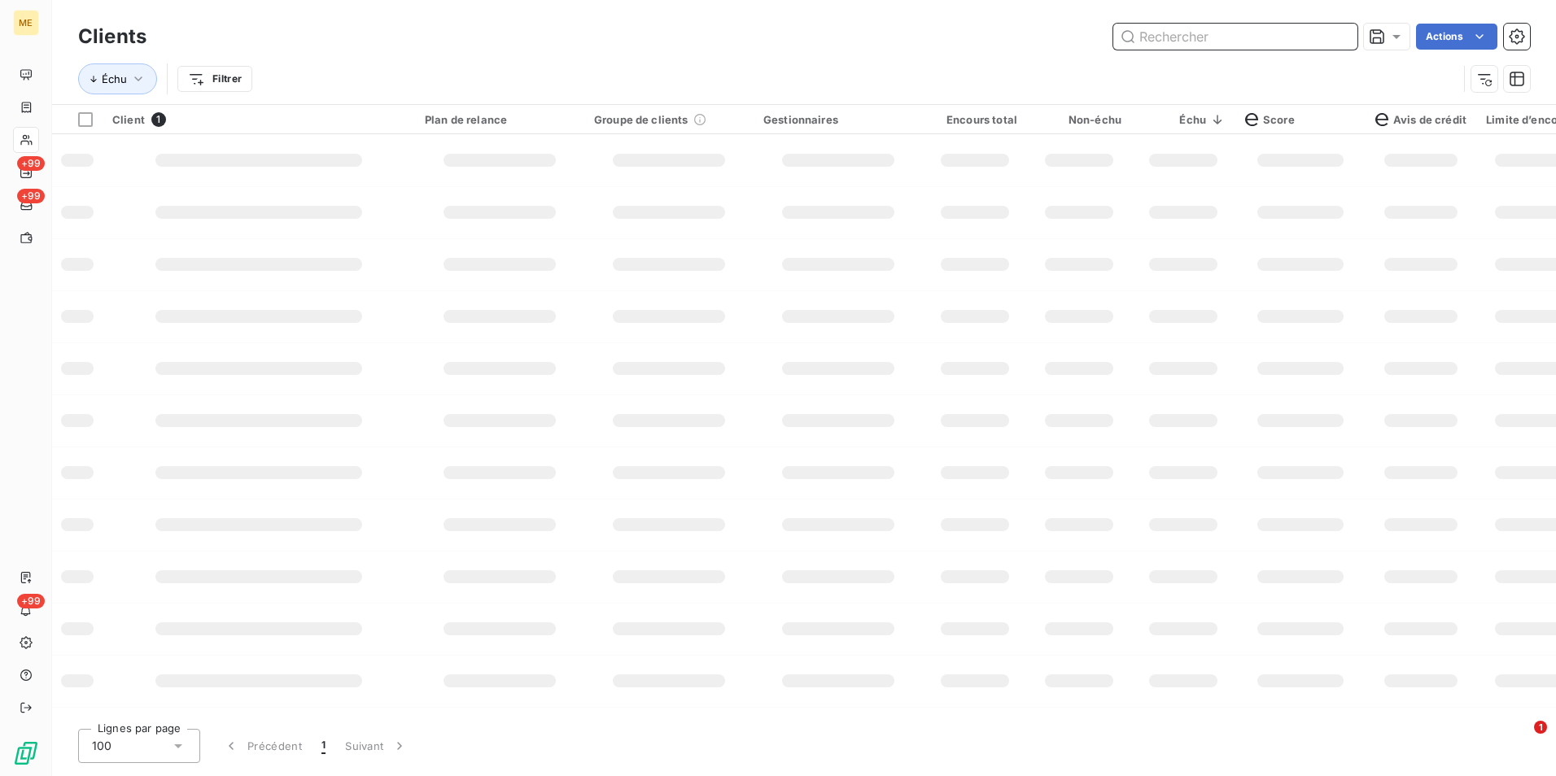
drag, startPoint x: 1331, startPoint y: 36, endPoint x: 1321, endPoint y: 41, distance: 11.6
click at [1330, 36] on input "text" at bounding box center [1235, 37] width 244 height 26
paste input "METFRA000006311_50076356260705"
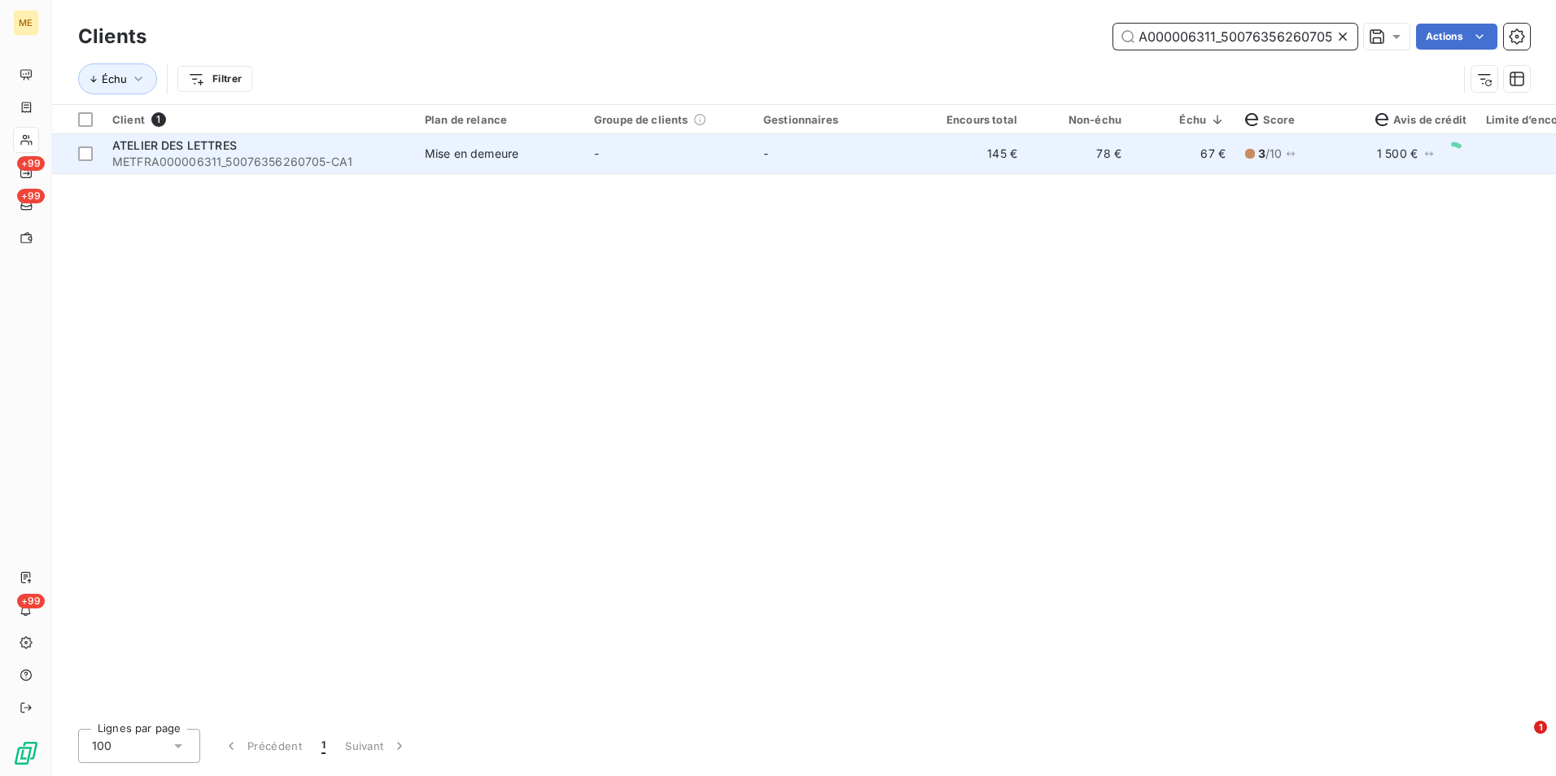
type input "METFRA000006311_50076356260705"
click at [675, 172] on td "-" at bounding box center [668, 153] width 169 height 39
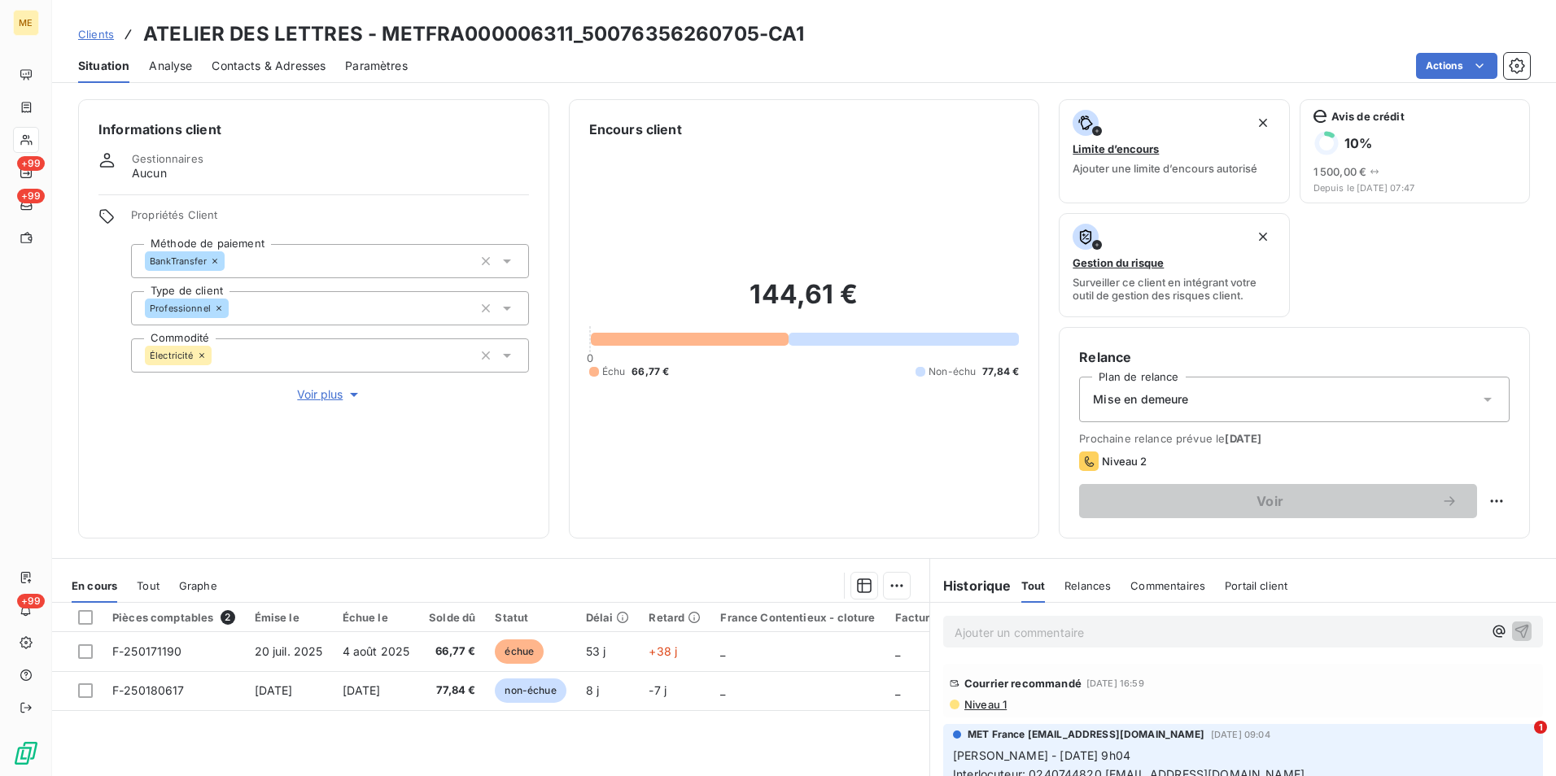
drag, startPoint x: 109, startPoint y: 37, endPoint x: 532, endPoint y: 33, distance: 423.1
click at [111, 37] on span "Clients" at bounding box center [96, 34] width 36 height 13
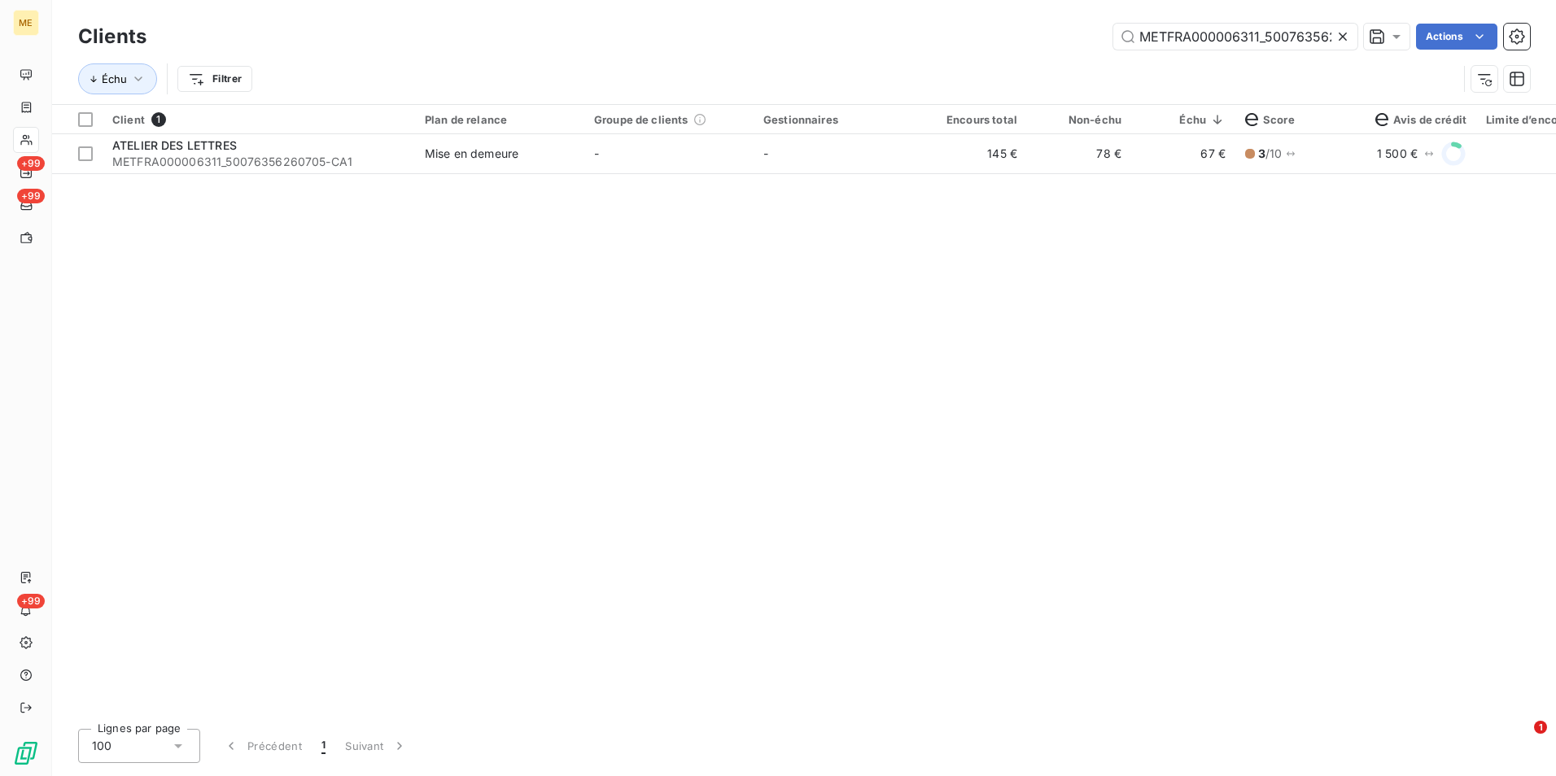
scroll to position [0, 44]
click at [1340, 41] on icon at bounding box center [1342, 36] width 16 height 16
click at [1335, 41] on input "text" at bounding box center [1235, 37] width 244 height 26
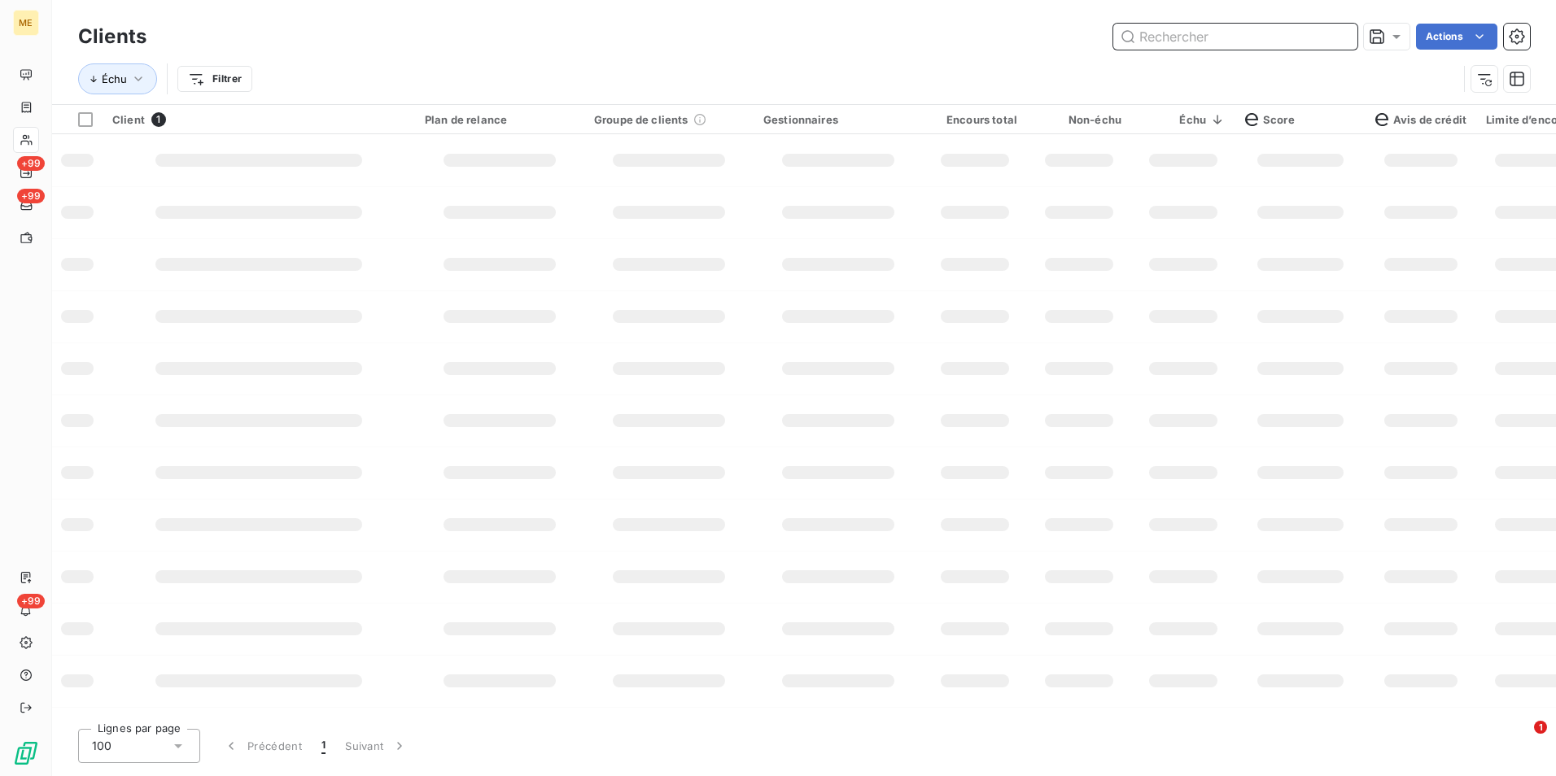
paste input "METFRA000008645_19885238659706"
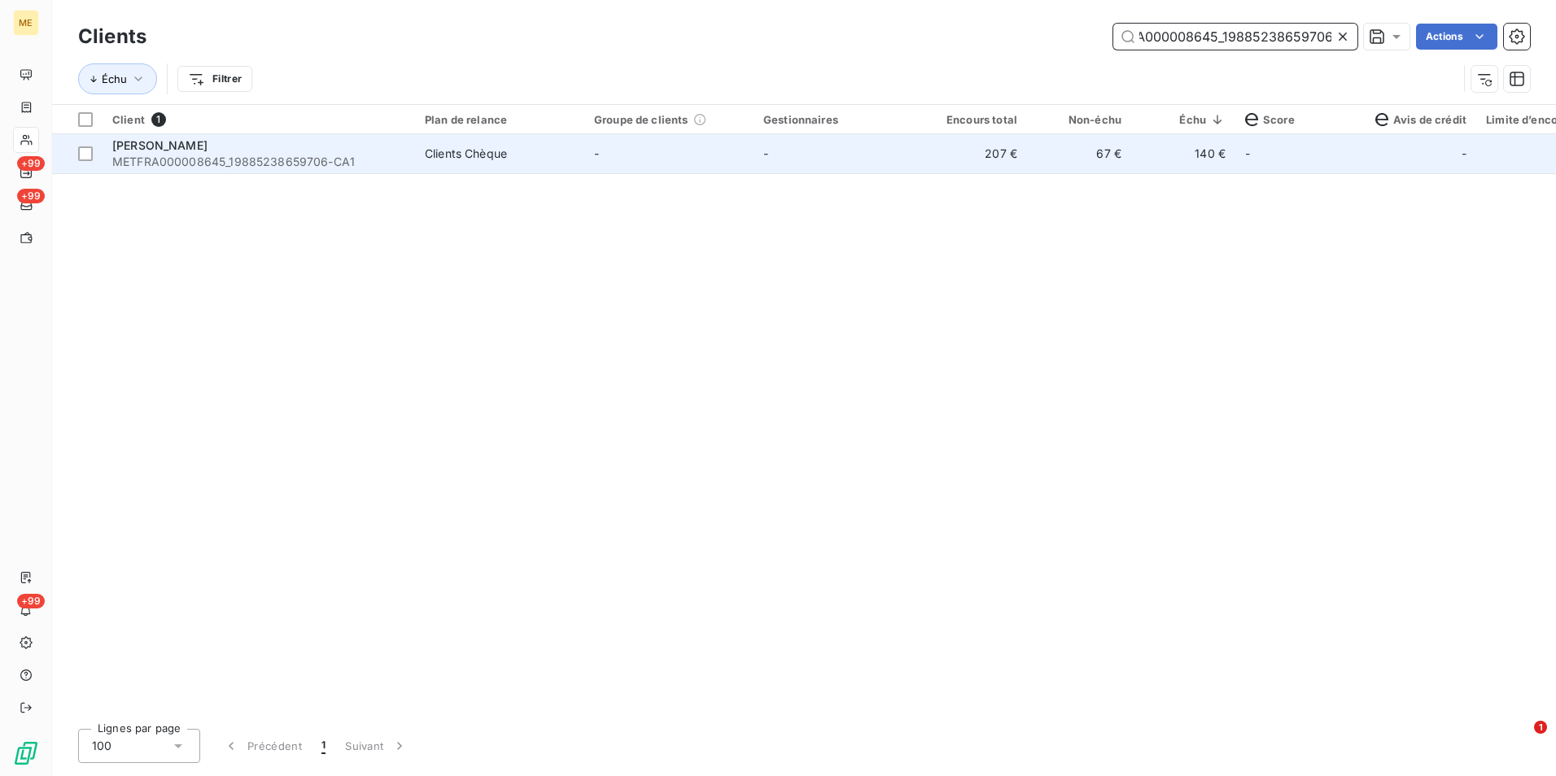
type input "METFRA000008645_19885238659706"
click at [928, 150] on td "207 €" at bounding box center [975, 153] width 104 height 39
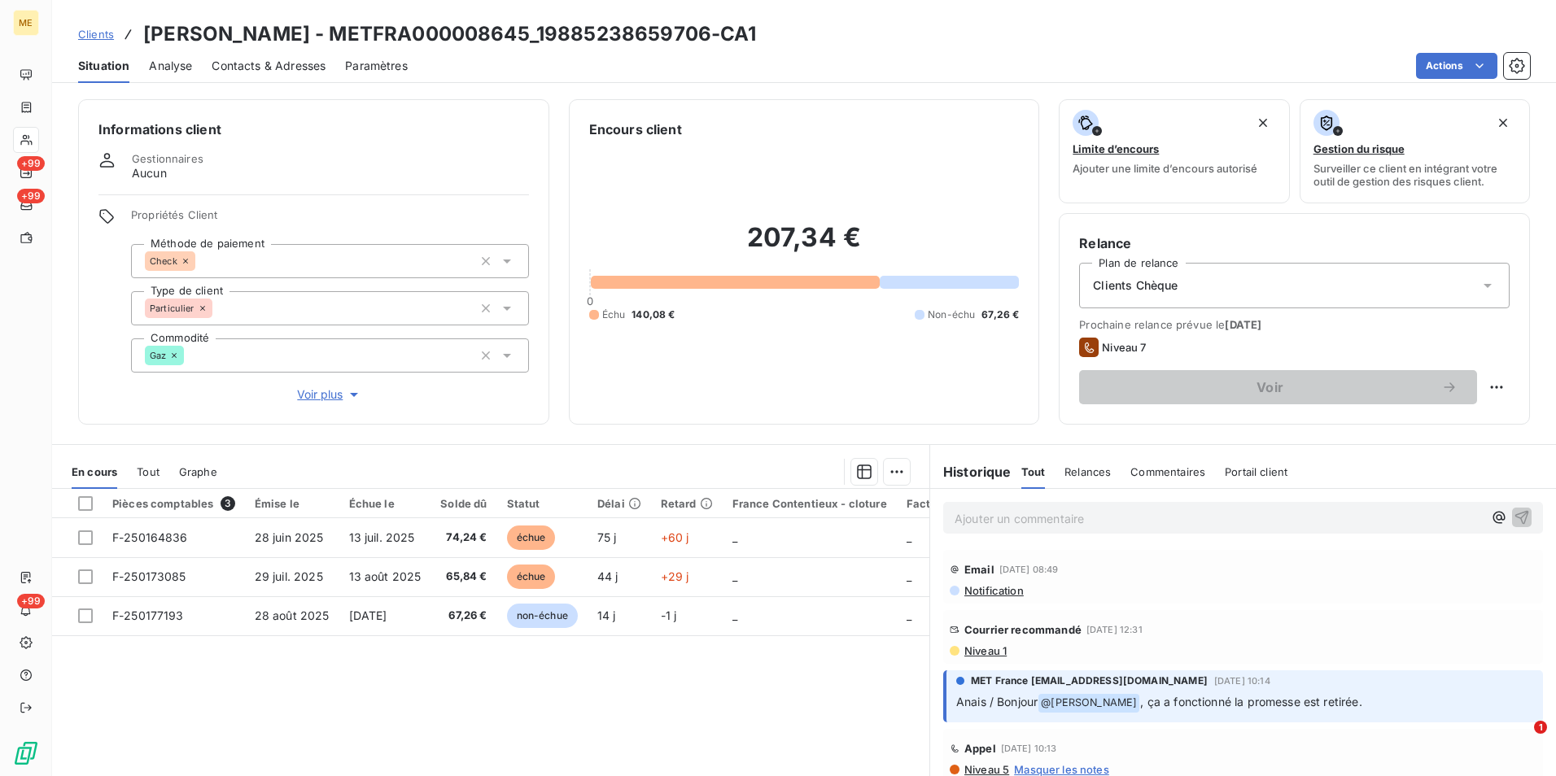
scroll to position [75, 0]
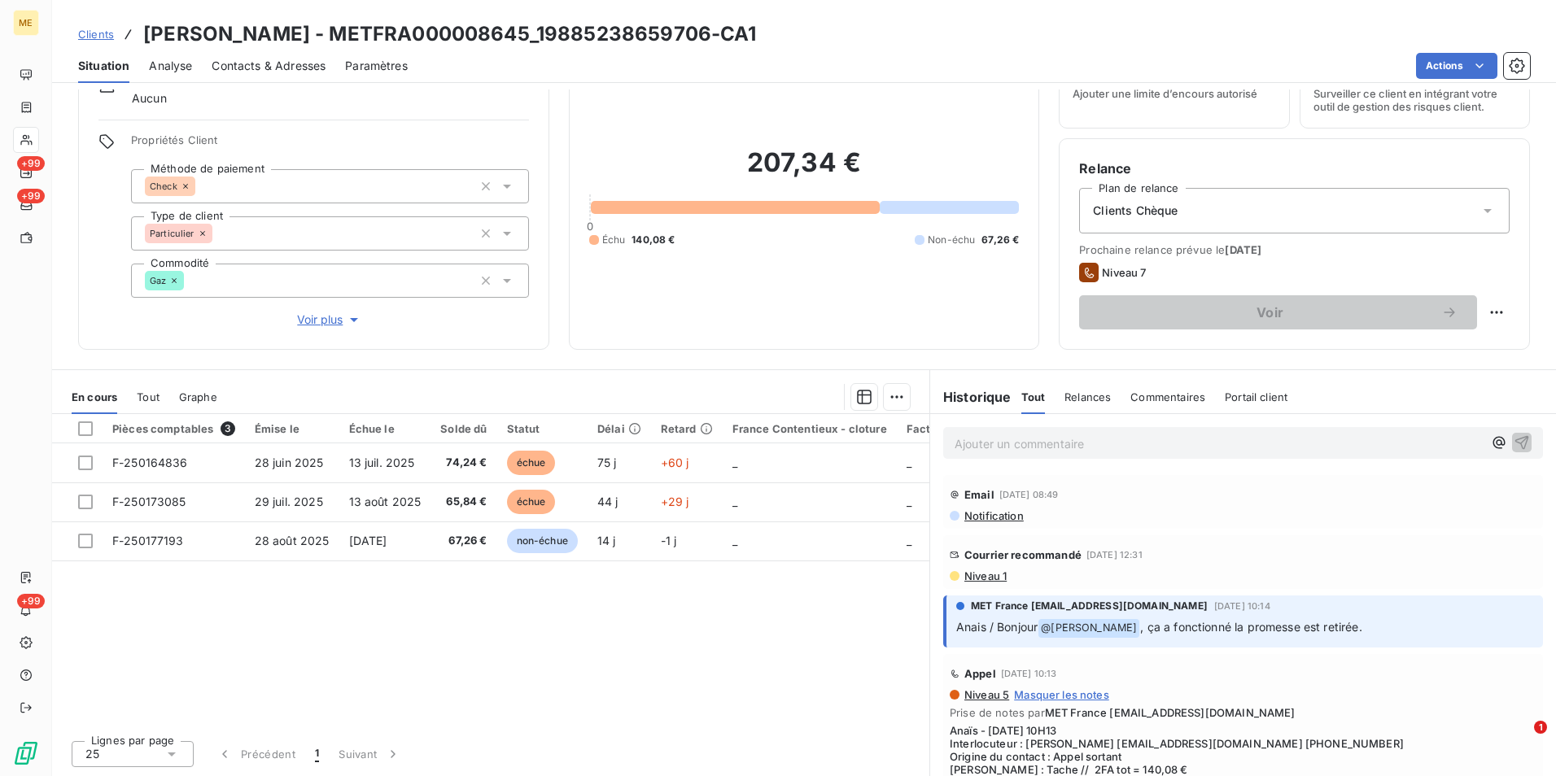
click at [973, 571] on span "Niveau 1" at bounding box center [985, 576] width 44 height 13
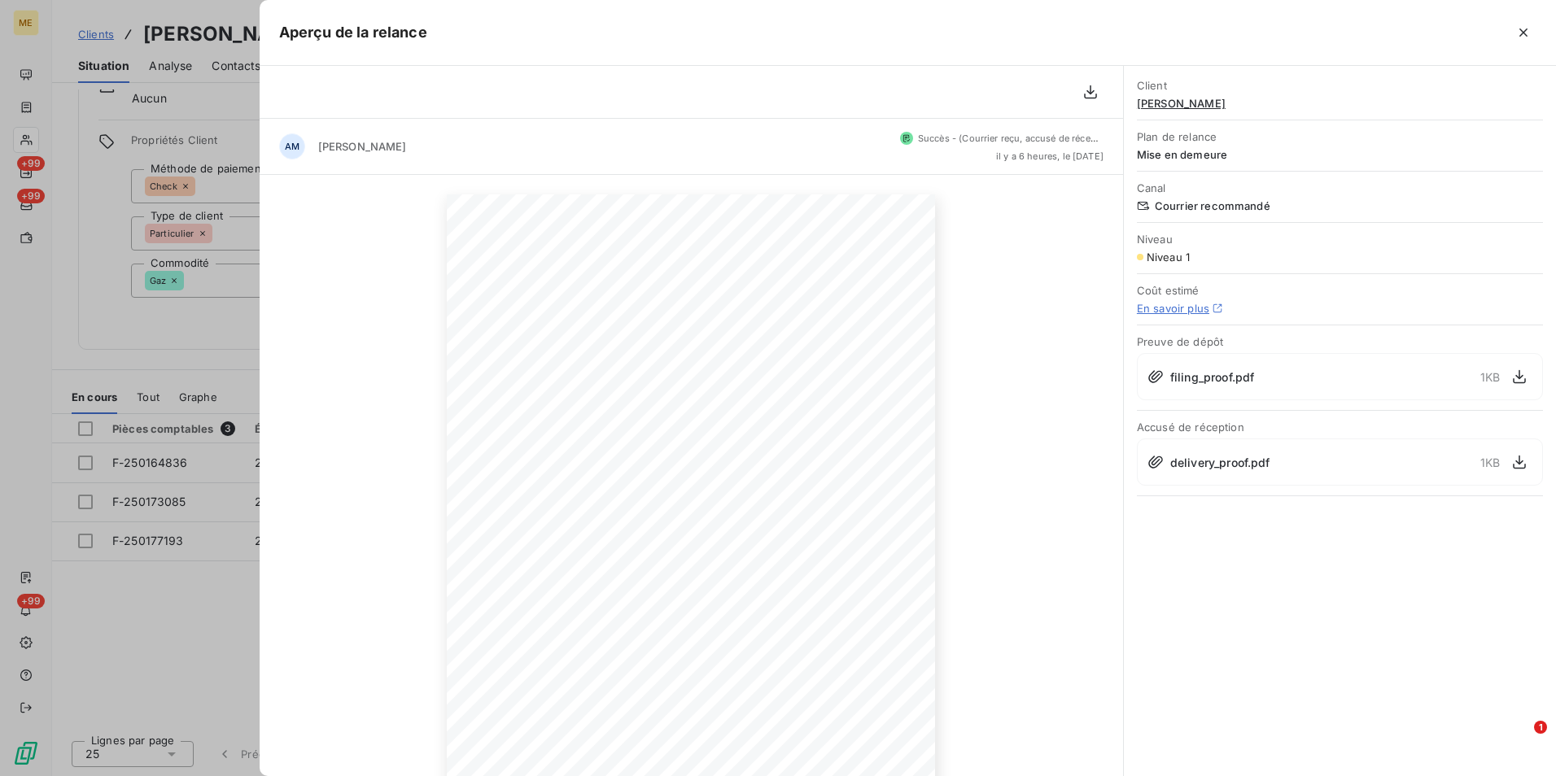
click at [1532, 469] on div "delivery_proof.pdf 1 KB" at bounding box center [1340, 462] width 406 height 47
click at [1524, 463] on icon "button" at bounding box center [1519, 462] width 16 height 16
click at [264, 108] on div at bounding box center [691, 92] width 863 height 53
click at [105, 28] on div at bounding box center [778, 388] width 1556 height 776
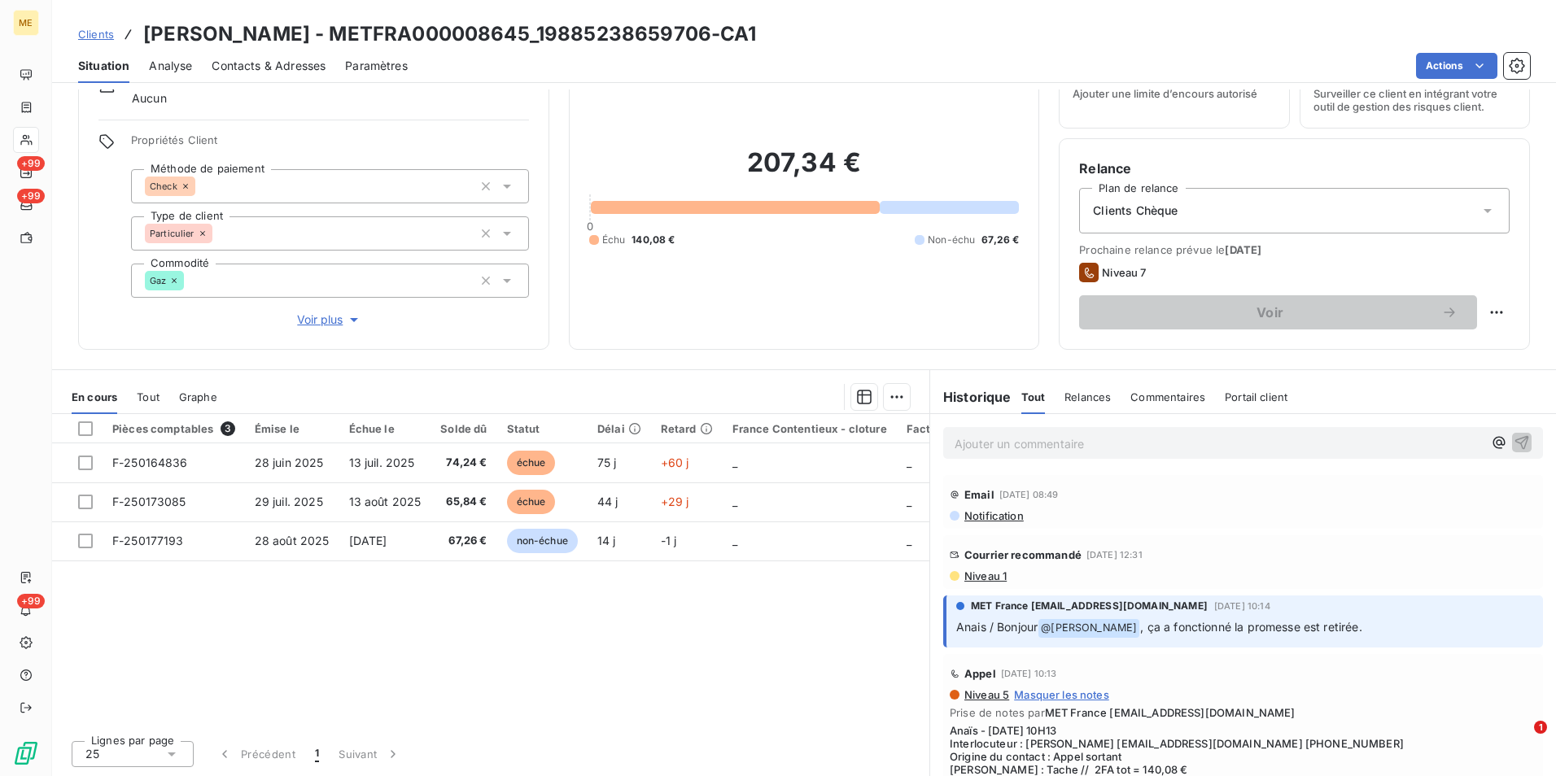
drag, startPoint x: 81, startPoint y: 38, endPoint x: 95, endPoint y: 37, distance: 13.9
click at [81, 38] on span "Clients" at bounding box center [96, 34] width 36 height 13
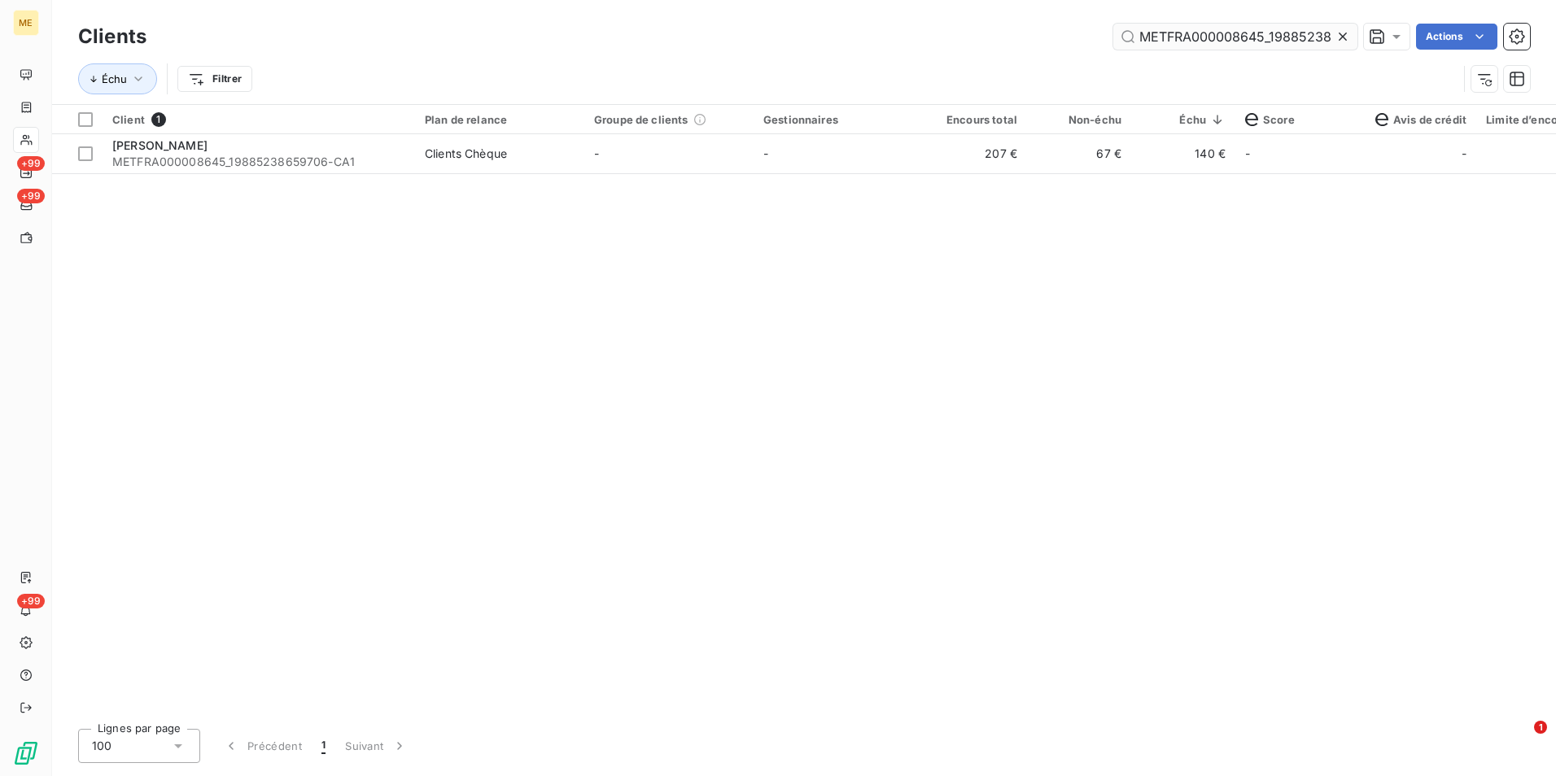
click at [1336, 36] on icon at bounding box center [1342, 36] width 16 height 16
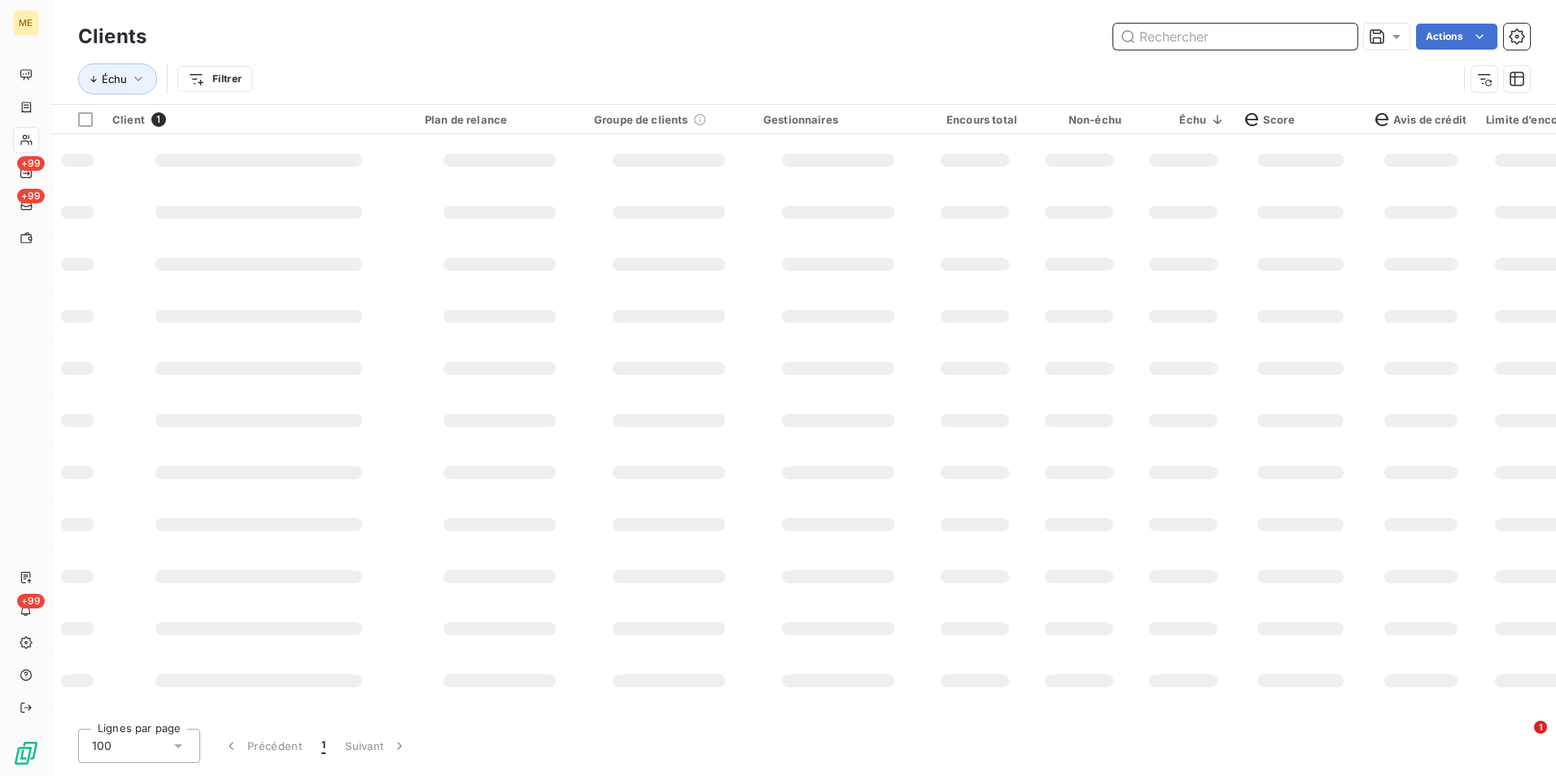
click at [1336, 37] on input "text" at bounding box center [1235, 37] width 244 height 26
paste input "METFRA000002951_21241533853896"
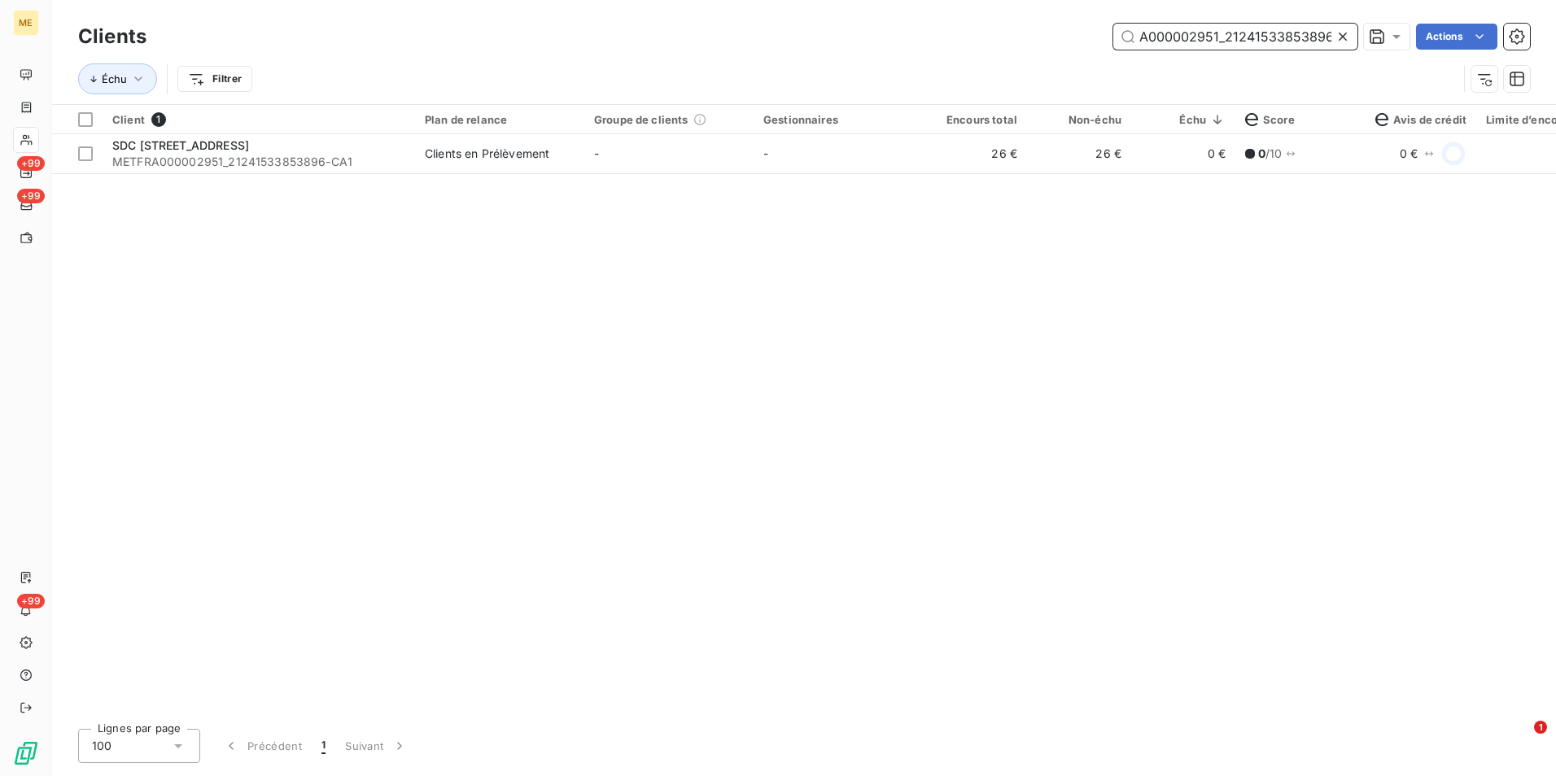
type input "METFRA000002951_21241533853896"
click at [958, 184] on div "Client 1 Plan de relance Groupe de clients Gestionnaires Encours total Non-échu…" at bounding box center [804, 410] width 1504 height 611
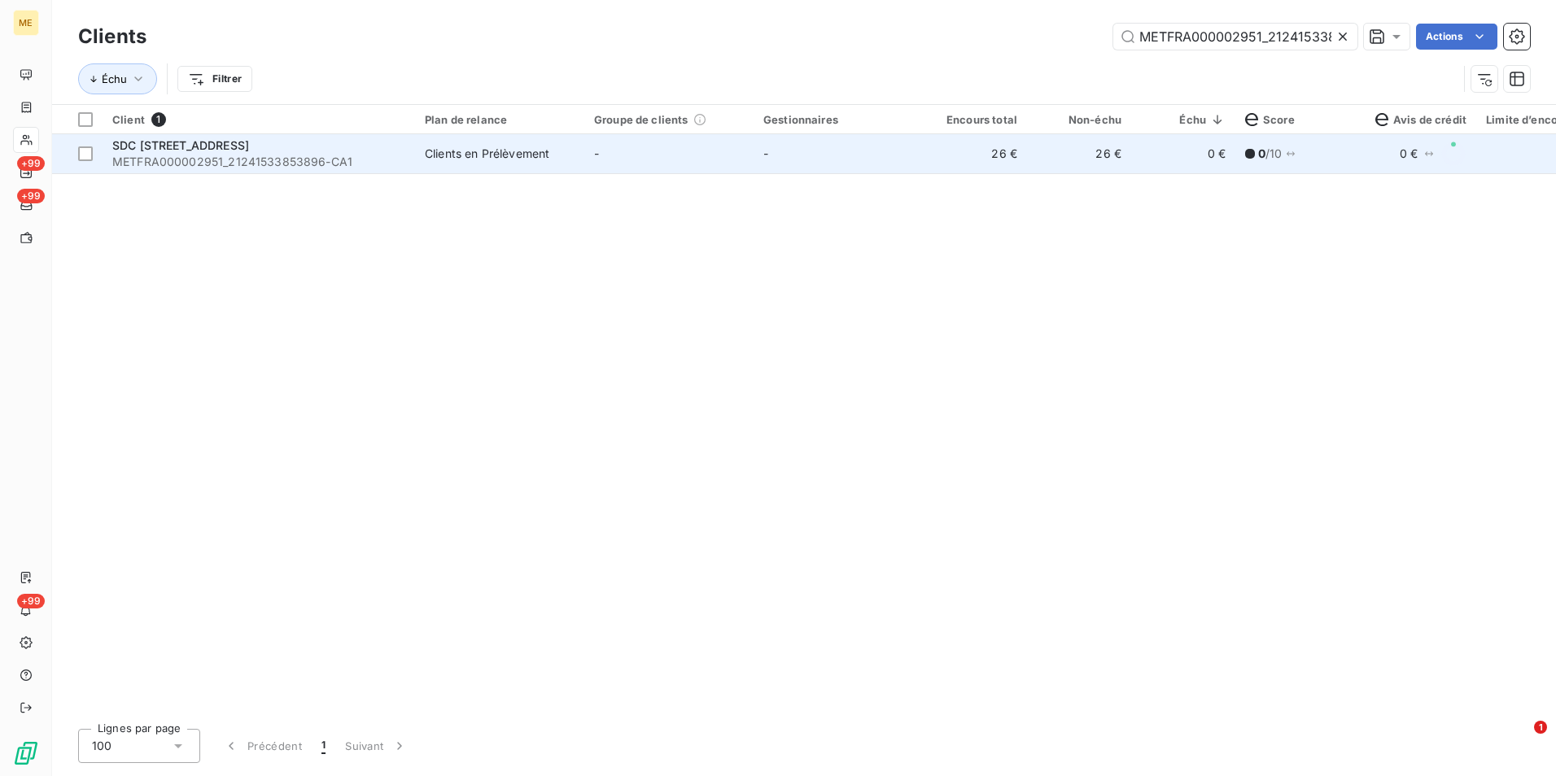
click at [955, 152] on td "26 €" at bounding box center [975, 153] width 104 height 39
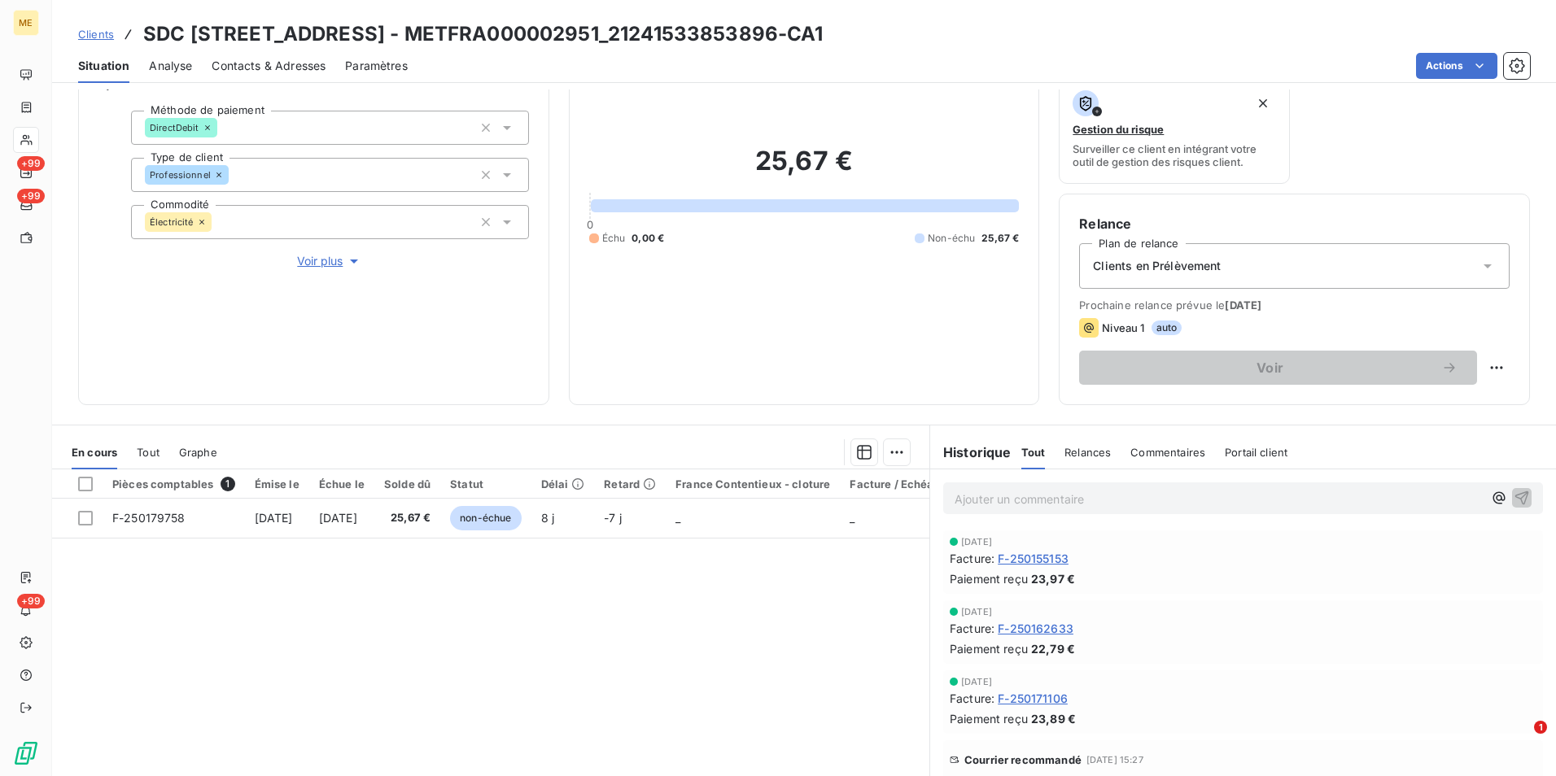
scroll to position [163, 0]
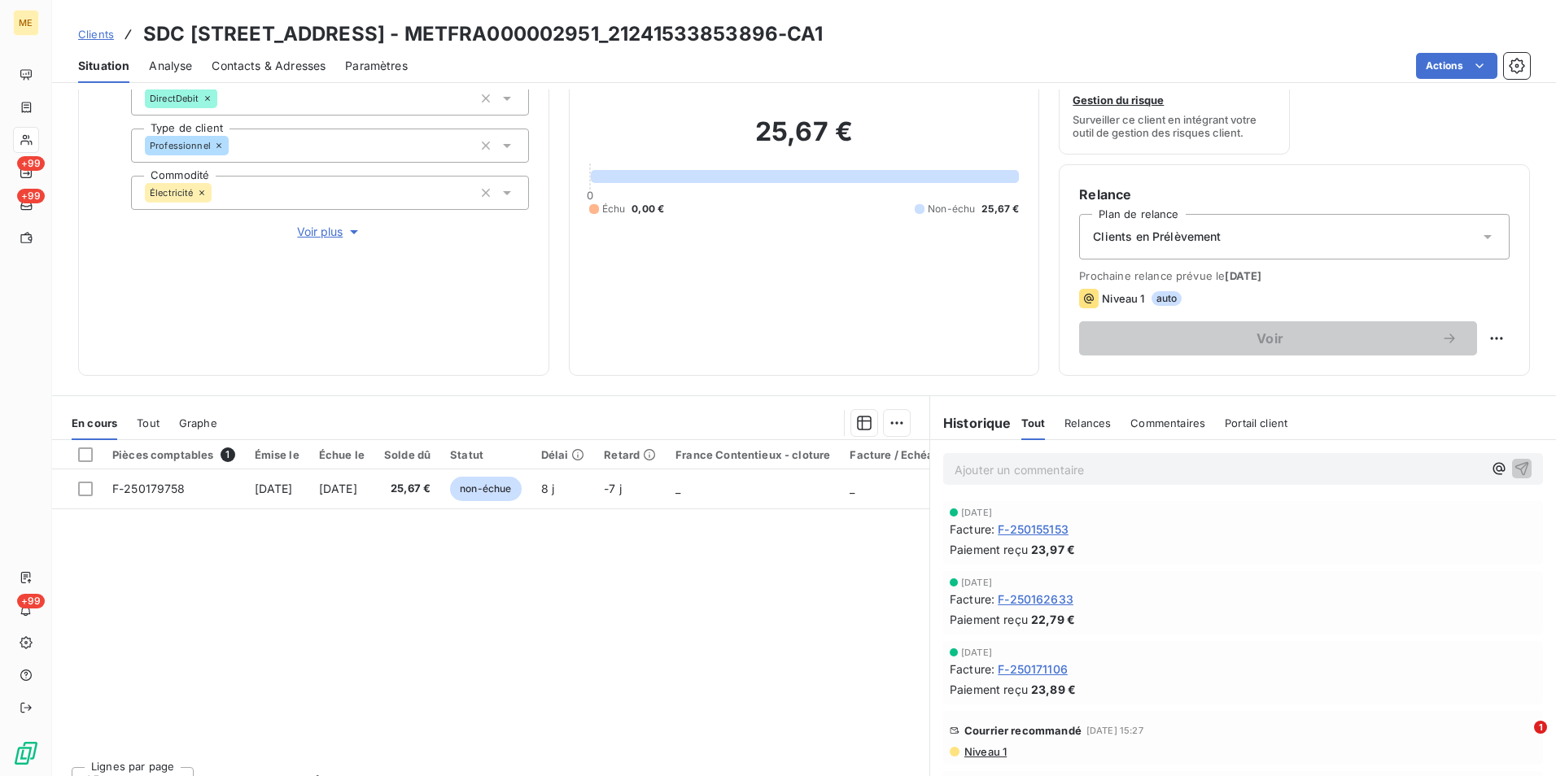
click at [986, 749] on span "Niveau 1" at bounding box center [985, 751] width 44 height 13
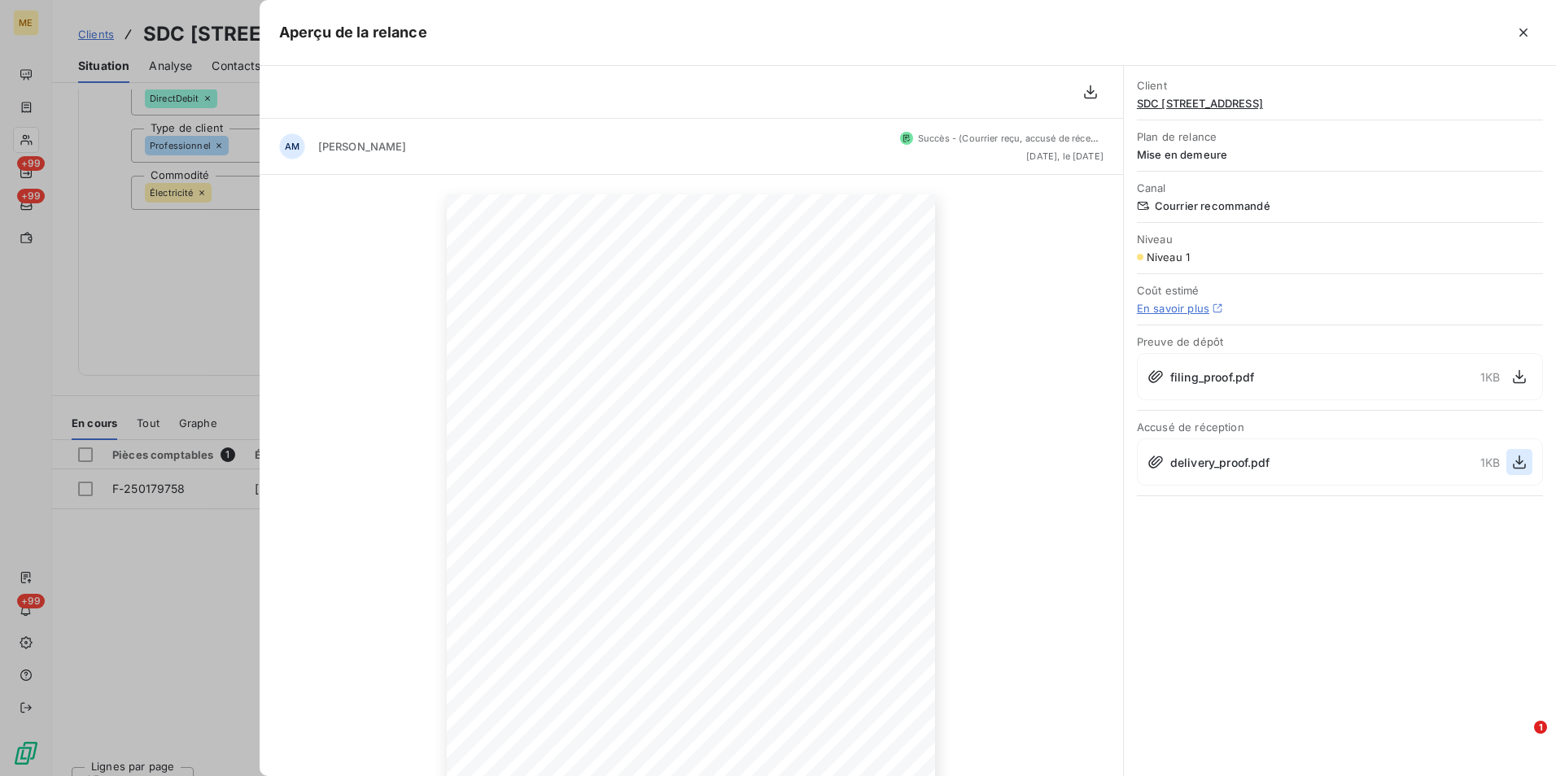
click at [1520, 466] on icon "button" at bounding box center [1519, 462] width 16 height 16
click at [207, 373] on div at bounding box center [778, 388] width 1556 height 776
